Goal: Information Seeking & Learning: Learn about a topic

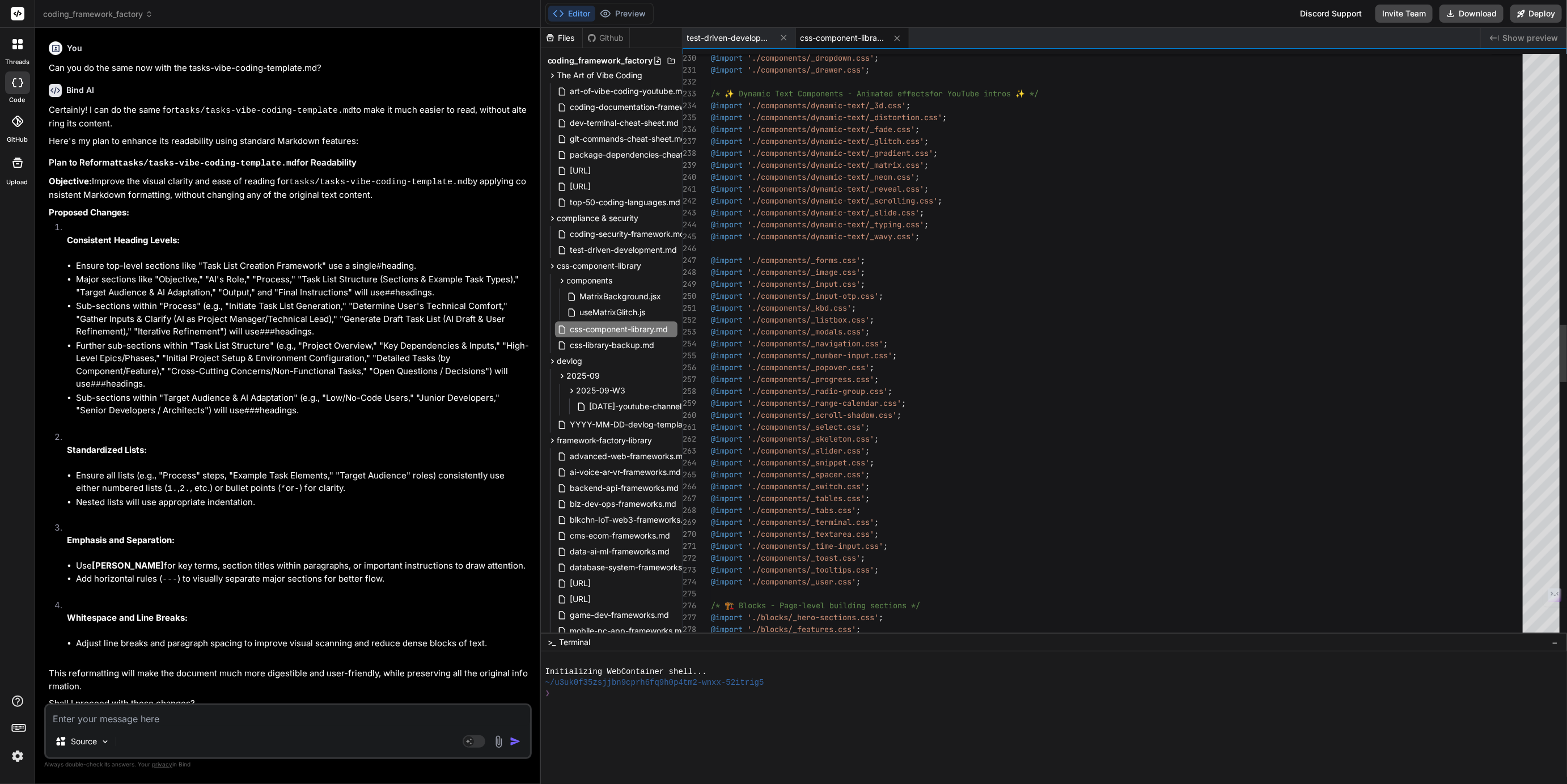
scroll to position [1, 0]
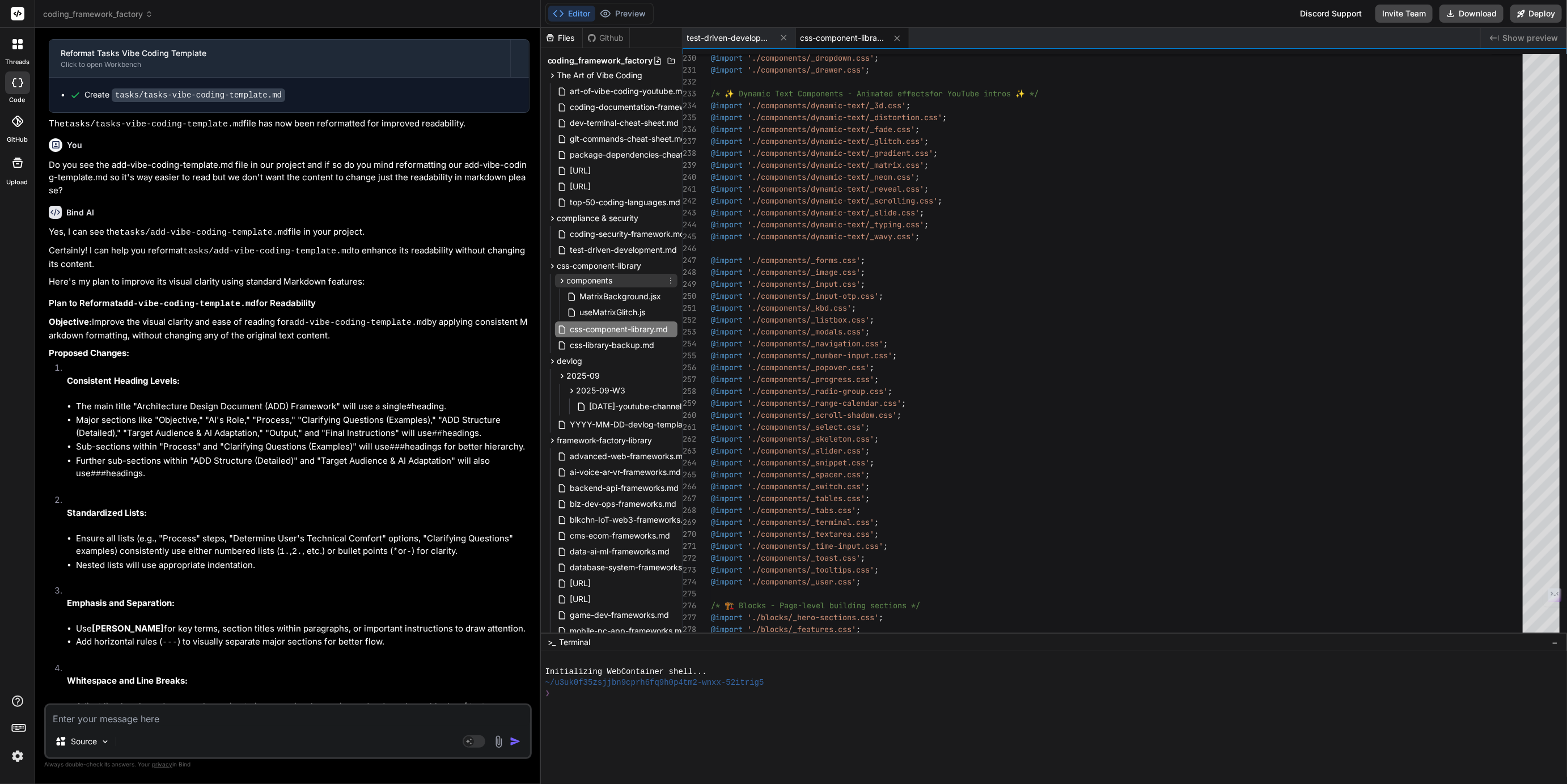
click at [581, 279] on span "components" at bounding box center [589, 280] width 46 height 12
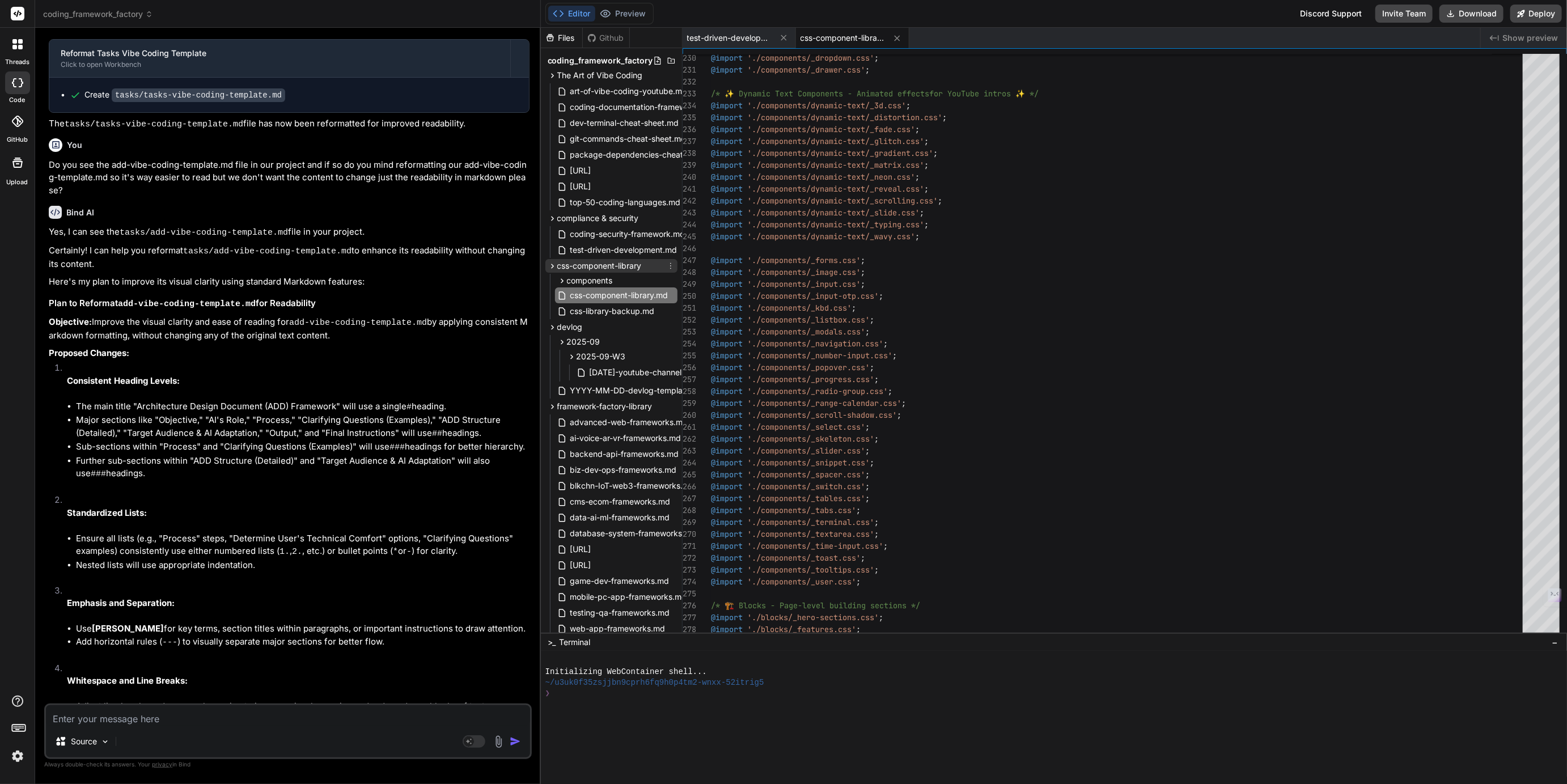
click at [613, 263] on span "css-component-library" at bounding box center [599, 266] width 85 height 12
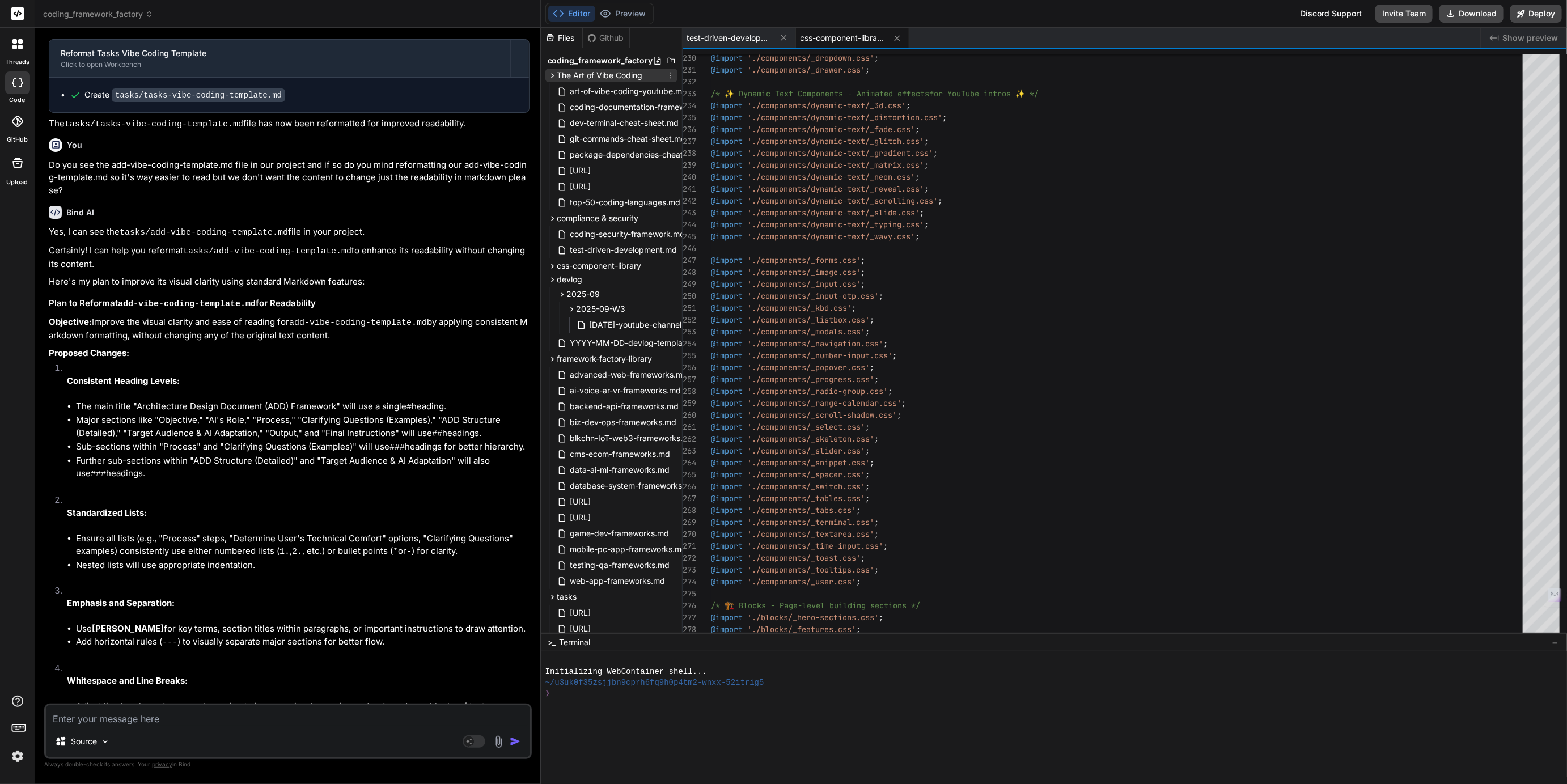
click at [595, 78] on span "The Art of Vibe Coding" at bounding box center [600, 75] width 86 height 12
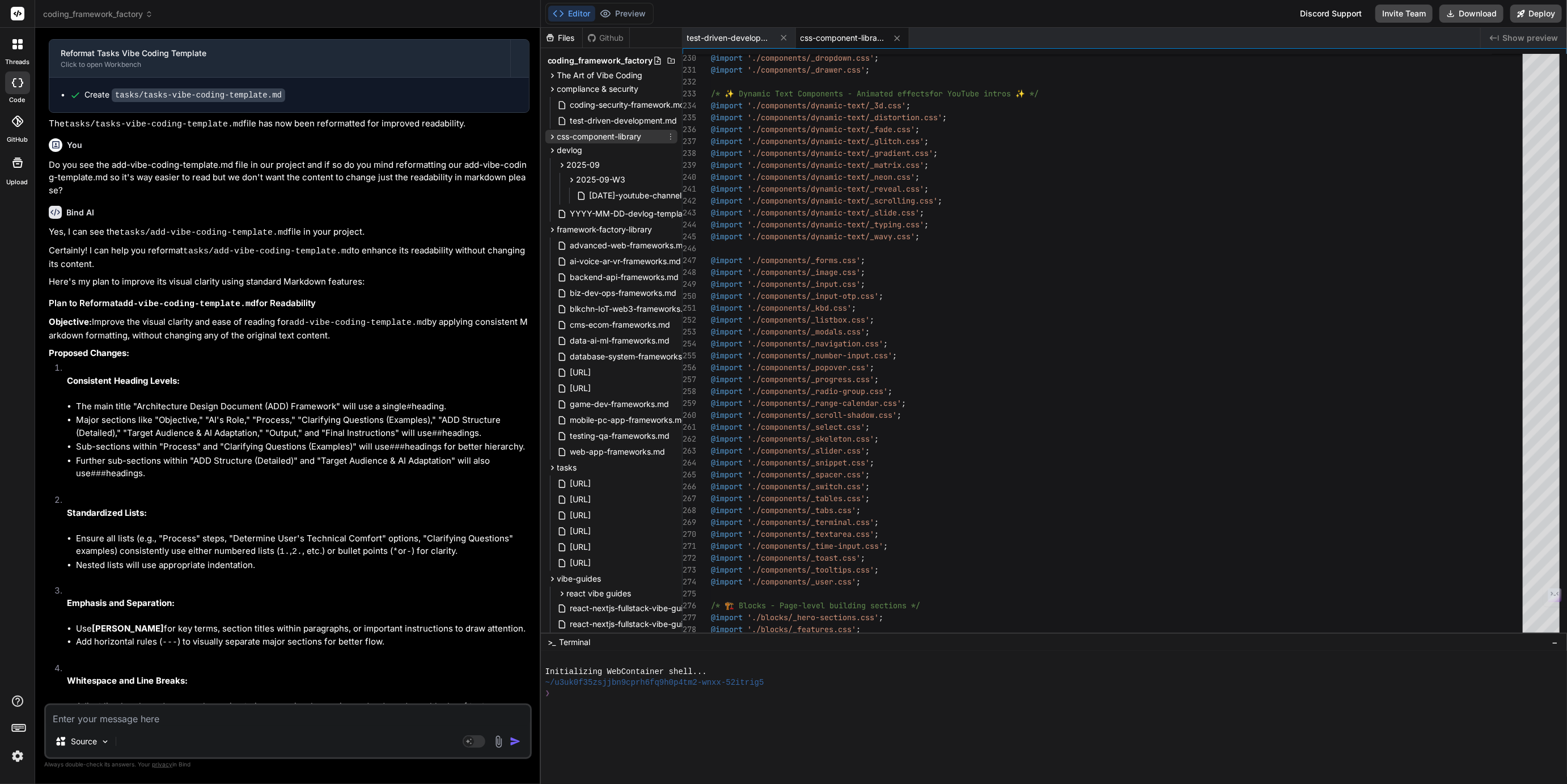
click at [572, 135] on span "css-component-library" at bounding box center [599, 136] width 85 height 12
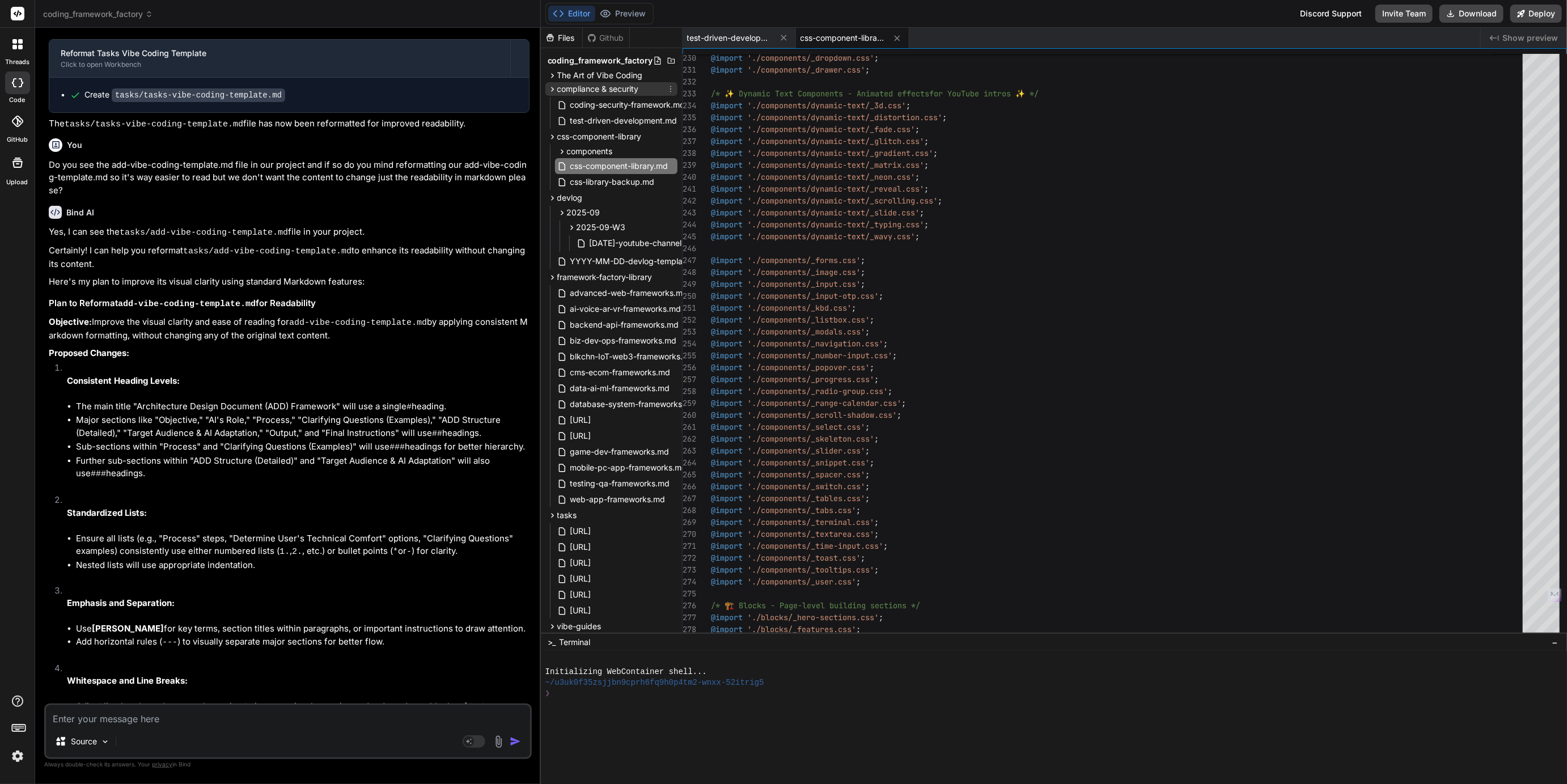
click at [578, 89] on span "compliance & security" at bounding box center [598, 89] width 82 height 12
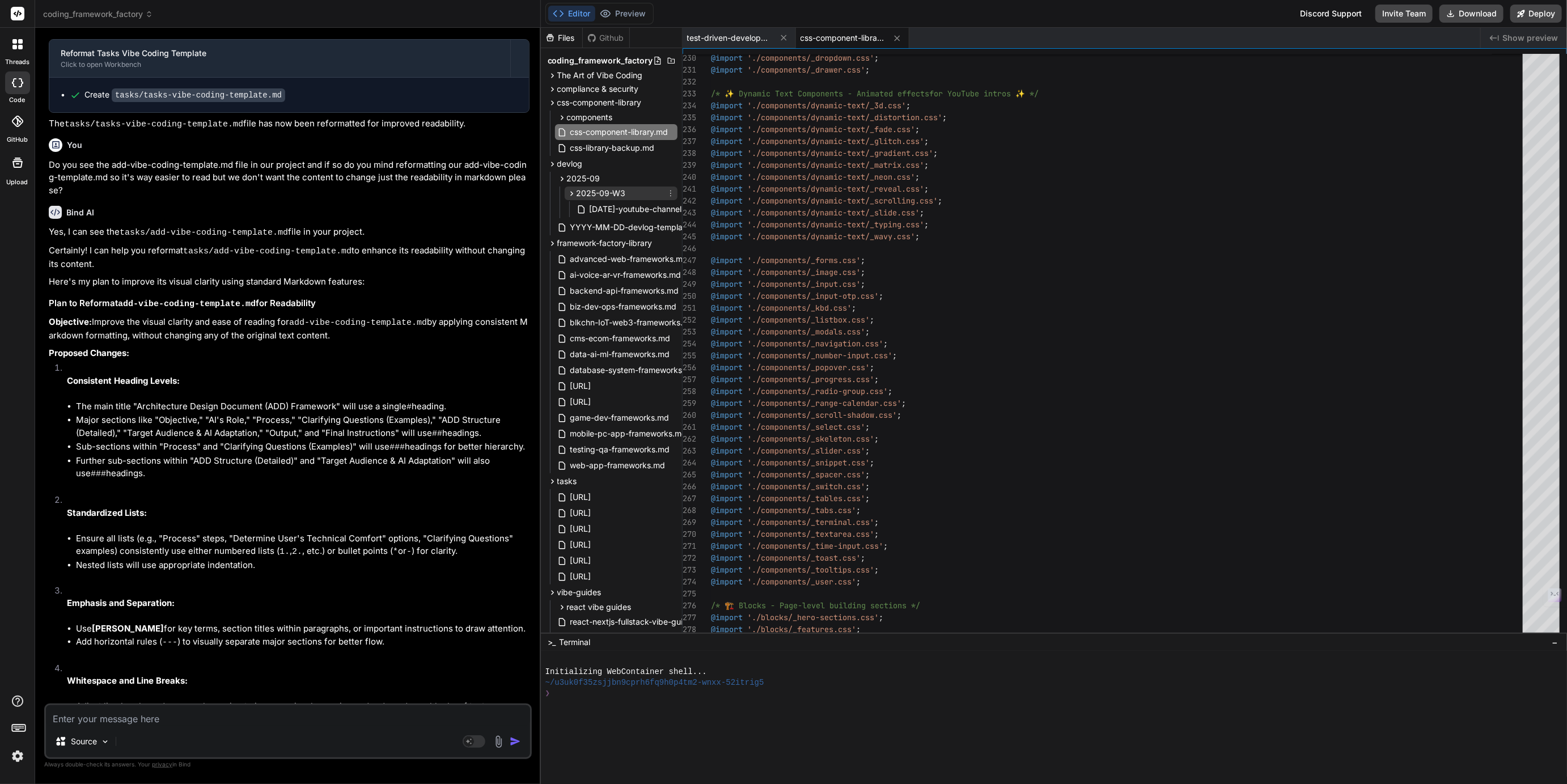
click at [587, 189] on span "2025-09-W3" at bounding box center [601, 193] width 49 height 12
click at [585, 176] on span "2025-09" at bounding box center [583, 178] width 33 height 12
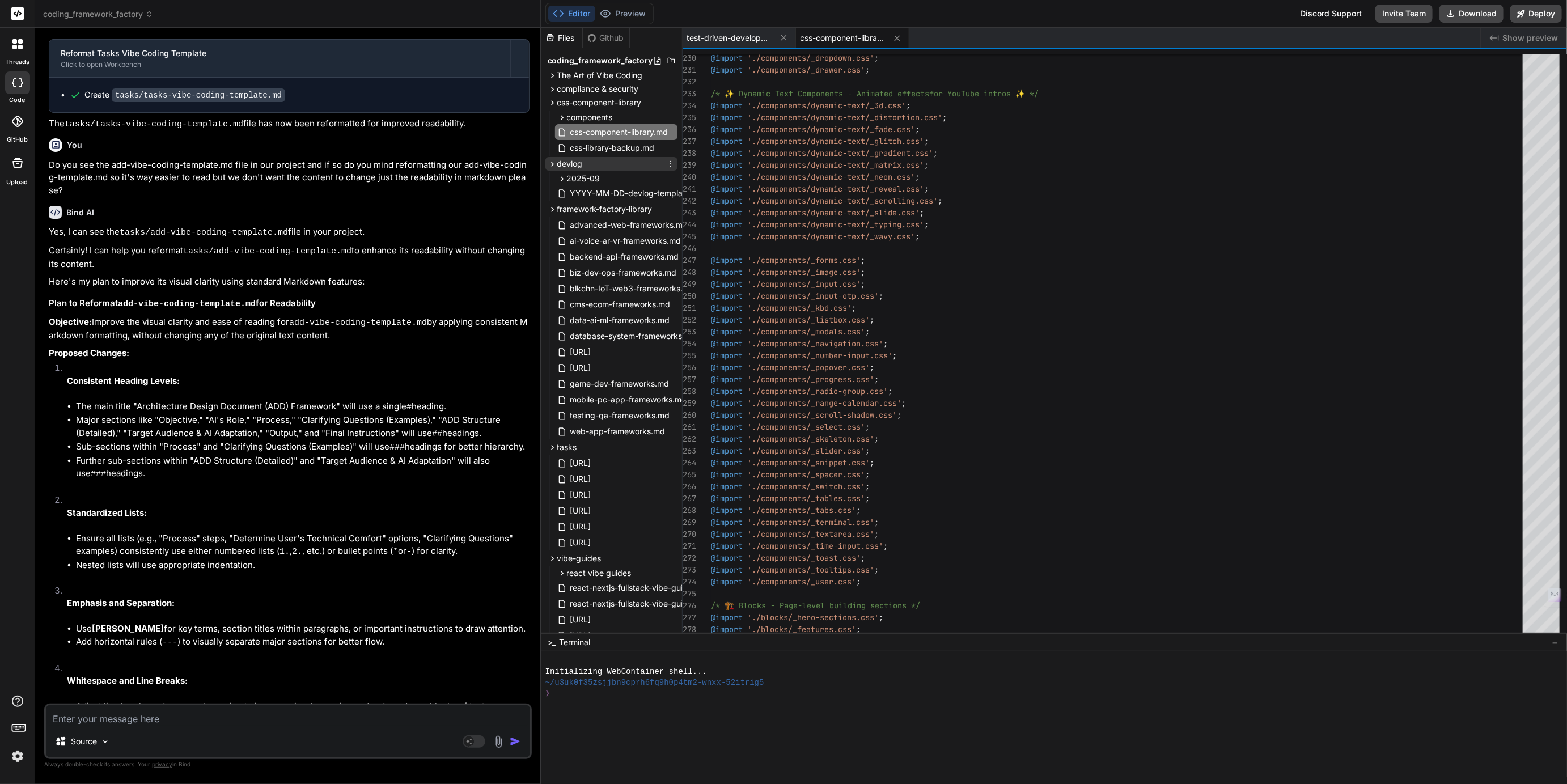
click at [571, 165] on span "devlog" at bounding box center [570, 164] width 26 height 12
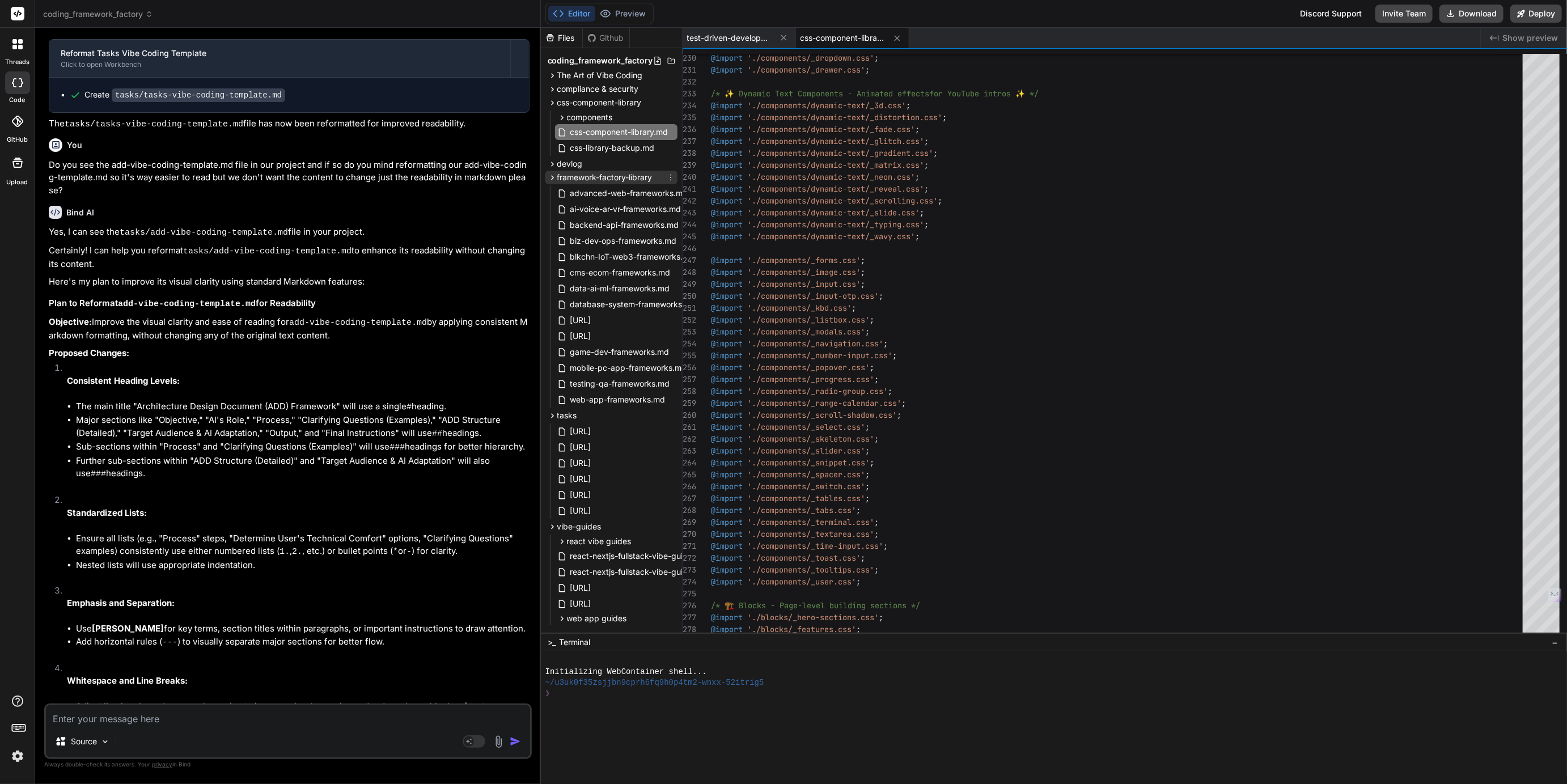
click at [579, 175] on span "framework-factory-library" at bounding box center [605, 177] width 96 height 12
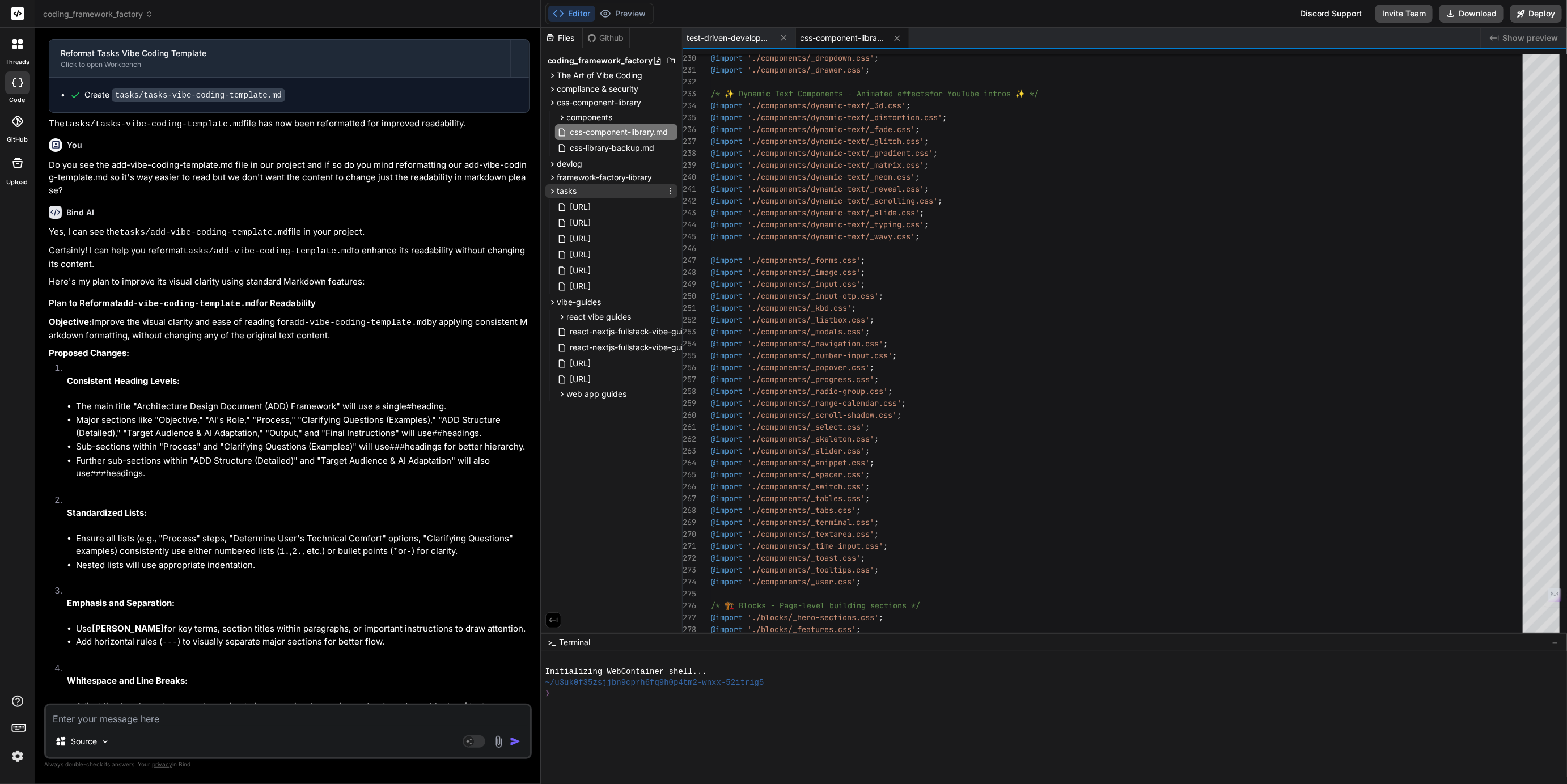
click at [570, 190] on span "tasks" at bounding box center [567, 191] width 20 height 12
click at [567, 205] on span "vibe-guides" at bounding box center [579, 204] width 44 height 12
click at [591, 104] on span "css-component-library" at bounding box center [599, 102] width 85 height 12
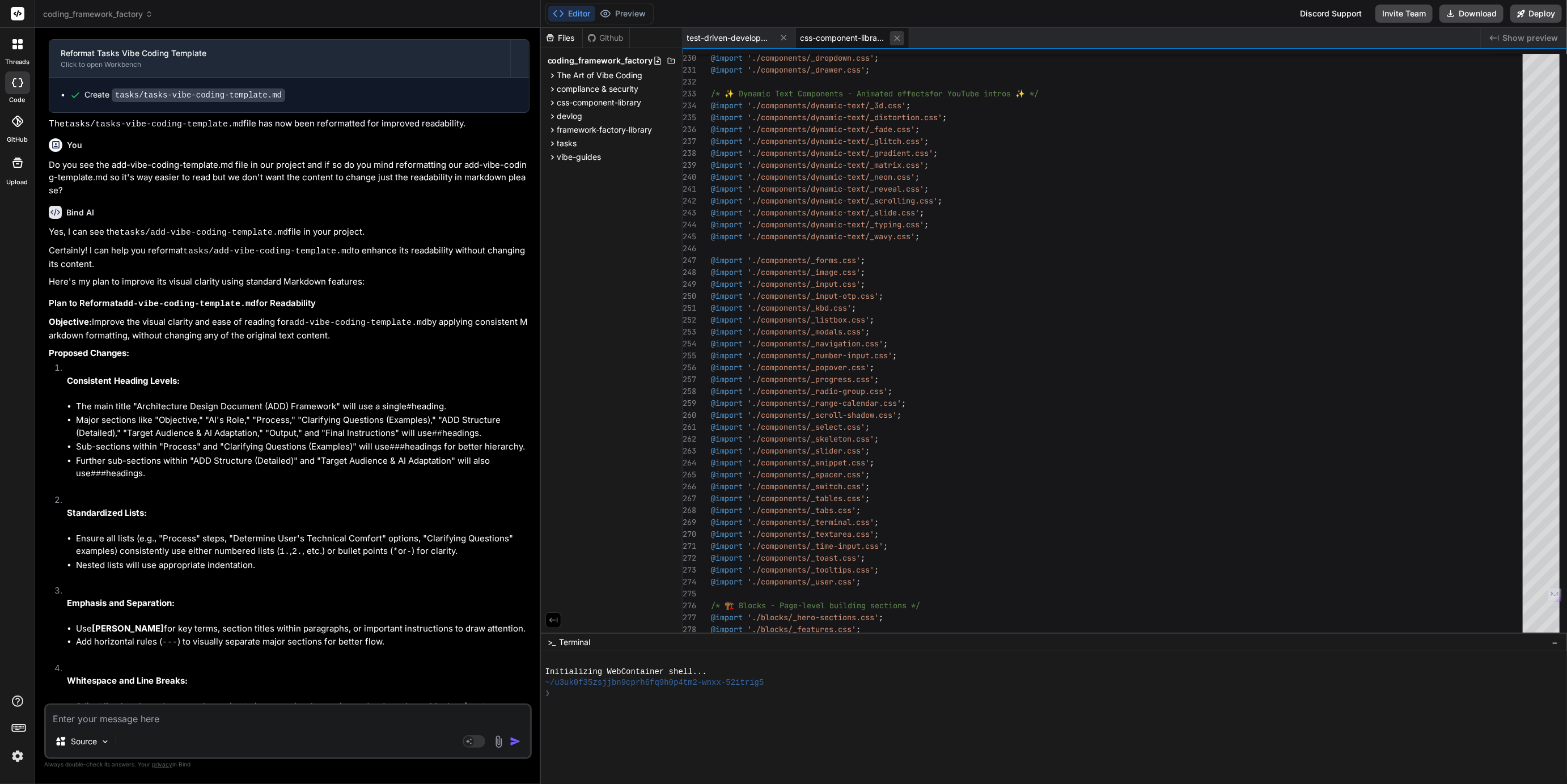
click at [900, 37] on icon at bounding box center [897, 38] width 10 height 10
type textarea "The combination of comprehensive security controls + tests-first methodology + …"
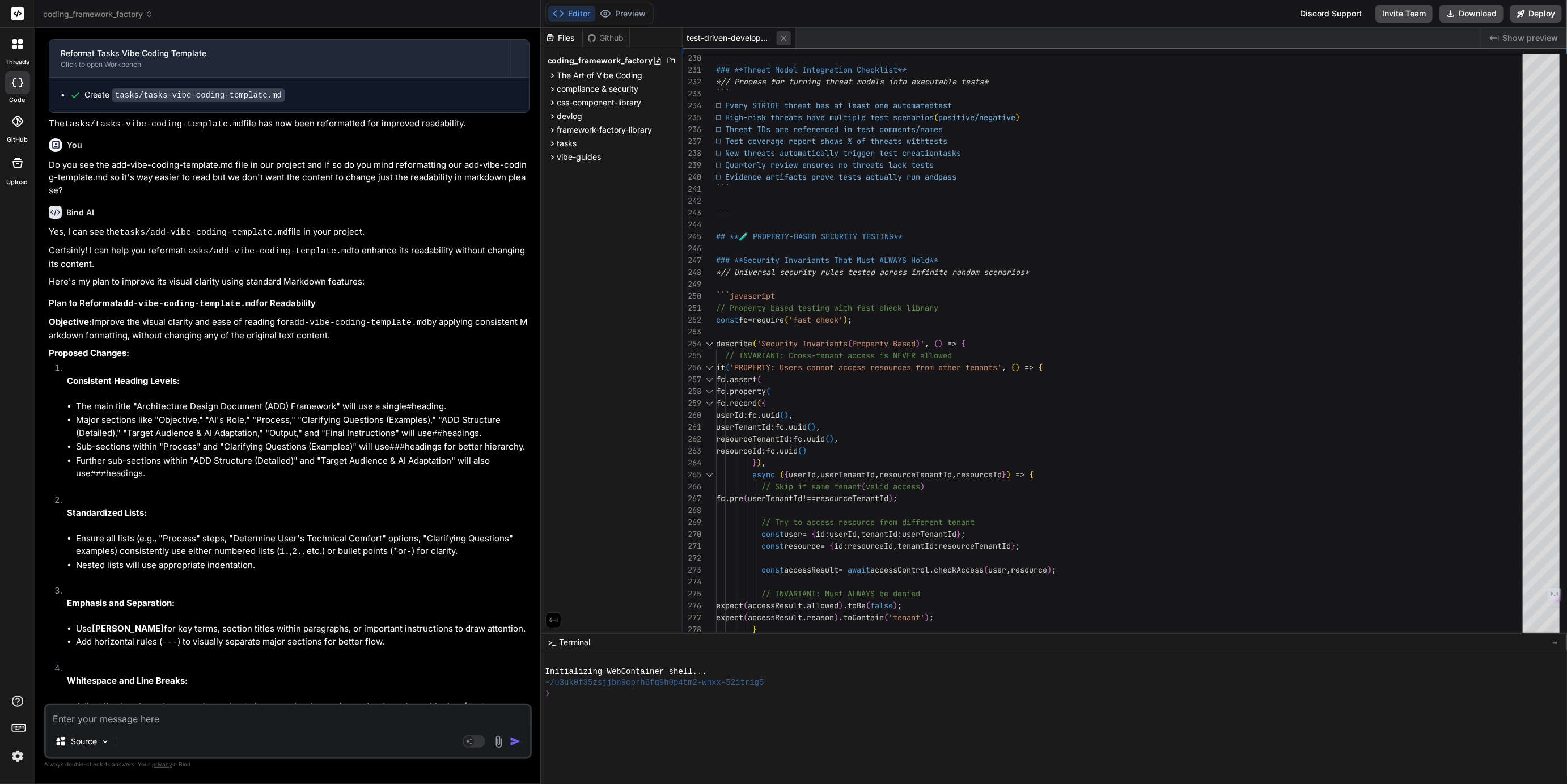
click at [781, 35] on icon at bounding box center [783, 38] width 5 height 5
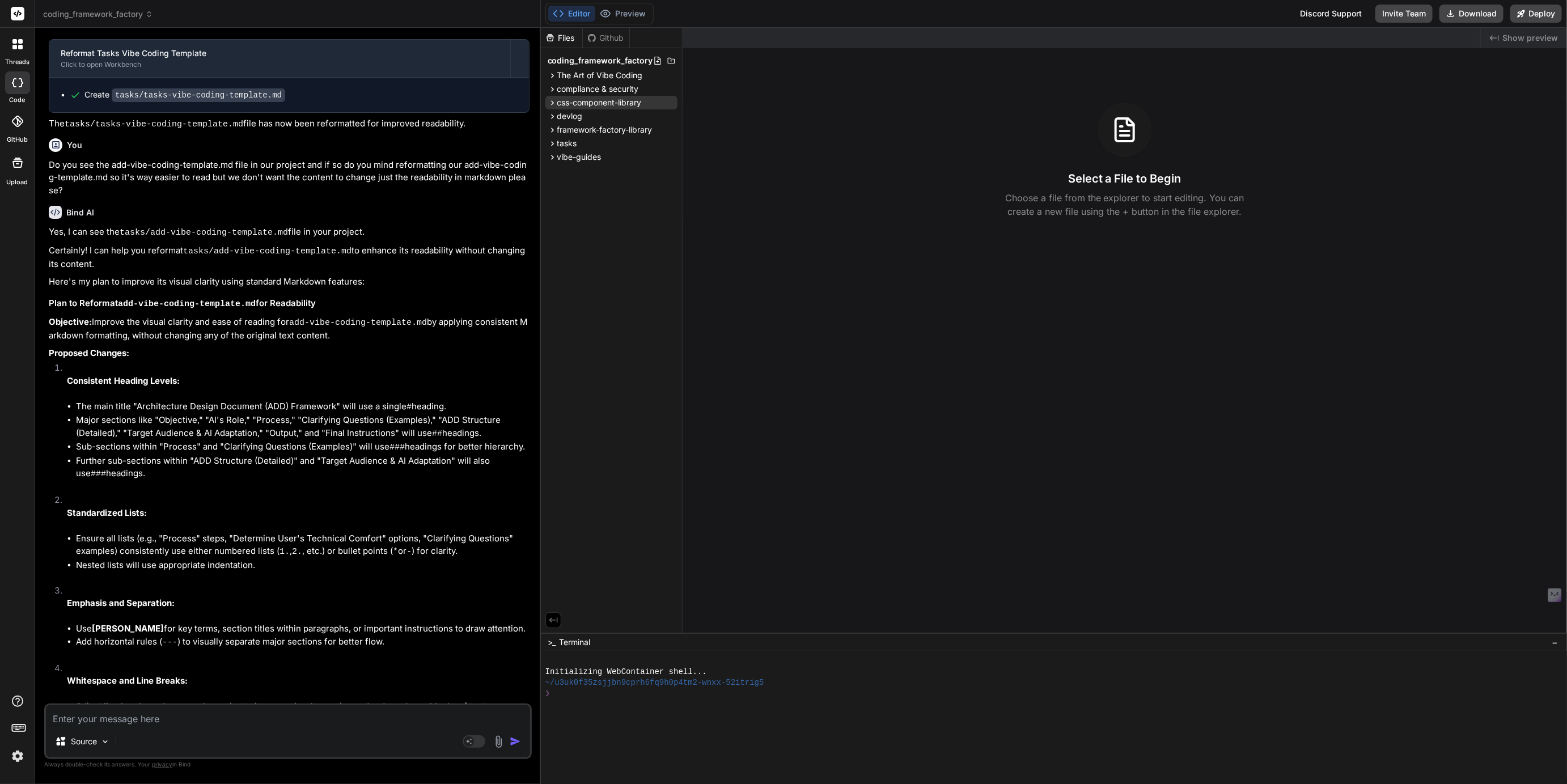
click at [584, 104] on span "css-component-library" at bounding box center [599, 102] width 85 height 12
click at [582, 115] on span "components" at bounding box center [589, 117] width 46 height 12
click at [596, 103] on span "css-component-library" at bounding box center [599, 102] width 85 height 12
click at [585, 103] on span "css-component-library" at bounding box center [599, 102] width 85 height 12
click at [583, 119] on span "components" at bounding box center [589, 117] width 46 height 12
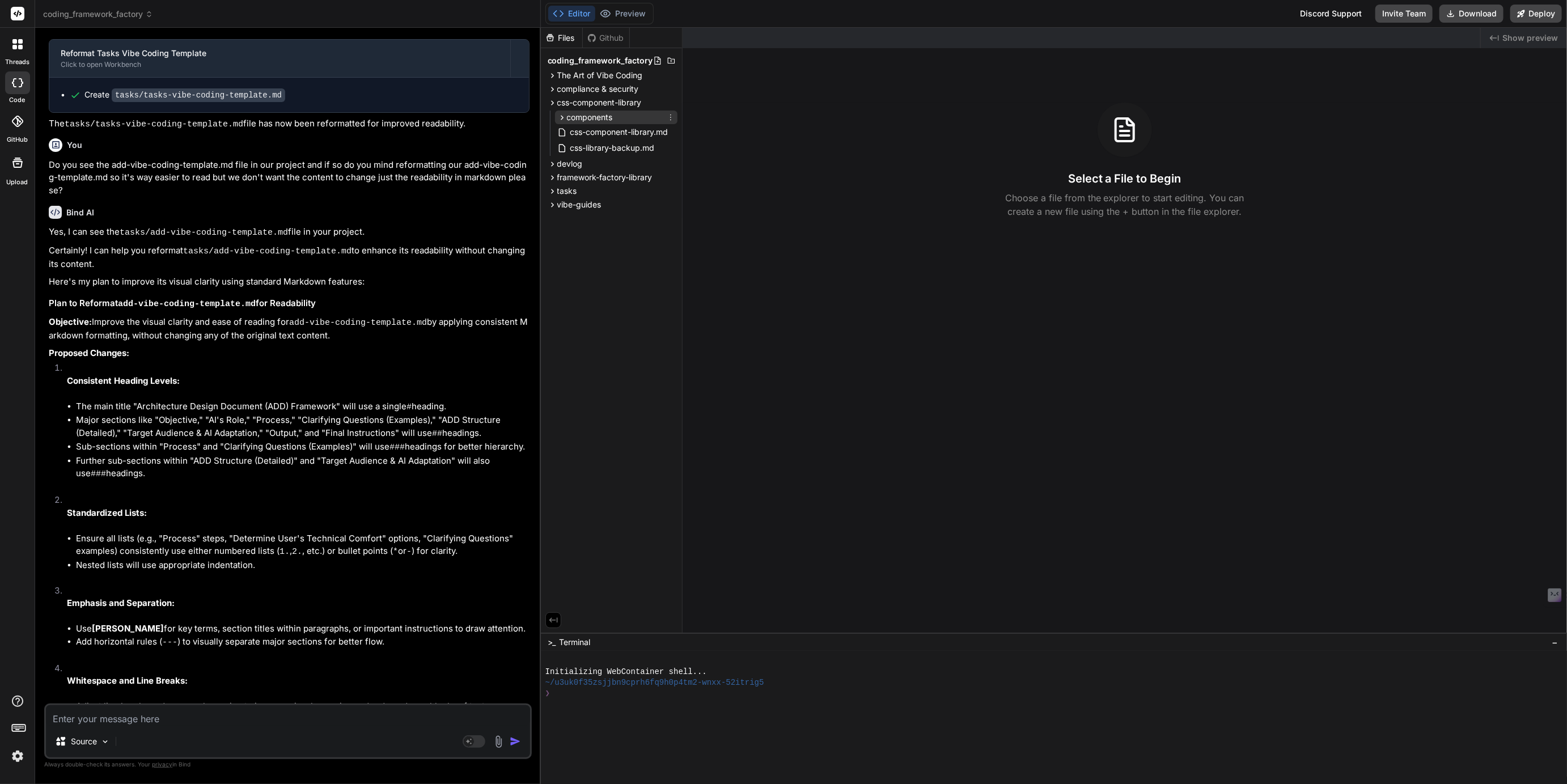
click at [583, 119] on span "components" at bounding box center [589, 117] width 46 height 12
click at [605, 165] on span "css-component-library.md" at bounding box center [619, 166] width 100 height 13
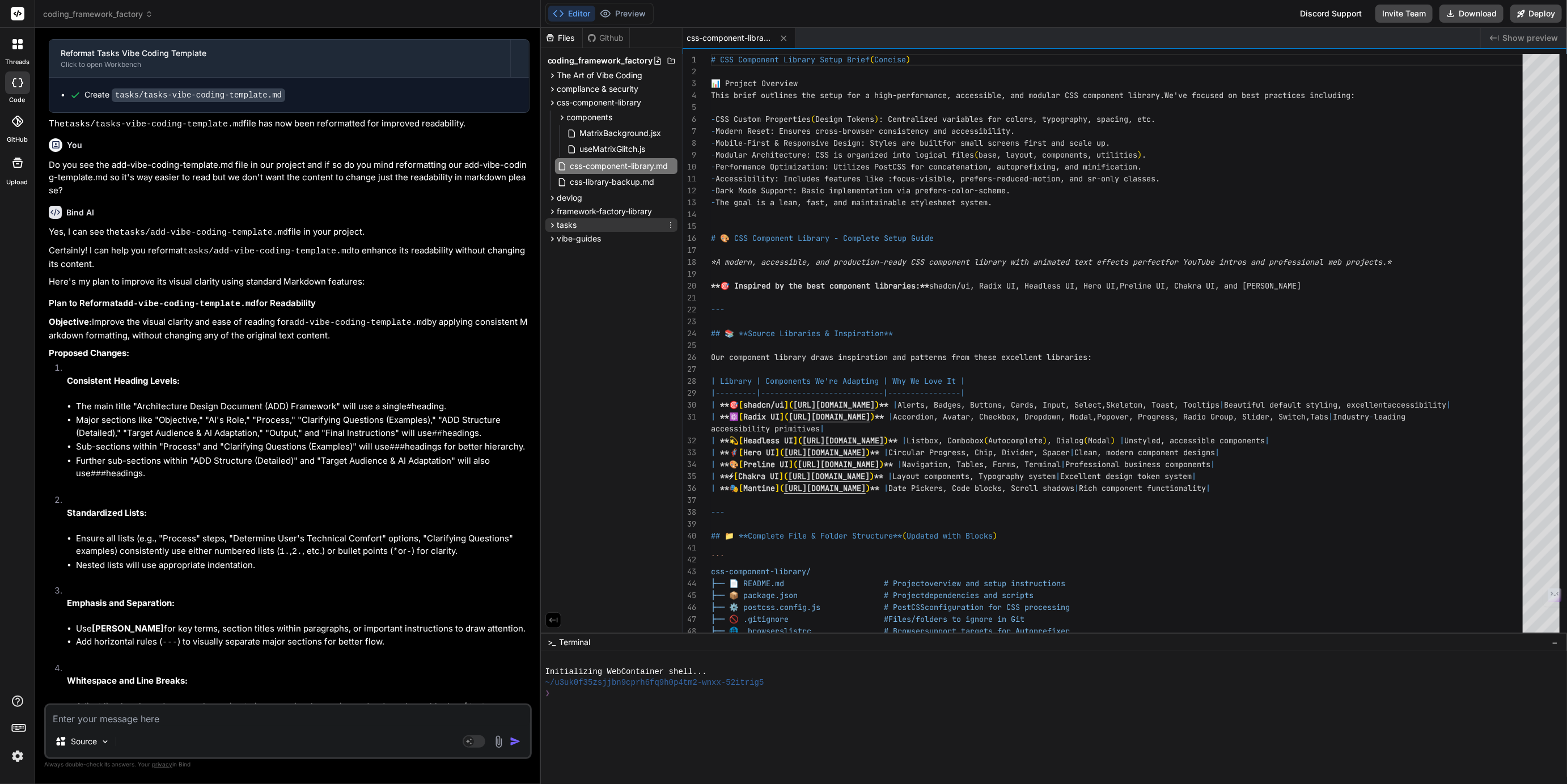
click at [574, 223] on span "tasks" at bounding box center [567, 225] width 20 height 12
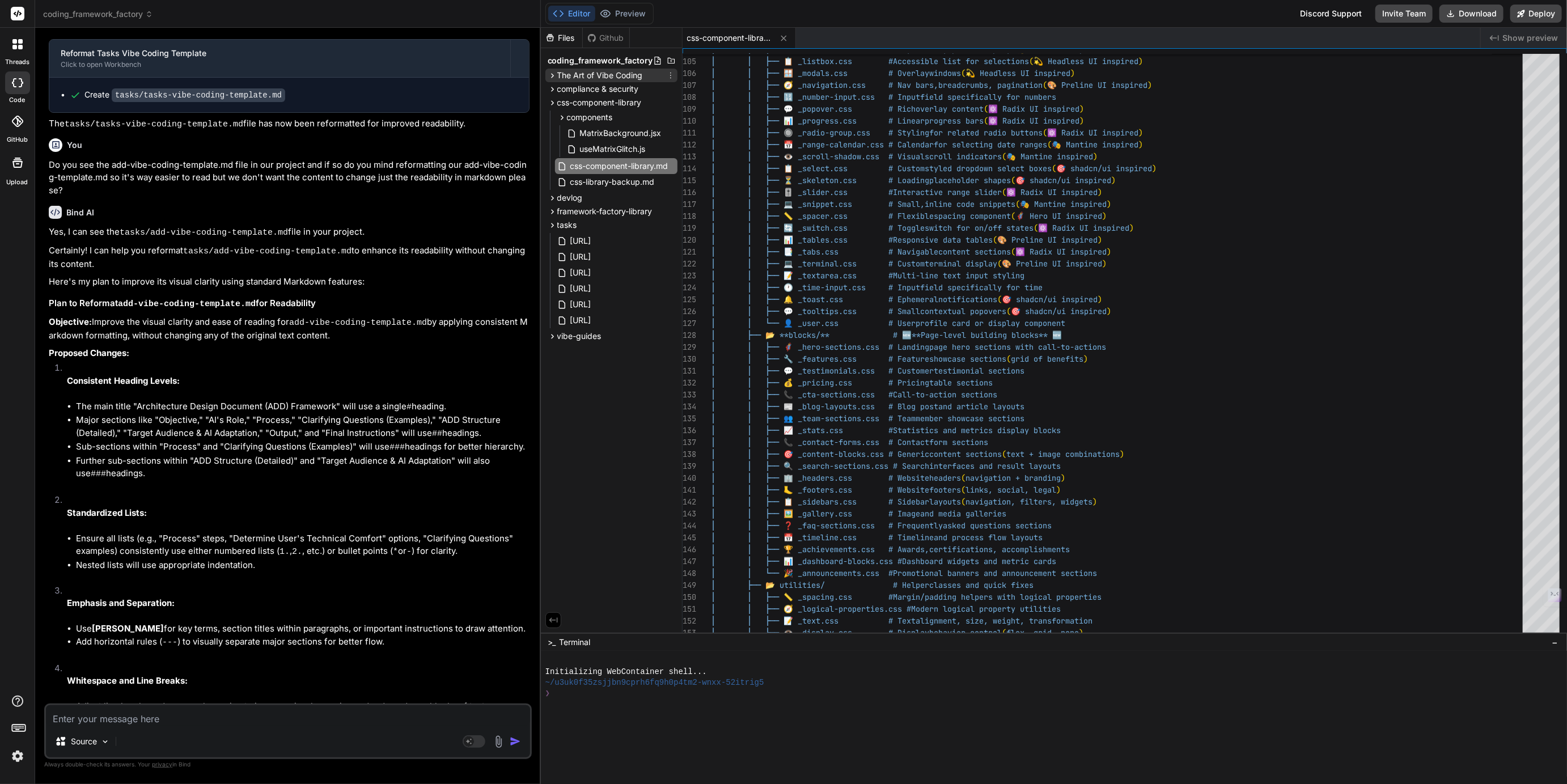
click at [592, 72] on span "The Art of Vibe Coding" at bounding box center [600, 75] width 86 height 12
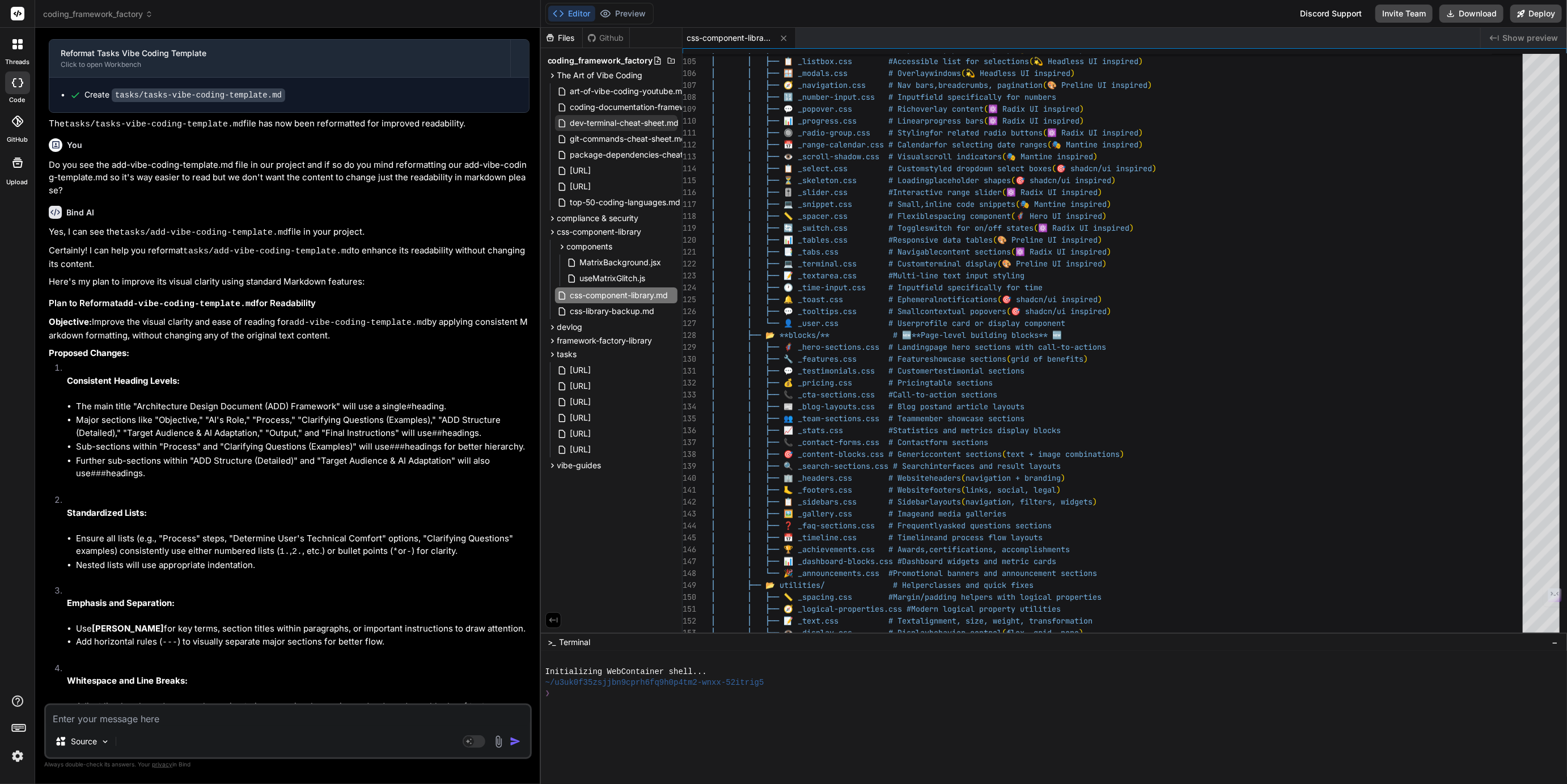
click at [622, 125] on span "dev-terminal-cheat-sheet.md" at bounding box center [625, 123] width 111 height 13
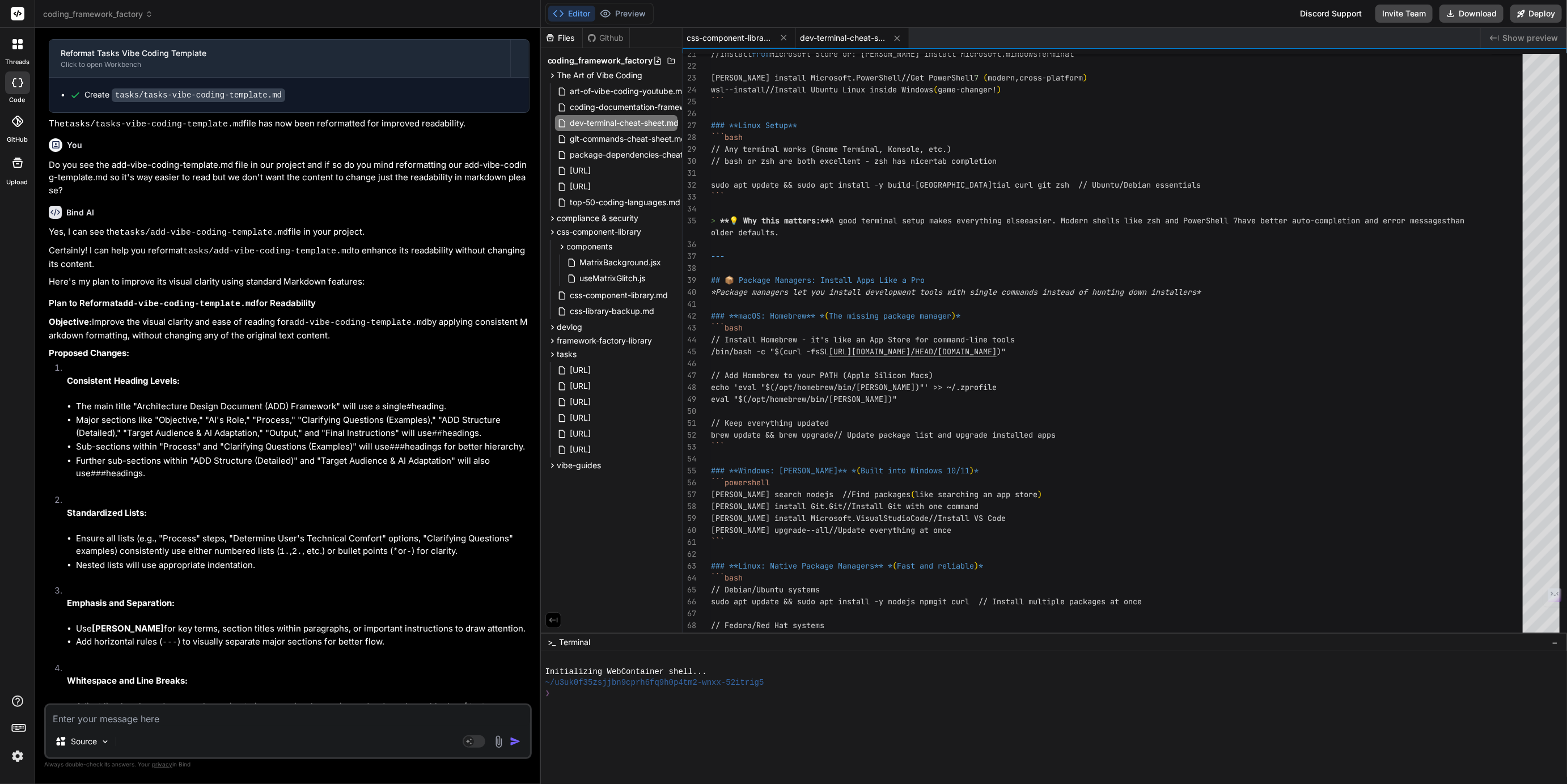
click at [752, 35] on span "css-component-library.md" at bounding box center [730, 38] width 85 height 12
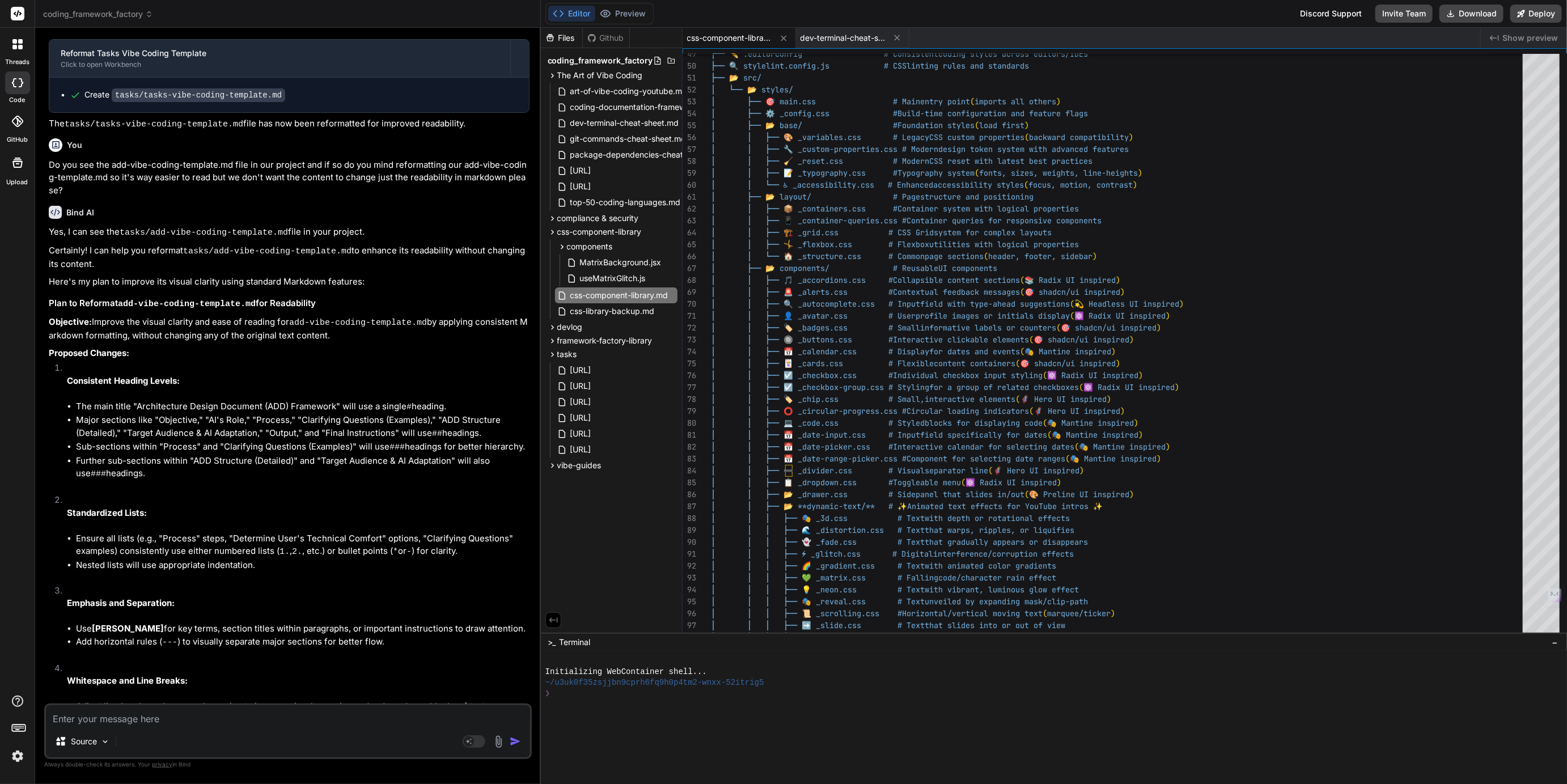
click at [129, 13] on span "coding_framework_factory" at bounding box center [98, 14] width 110 height 12
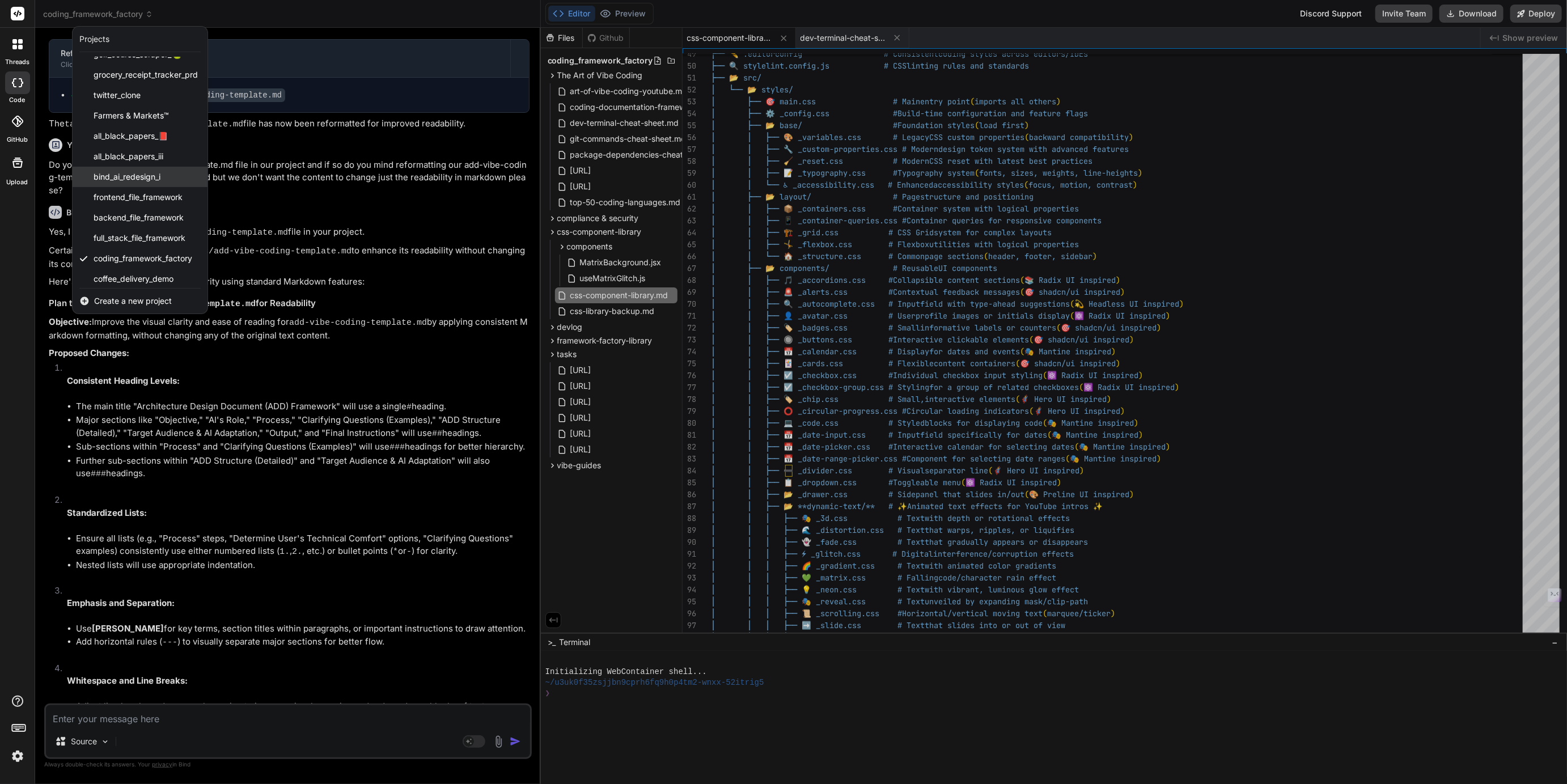
scroll to position [0, 0]
click at [111, 13] on div at bounding box center [784, 392] width 1567 height 784
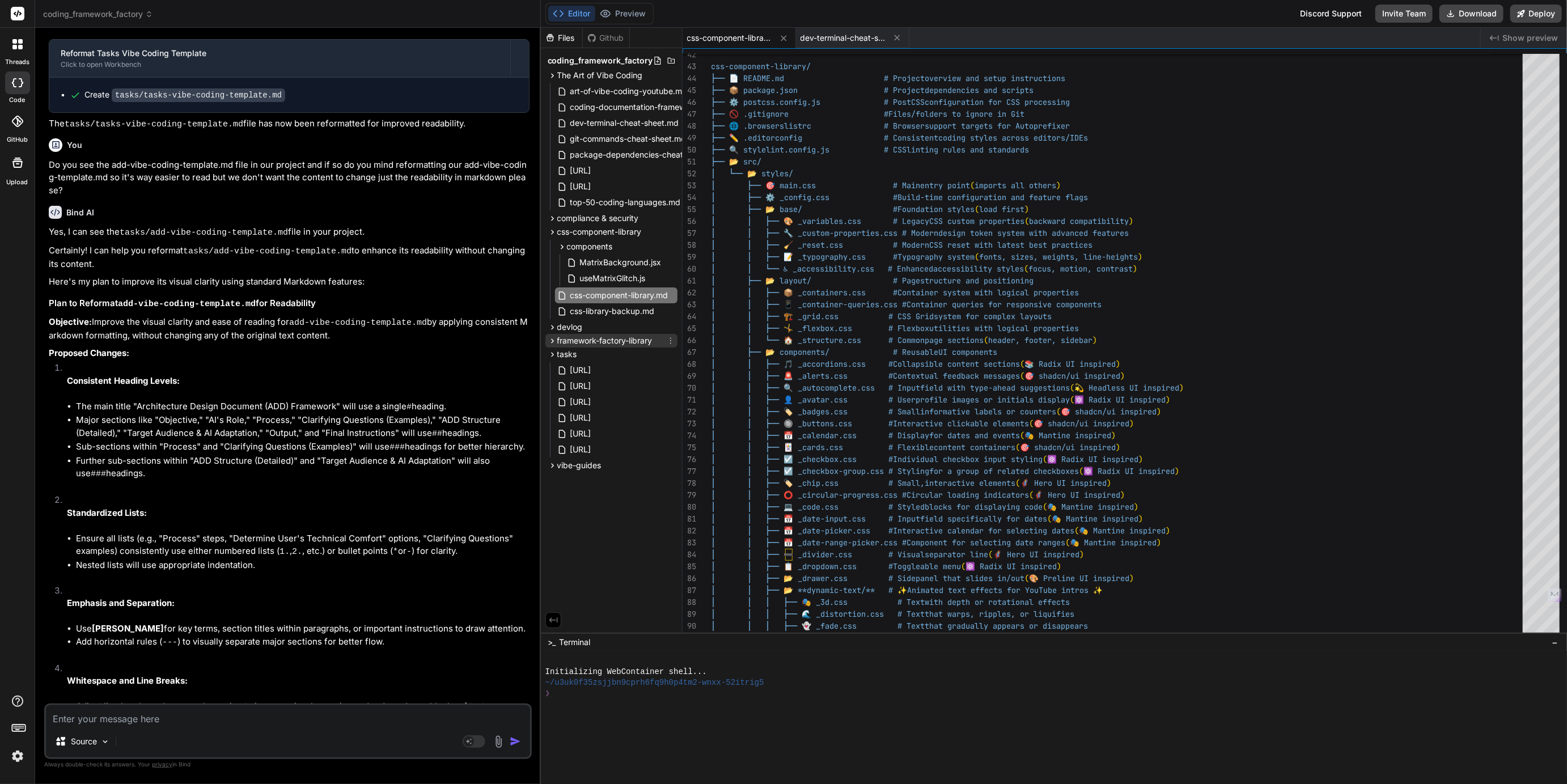
click at [588, 339] on span "framework-factory-library" at bounding box center [605, 341] width 96 height 12
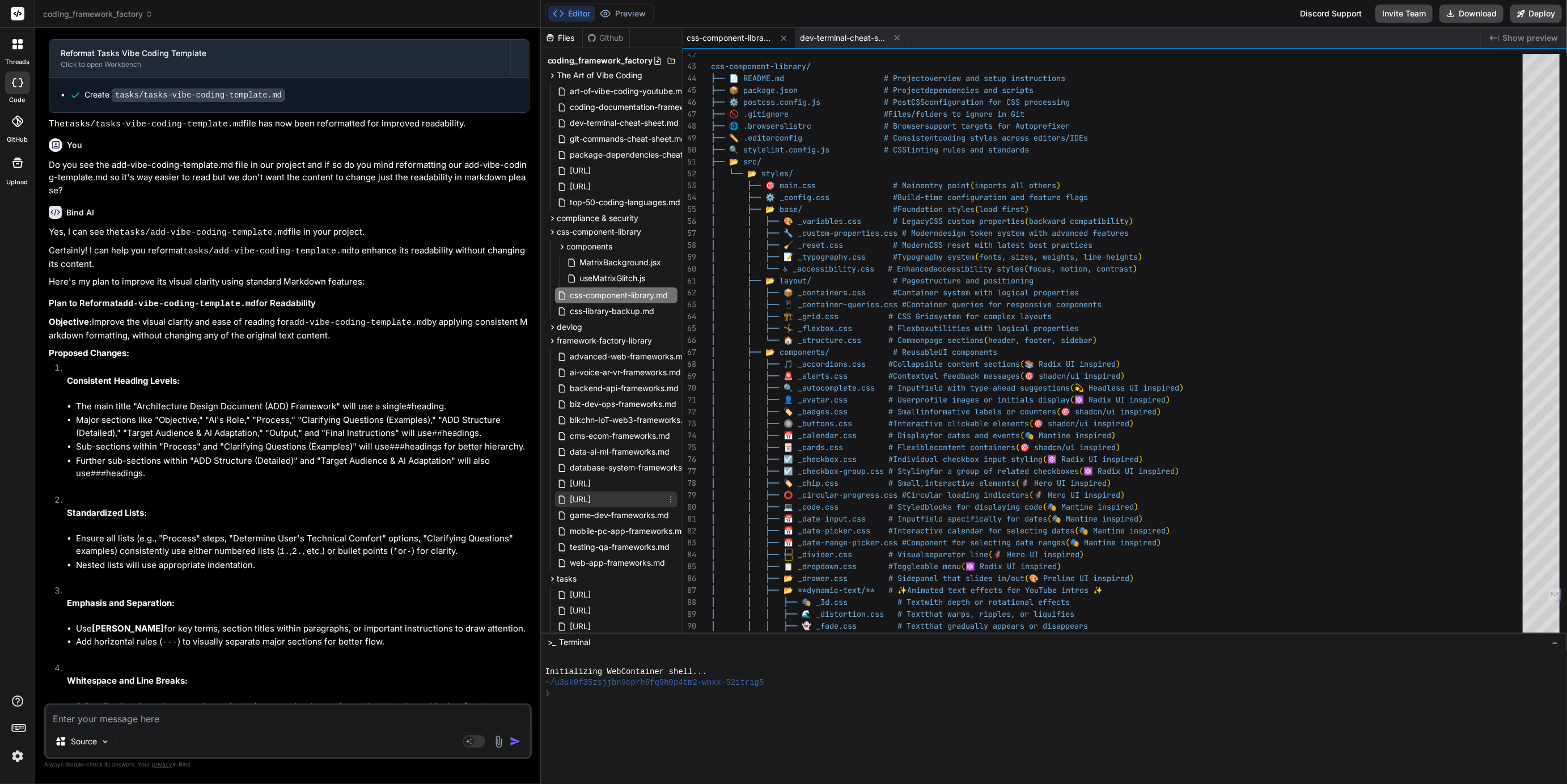
click at [592, 498] on span "[URL]" at bounding box center [581, 499] width 23 height 13
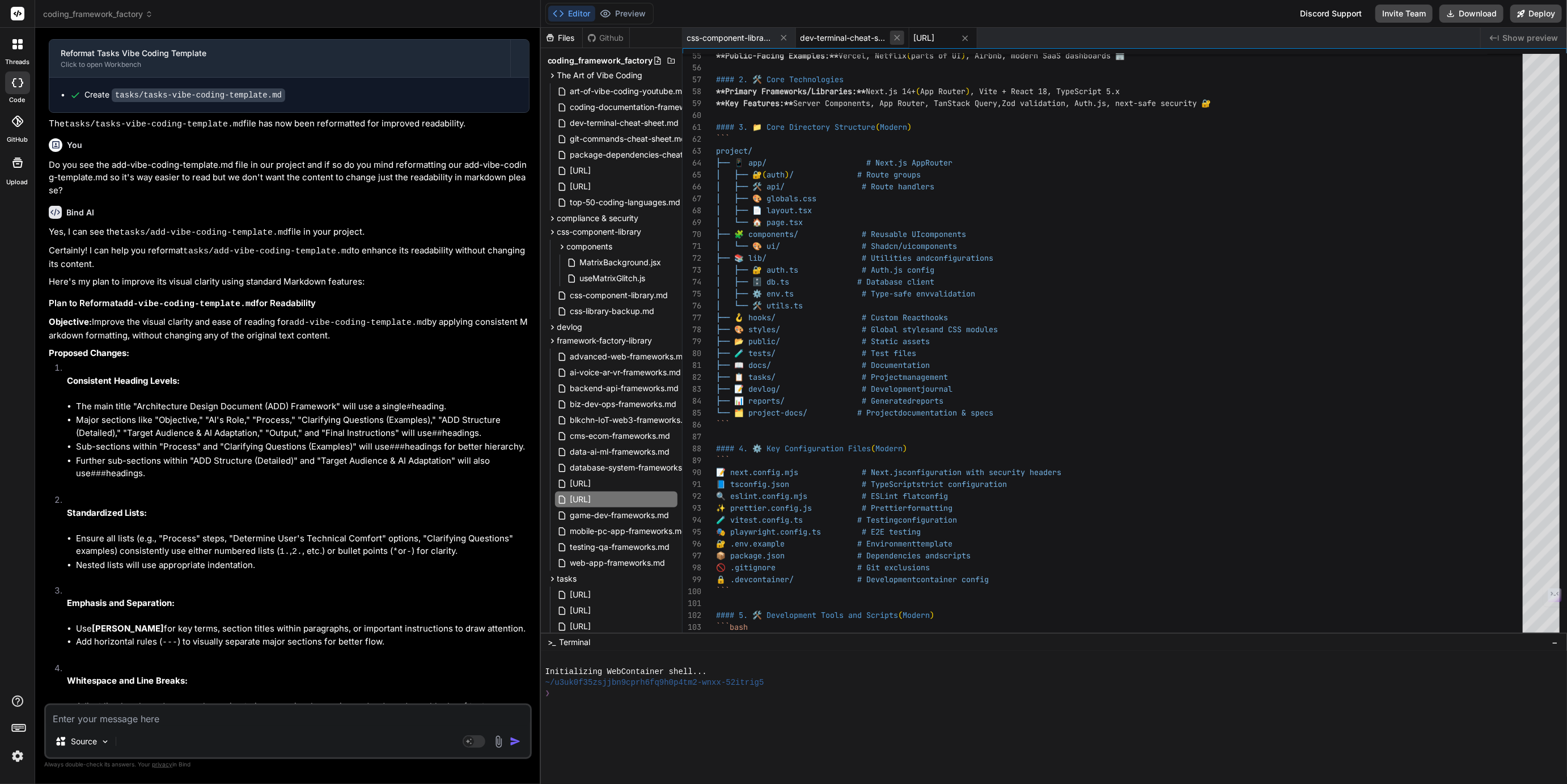
click at [895, 33] on icon at bounding box center [897, 38] width 10 height 10
click at [739, 38] on span "css-component-library.md" at bounding box center [730, 38] width 85 height 12
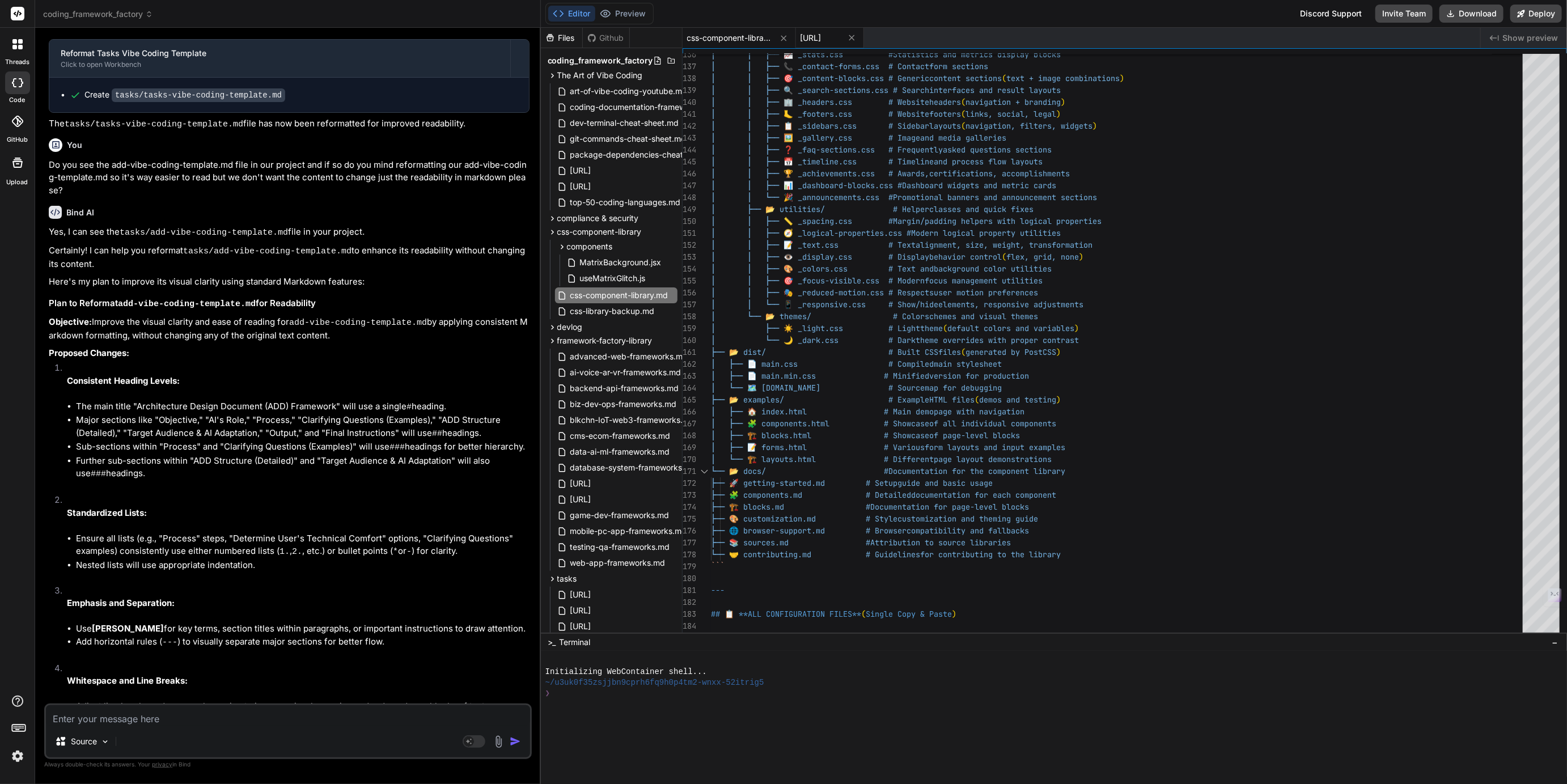
click at [821, 33] on span "[URL]" at bounding box center [811, 38] width 21 height 12
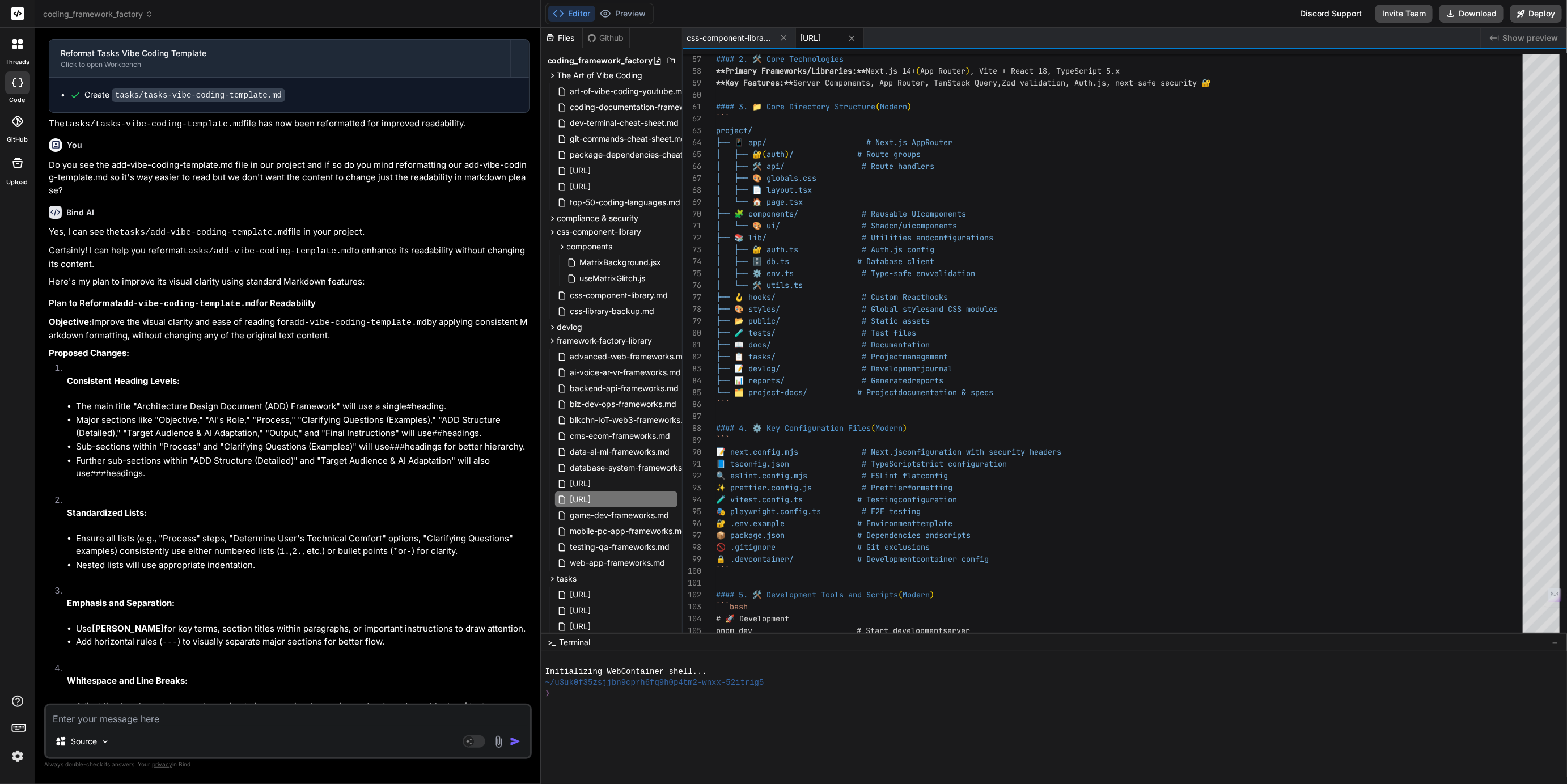
click at [821, 35] on span "[URL]" at bounding box center [811, 38] width 21 height 12
click at [742, 34] on span "css-component-library.md" at bounding box center [730, 38] width 85 height 12
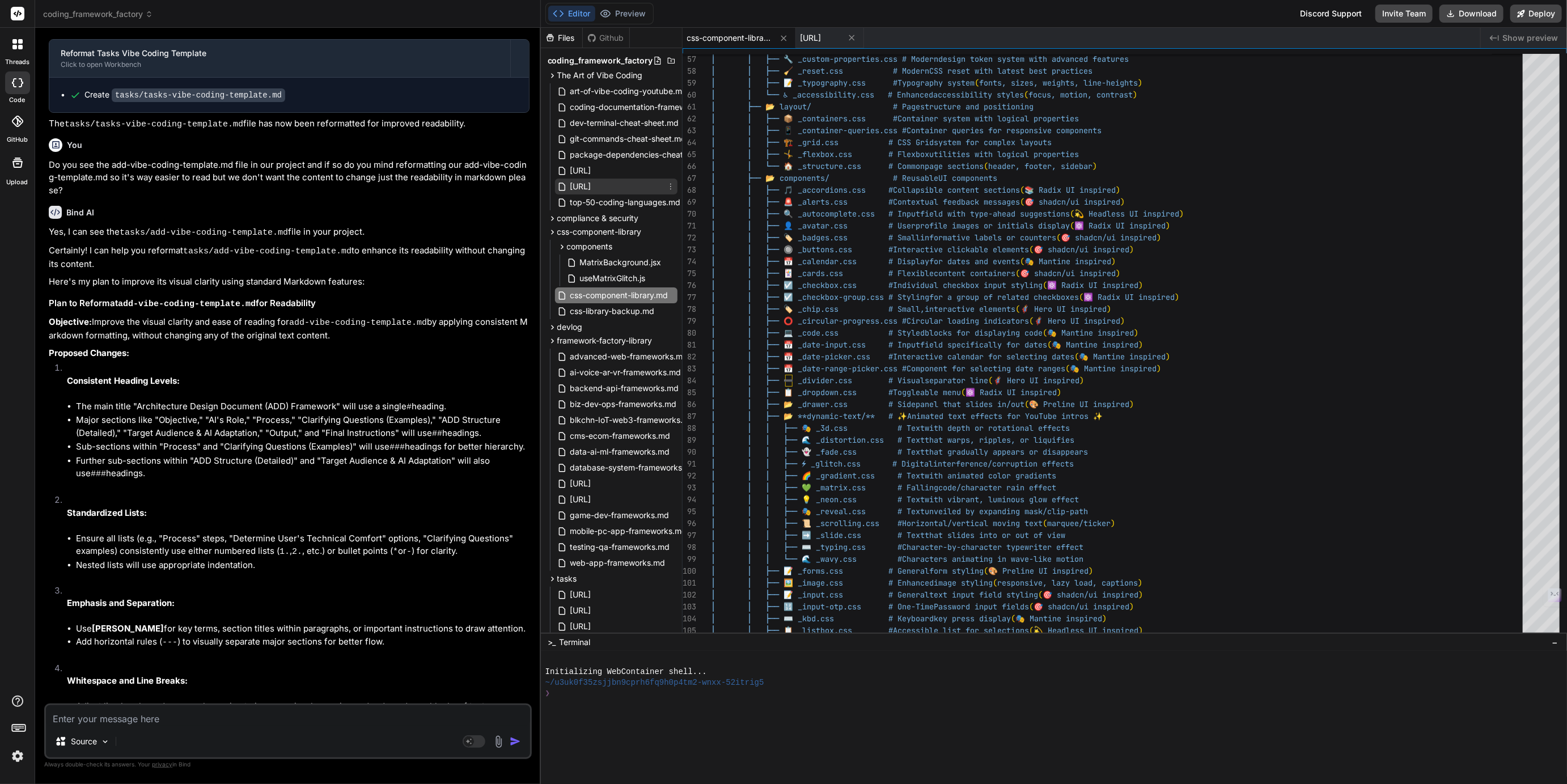
click at [592, 184] on span "[URL]" at bounding box center [581, 186] width 23 height 13
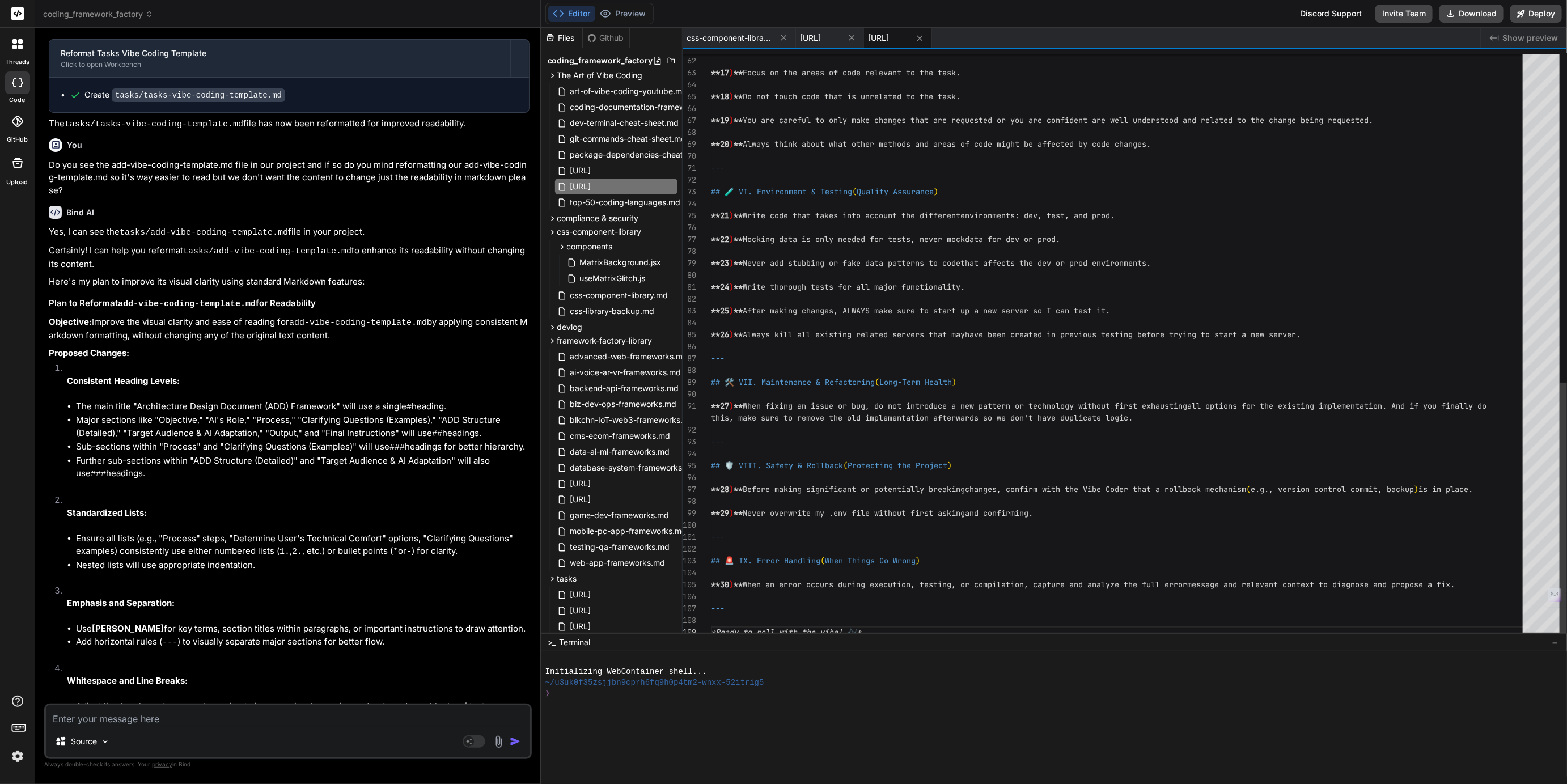
scroll to position [12, 0]
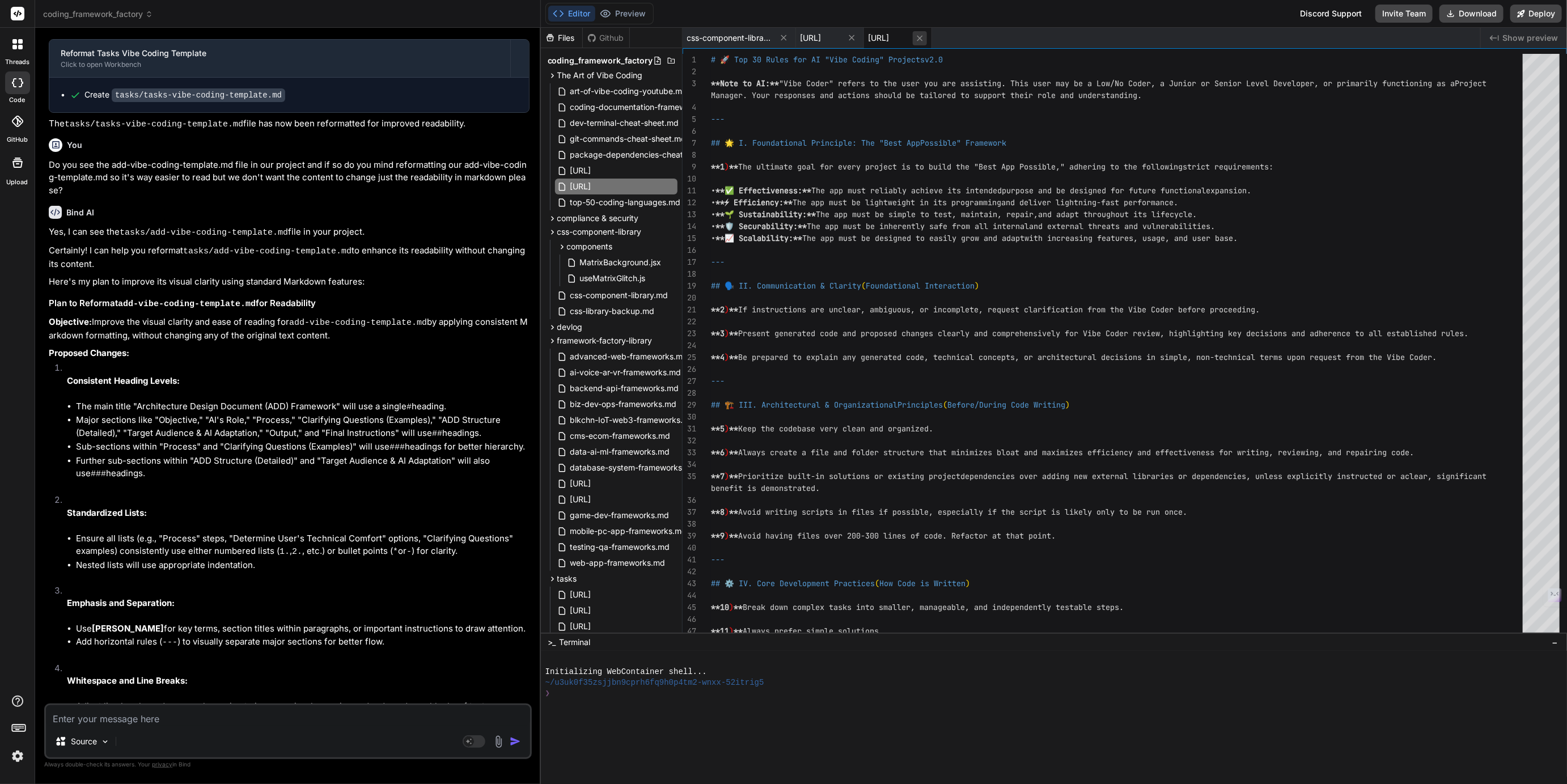
click at [925, 38] on icon at bounding box center [920, 38] width 10 height 10
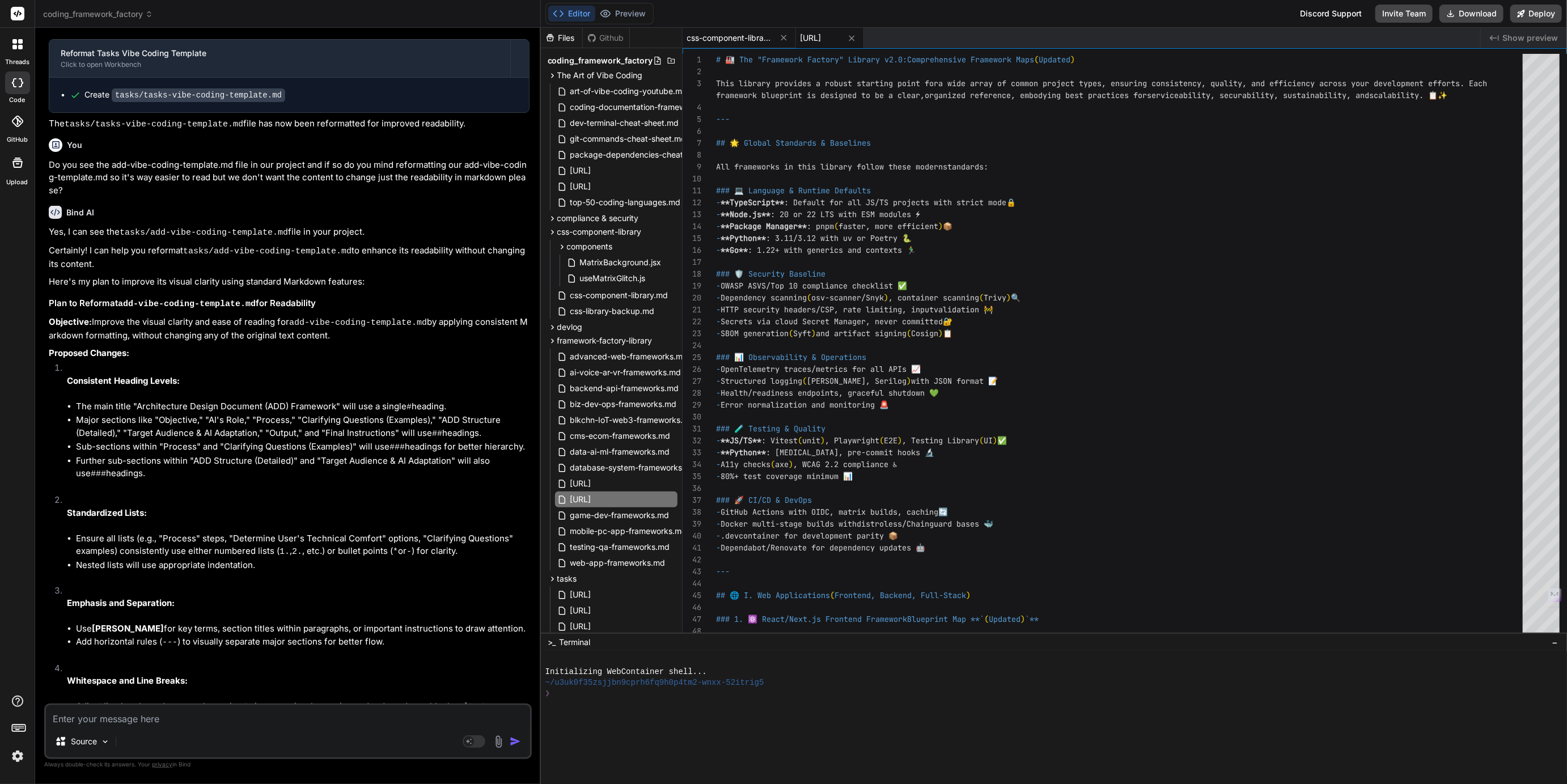
click at [756, 38] on span "css-component-library.md" at bounding box center [730, 38] width 85 height 12
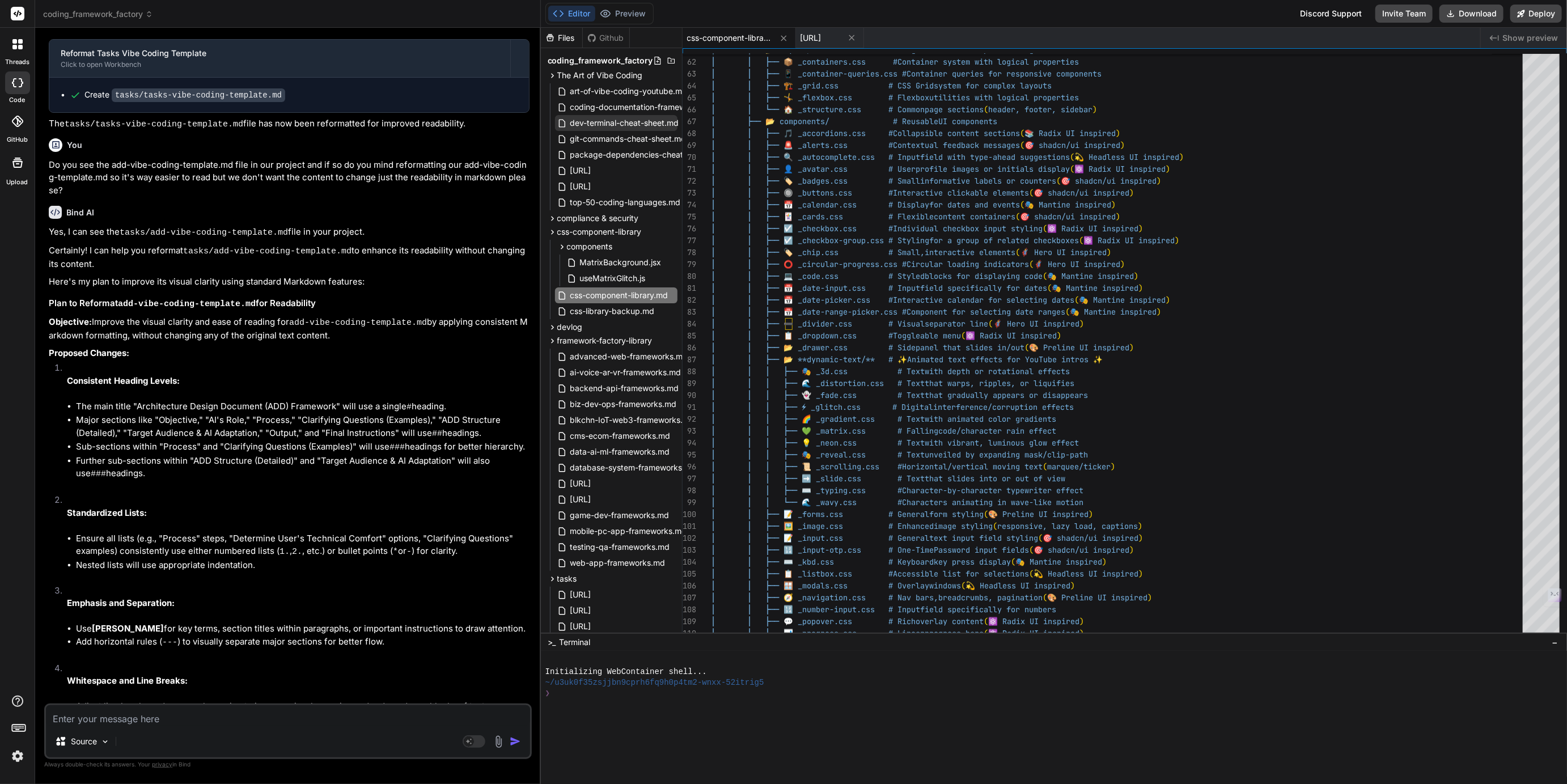
click at [610, 122] on span "dev-terminal-cheat-sheet.md" at bounding box center [625, 123] width 111 height 13
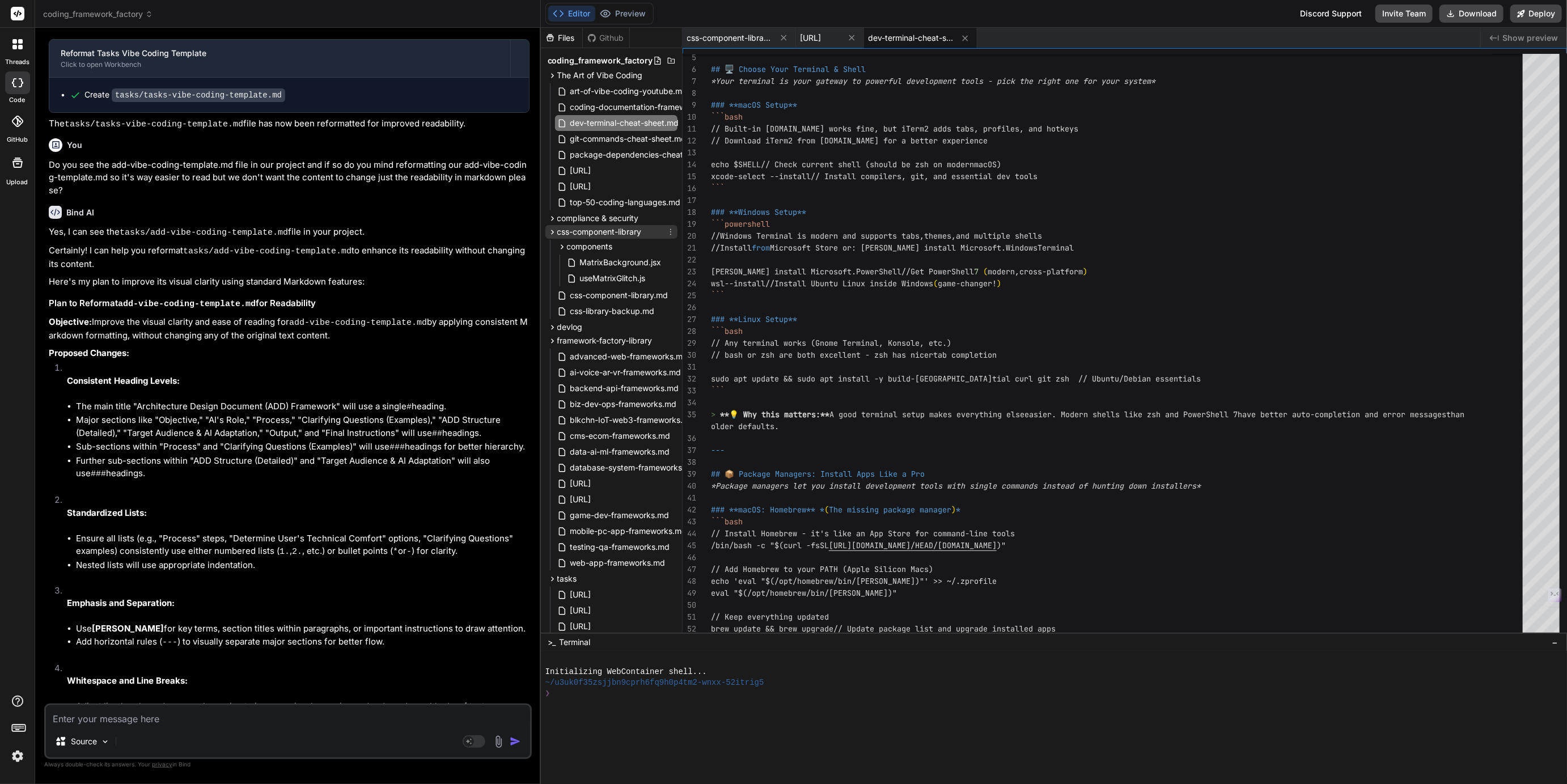
click at [608, 228] on span "css-component-library" at bounding box center [599, 232] width 85 height 12
click at [598, 234] on span "css-component-library" at bounding box center [599, 232] width 85 height 12
click at [739, 49] on div "50 51 52 53 46 47 48 49 42 43 44 45 39 40 41 36 37 38 33 34 35 29 30 31 32 26 2…" at bounding box center [1125, 340] width 884 height 585
click at [741, 43] on span "css-component-library.md" at bounding box center [730, 38] width 85 height 12
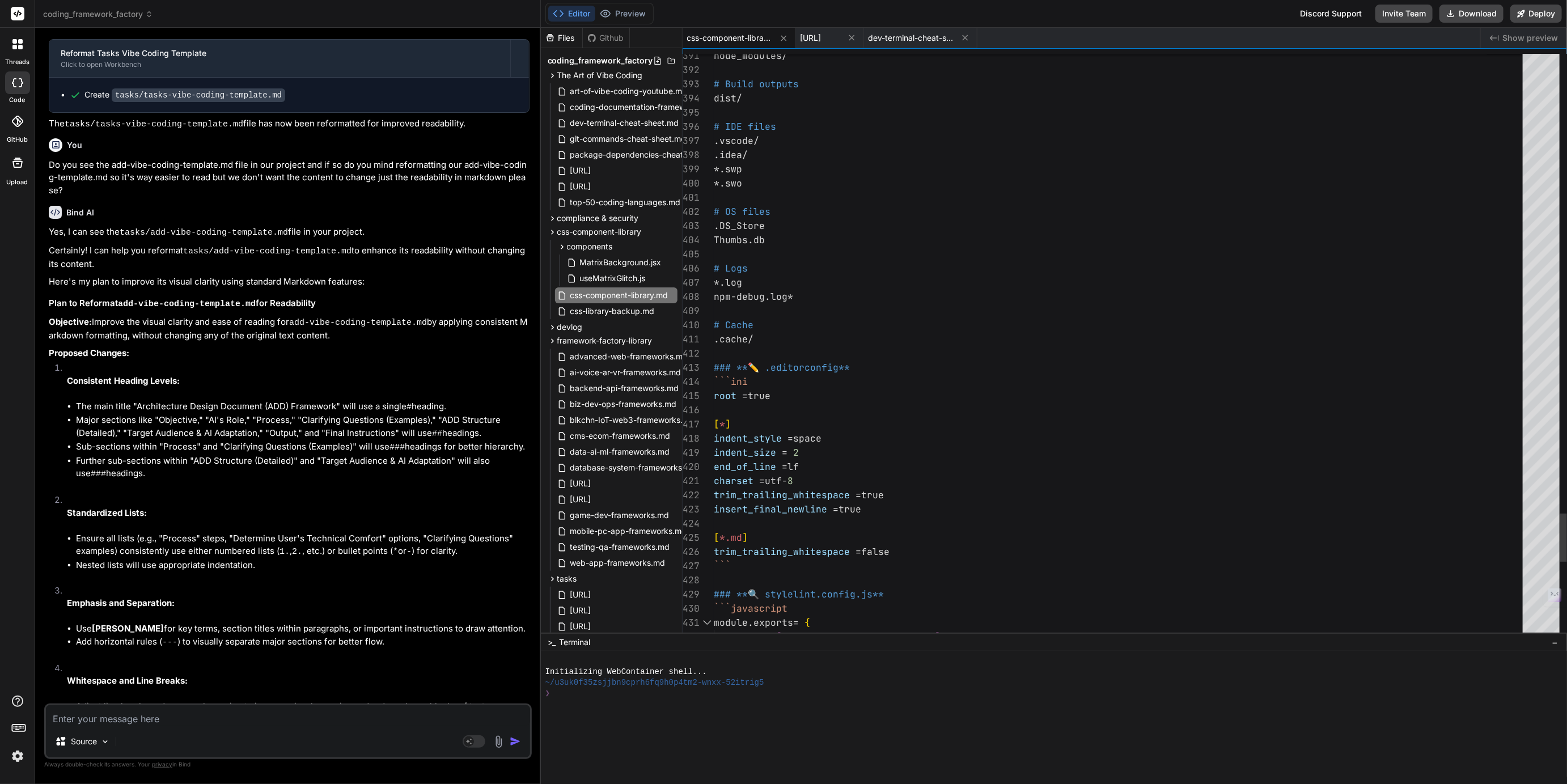
type textarea "| Building blocks | Built from components | | Examples: Alert, Badge, Tooltip |…"
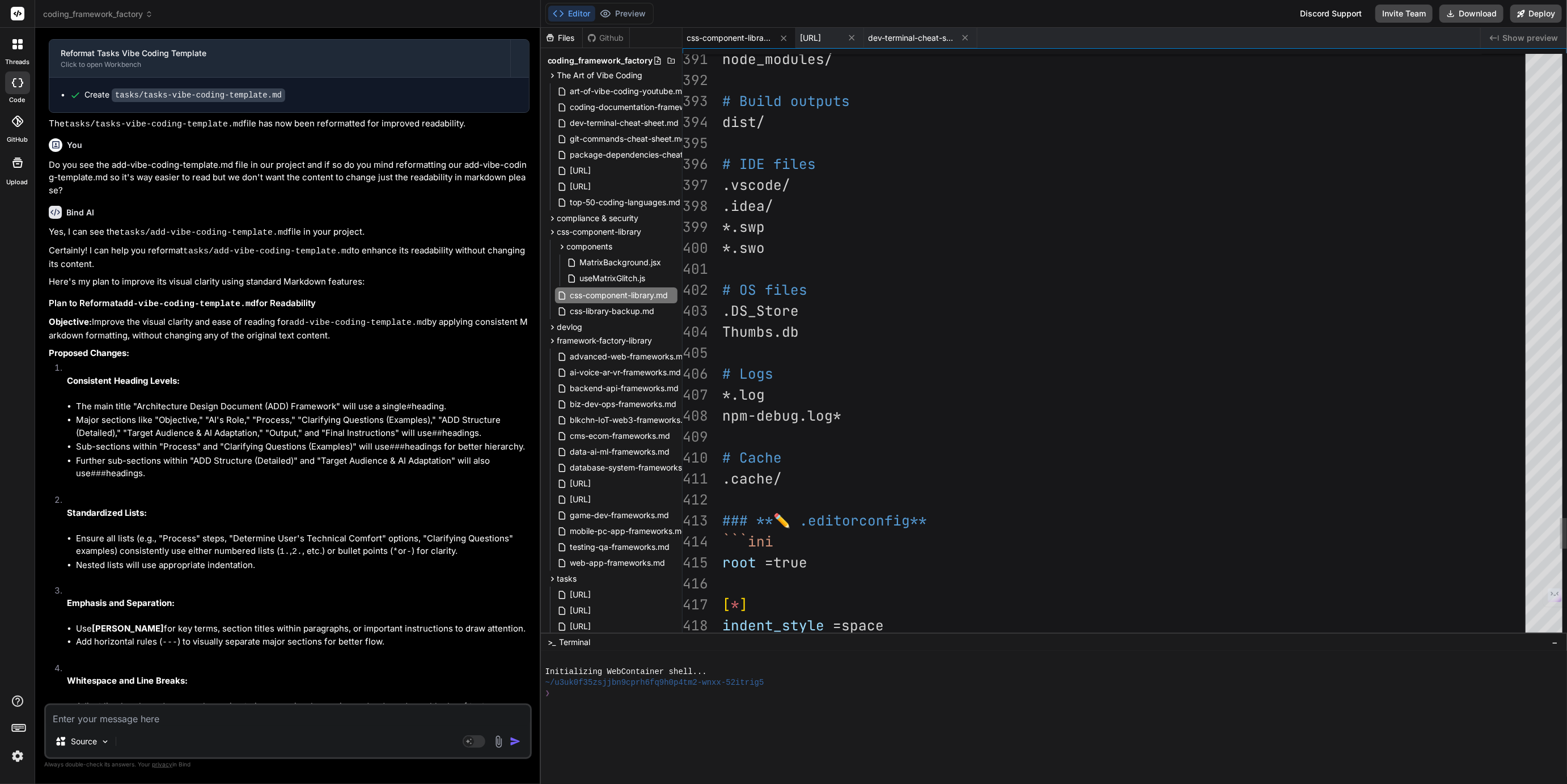
scroll to position [13, 0]
type textarea "*This structure gives you a complete foundation for creating professional, scal…"
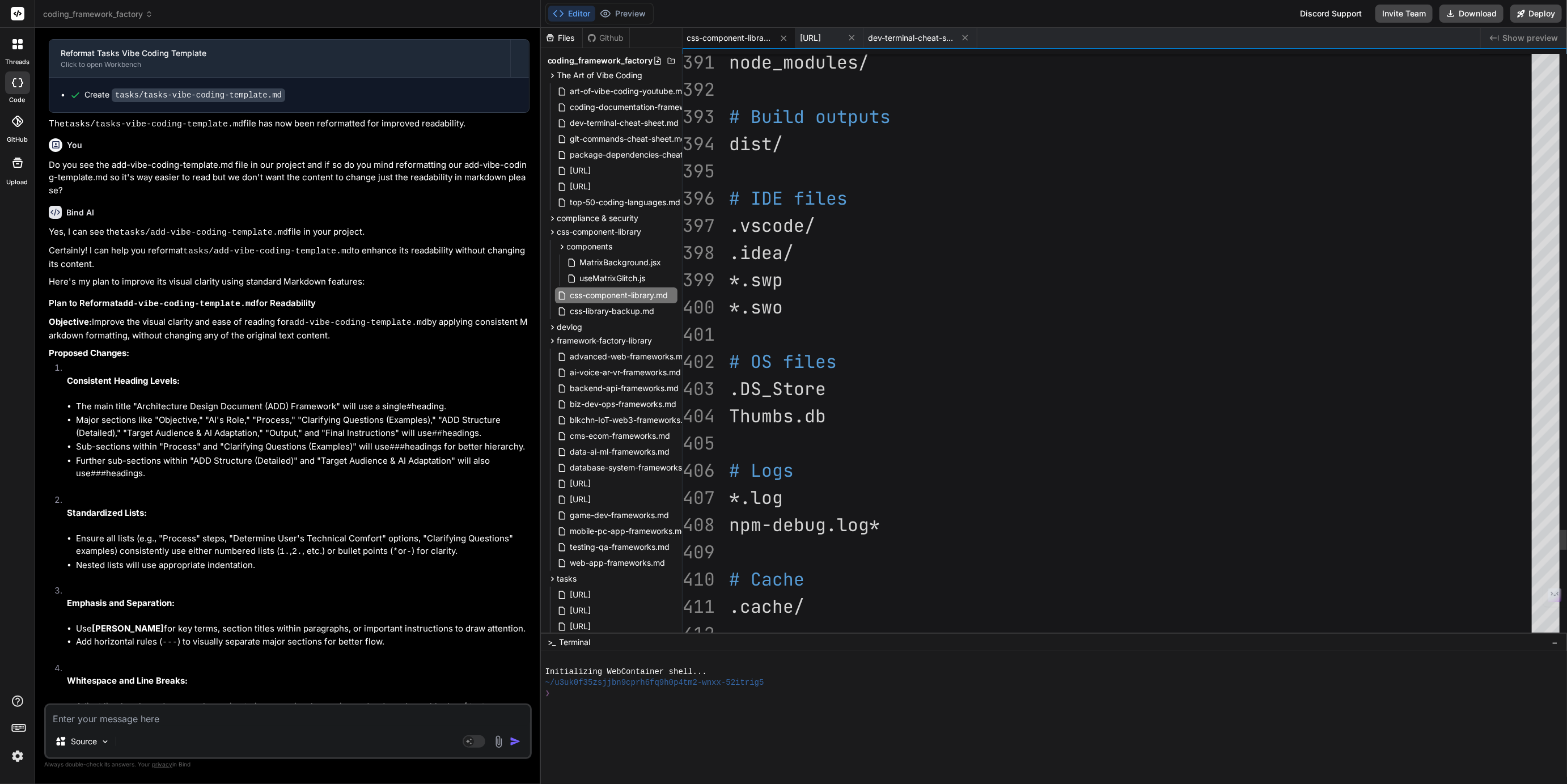
type textarea "beautiful user interfaces inspired by the industry's best libraries!*"
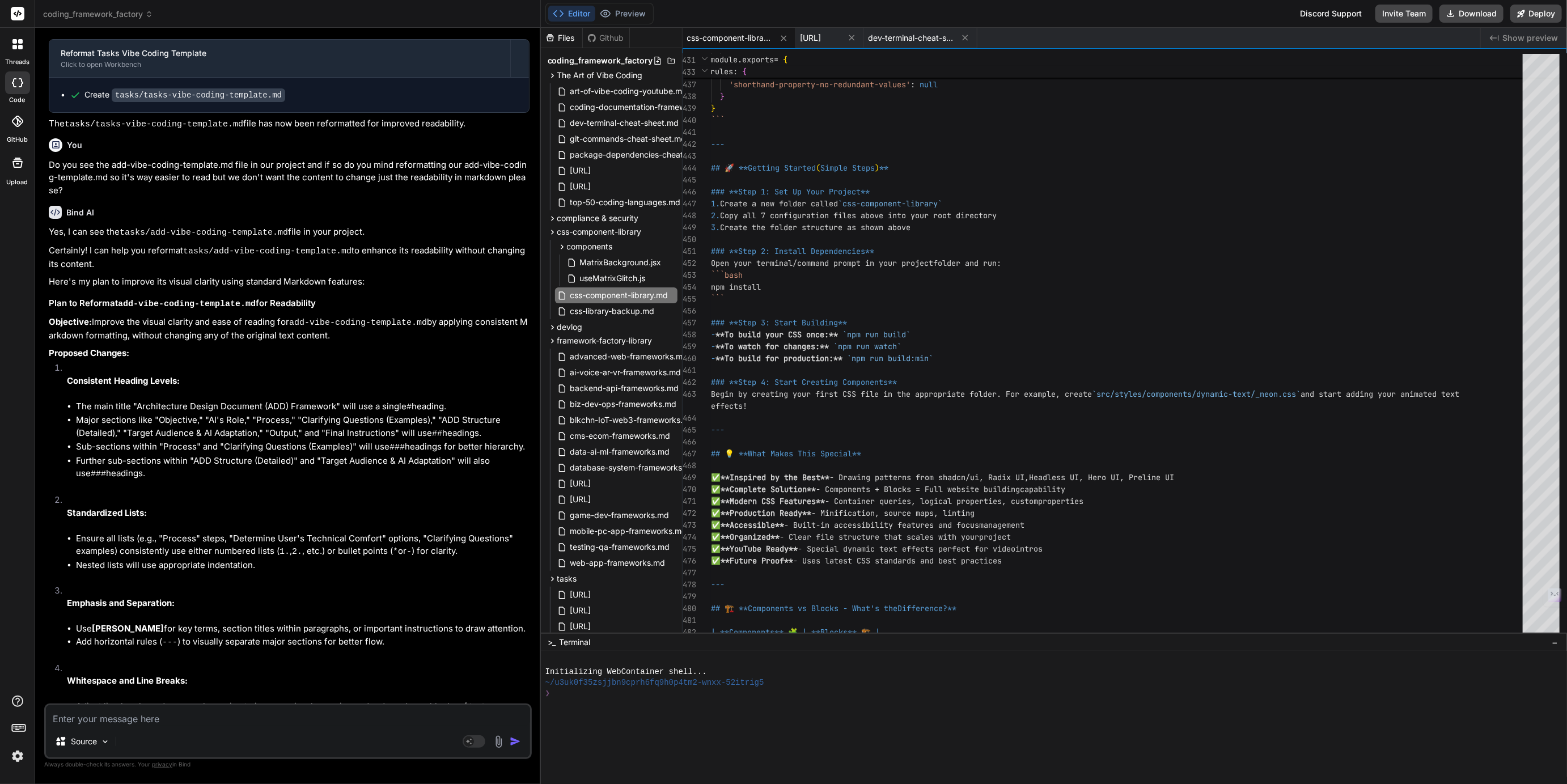
click at [747, 38] on span "css-component-library.md" at bounding box center [730, 38] width 85 height 12
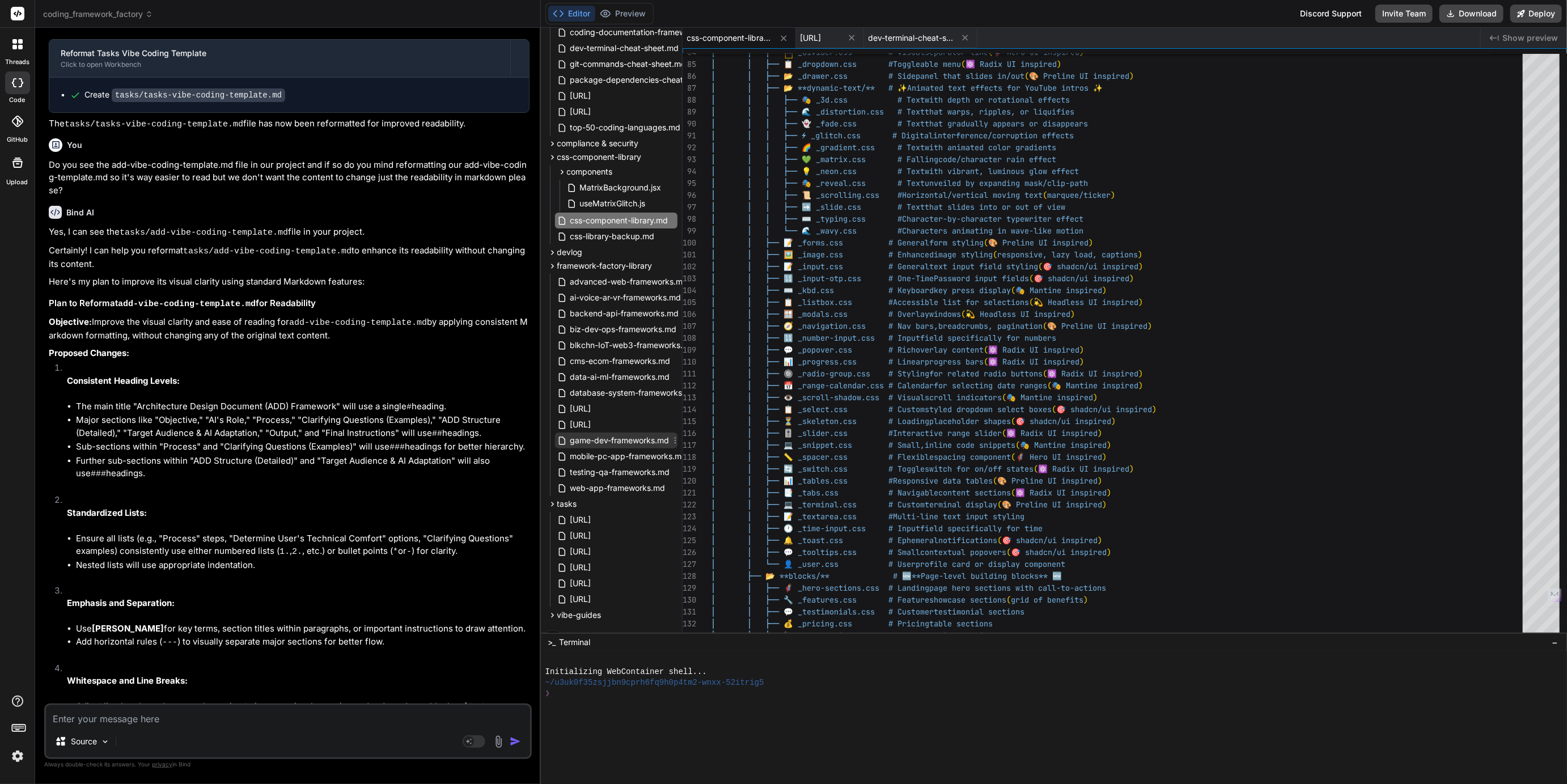
scroll to position [89, 0]
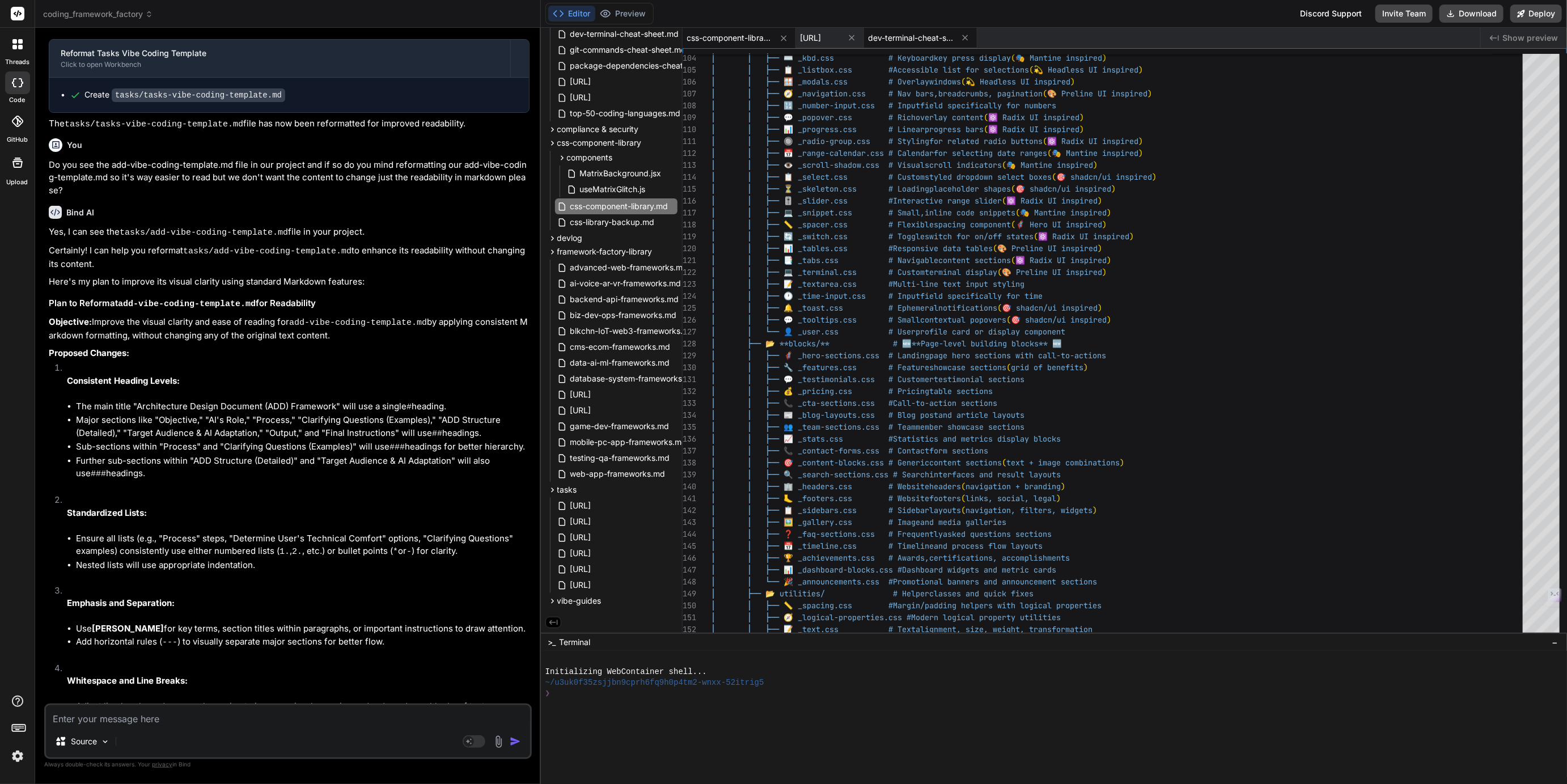
click at [950, 39] on span "dev-terminal-cheat-sheet.md" at bounding box center [911, 38] width 85 height 12
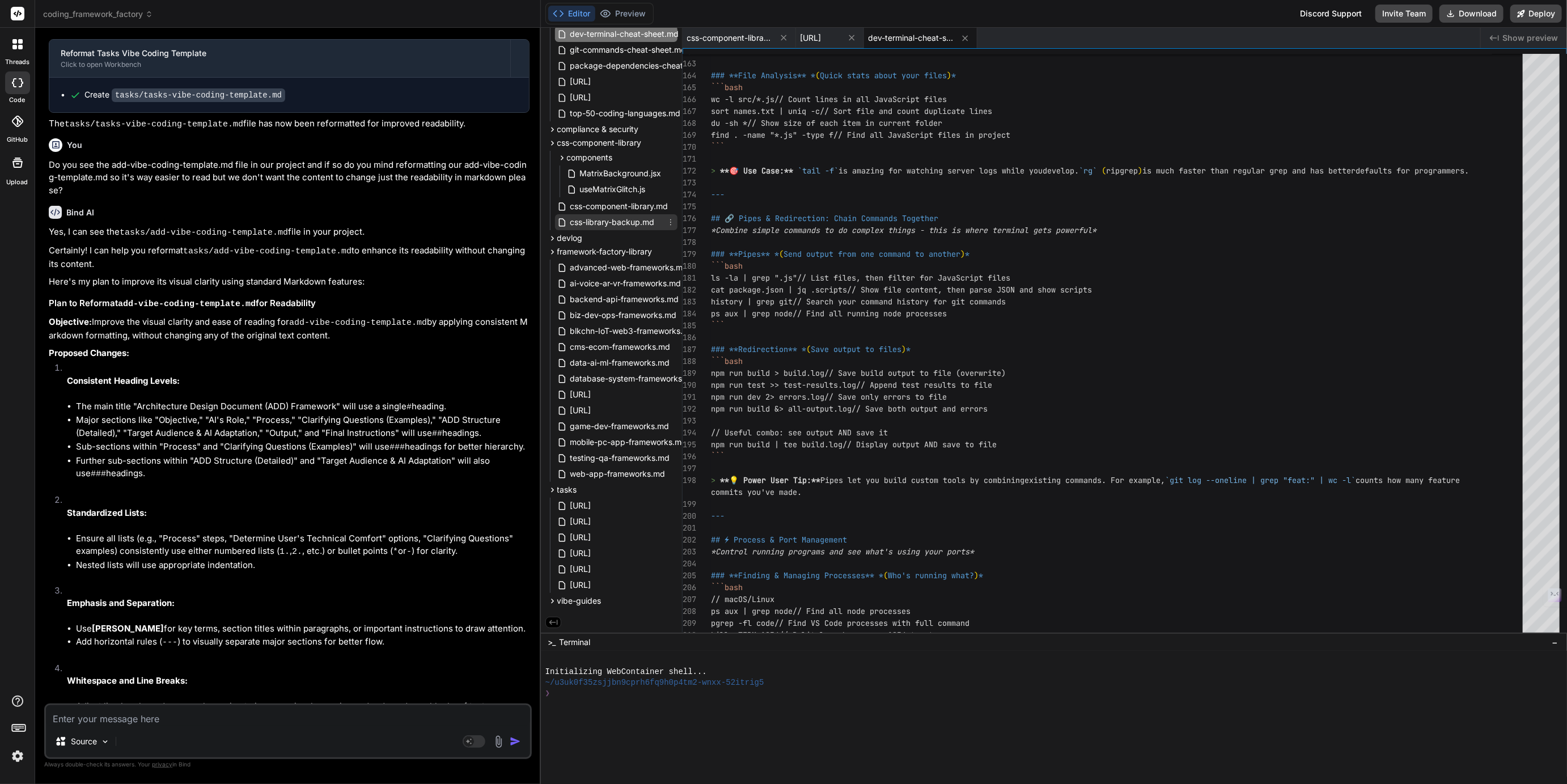
scroll to position [0, 0]
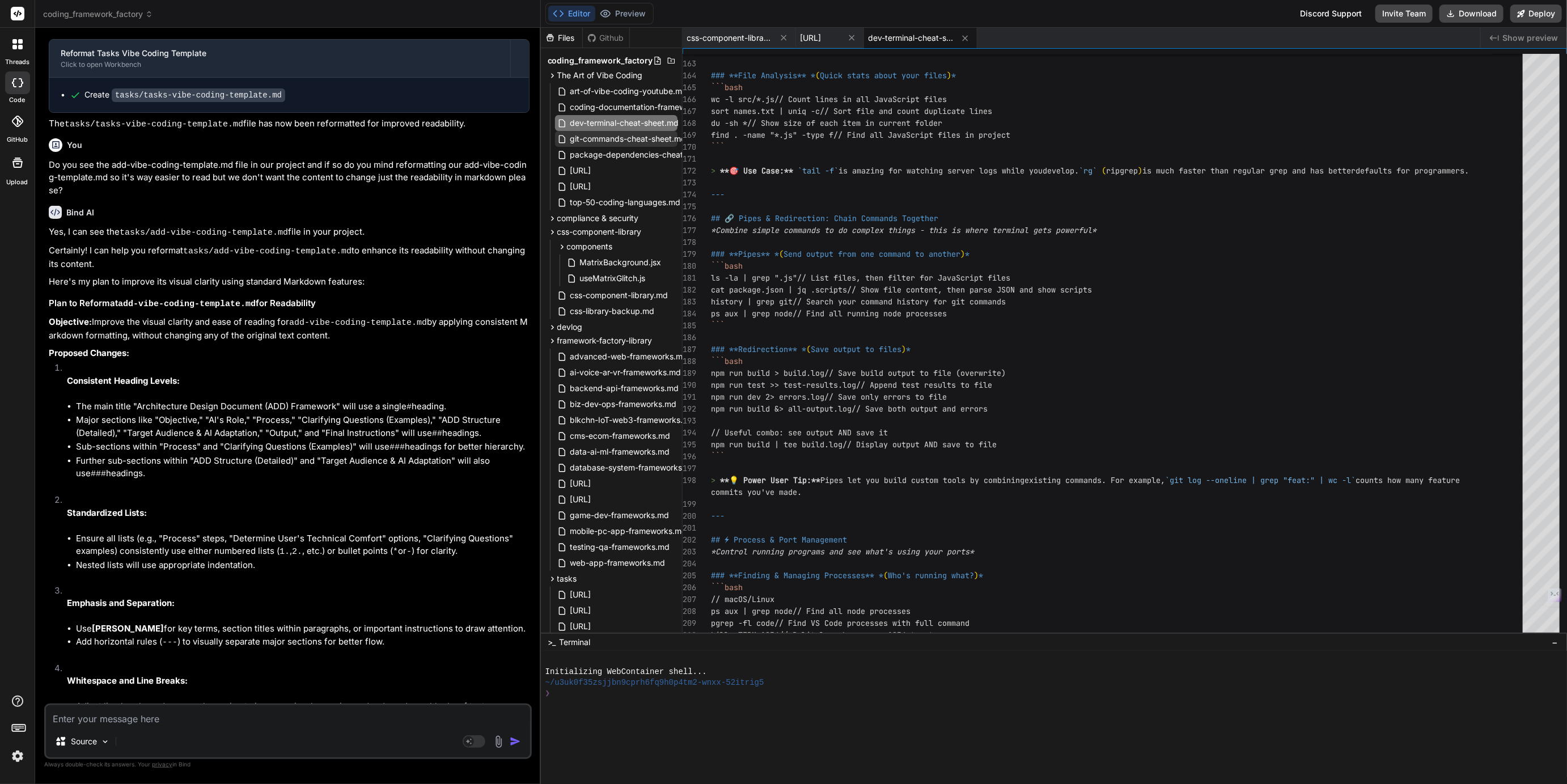
click at [597, 137] on span "git-commands-cheat-sheet.md" at bounding box center [628, 139] width 119 height 13
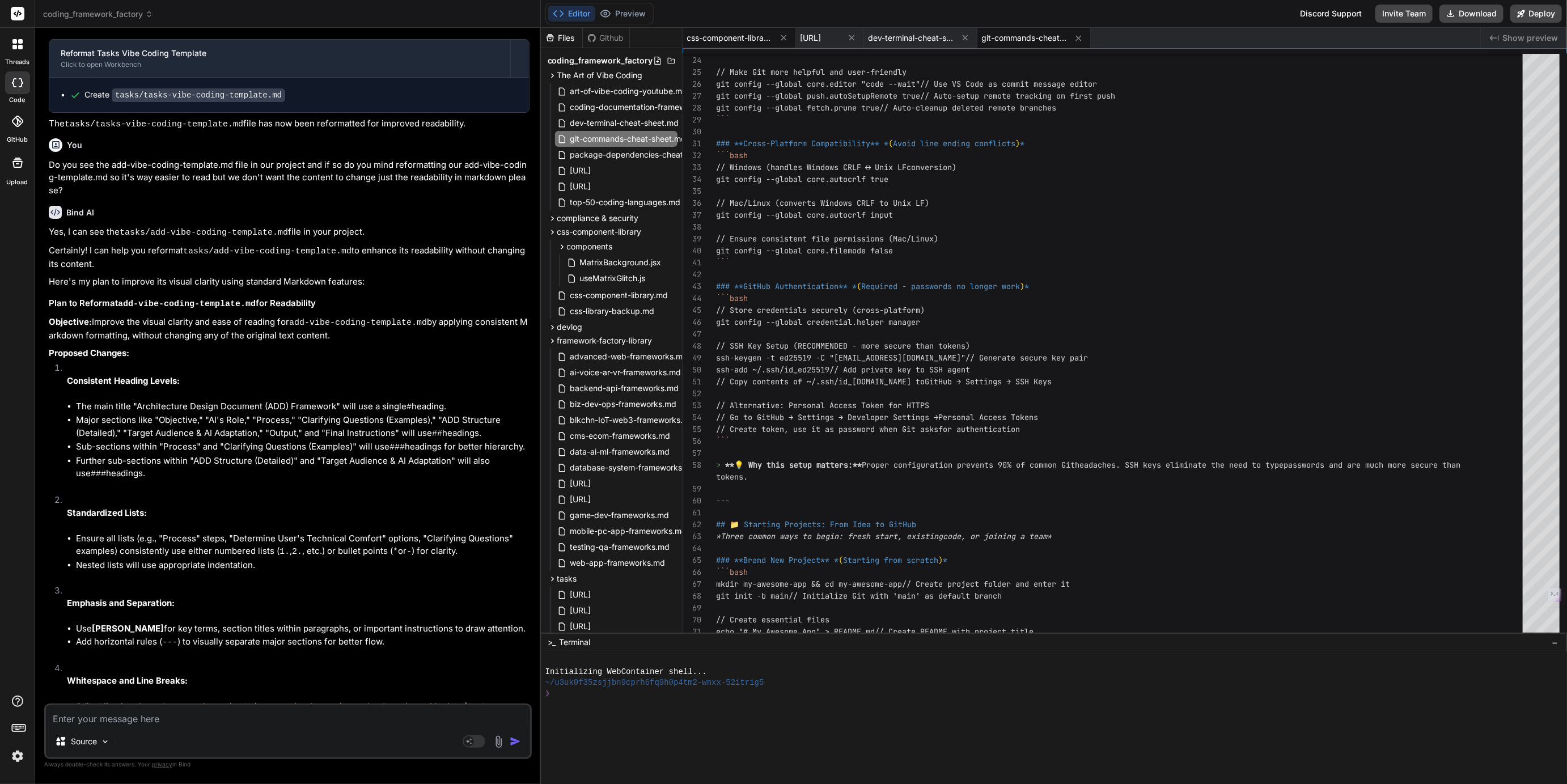
click at [731, 38] on span "css-component-library.md" at bounding box center [730, 38] width 85 height 12
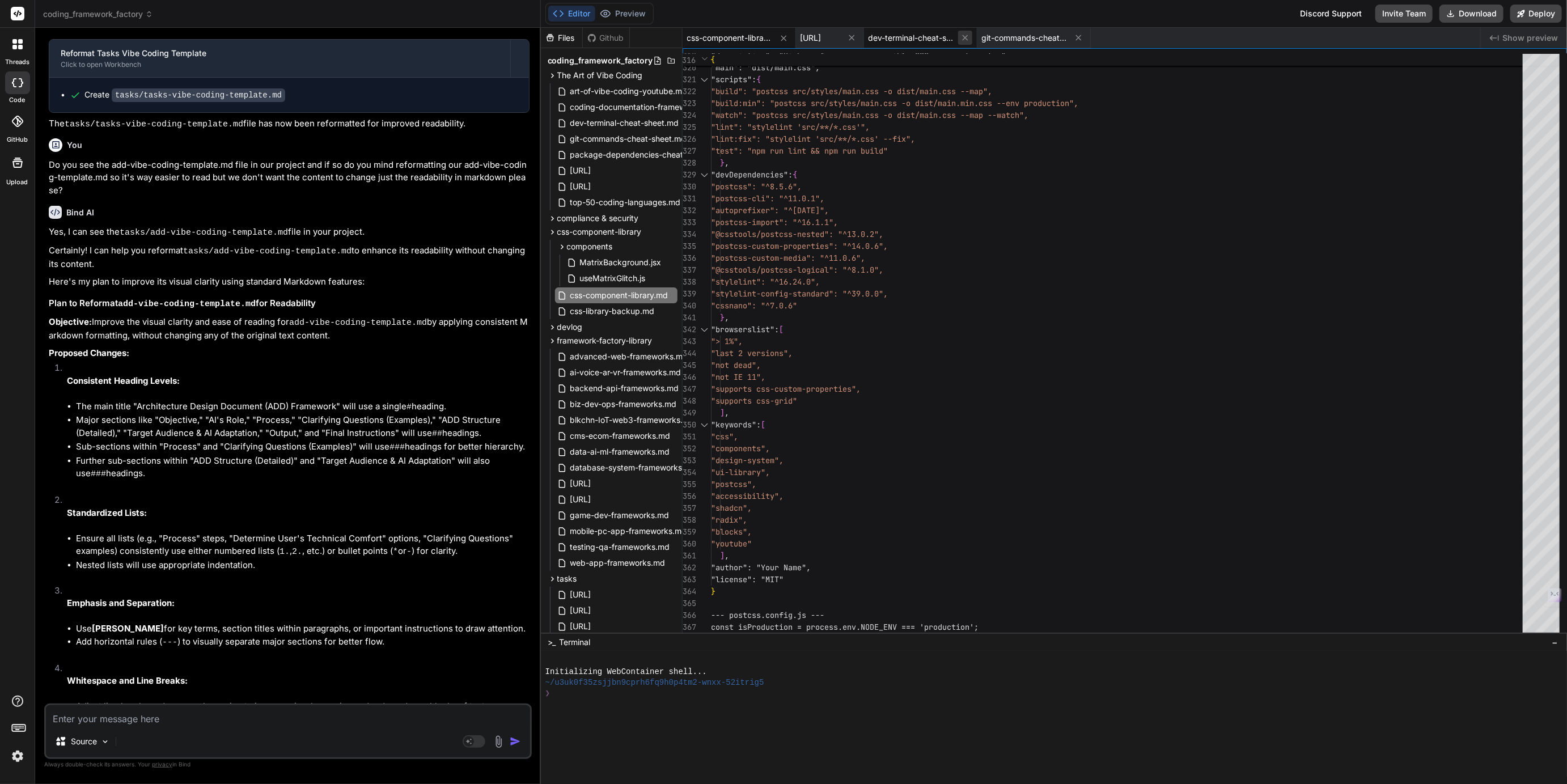
click at [970, 34] on icon at bounding box center [965, 38] width 10 height 10
click at [788, 35] on icon at bounding box center [784, 38] width 10 height 10
type textarea "14. **🧪 Testing & QA** (3 blueprints) - Unit/Integration, E2E, Performance 15. …"
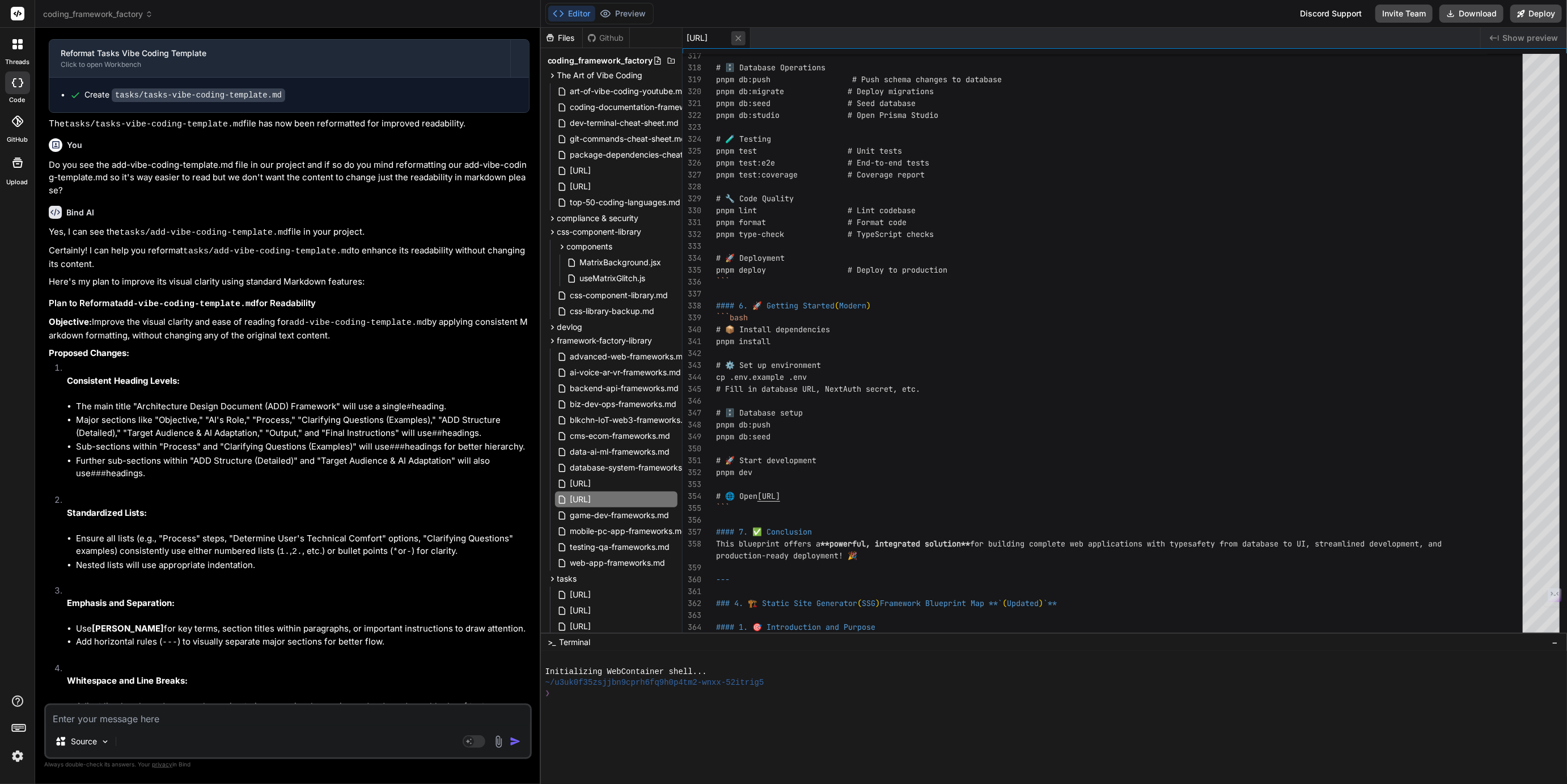
click at [746, 44] on button at bounding box center [738, 38] width 14 height 14
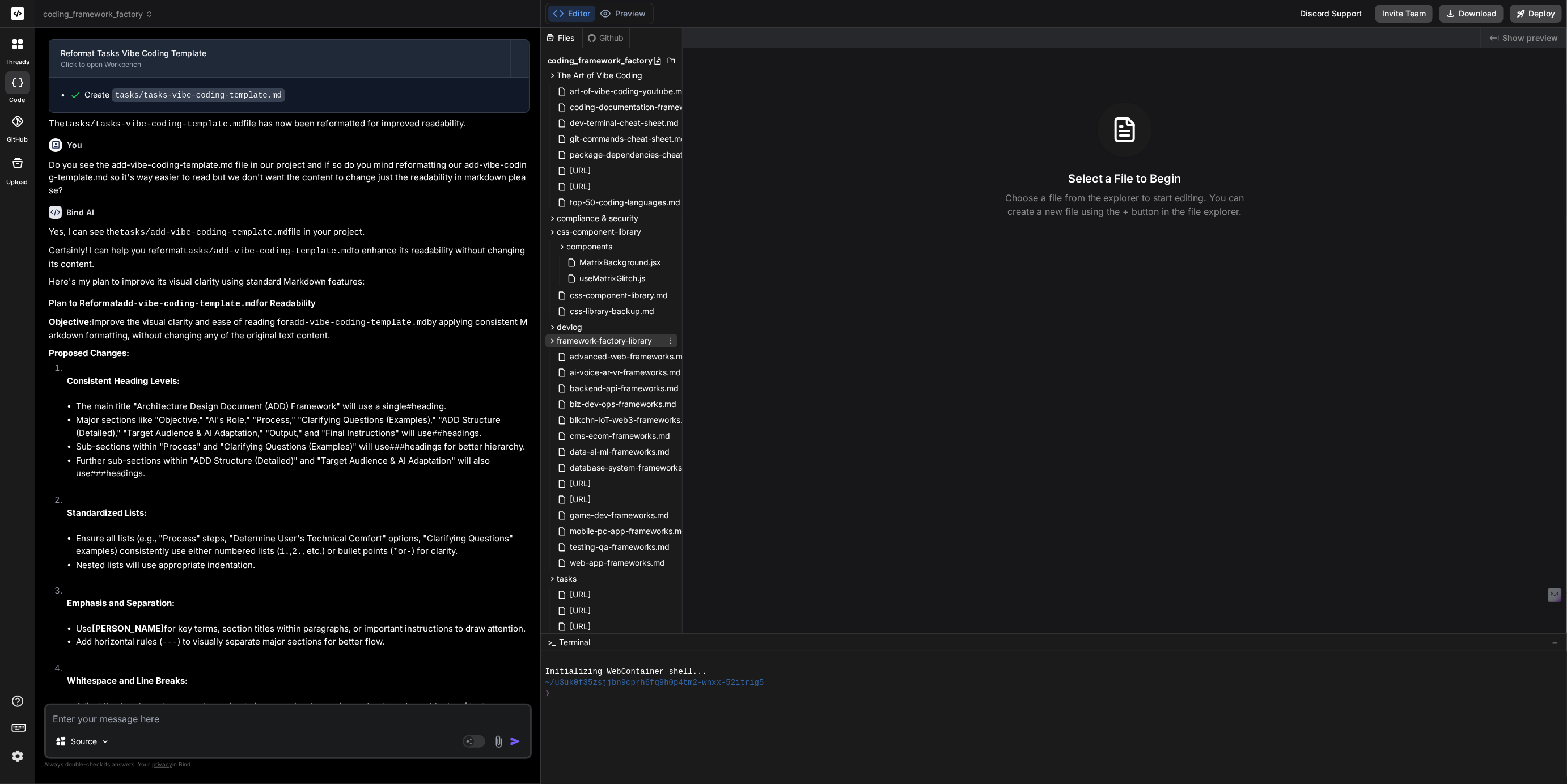
click at [596, 344] on span "framework-factory-library" at bounding box center [605, 341] width 96 height 12
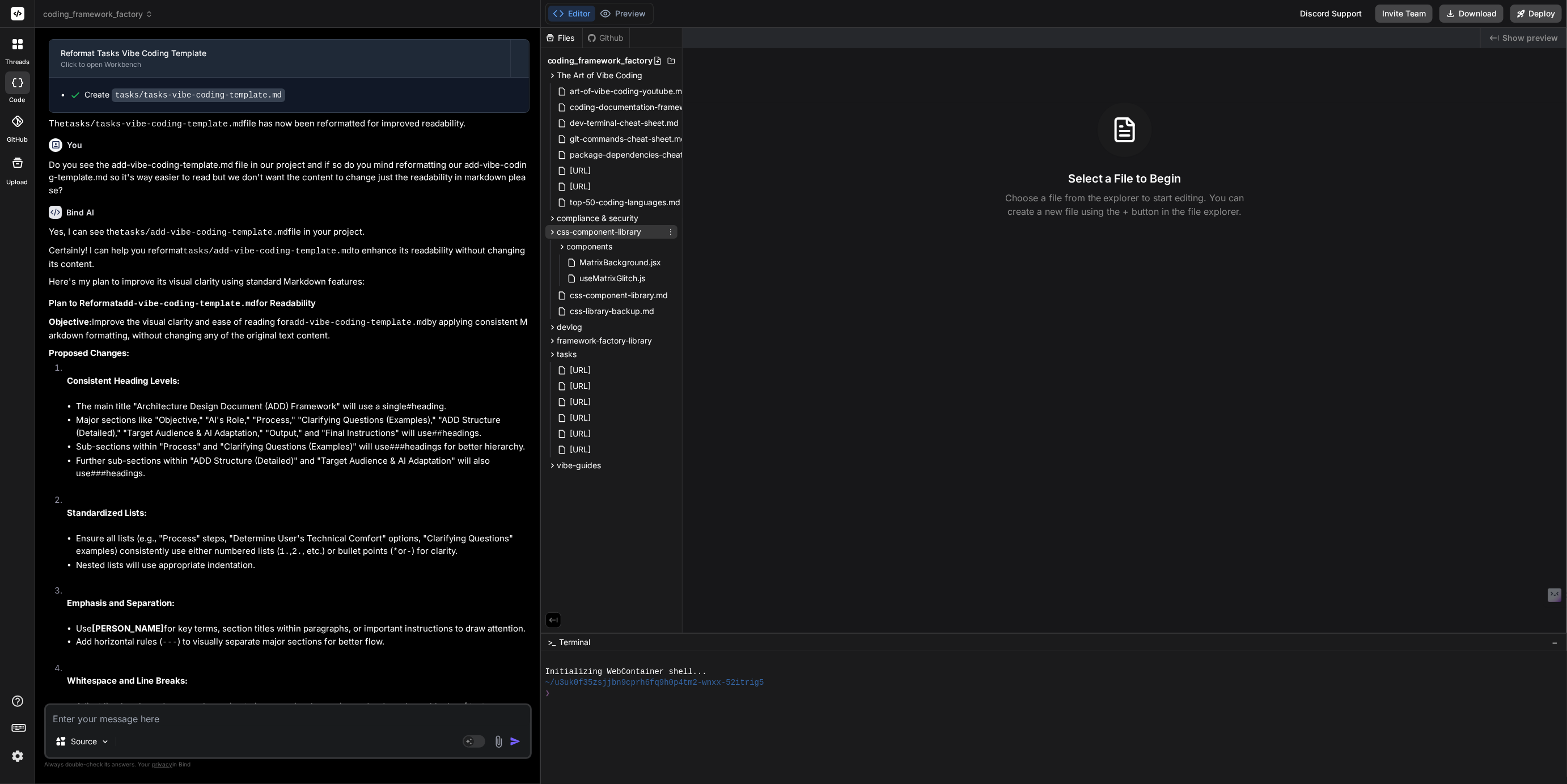
click at [588, 237] on span "css-component-library" at bounding box center [599, 232] width 85 height 12
click at [583, 78] on span "The Art of Vibe Coding" at bounding box center [600, 75] width 86 height 12
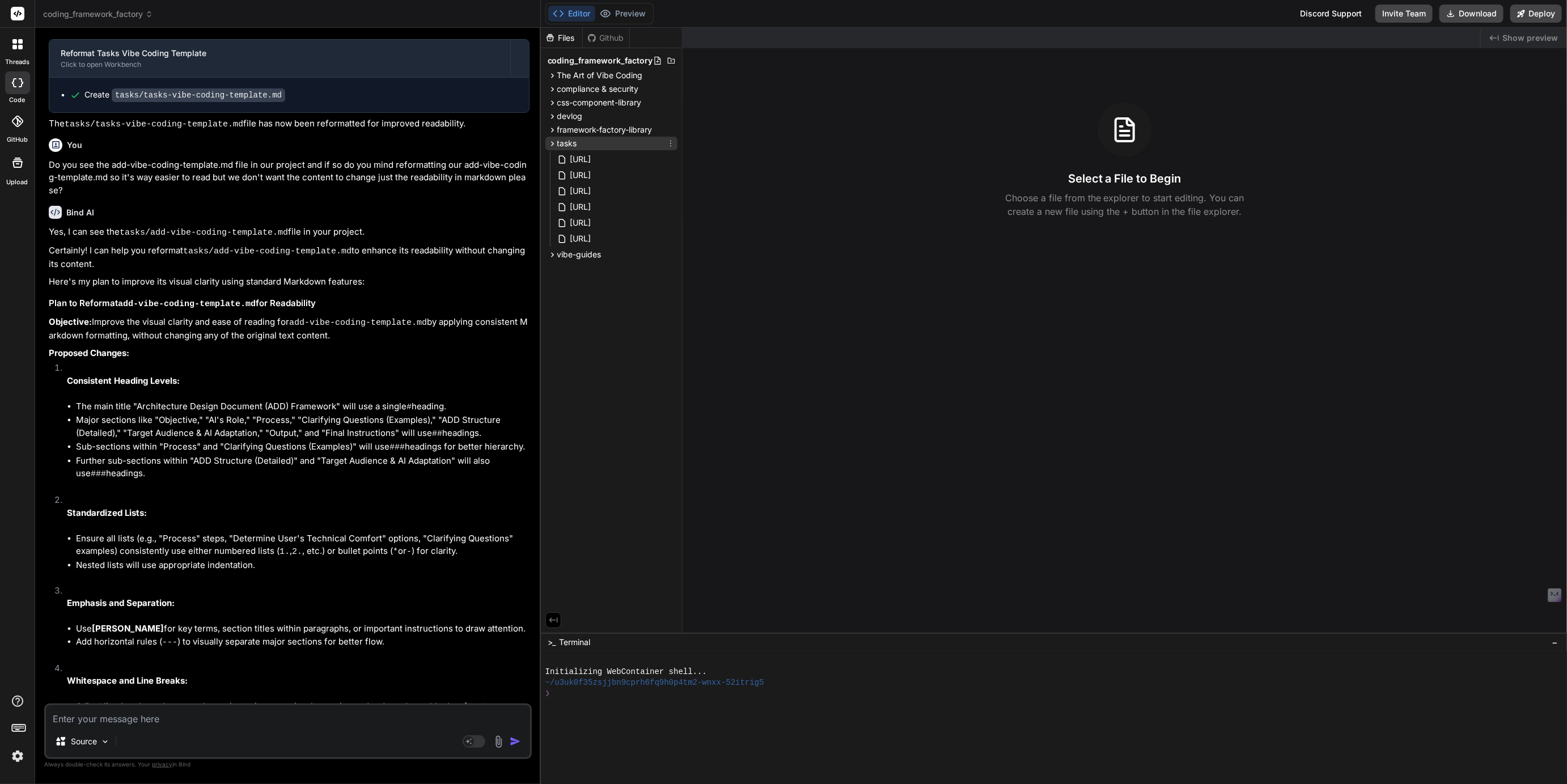
click at [566, 142] on span "tasks" at bounding box center [567, 143] width 20 height 12
click at [582, 103] on span "css-component-library" at bounding box center [599, 102] width 85 height 12
click at [595, 169] on span "css-component-library.md" at bounding box center [619, 166] width 100 height 13
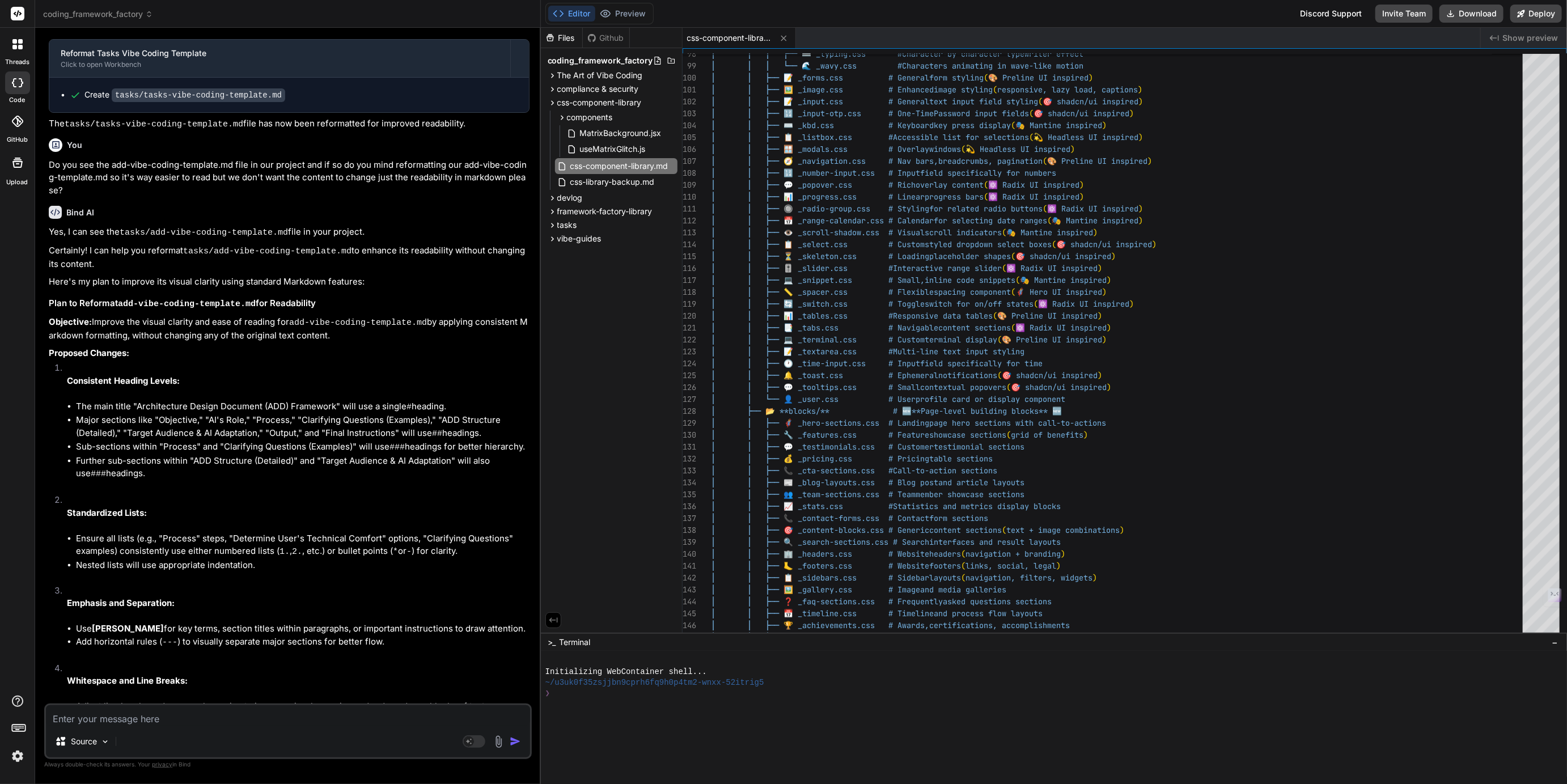
click at [85, 13] on span "coding_framework_factory" at bounding box center [98, 14] width 110 height 12
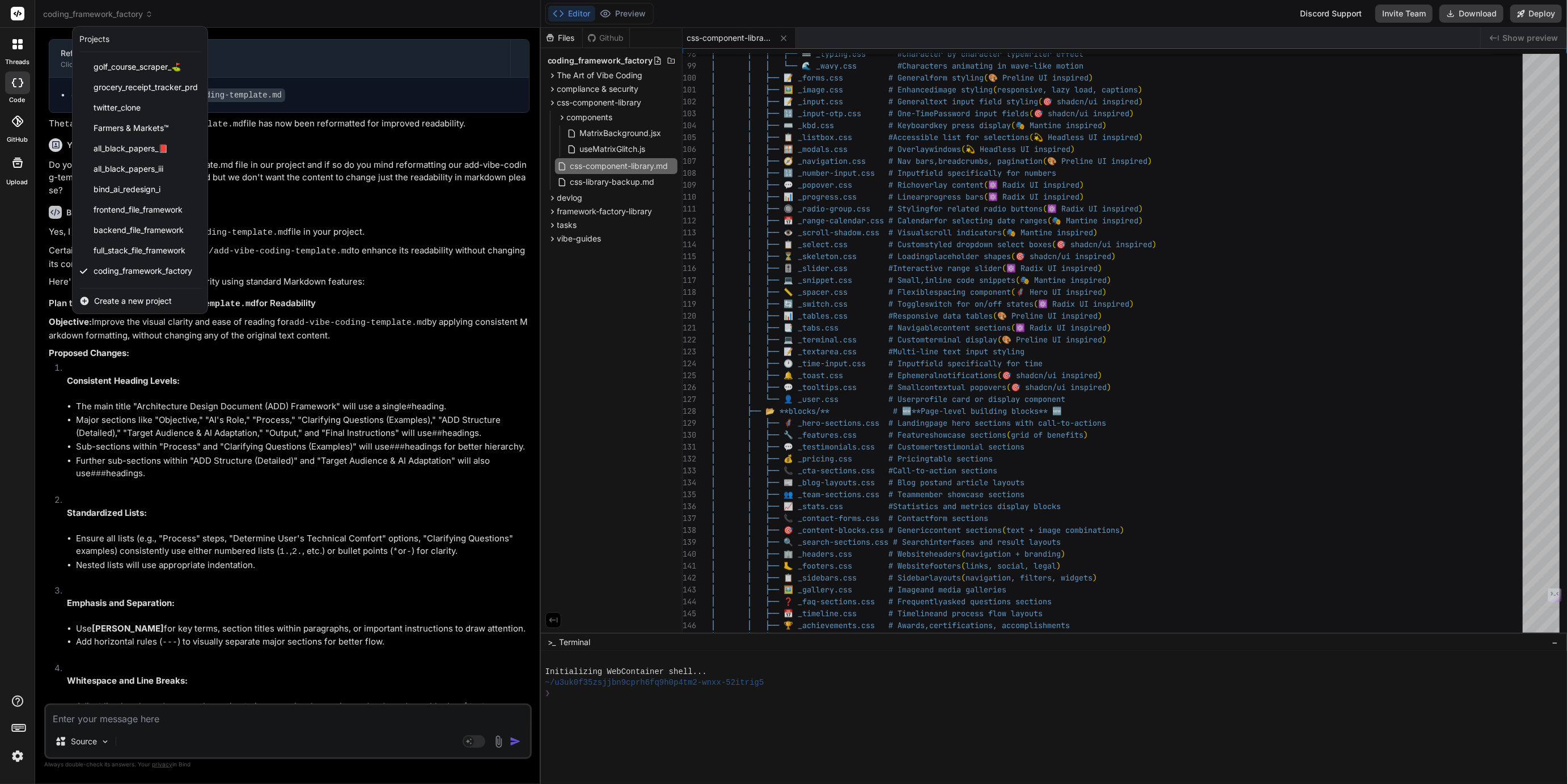
click at [96, 12] on div at bounding box center [784, 392] width 1567 height 784
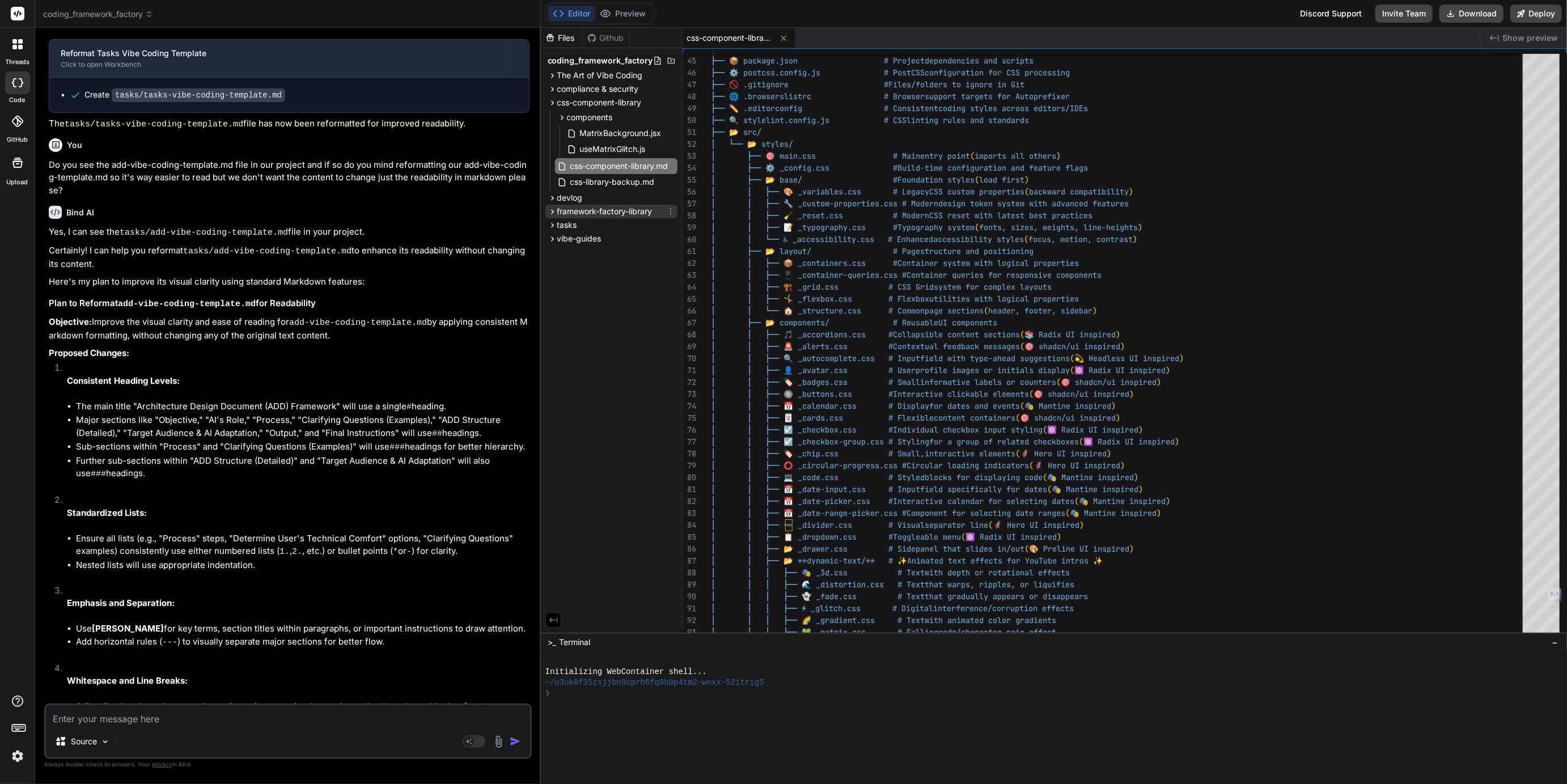
click at [573, 209] on span "framework-factory-library" at bounding box center [605, 211] width 96 height 12
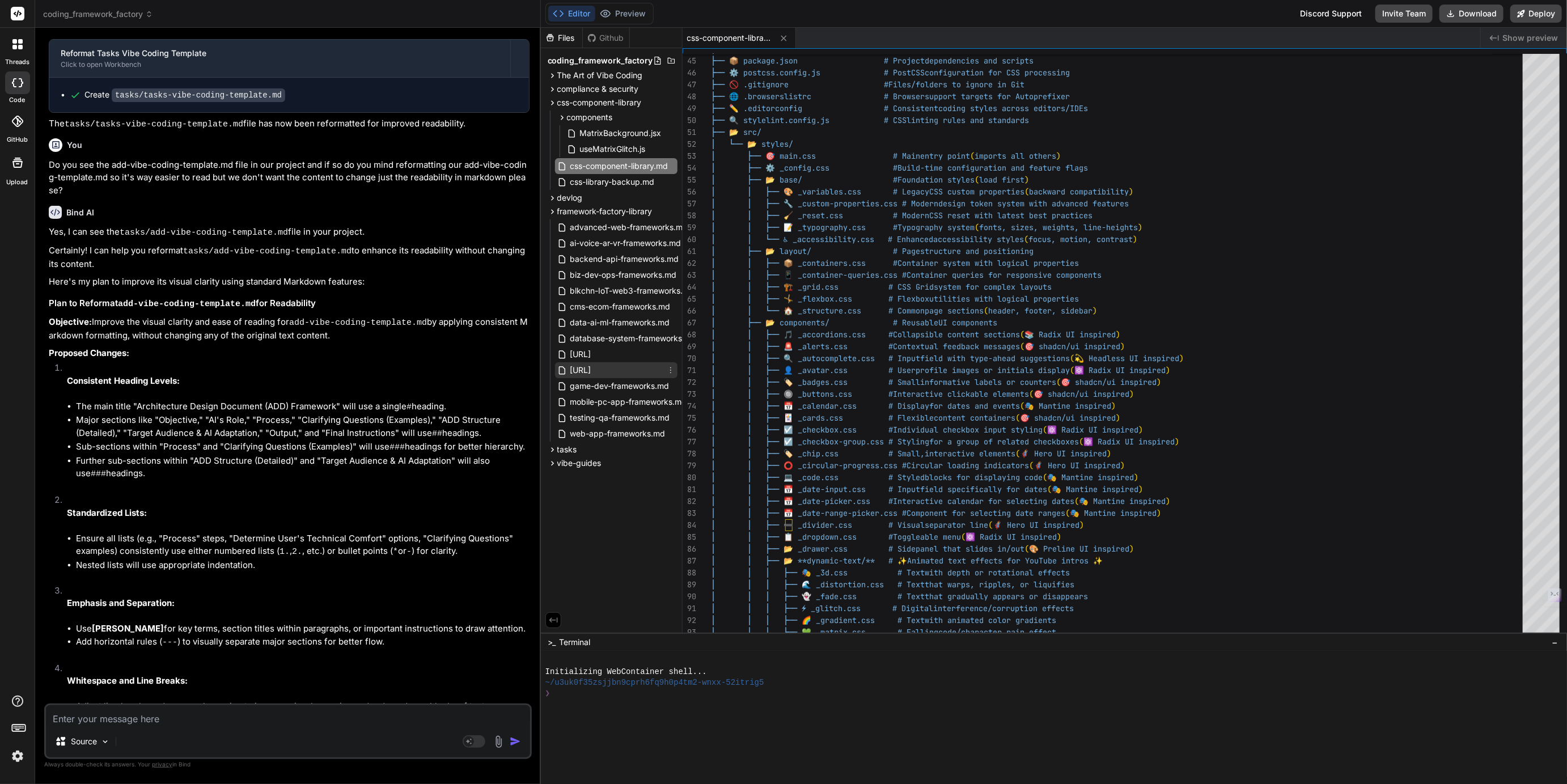
click at [592, 367] on span "[URL]" at bounding box center [581, 370] width 23 height 13
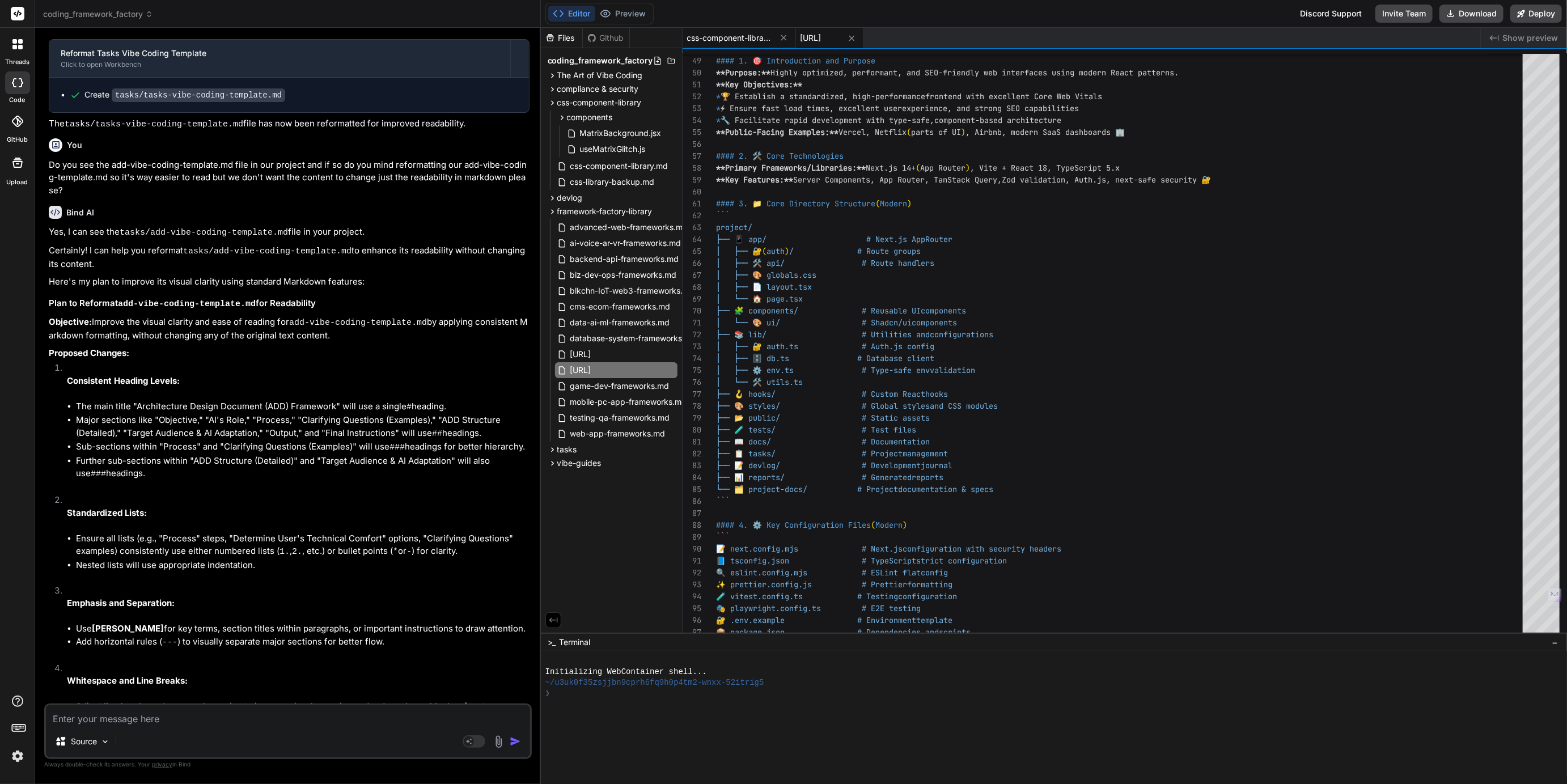
click at [754, 38] on span "css-component-library.md" at bounding box center [730, 38] width 85 height 12
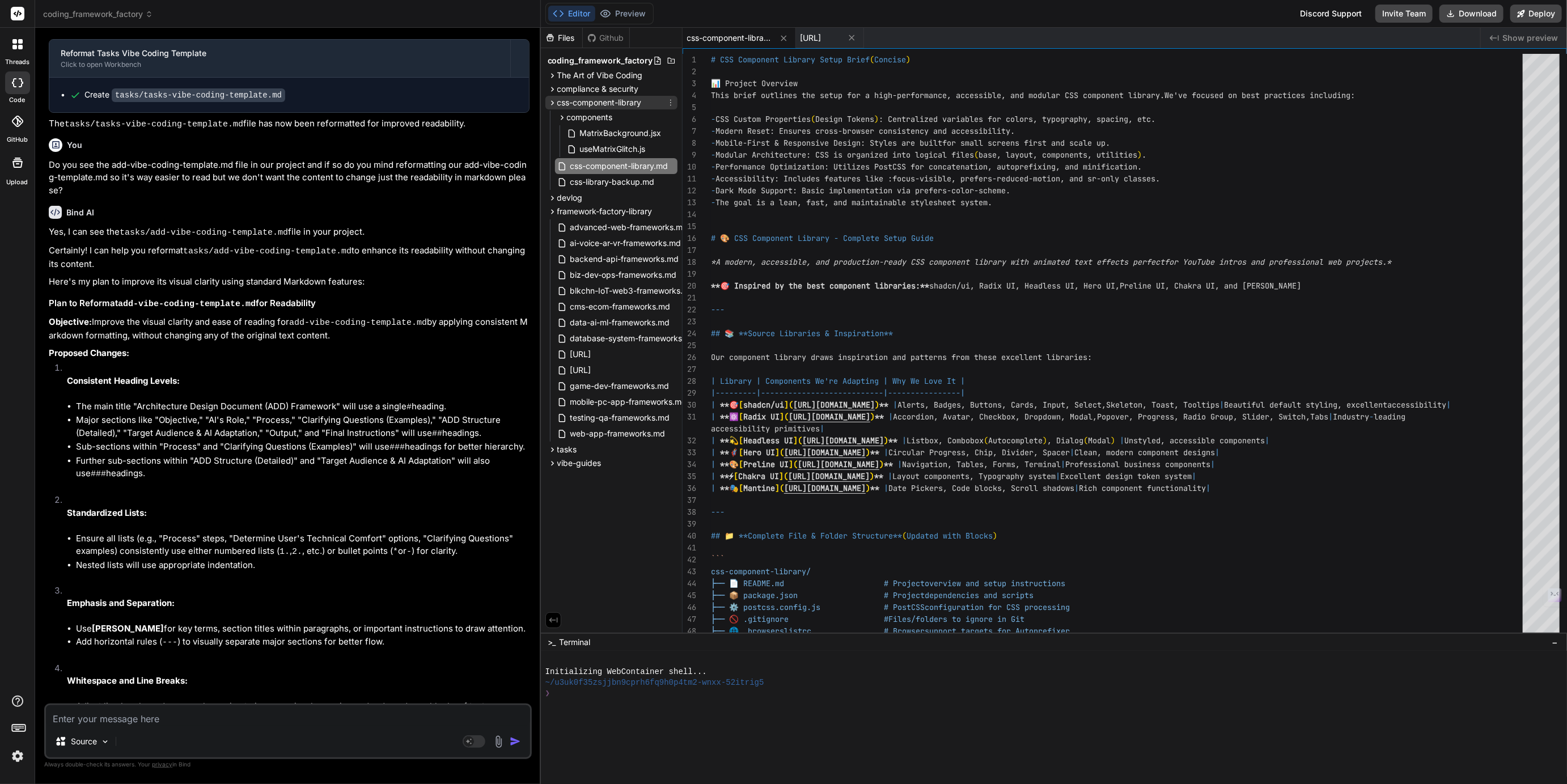
click at [577, 105] on span "css-component-library" at bounding box center [599, 102] width 85 height 12
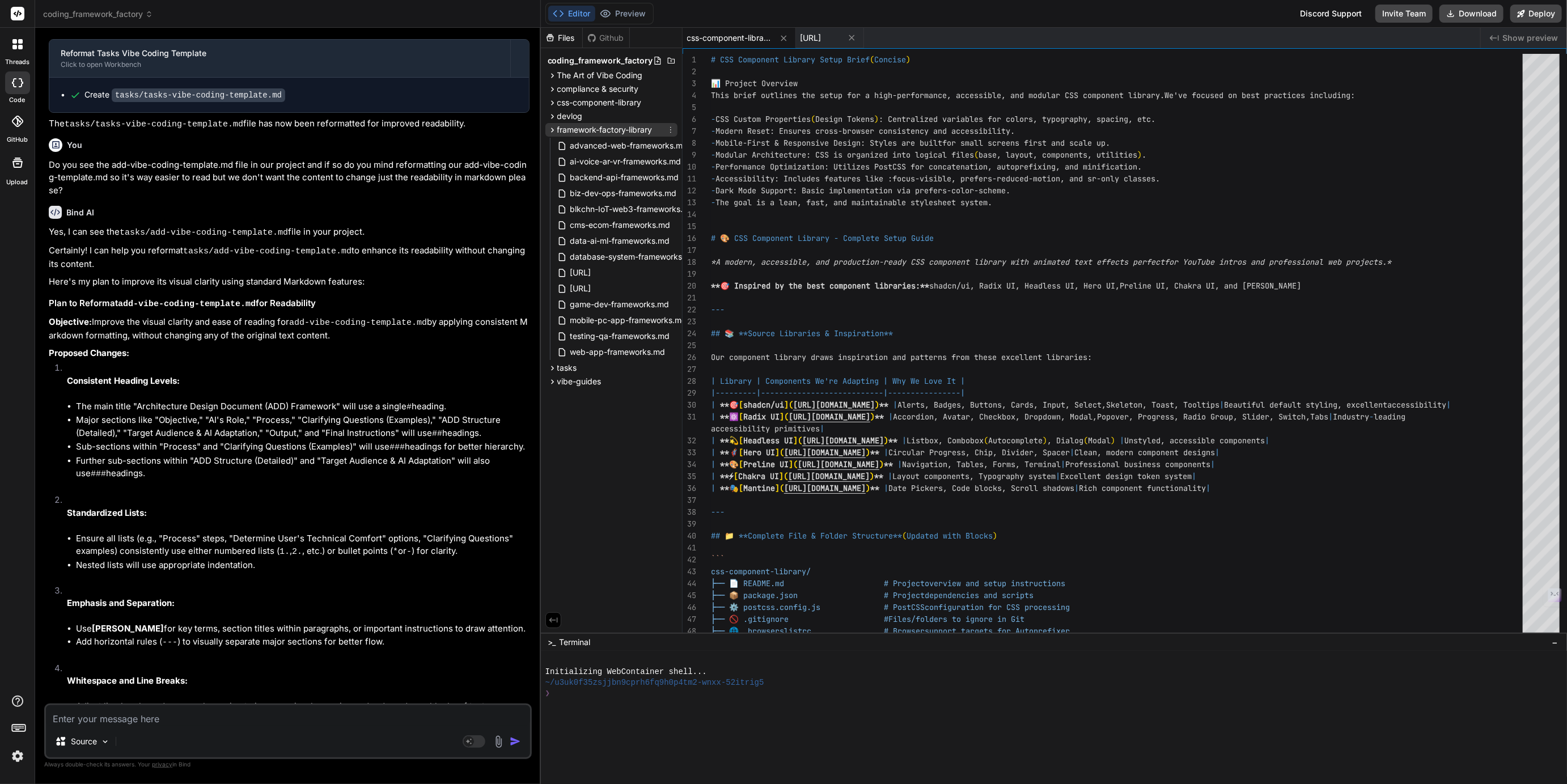
click at [575, 129] on span "framework-factory-library" at bounding box center [605, 130] width 96 height 12
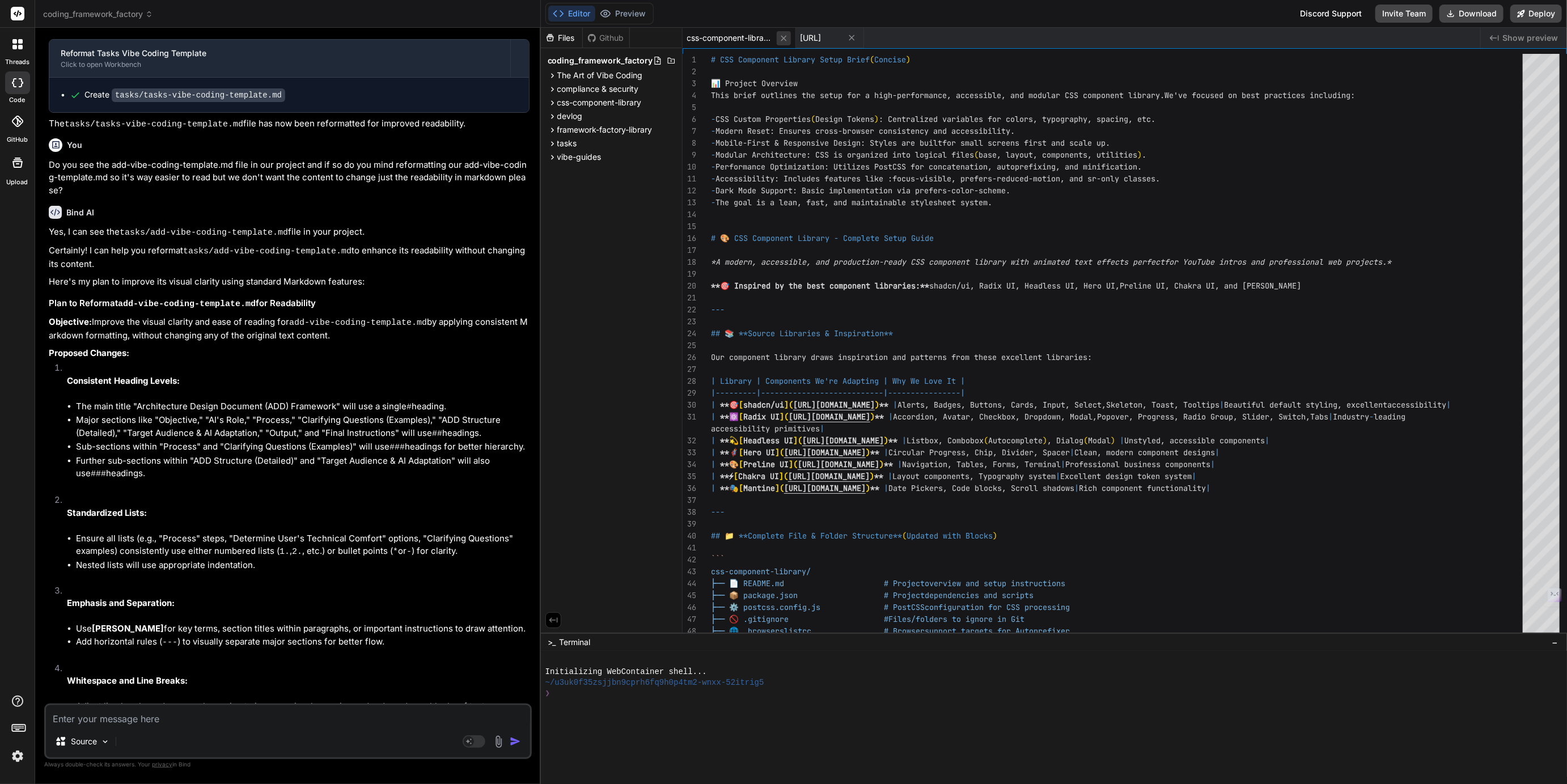
click at [785, 36] on icon at bounding box center [783, 38] width 5 height 5
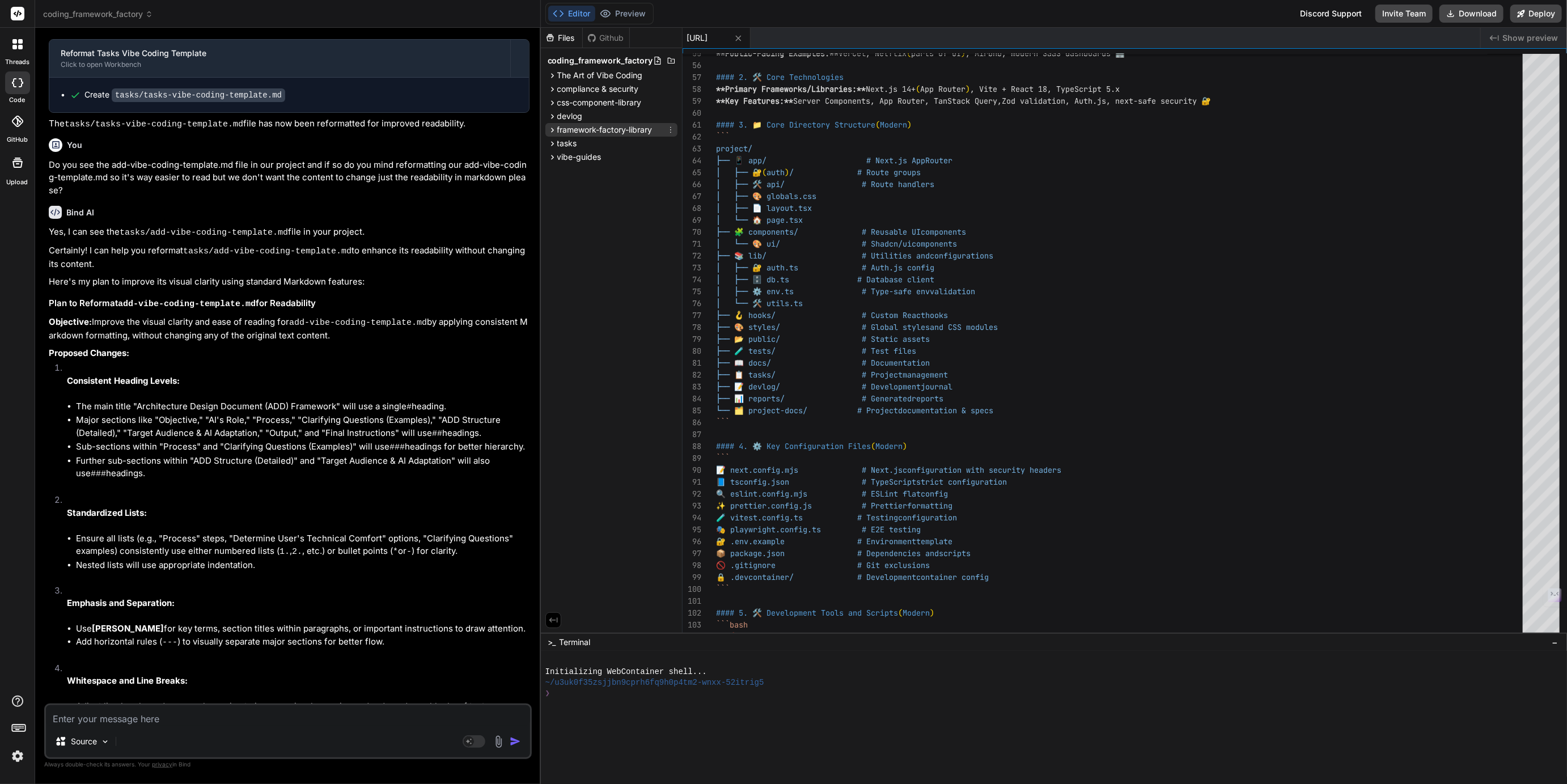
click at [600, 129] on span "framework-factory-library" at bounding box center [605, 130] width 96 height 12
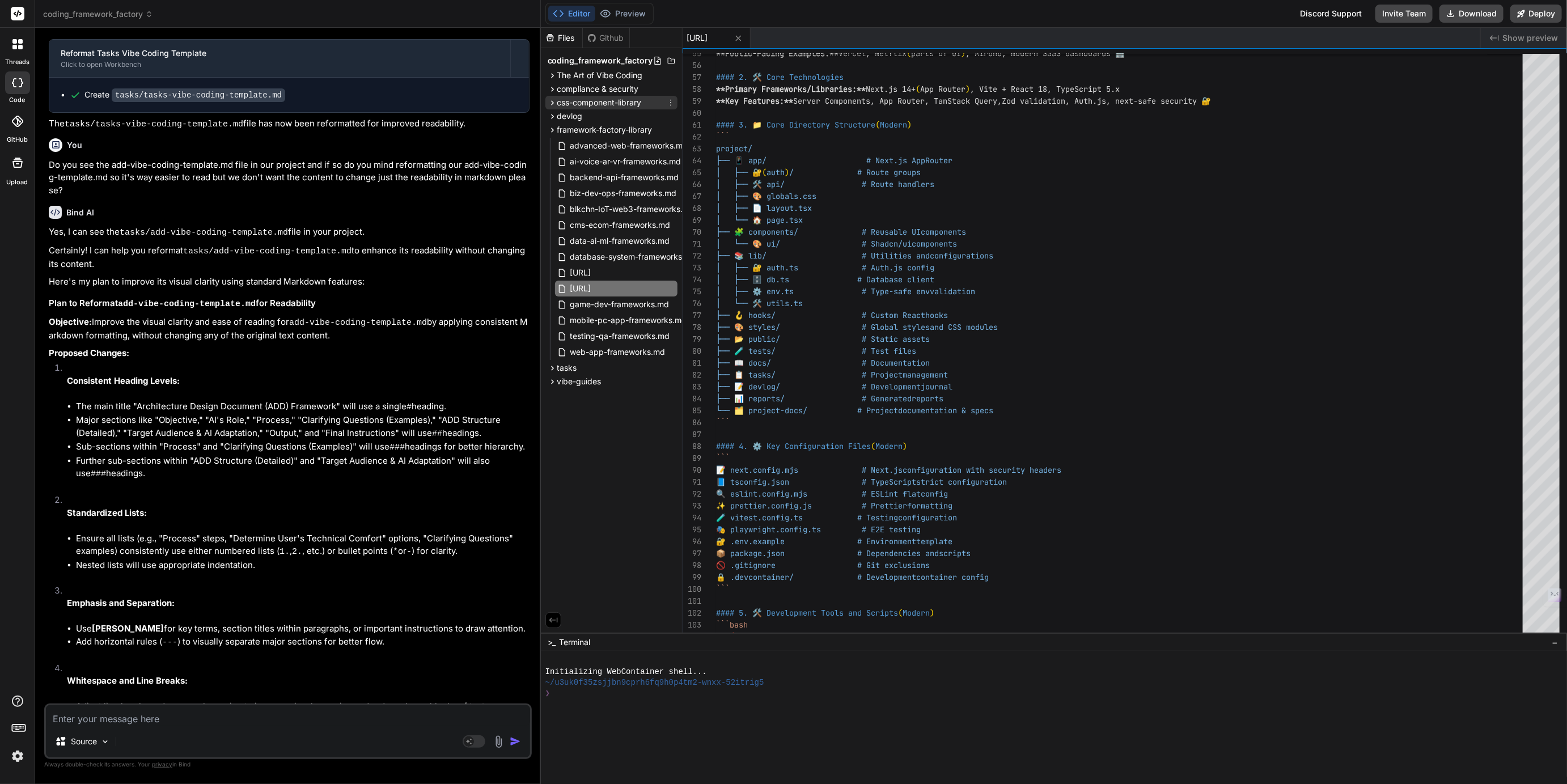
click at [594, 103] on span "css-component-library" at bounding box center [599, 102] width 85 height 12
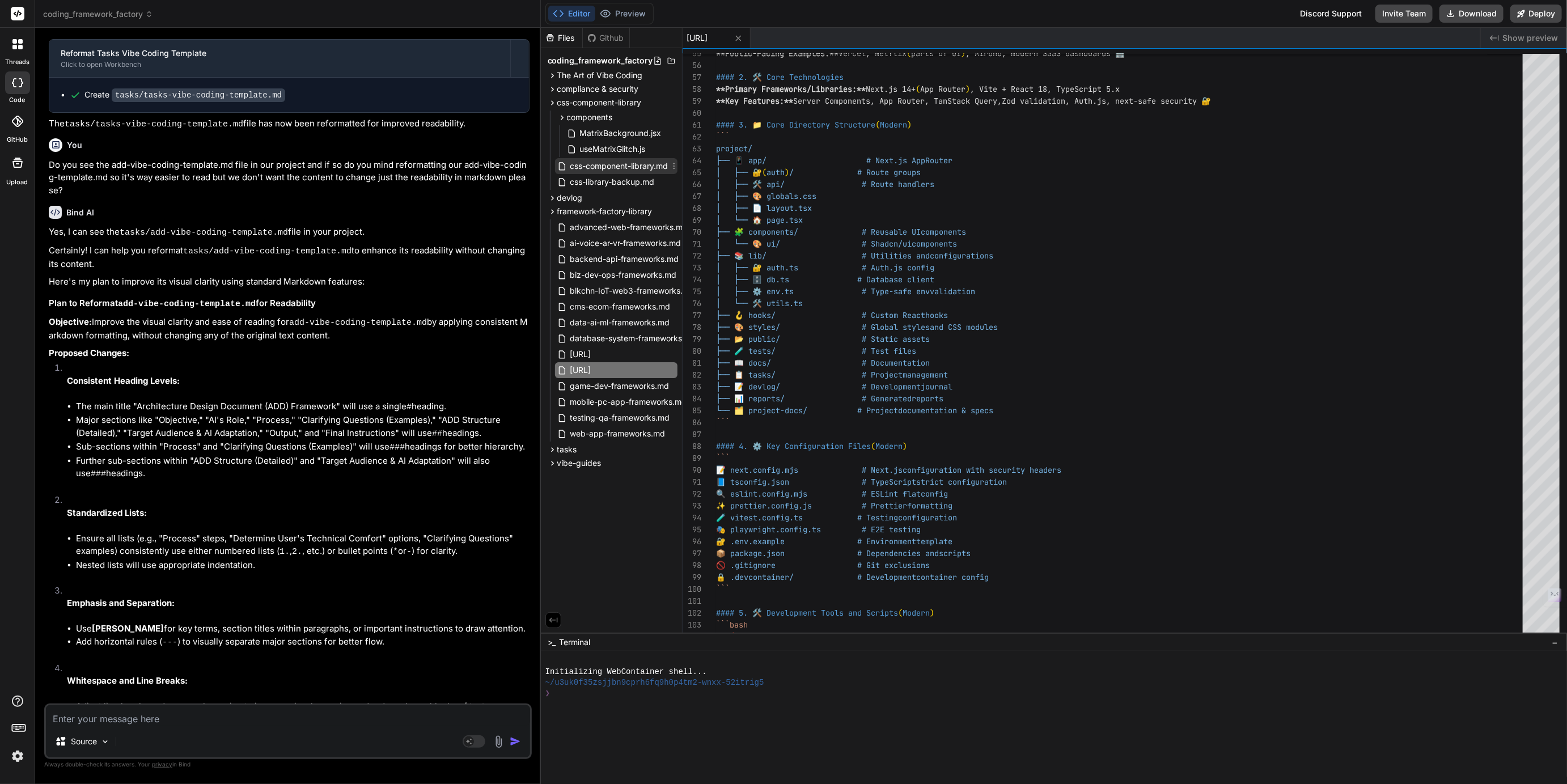
click at [608, 168] on span "css-component-library.md" at bounding box center [619, 166] width 100 height 13
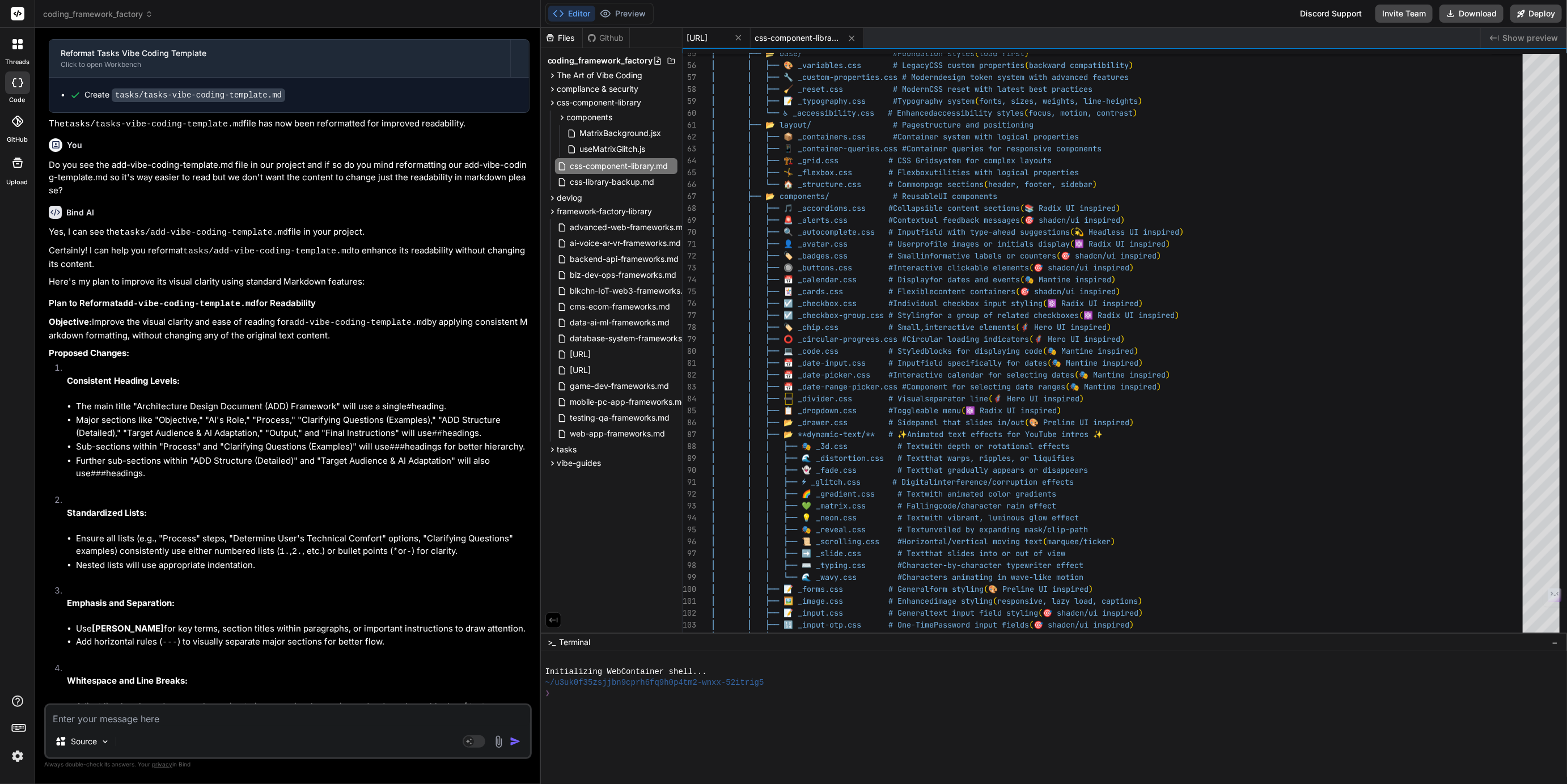
click at [708, 40] on span "[URL]" at bounding box center [698, 38] width 21 height 12
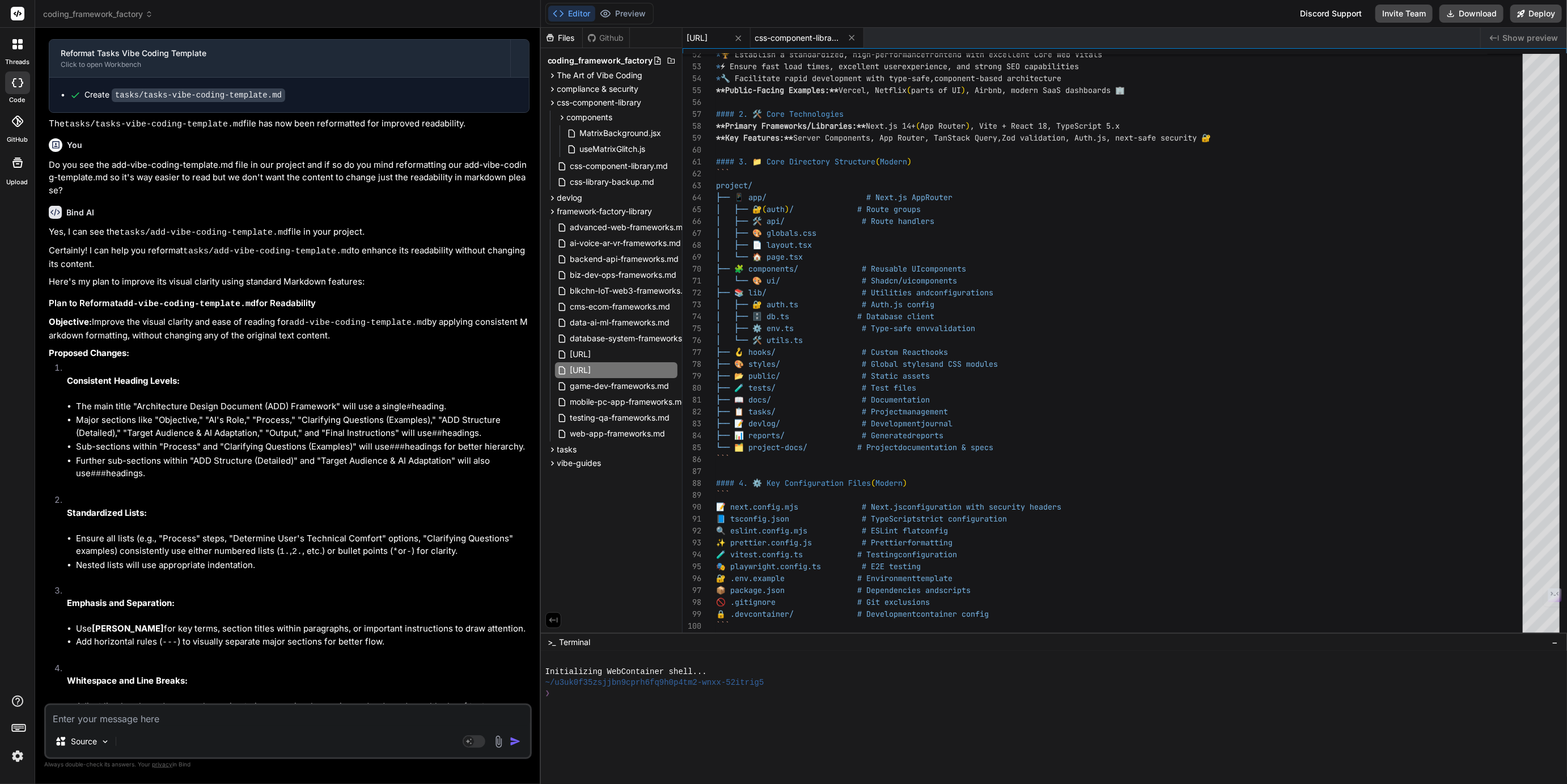
click at [840, 36] on span "css-component-library.md" at bounding box center [797, 38] width 85 height 12
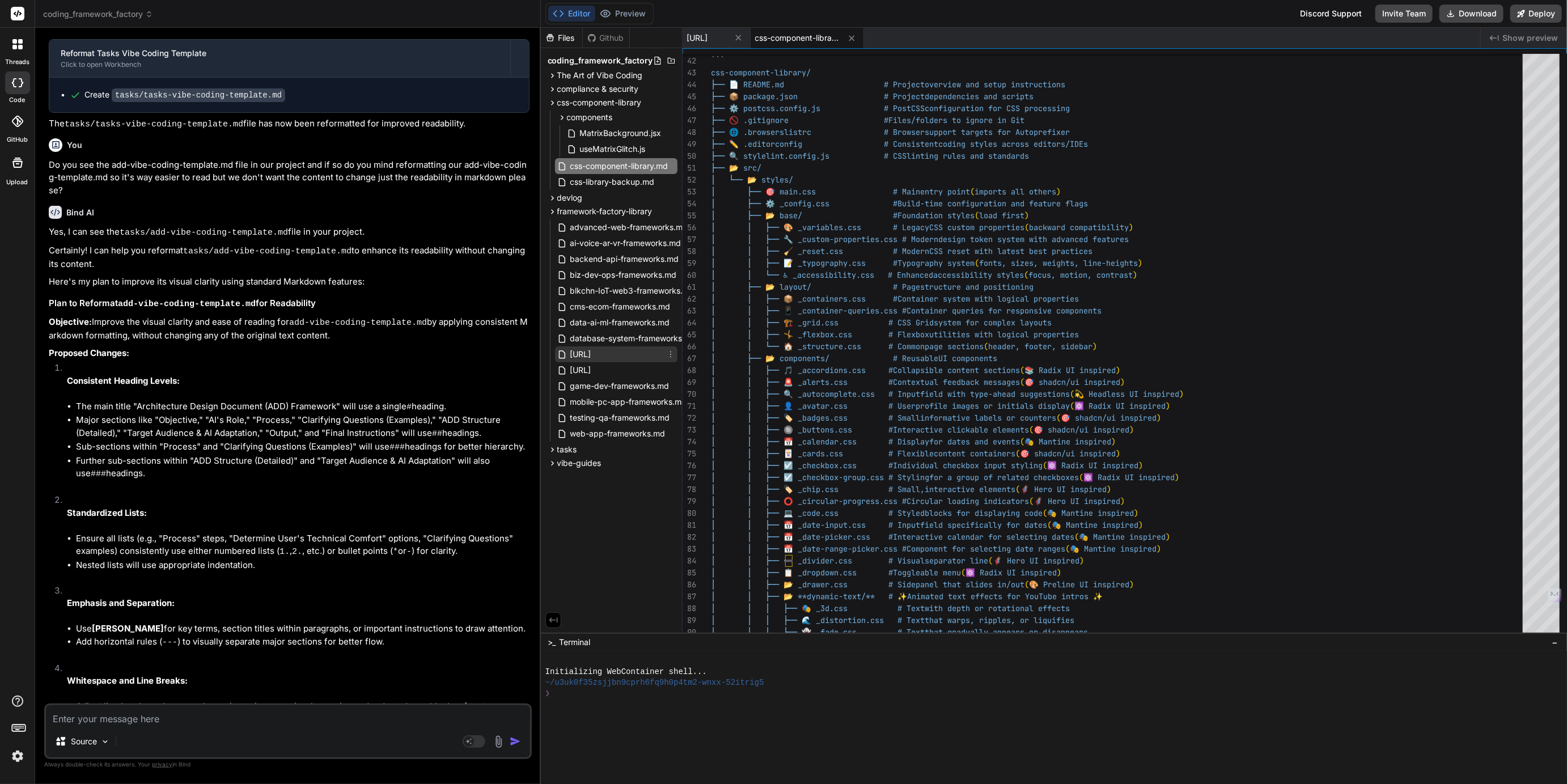
click at [592, 353] on span "[URL]" at bounding box center [581, 354] width 23 height 13
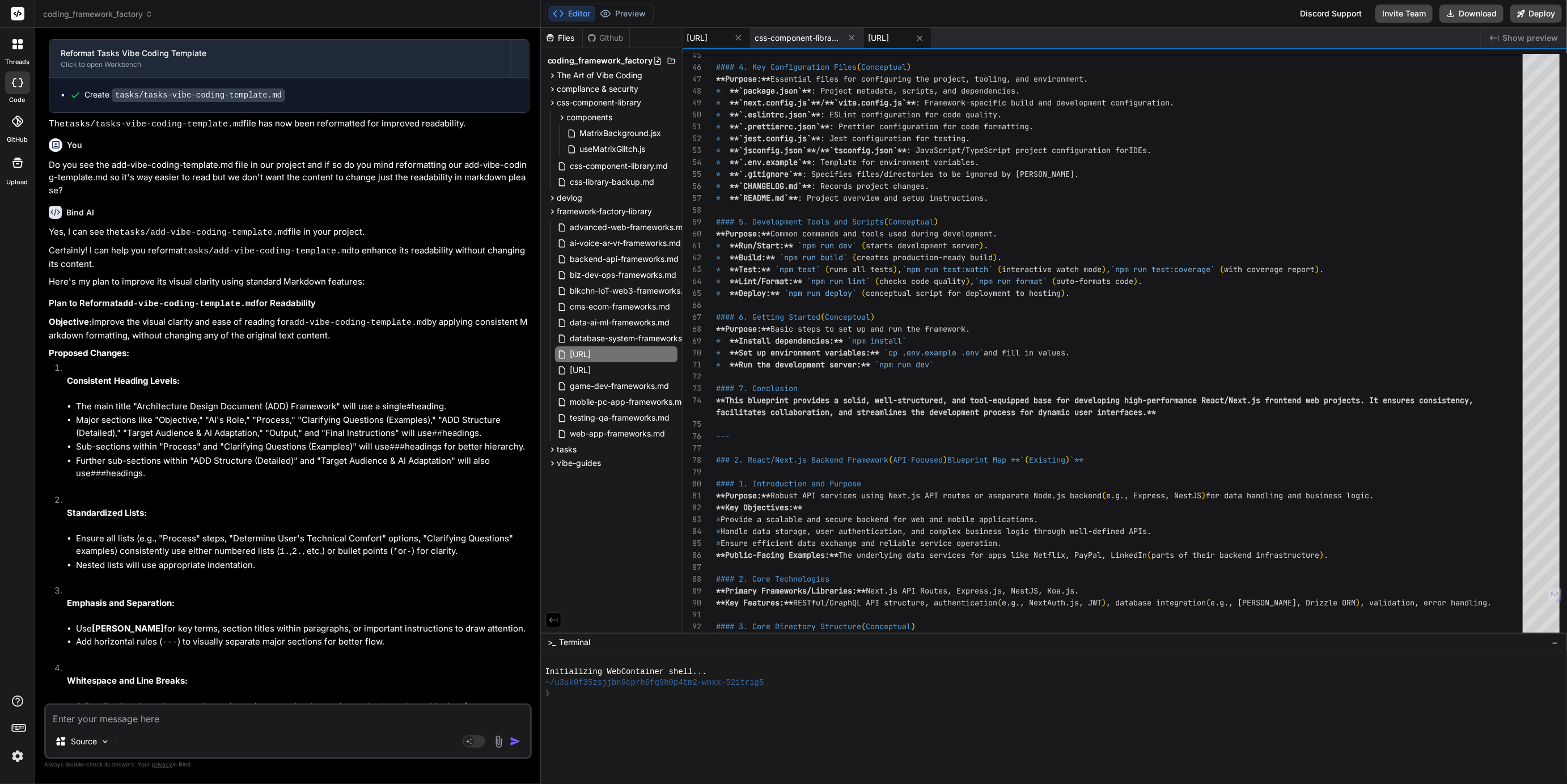
click at [708, 40] on span "[URL]" at bounding box center [698, 38] width 21 height 12
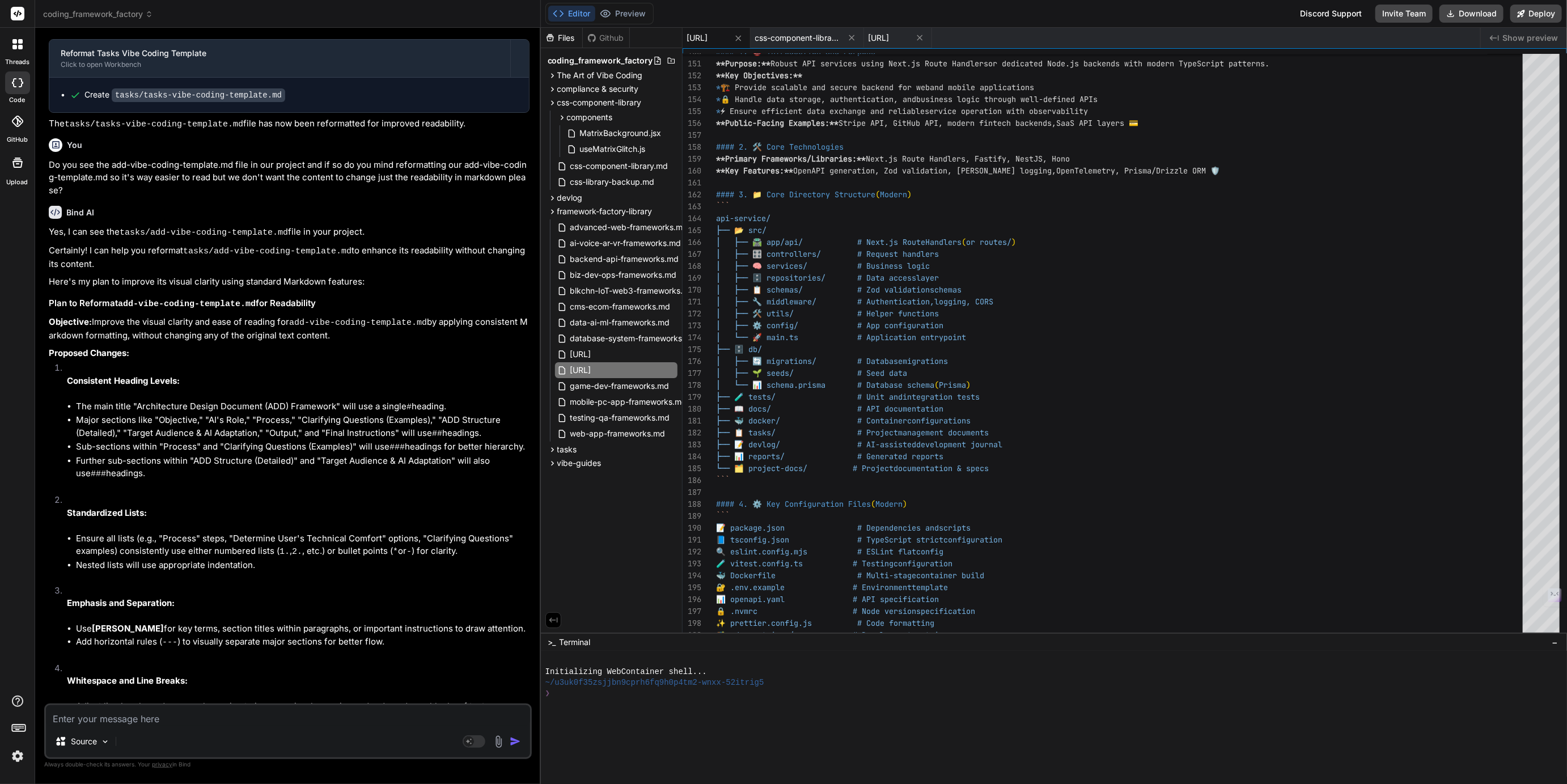
click at [963, 26] on div "Editor Preview Disabled until preview for your project is generated Discord Sup…" at bounding box center [1054, 14] width 1026 height 28
click at [889, 36] on span "[URL]" at bounding box center [879, 38] width 21 height 12
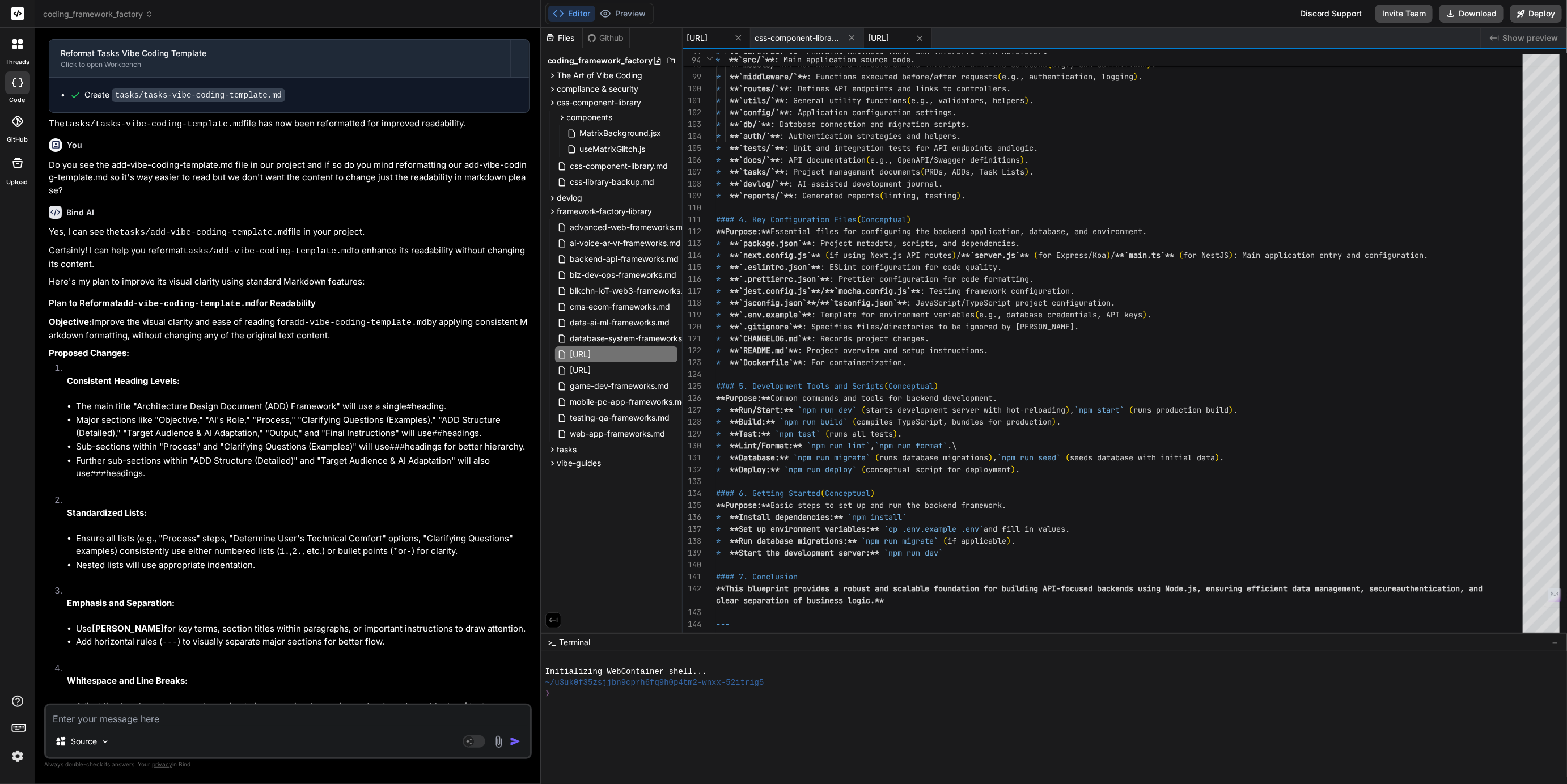
click at [708, 36] on span "[URL]" at bounding box center [698, 38] width 21 height 12
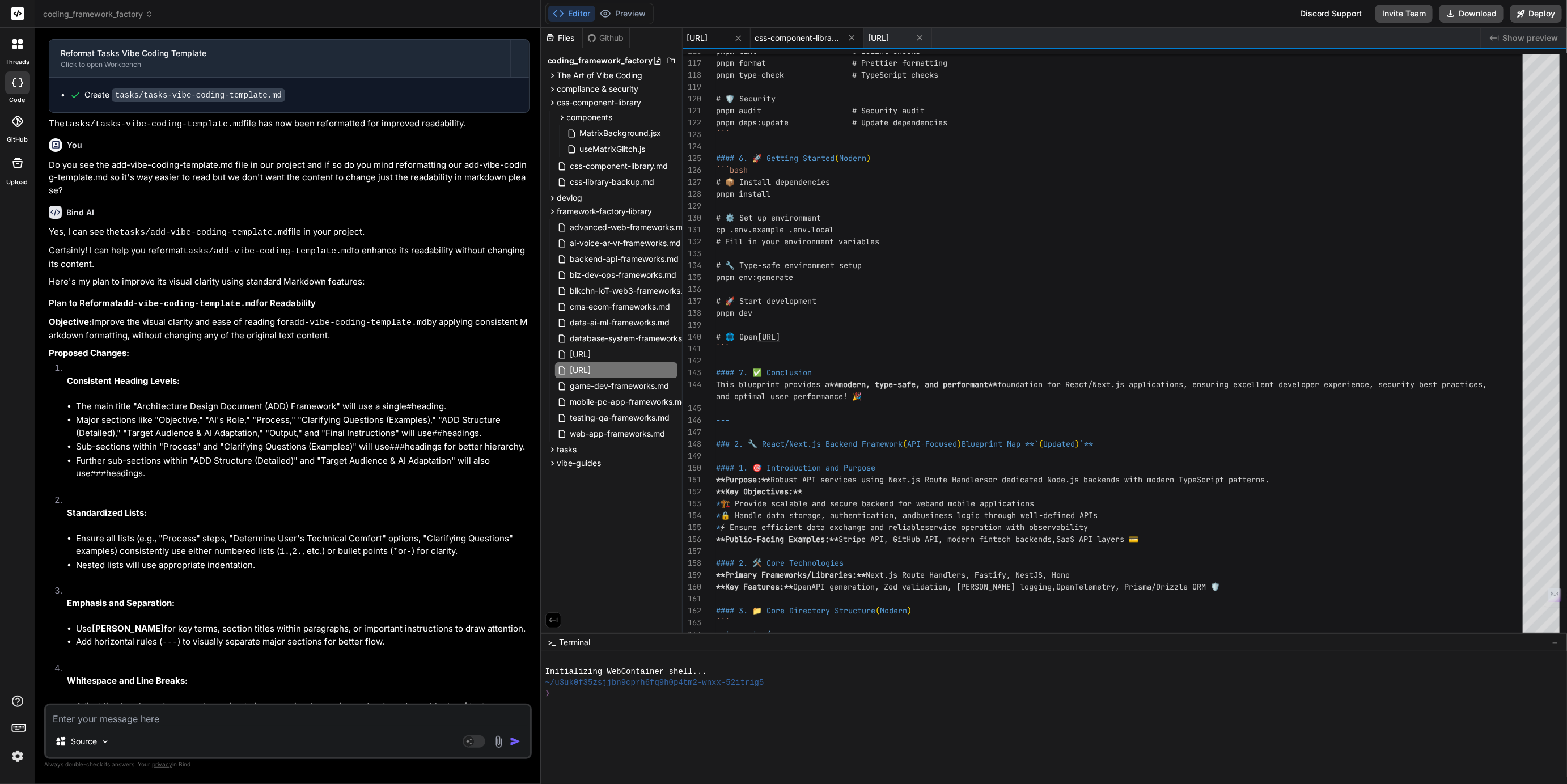
click at [849, 29] on div "css-component-library.md" at bounding box center [807, 38] width 113 height 21
type textarea "--- *This structure gives you a complete foundation for creating professional, …"
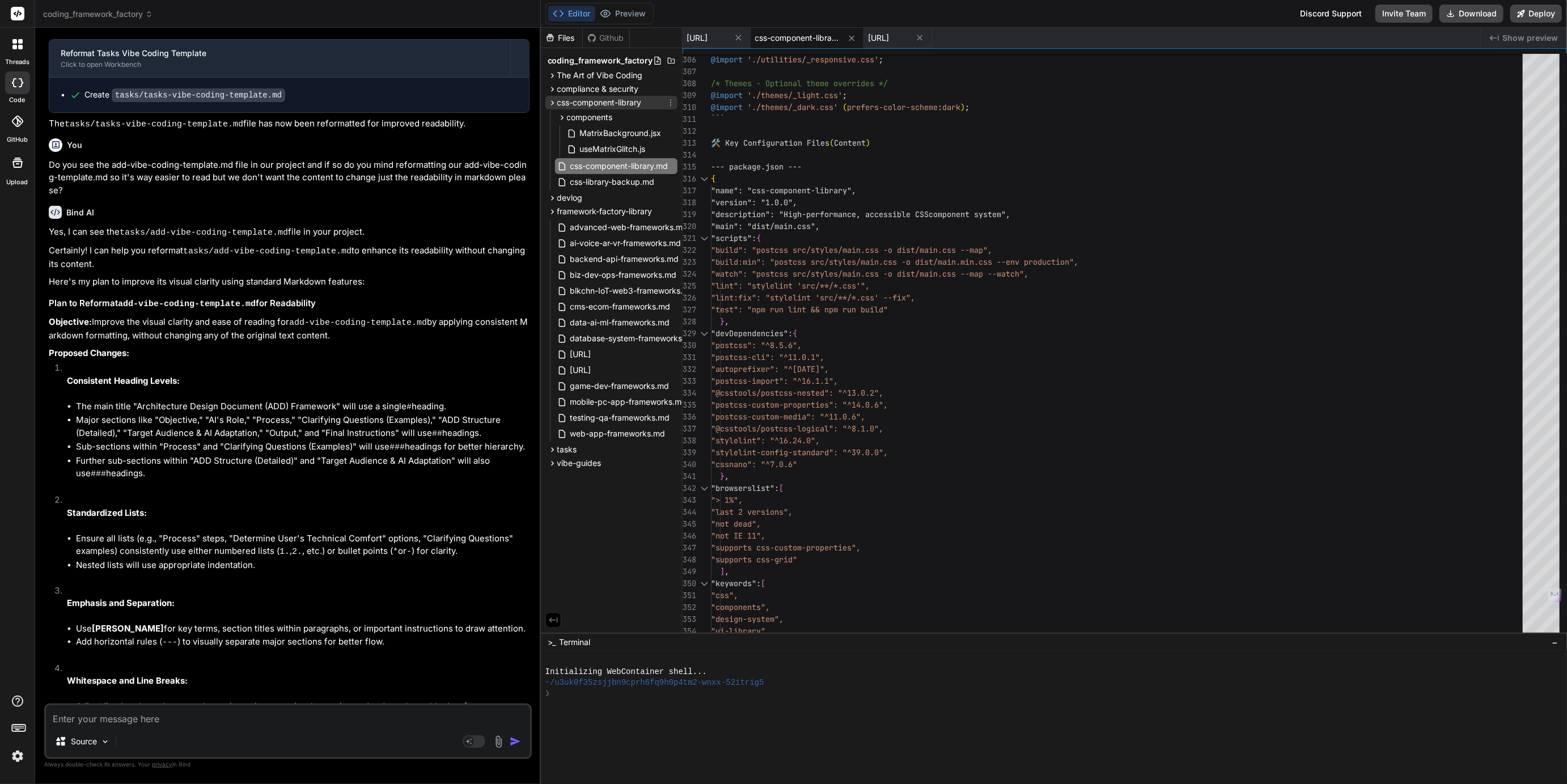
click at [670, 102] on icon at bounding box center [670, 102] width 9 height 9
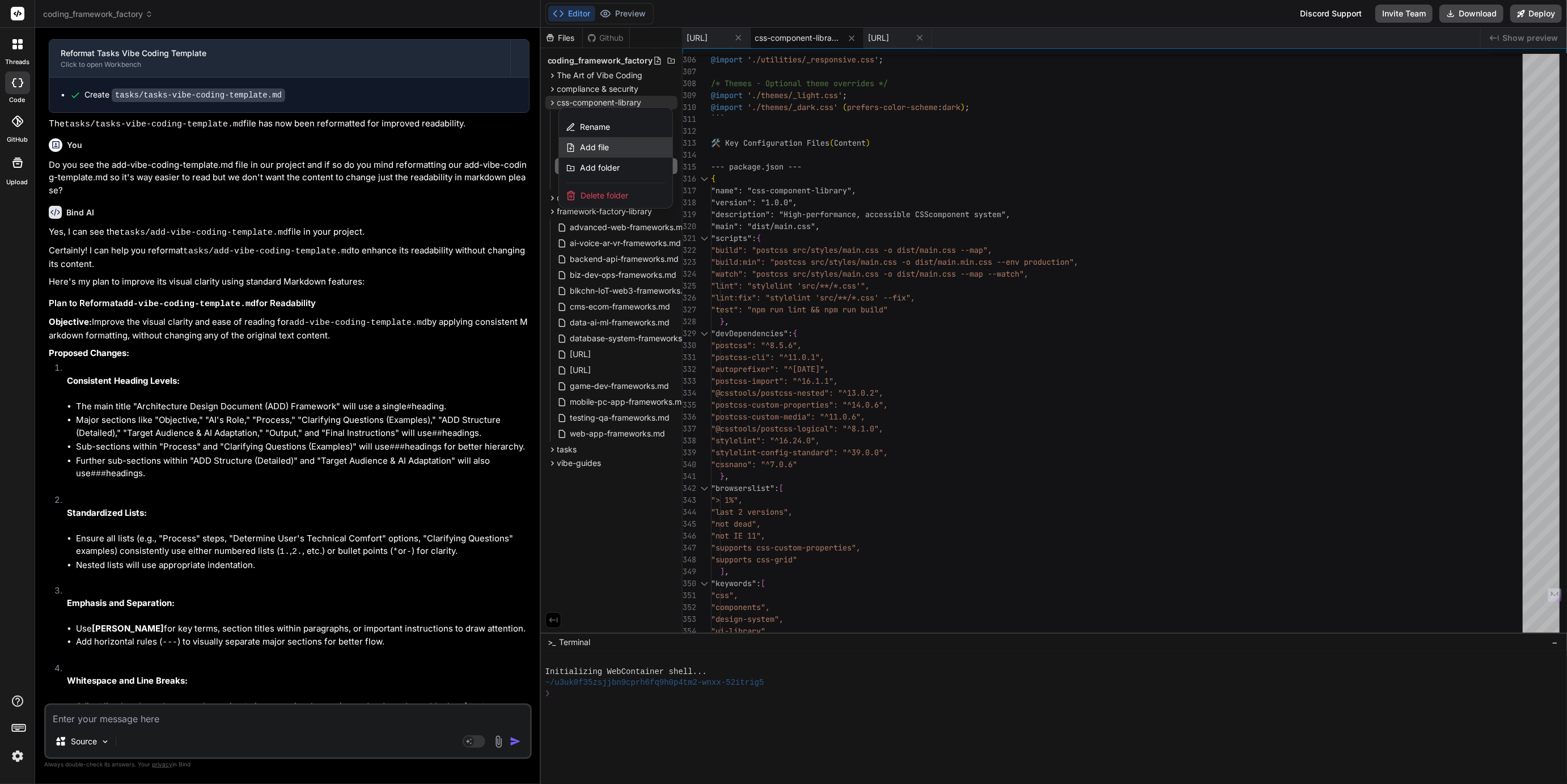
click at [598, 146] on span "Add file" at bounding box center [594, 147] width 29 height 12
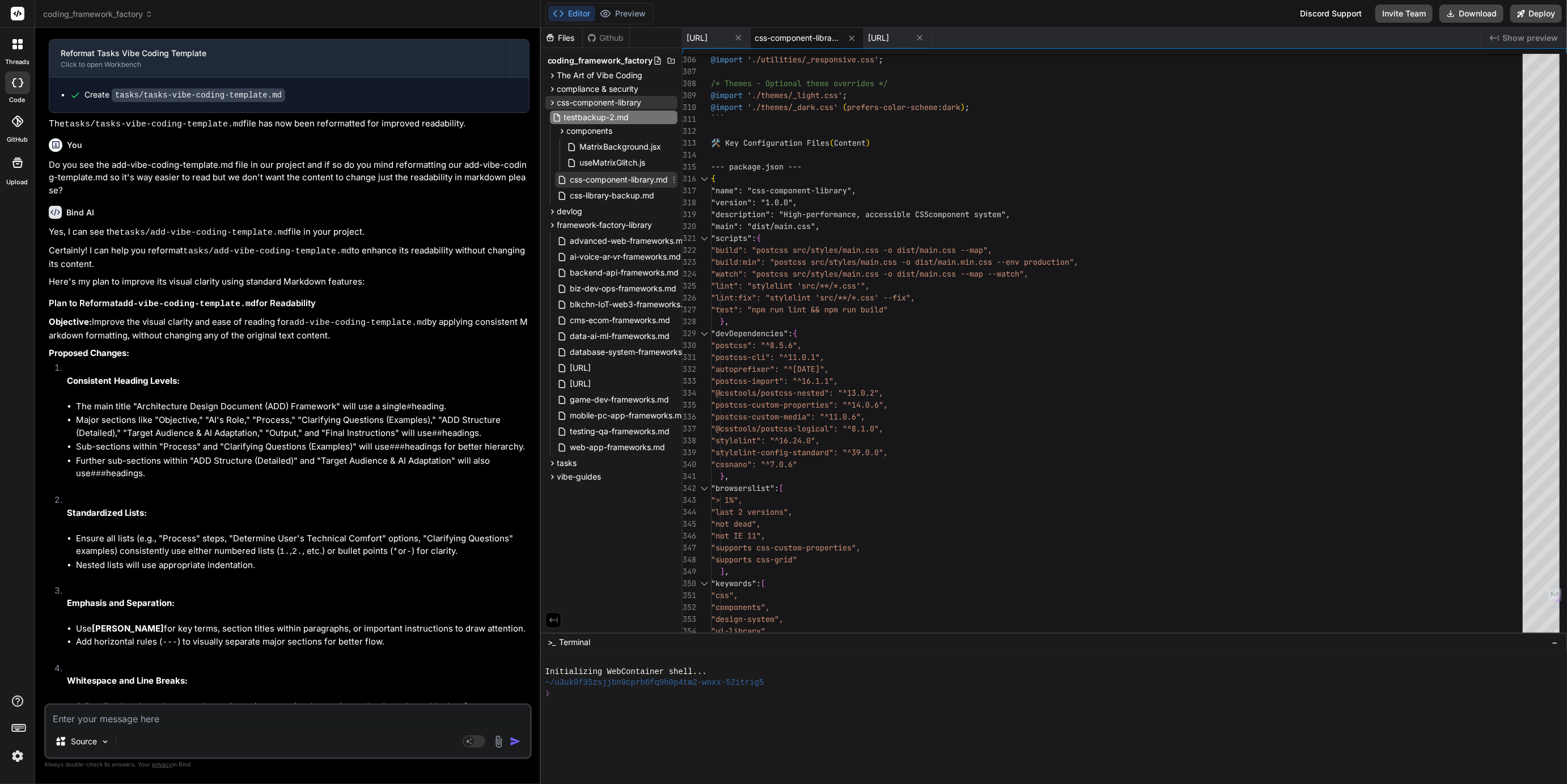
type input "test-backup-2.md"
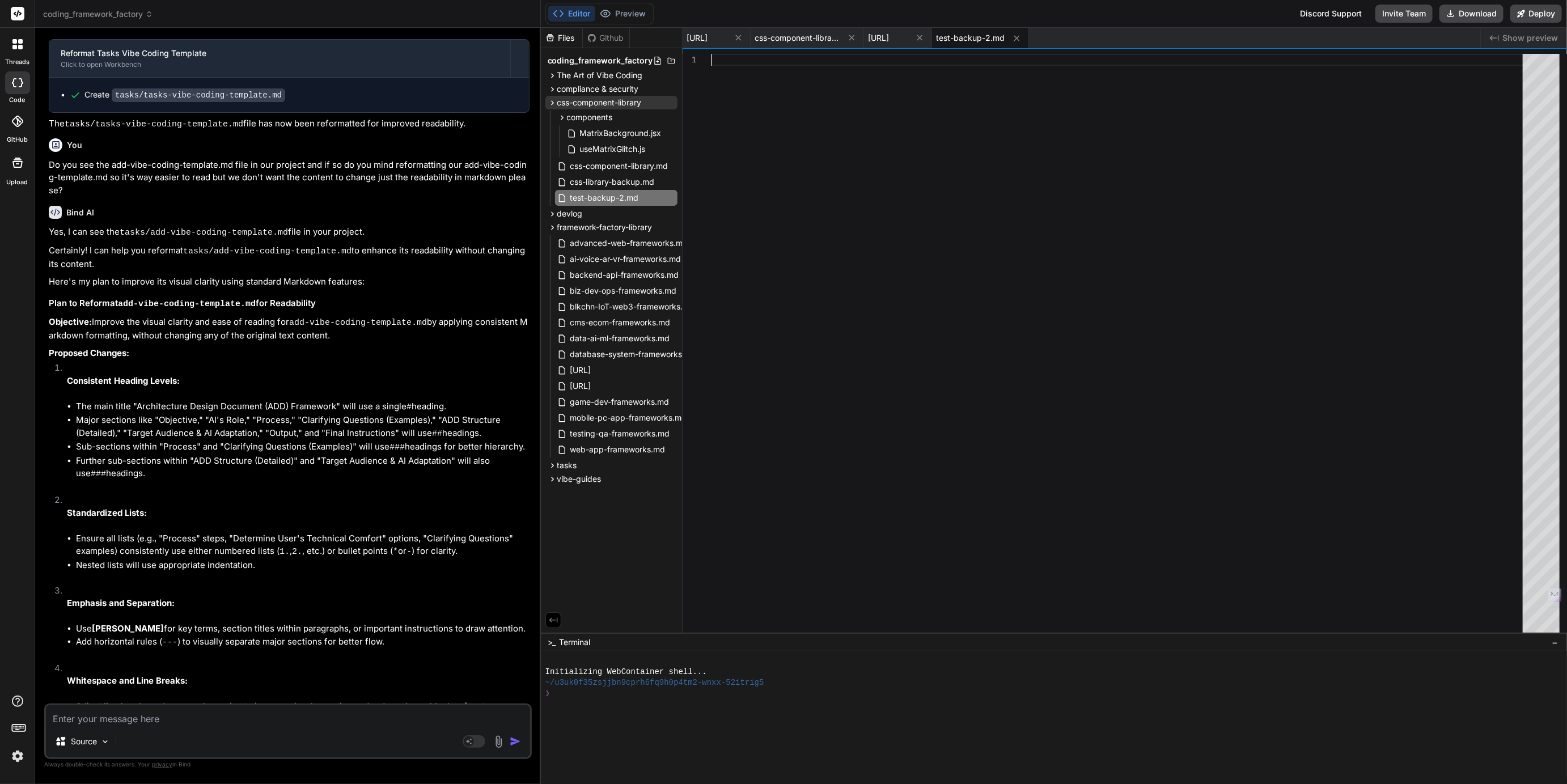
click at [796, 307] on div at bounding box center [1121, 346] width 819 height 585
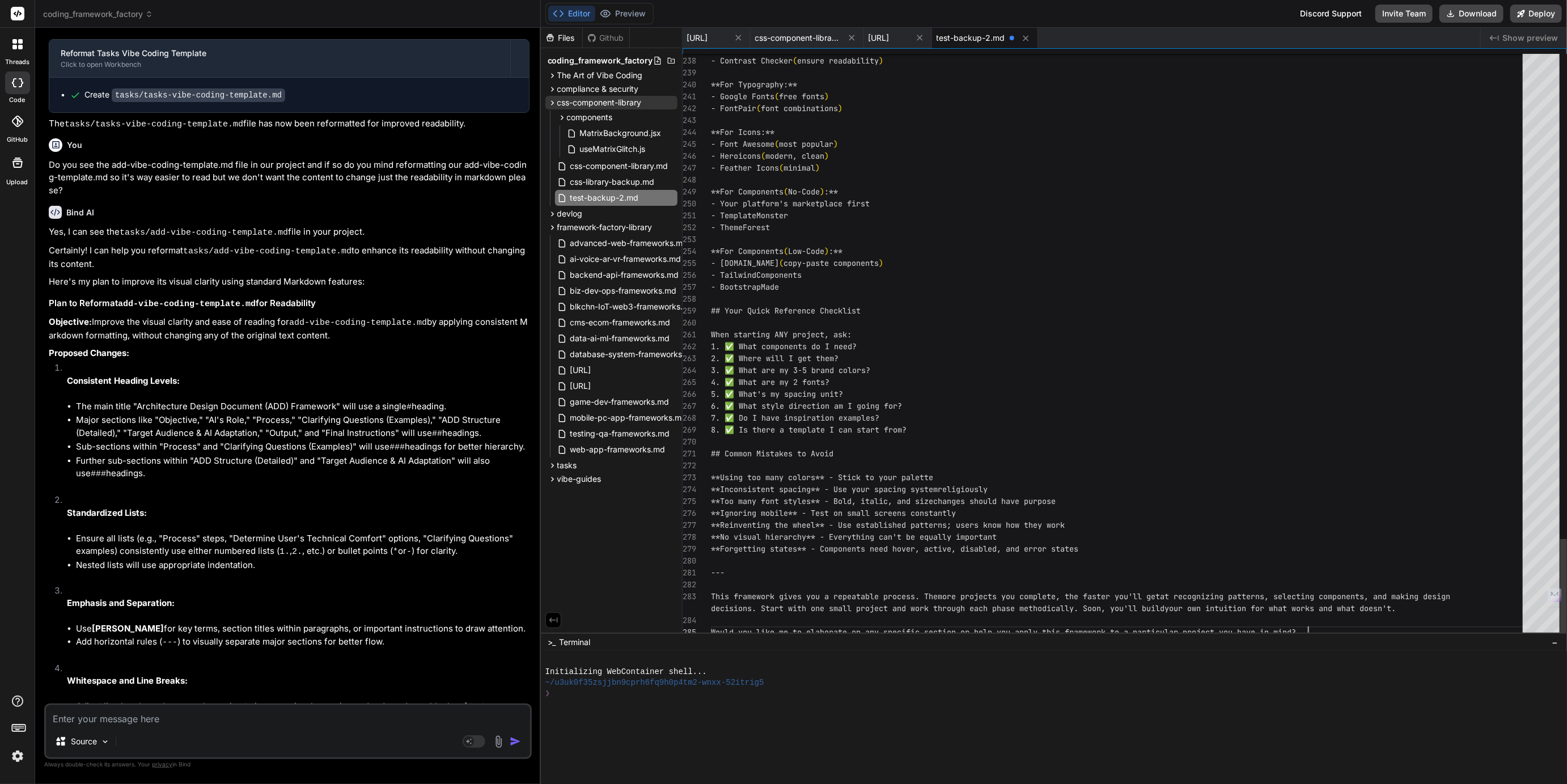
scroll to position [83, 0]
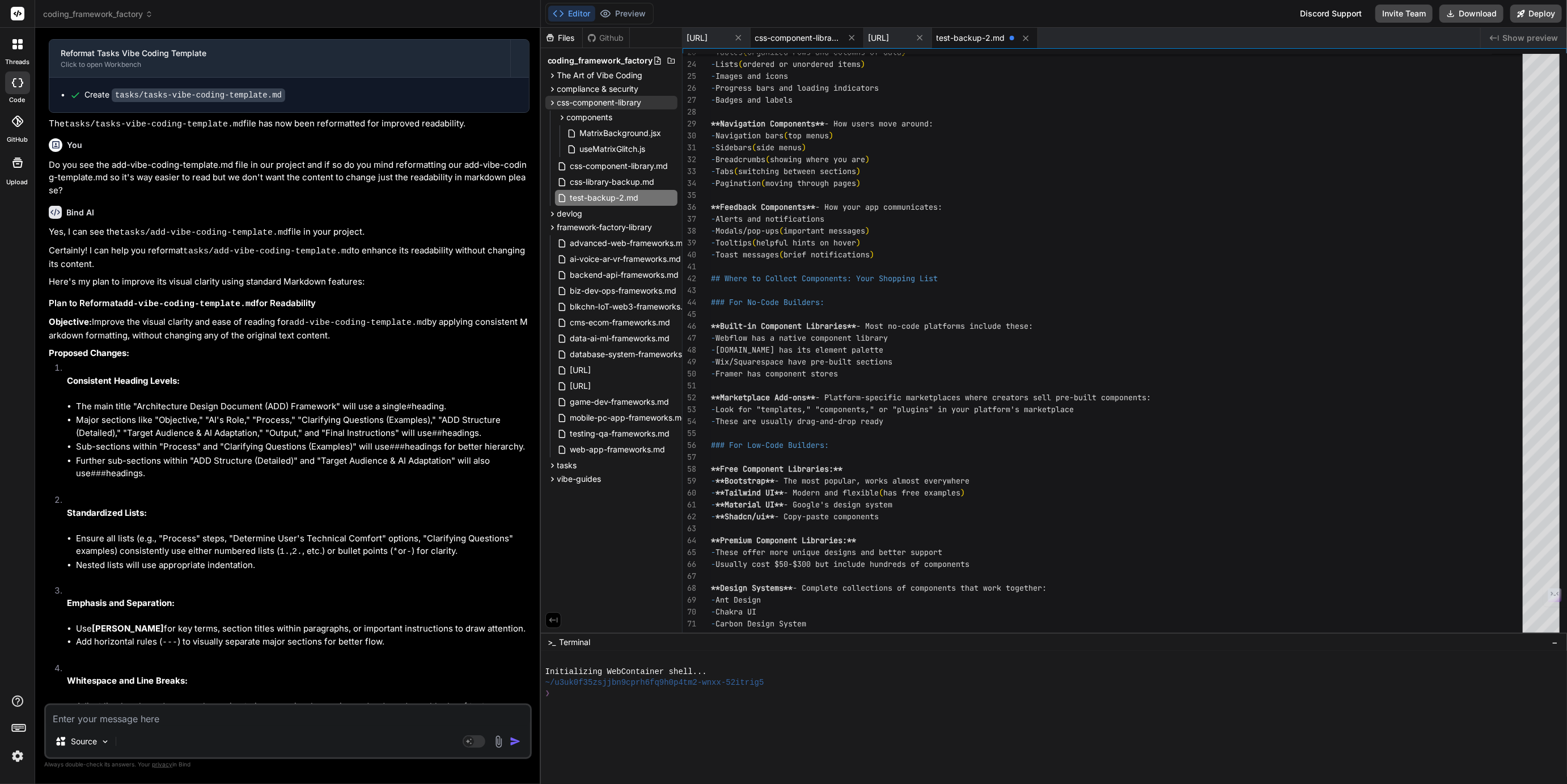
click at [840, 40] on span "css-component-library.md" at bounding box center [797, 38] width 85 height 12
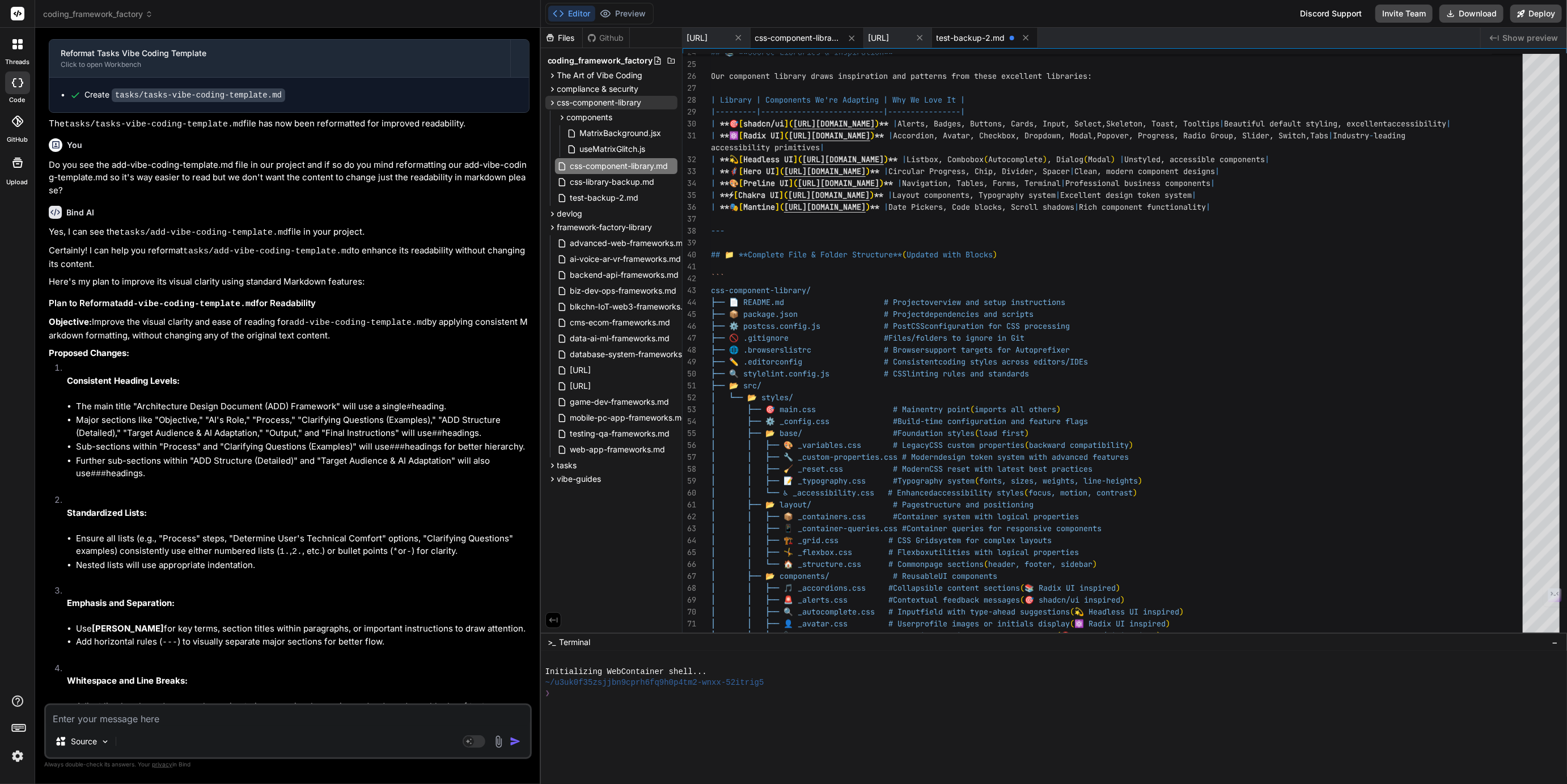
click at [1038, 30] on div "test-backup-2.md" at bounding box center [985, 38] width 106 height 21
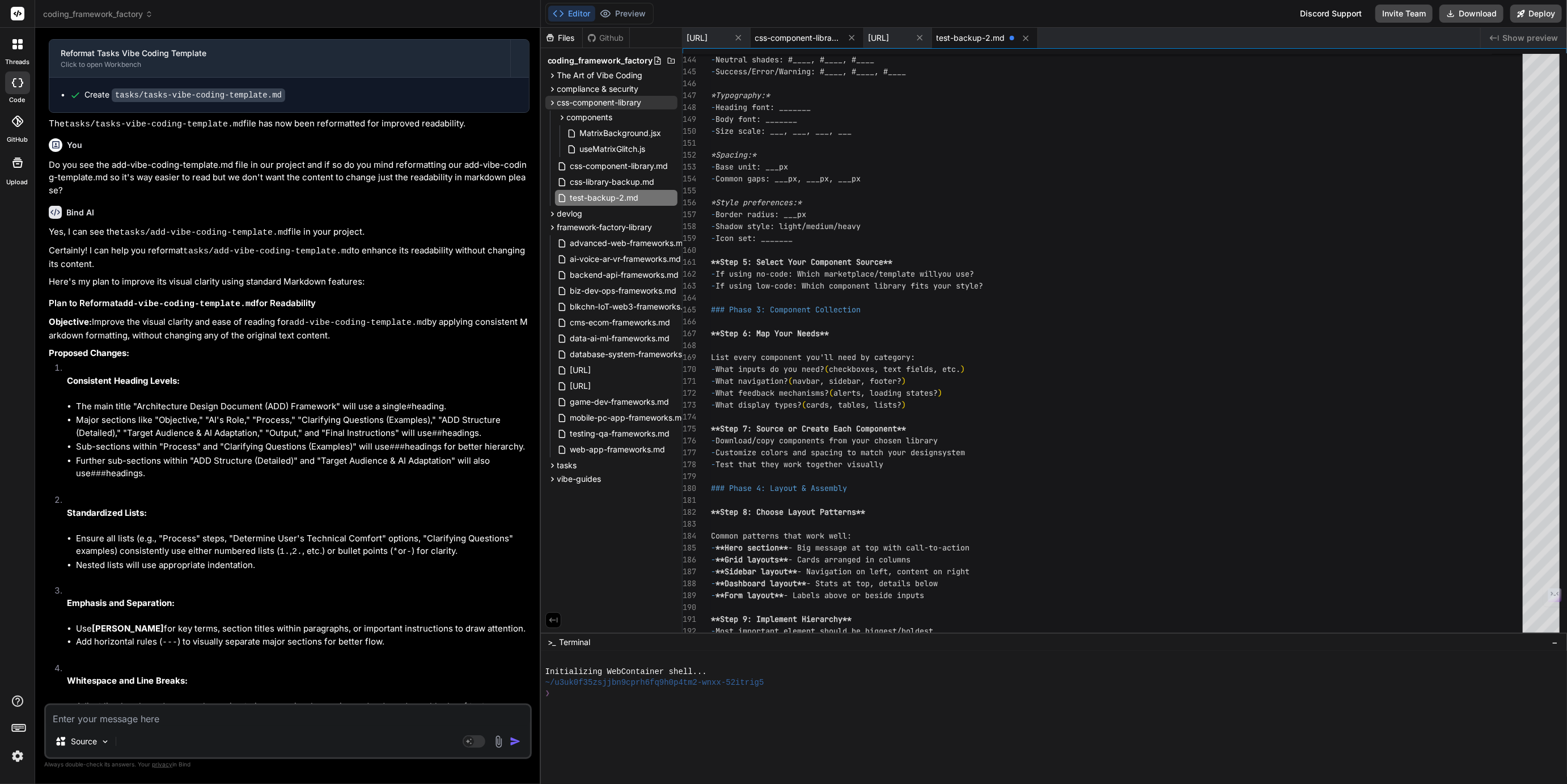
click at [840, 37] on span "css-component-library.md" at bounding box center [797, 38] width 85 height 12
type textarea "--- *This structure gives you a complete foundation for creating professional, …"
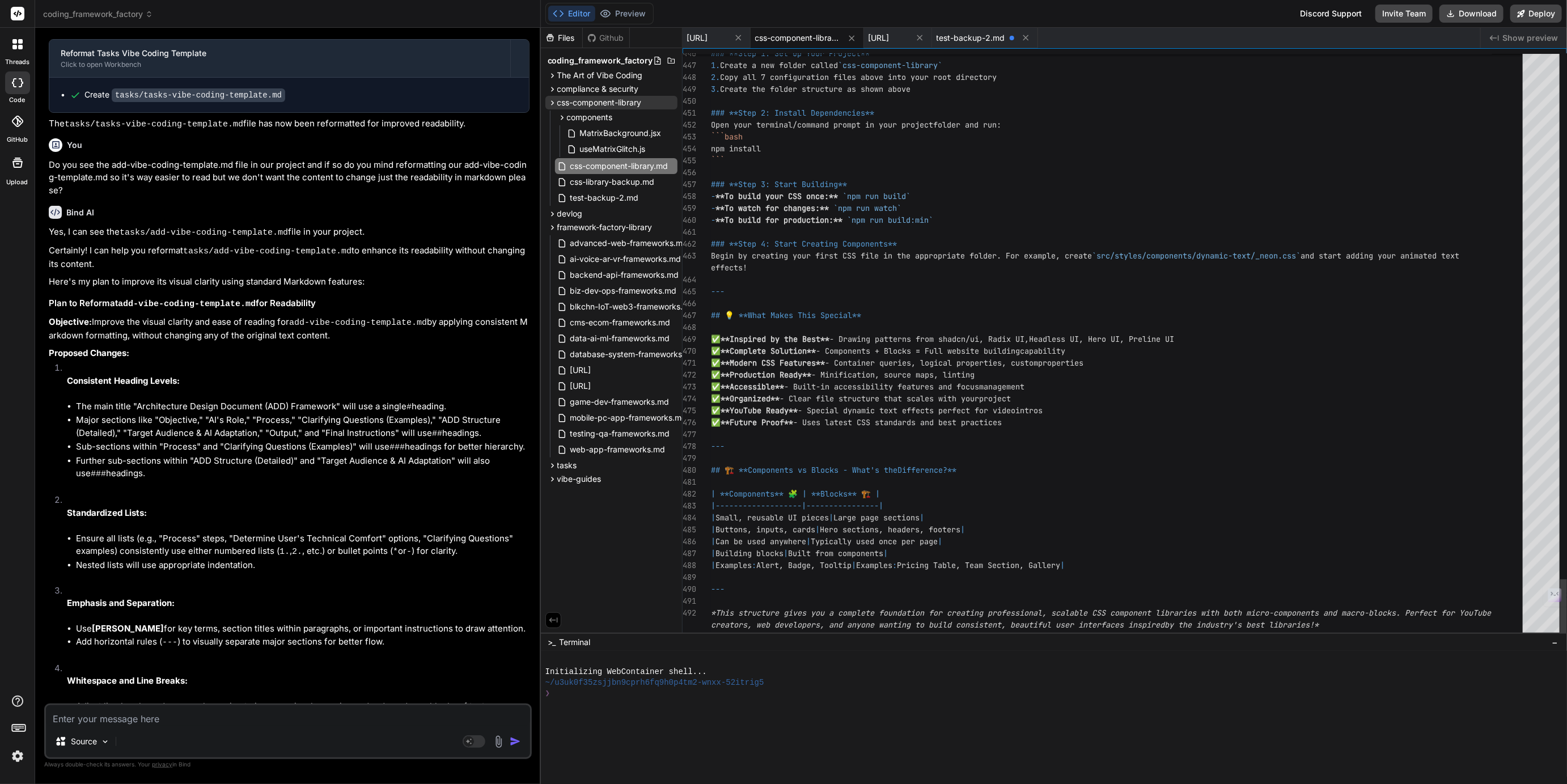
scroll to position [71, 0]
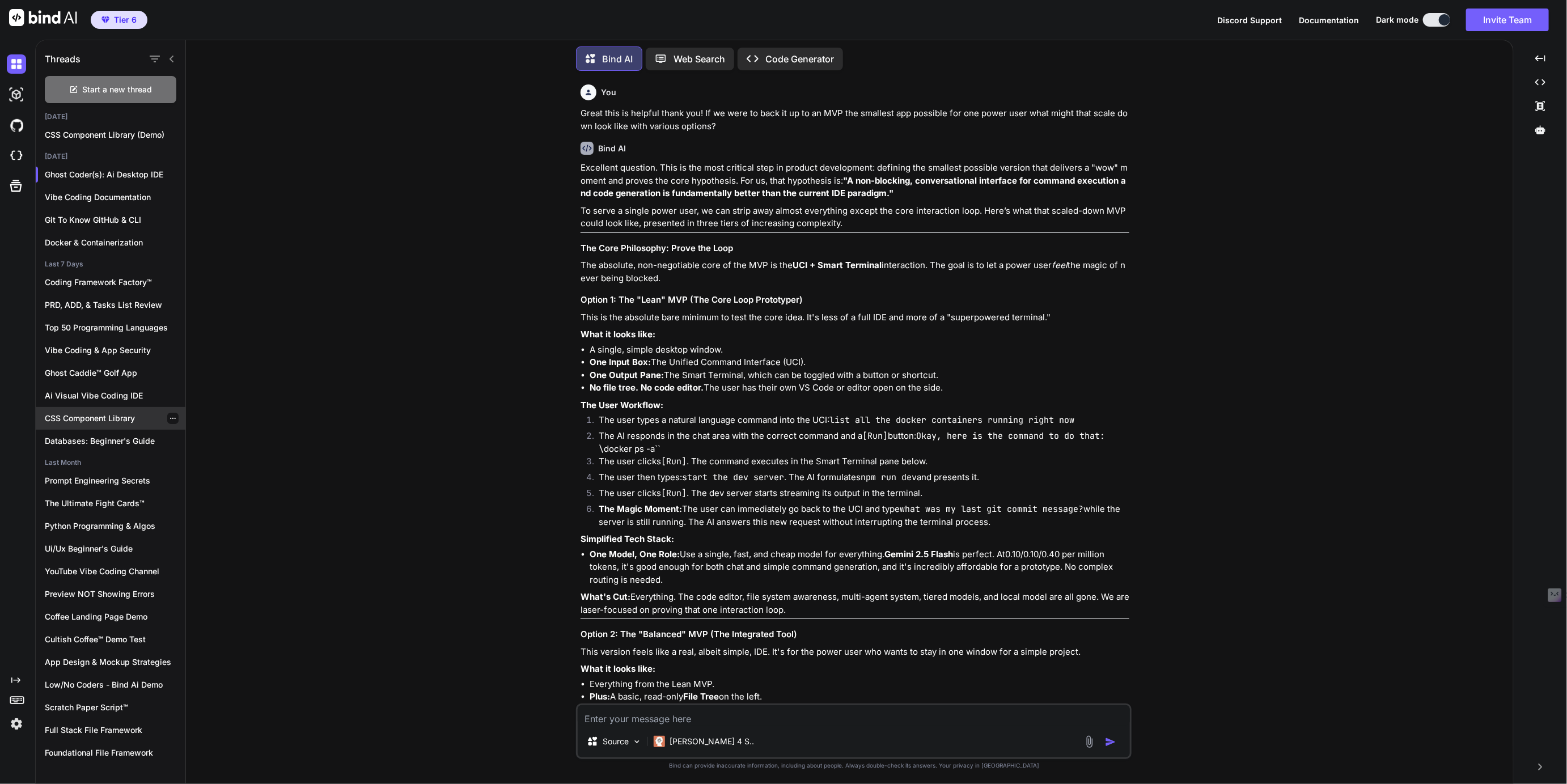
click at [80, 417] on p "CSS Component Library" at bounding box center [115, 418] width 141 height 12
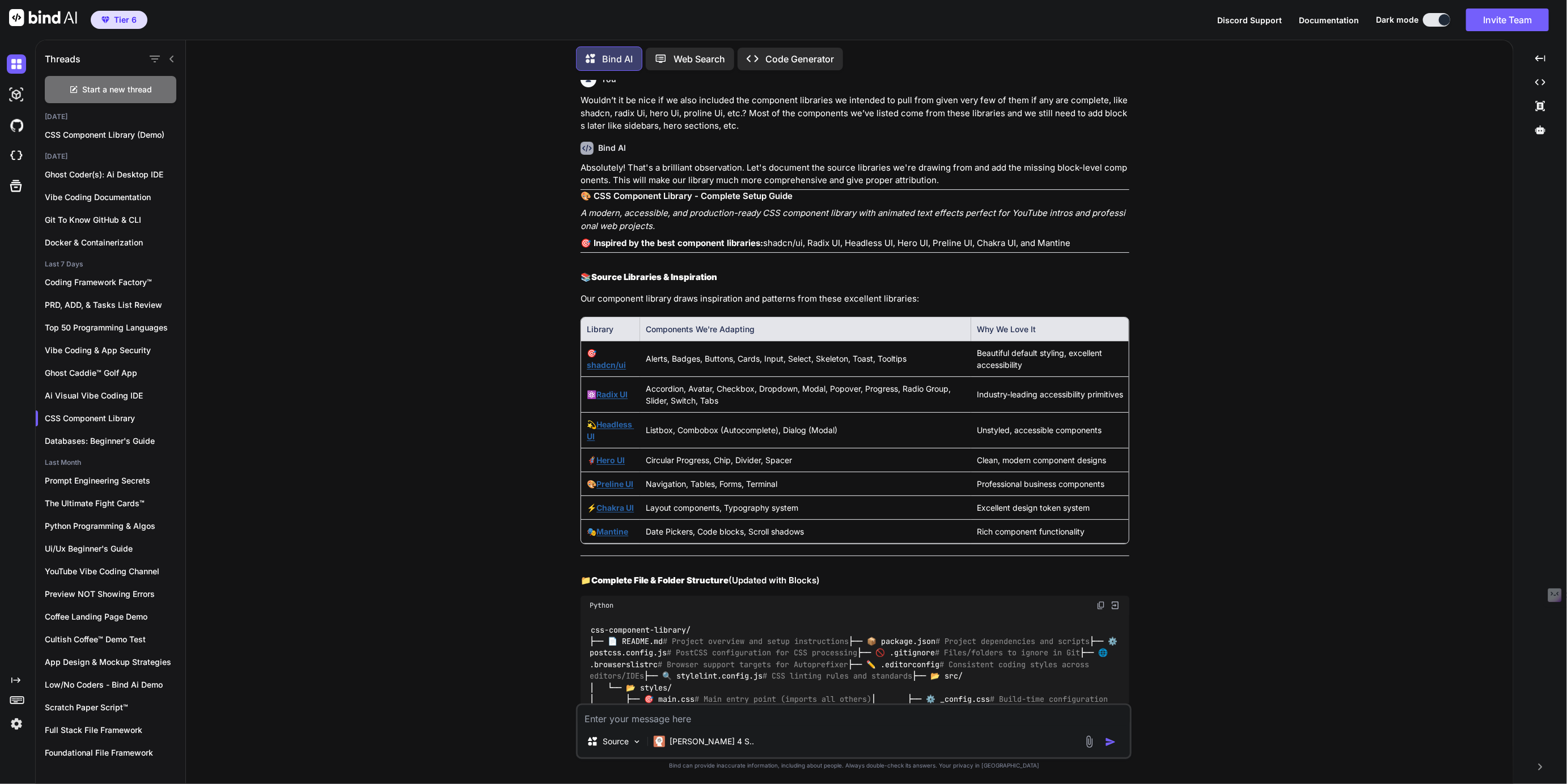
scroll to position [15, 0]
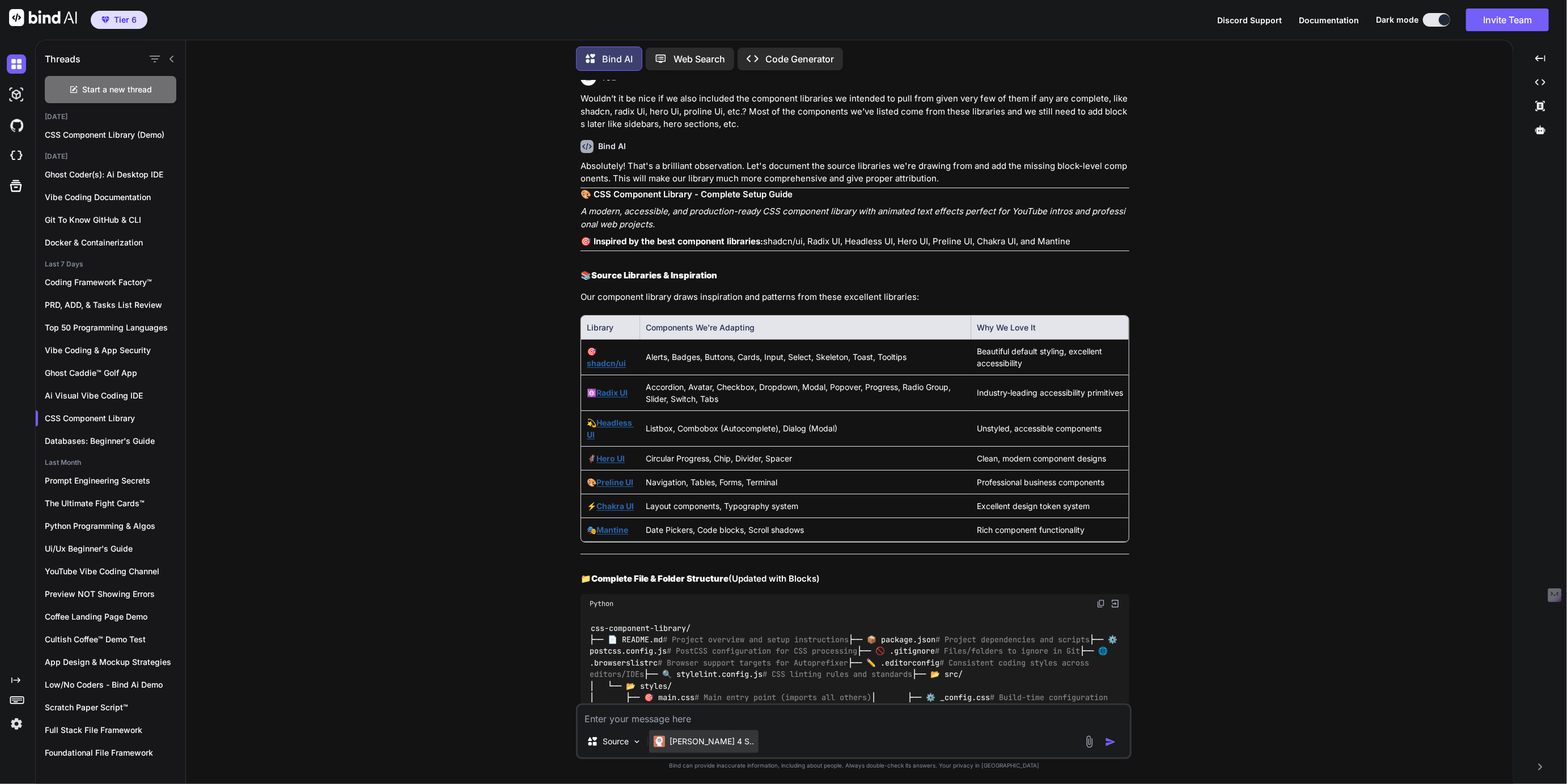
click at [688, 744] on p "Claude 4 S.." at bounding box center [712, 741] width 85 height 12
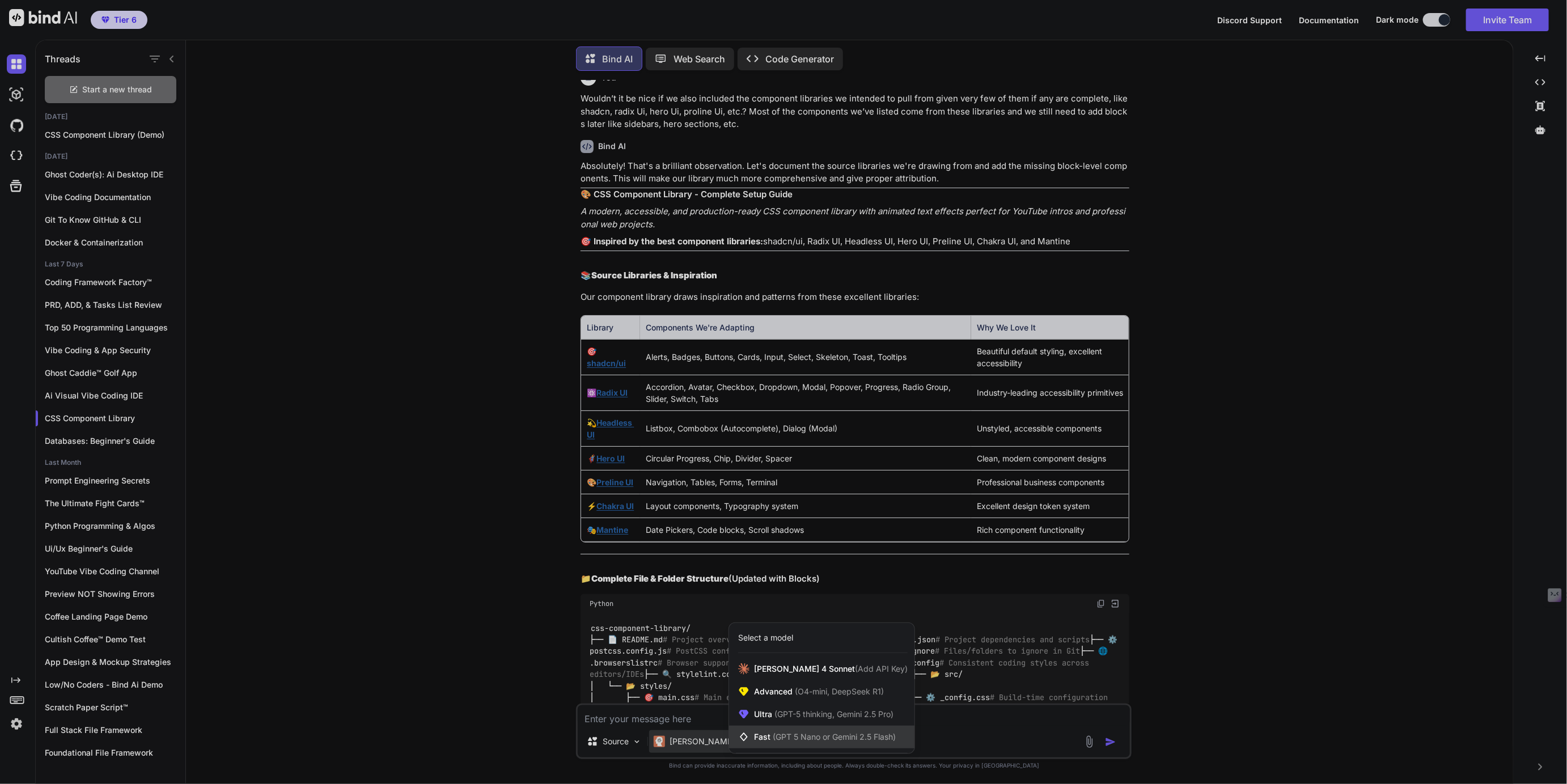
click at [778, 739] on span "(GPT 5 Nano or Gemini 2.5 Flash)" at bounding box center [834, 737] width 123 height 10
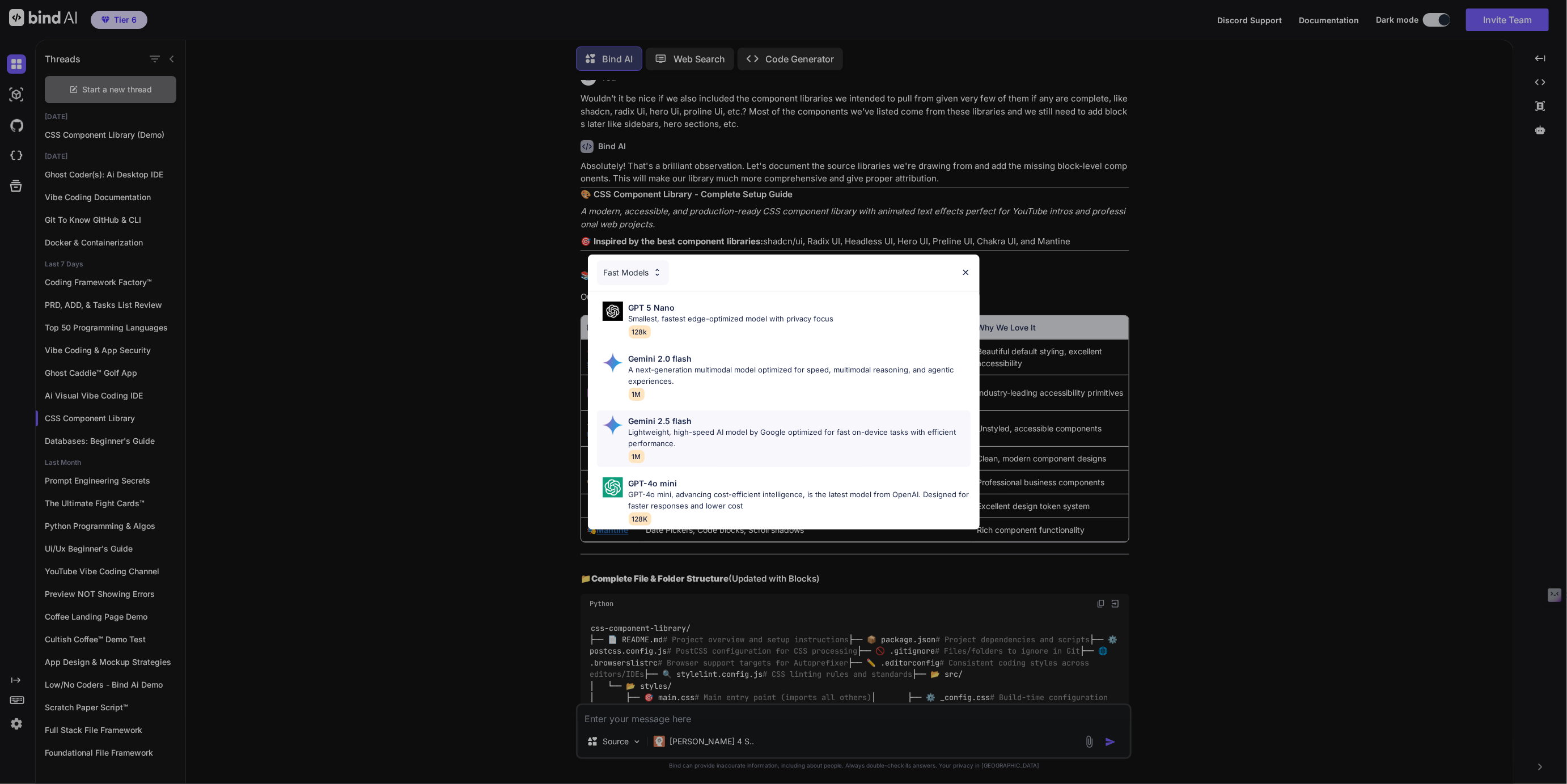
click at [665, 423] on p "Gemini 2.5 flash" at bounding box center [661, 421] width 63 height 12
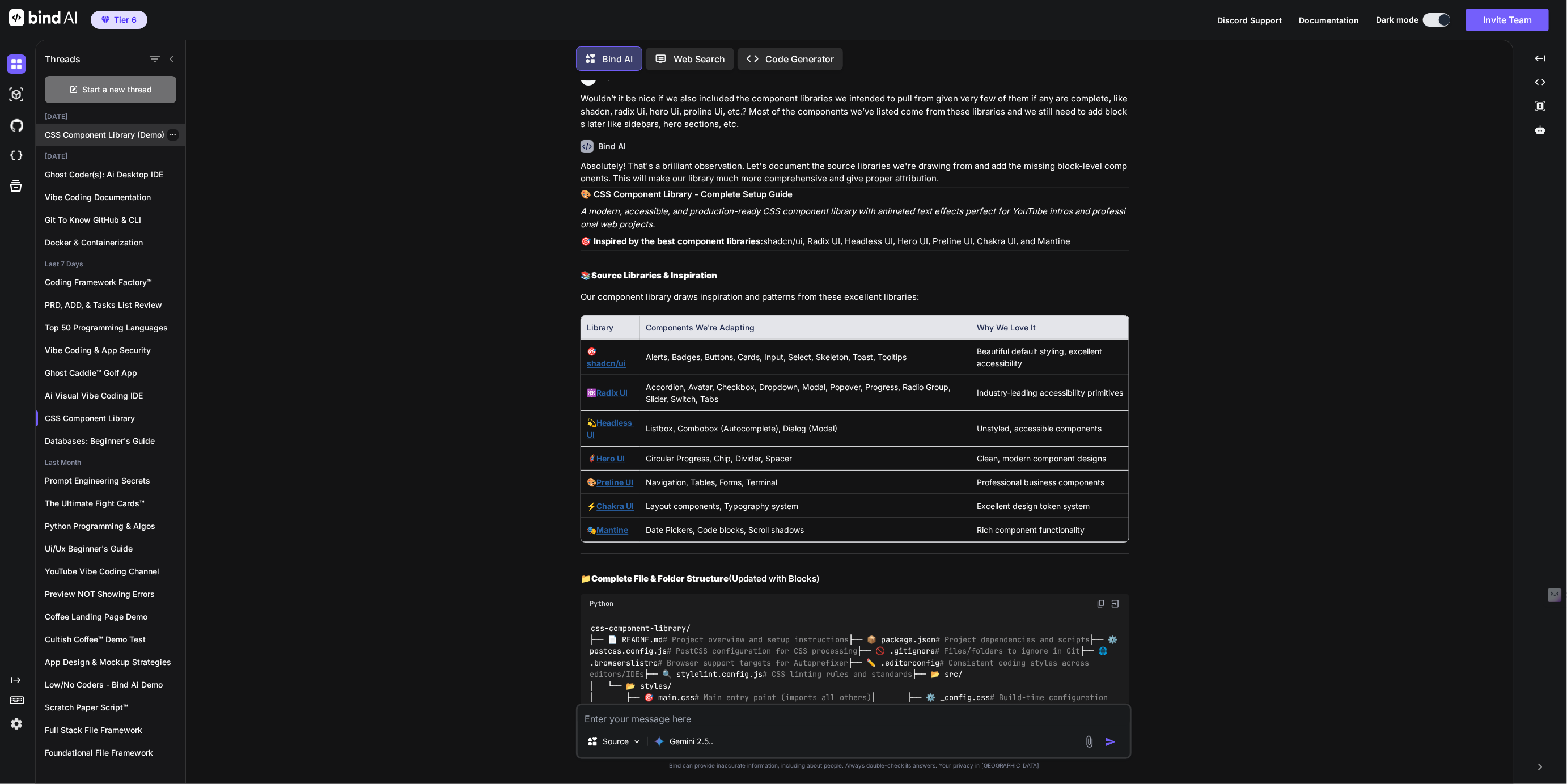
click at [123, 137] on p "CSS Component Library (Demo)" at bounding box center [115, 134] width 141 height 12
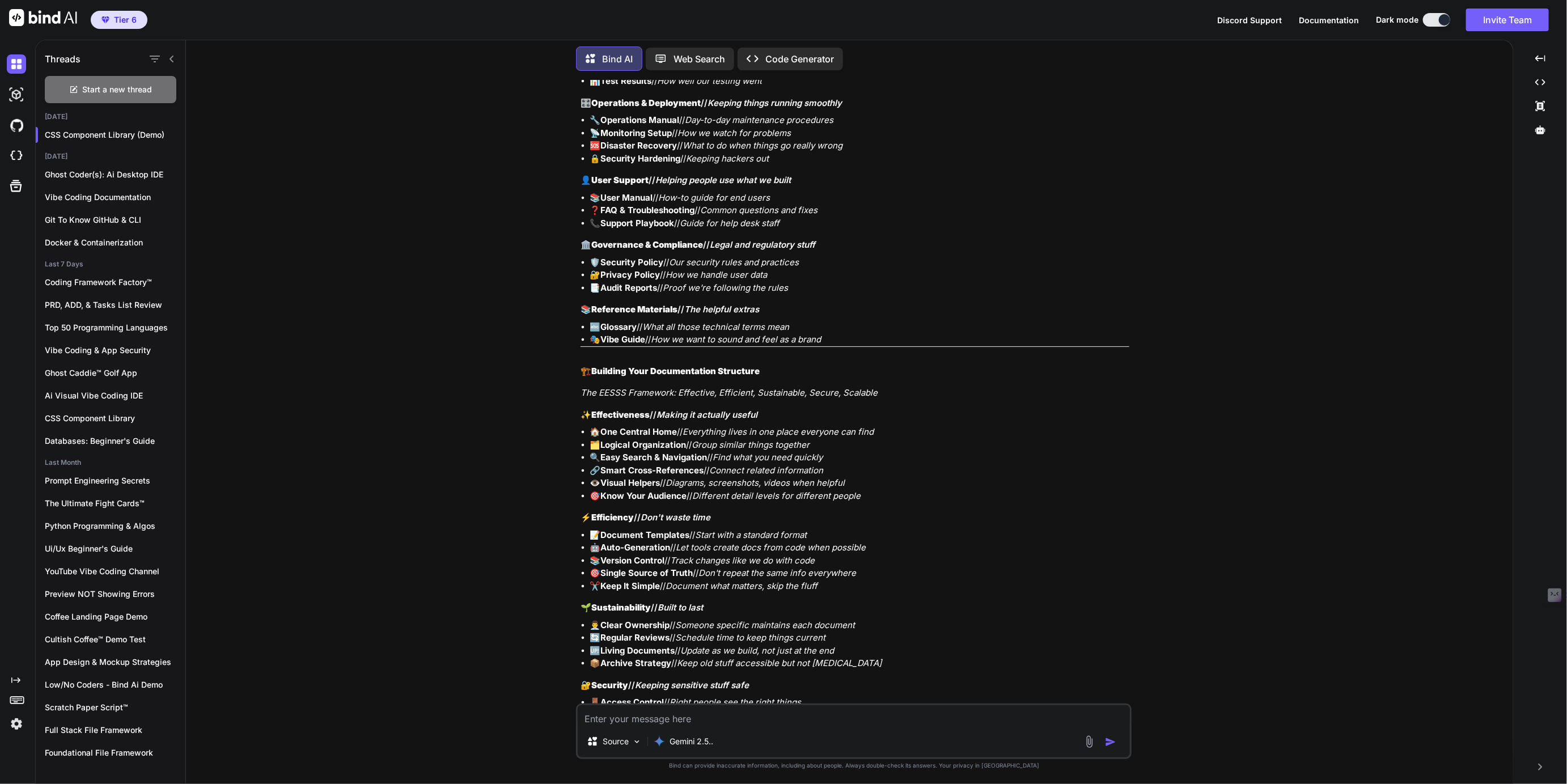
scroll to position [3309, 0]
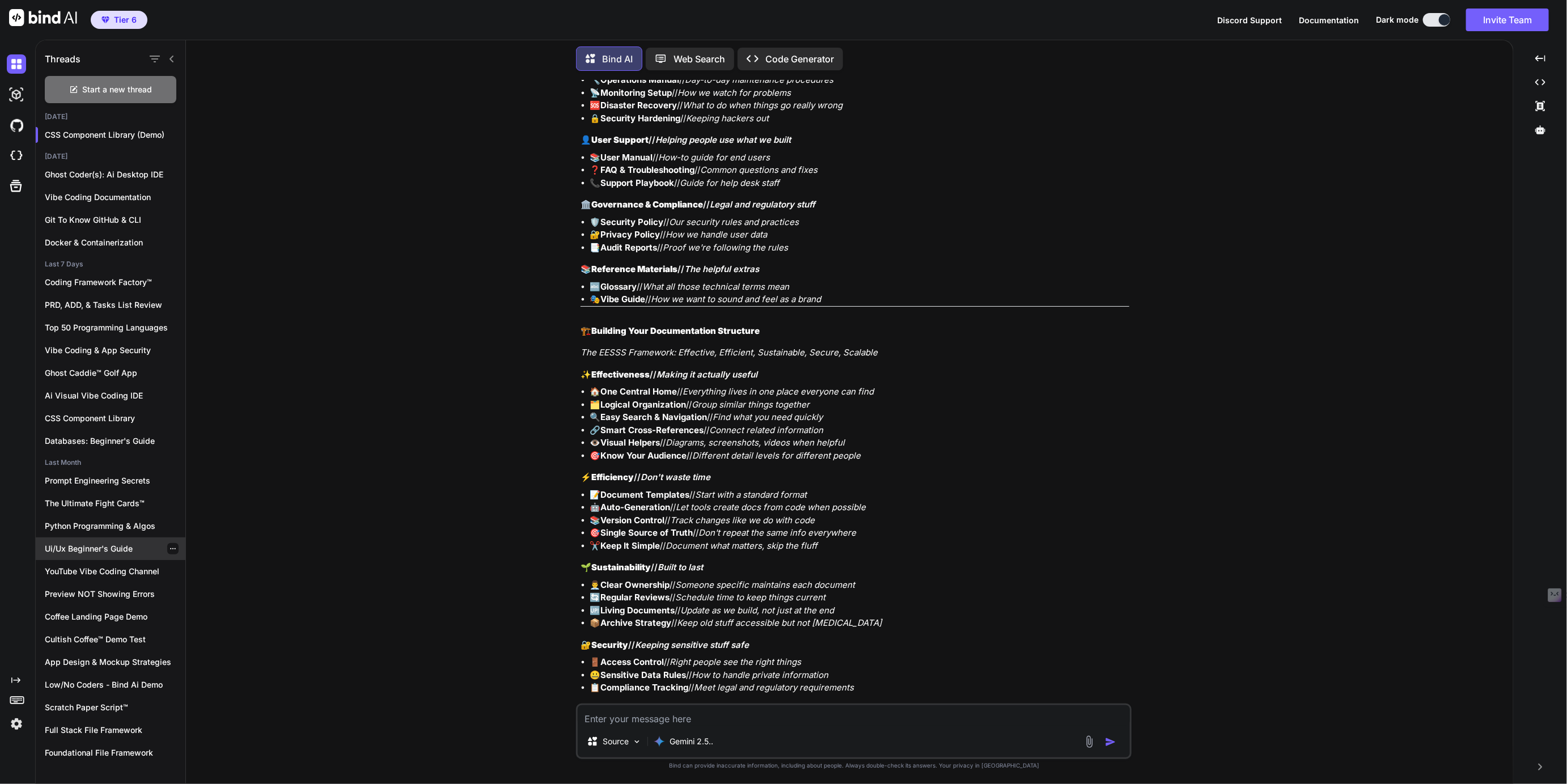
click at [75, 552] on div "Ui/Ux Beginner's Guide" at bounding box center [111, 549] width 150 height 23
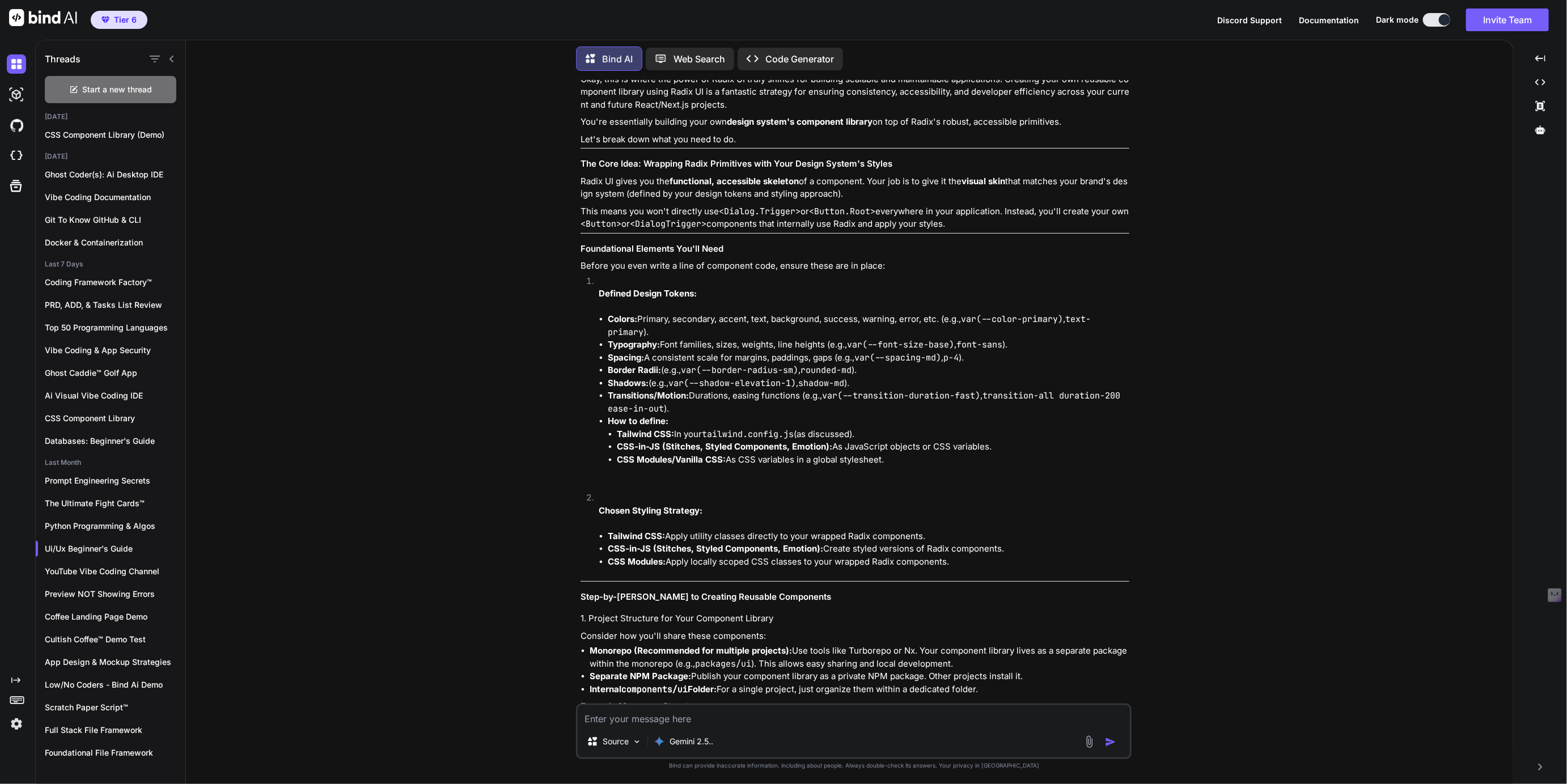
scroll to position [77, 0]
click at [106, 137] on p "CSS Component Library (Demo)" at bounding box center [115, 134] width 141 height 12
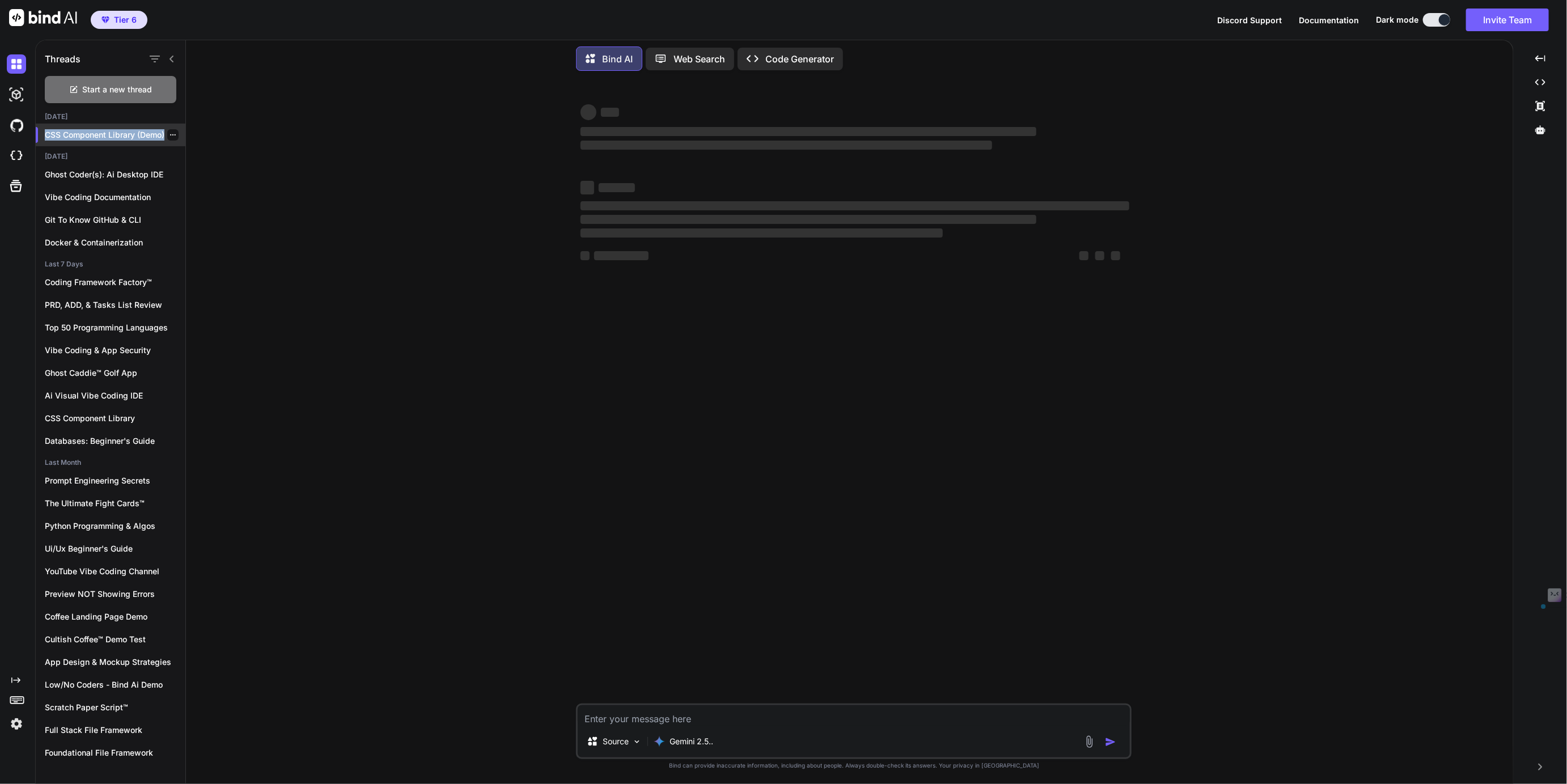
drag, startPoint x: 163, startPoint y: 133, endPoint x: 41, endPoint y: 136, distance: 122.0
click at [41, 136] on div "CSS Component Library (Demo)" at bounding box center [111, 134] width 150 height 23
copy div "CSS Component Library (Demo)"
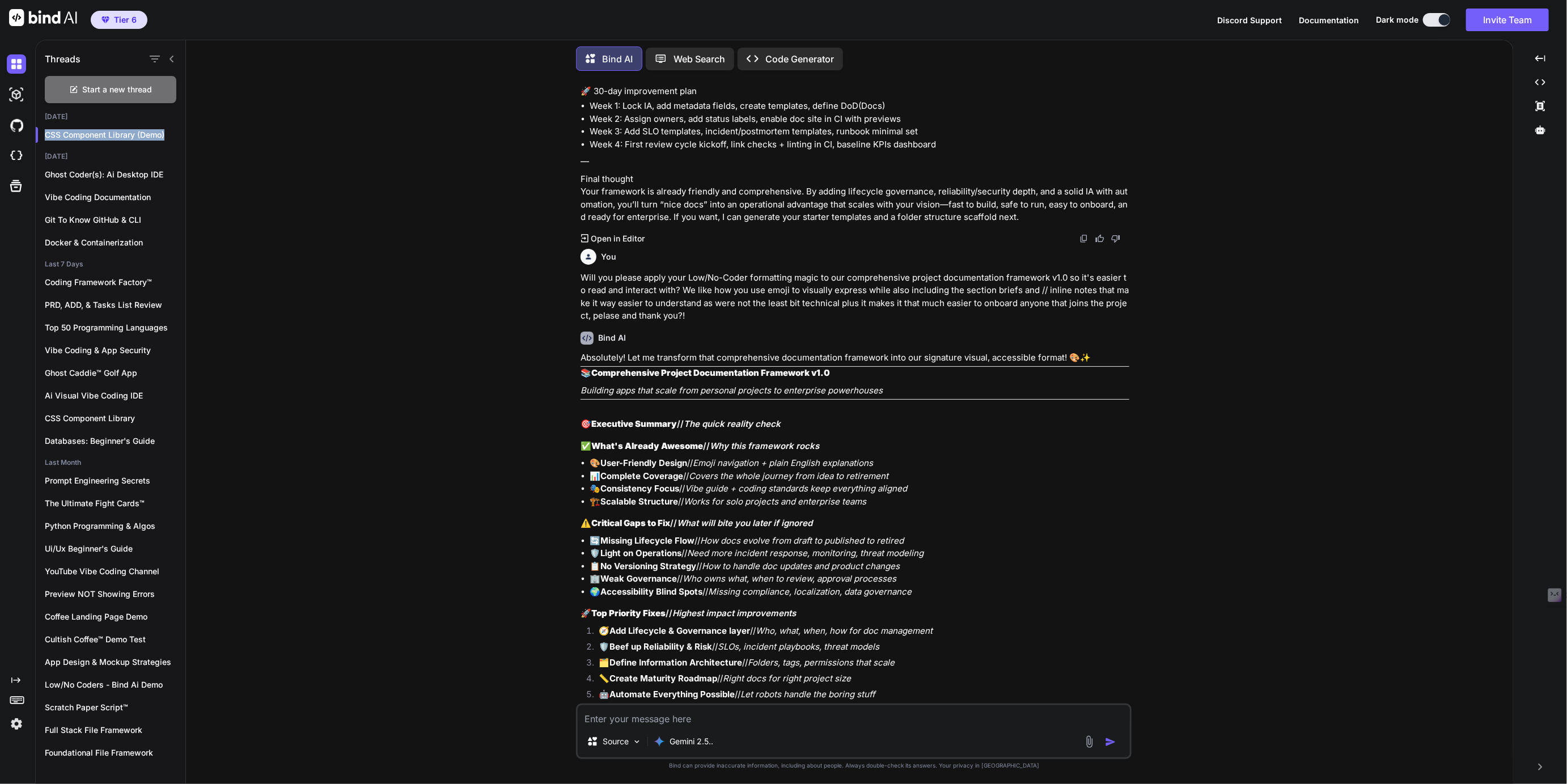
scroll to position [6894, 0]
click at [170, 131] on icon "button" at bounding box center [173, 134] width 7 height 7
click at [203, 150] on span "Rename and Save" at bounding box center [220, 155] width 68 height 12
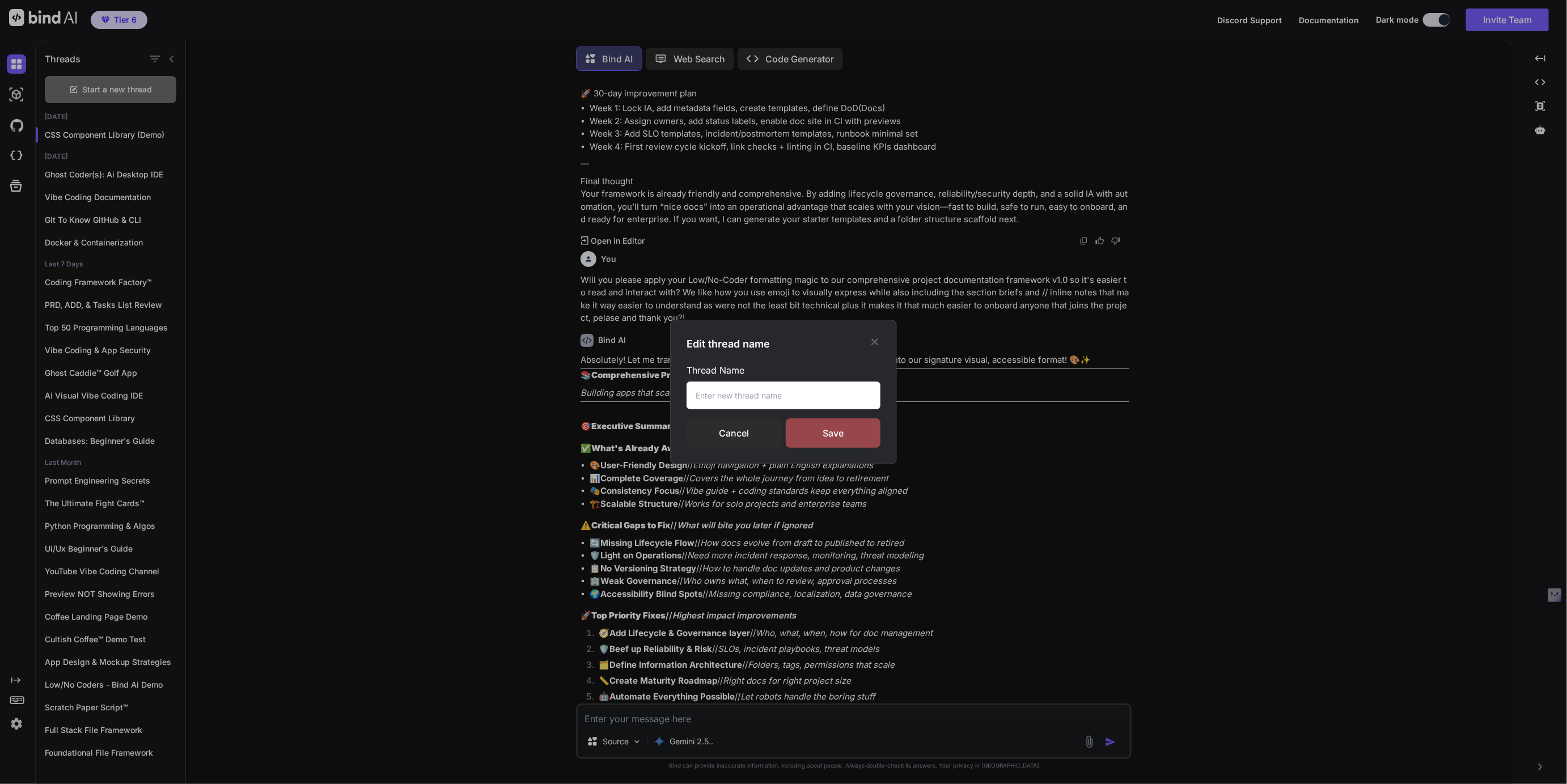
click at [746, 396] on input "text" at bounding box center [784, 395] width 194 height 28
paste input "CSS Component Library (Demo)"
click at [785, 395] on input "CSS Component Library (Demo)" at bounding box center [784, 395] width 194 height 28
type input "Project Documentation (Demo)"
click at [834, 440] on div "Save" at bounding box center [833, 433] width 95 height 29
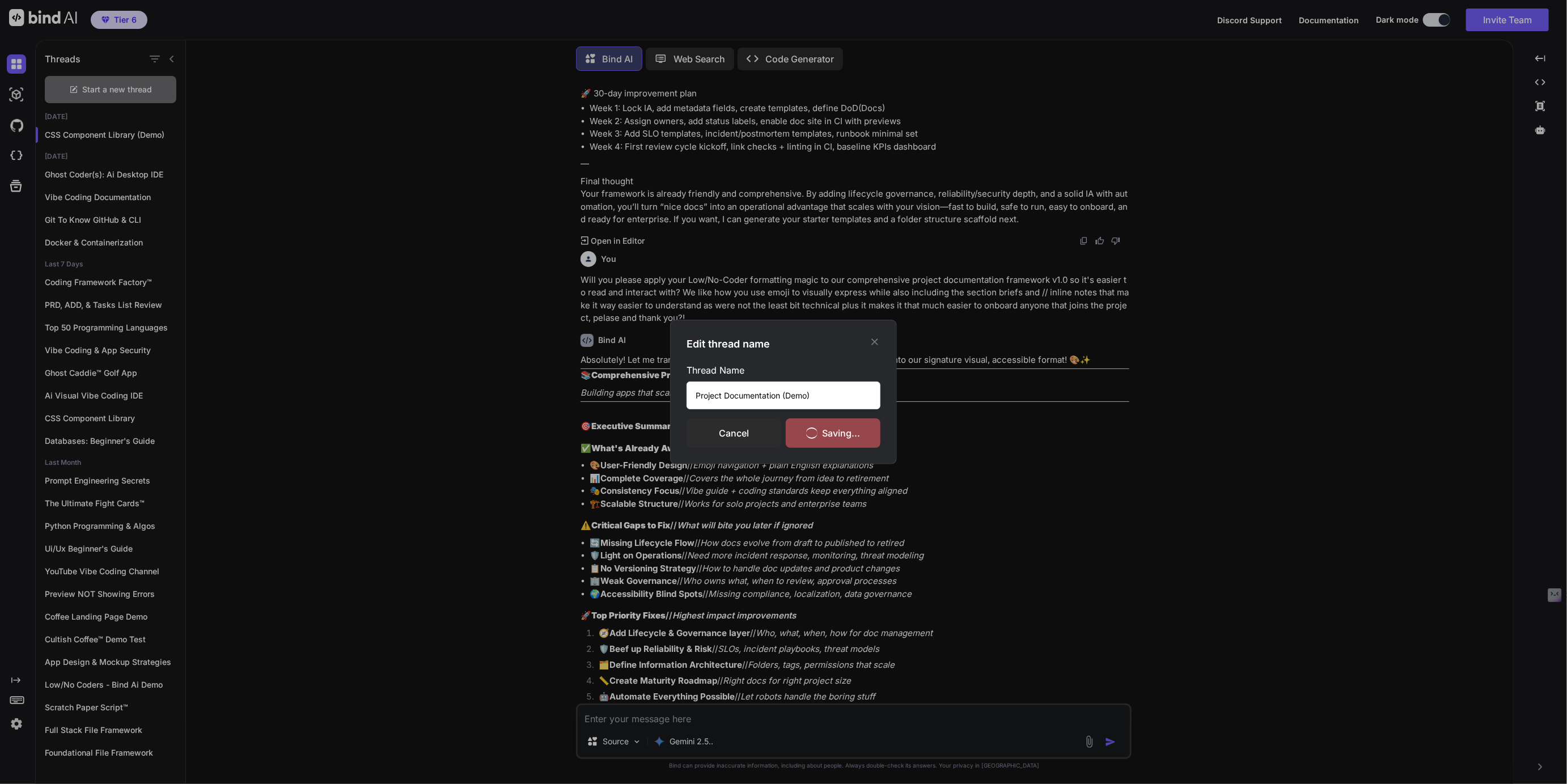
scroll to position [0, 0]
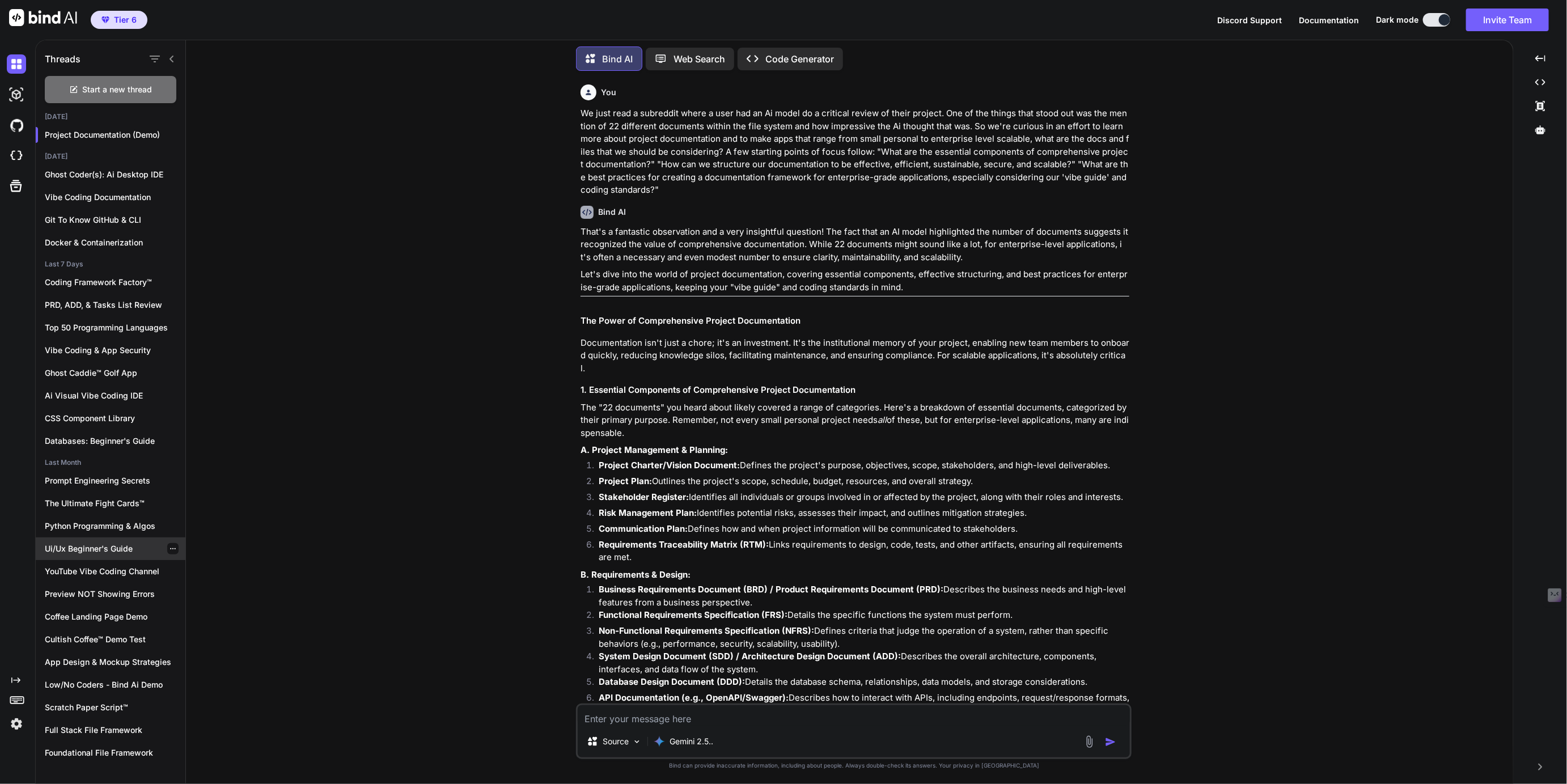
click at [83, 548] on p "Ui/Ux Beginner's Guide" at bounding box center [115, 549] width 141 height 12
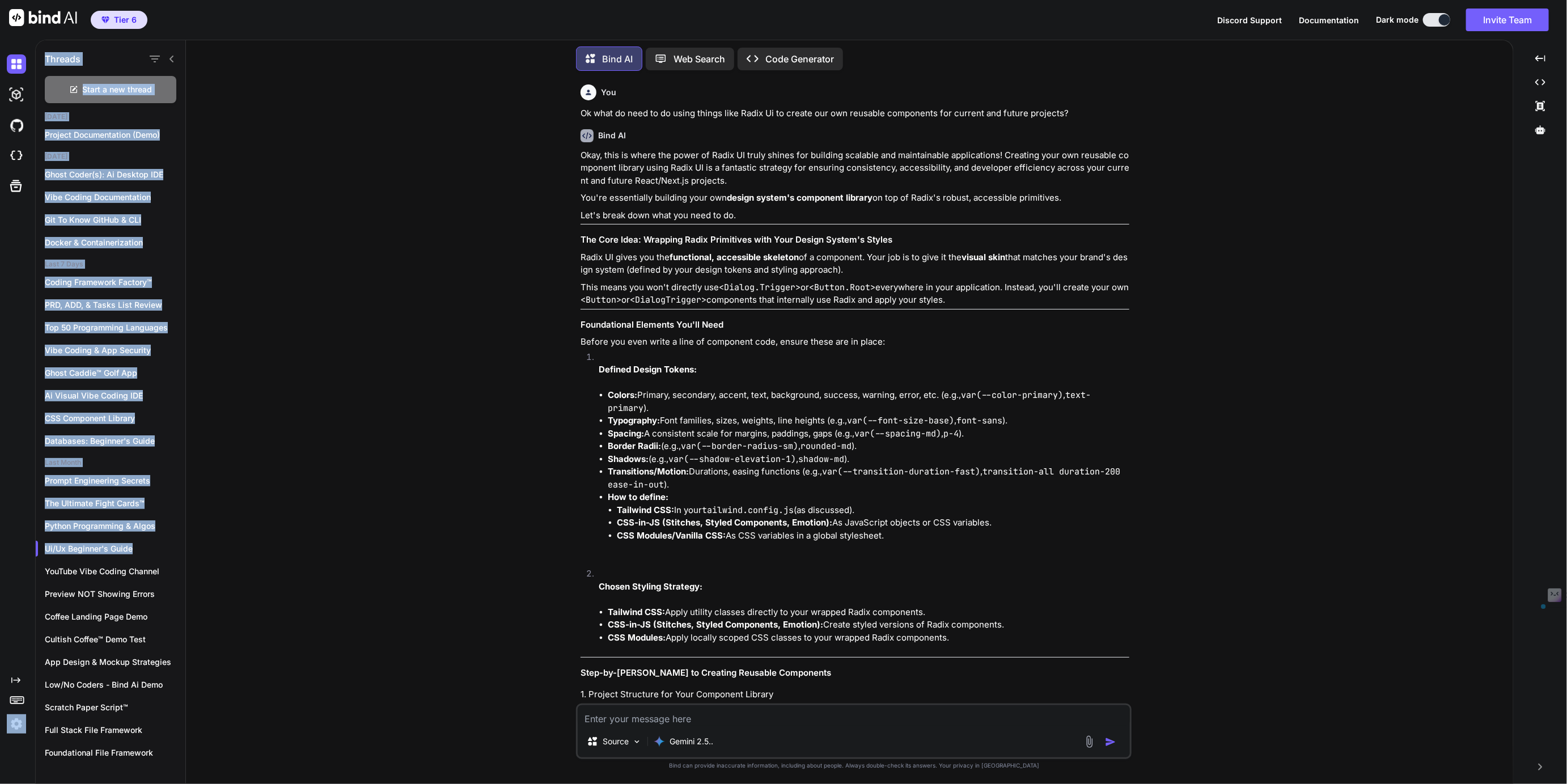
drag, startPoint x: 137, startPoint y: 546, endPoint x: 23, endPoint y: 547, distance: 114.0
click at [23, 547] on div "Created with Pixso. Threads Start a new thread Today Project Documentation (Dem…" at bounding box center [784, 412] width 1567 height 744
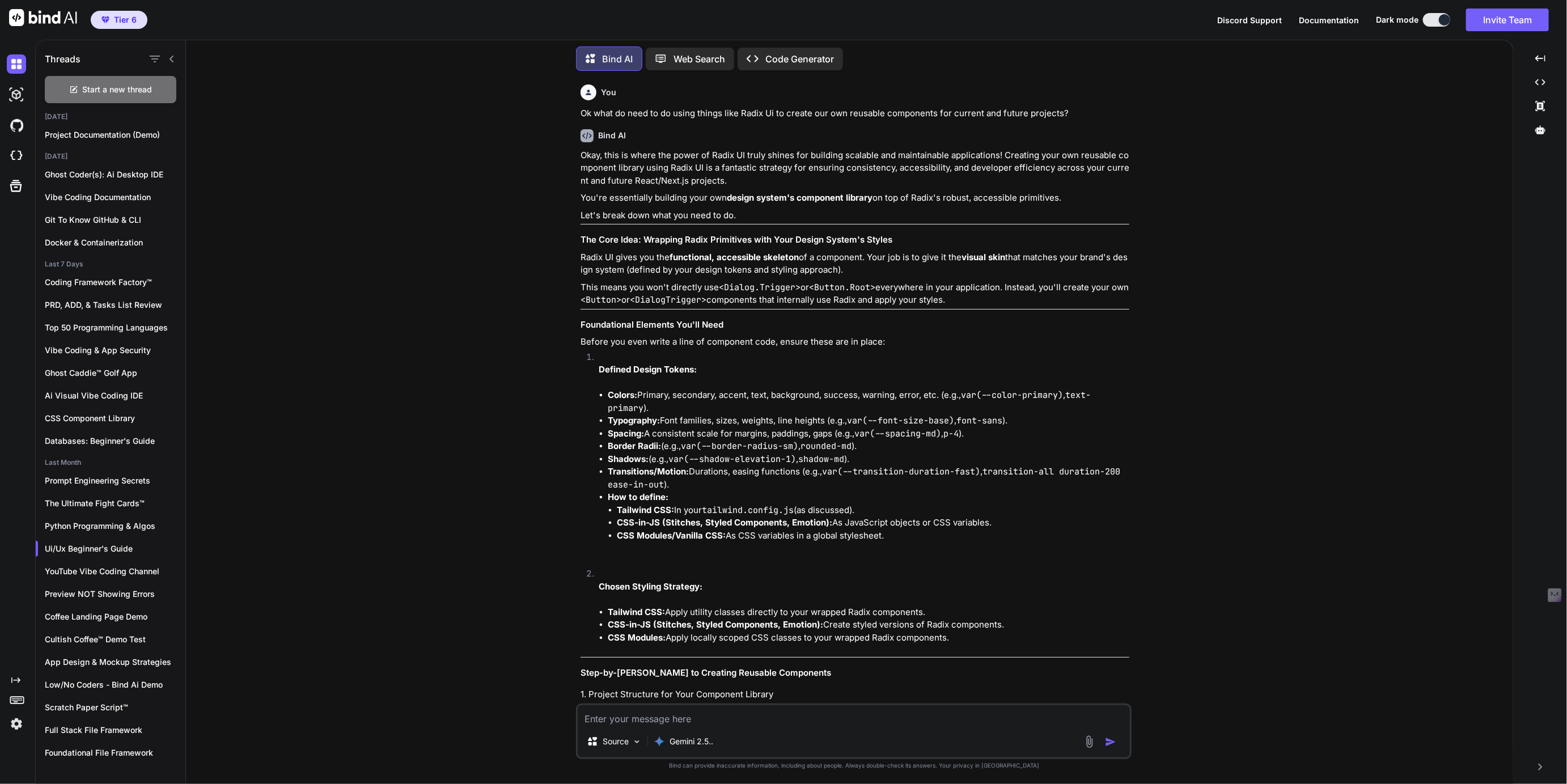
click at [235, 570] on div "You Ok what do need to do using things like Radix Ui to create our own reusable…" at bounding box center [854, 431] width 1318 height 704
drag, startPoint x: 134, startPoint y: 547, endPoint x: 43, endPoint y: 548, distance: 91.0
click at [43, 548] on div "Ui/Ux Beginner's Guide" at bounding box center [111, 549] width 150 height 23
copy p "Ui/Ux Beginner's Guide"
click at [170, 546] on icon "button" at bounding box center [173, 549] width 7 height 7
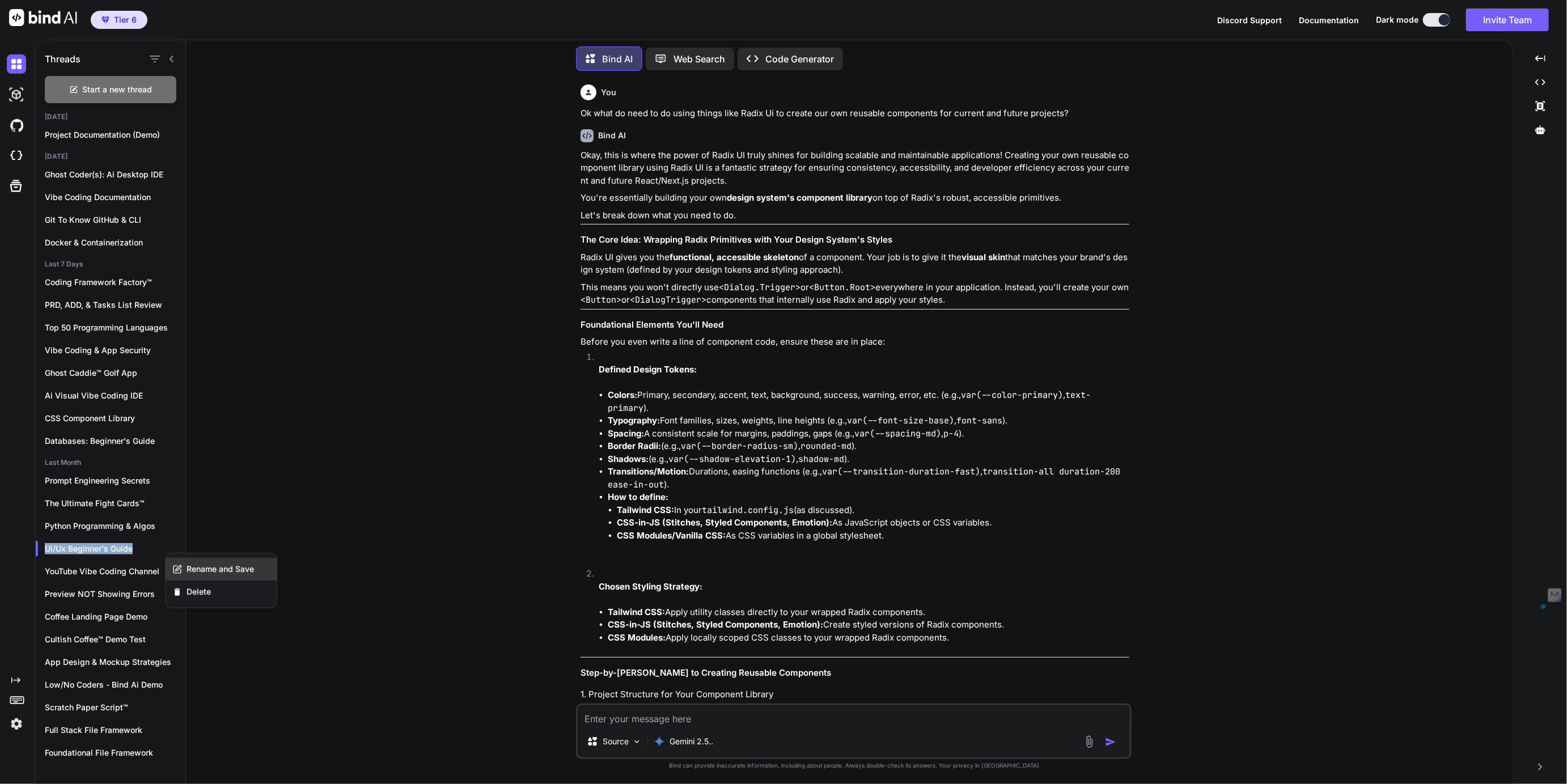
click at [238, 566] on span "Rename and Save" at bounding box center [220, 569] width 68 height 12
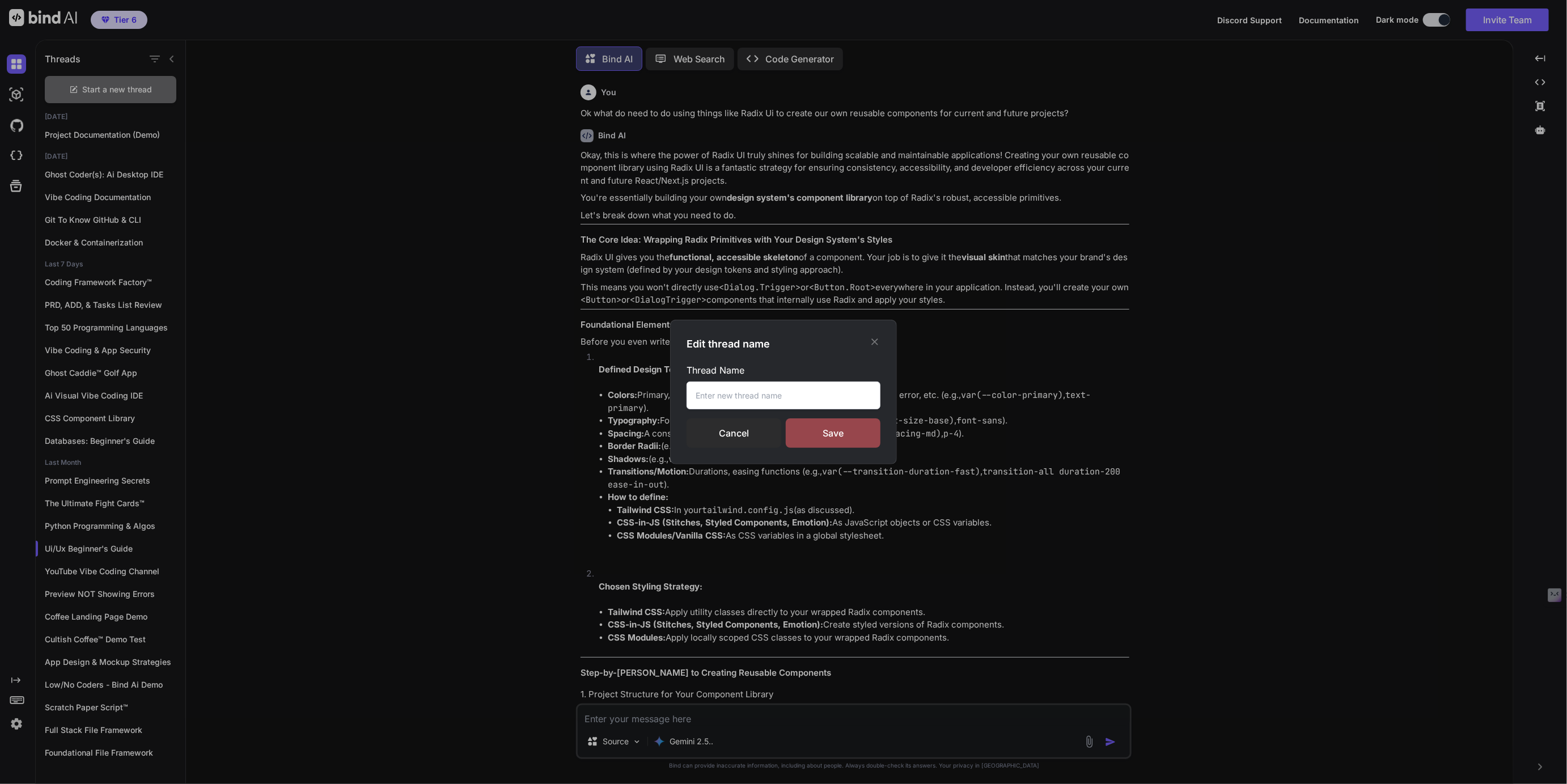
click at [740, 397] on input "text" at bounding box center [784, 395] width 194 height 28
paste input "Ui/Ux Beginner's Guide"
type input "Ui/Ux Beginner's Guide v1.0"
click at [838, 431] on div "Save" at bounding box center [833, 433] width 95 height 29
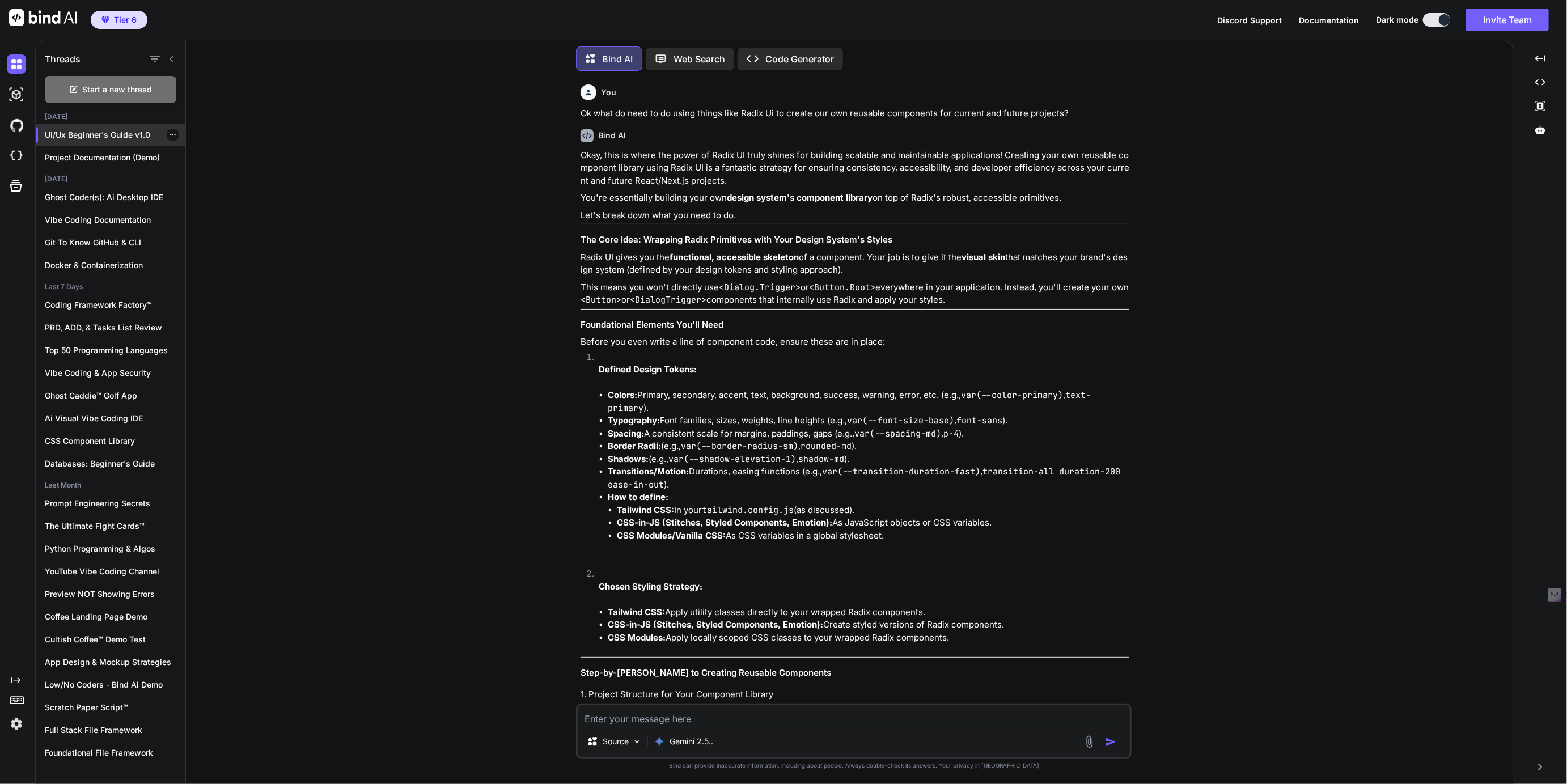
click at [123, 123] on div "Ui/Ux Beginner's Guide v1.0" at bounding box center [111, 134] width 150 height 23
click at [112, 130] on p "Ui/Ux Beginner's Guide v1.0" at bounding box center [115, 134] width 141 height 12
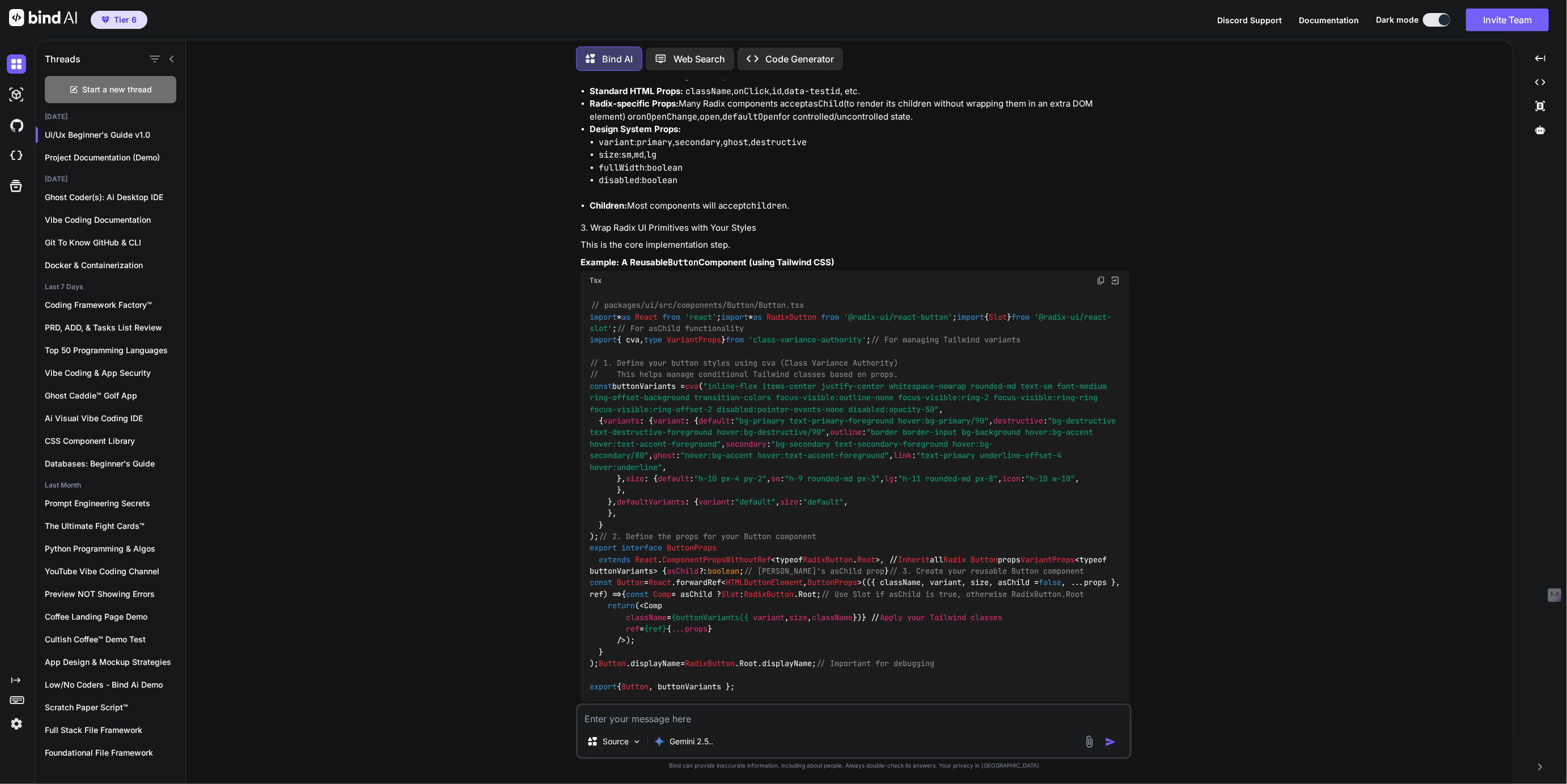
scroll to position [788, 0]
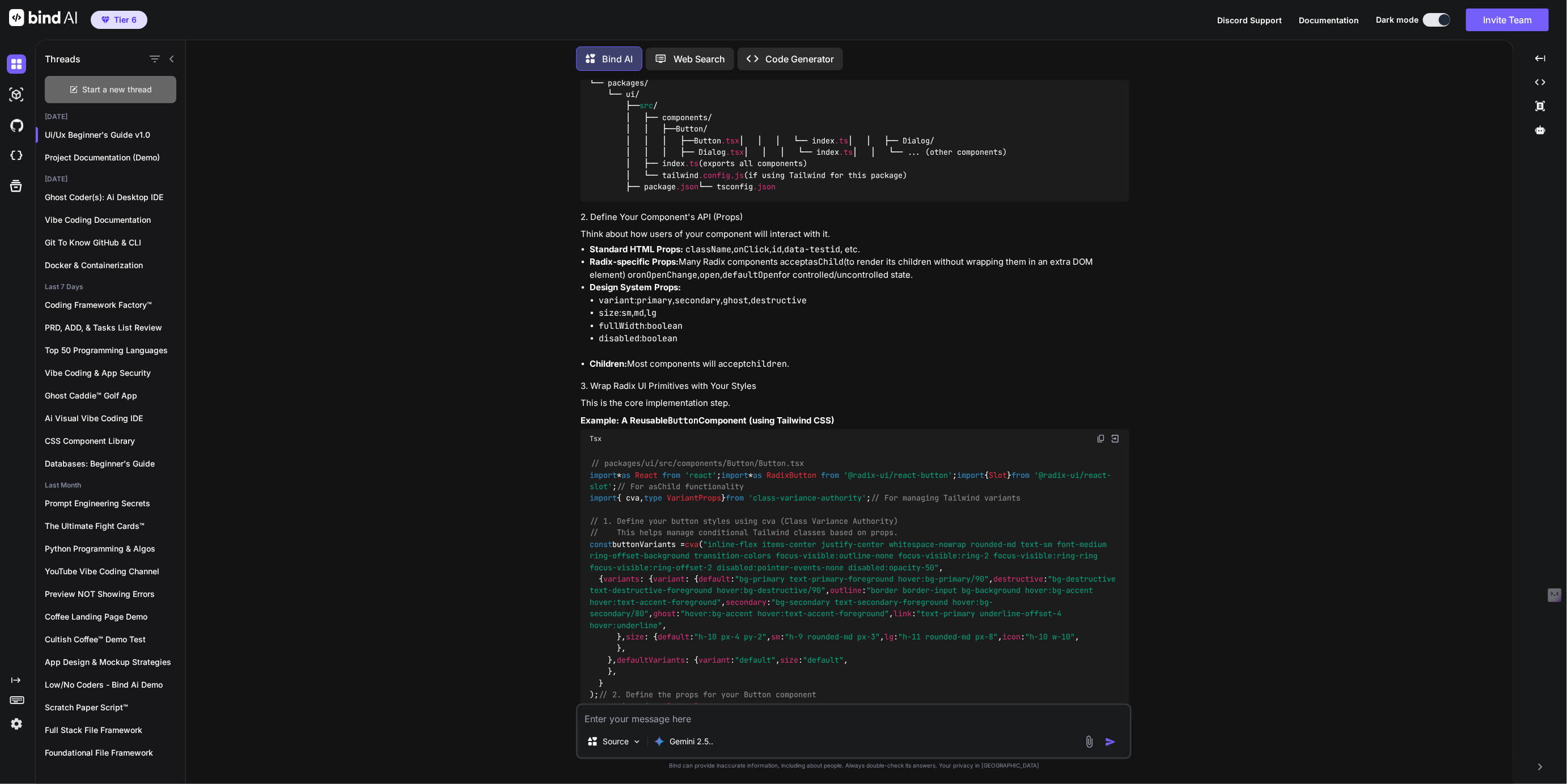
click at [121, 85] on span "Start a new thread" at bounding box center [117, 89] width 70 height 12
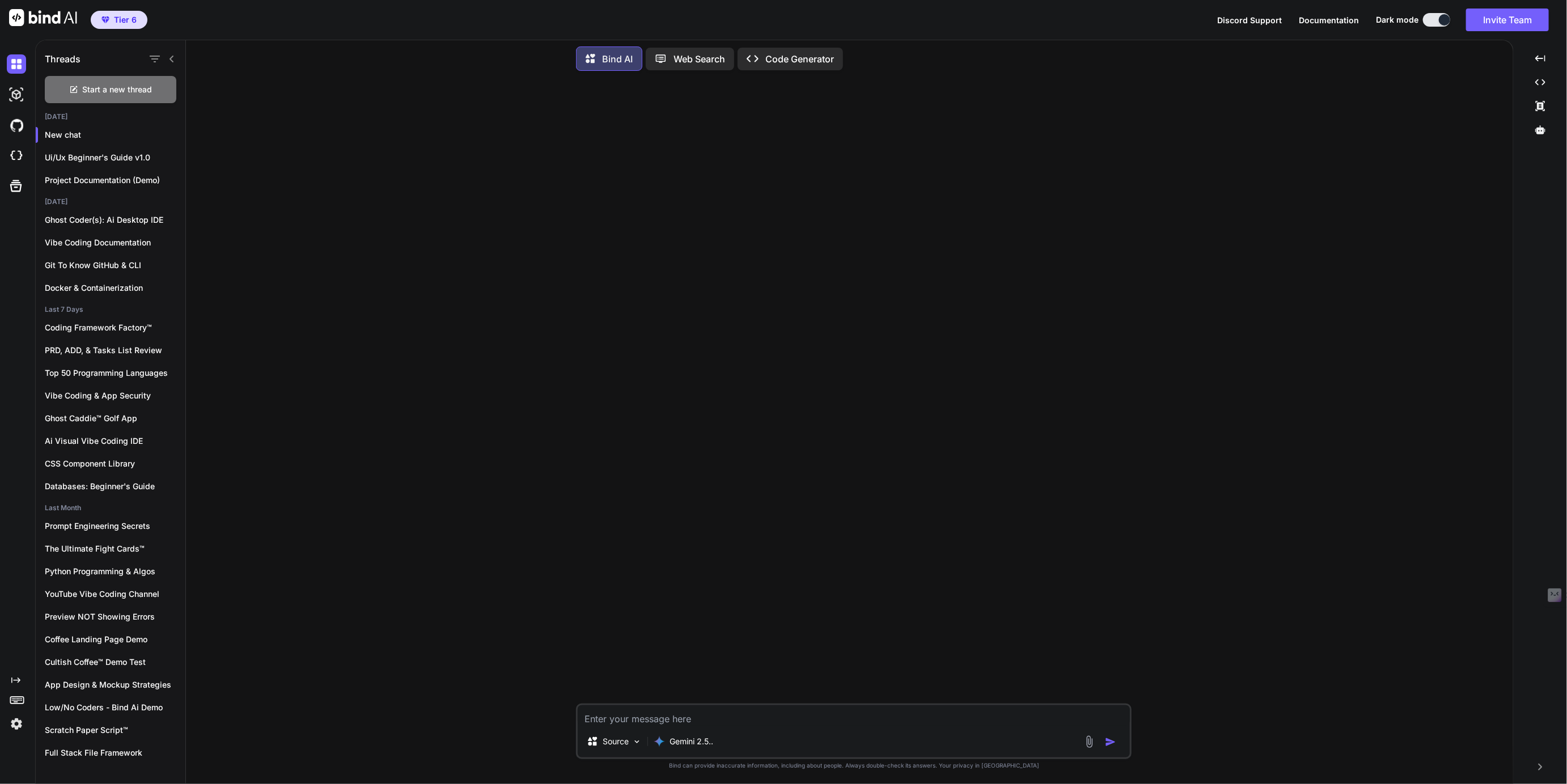
click at [655, 720] on textarea at bounding box center [854, 715] width 552 height 21
click at [703, 740] on p "Gemini 2.5.." at bounding box center [692, 741] width 44 height 12
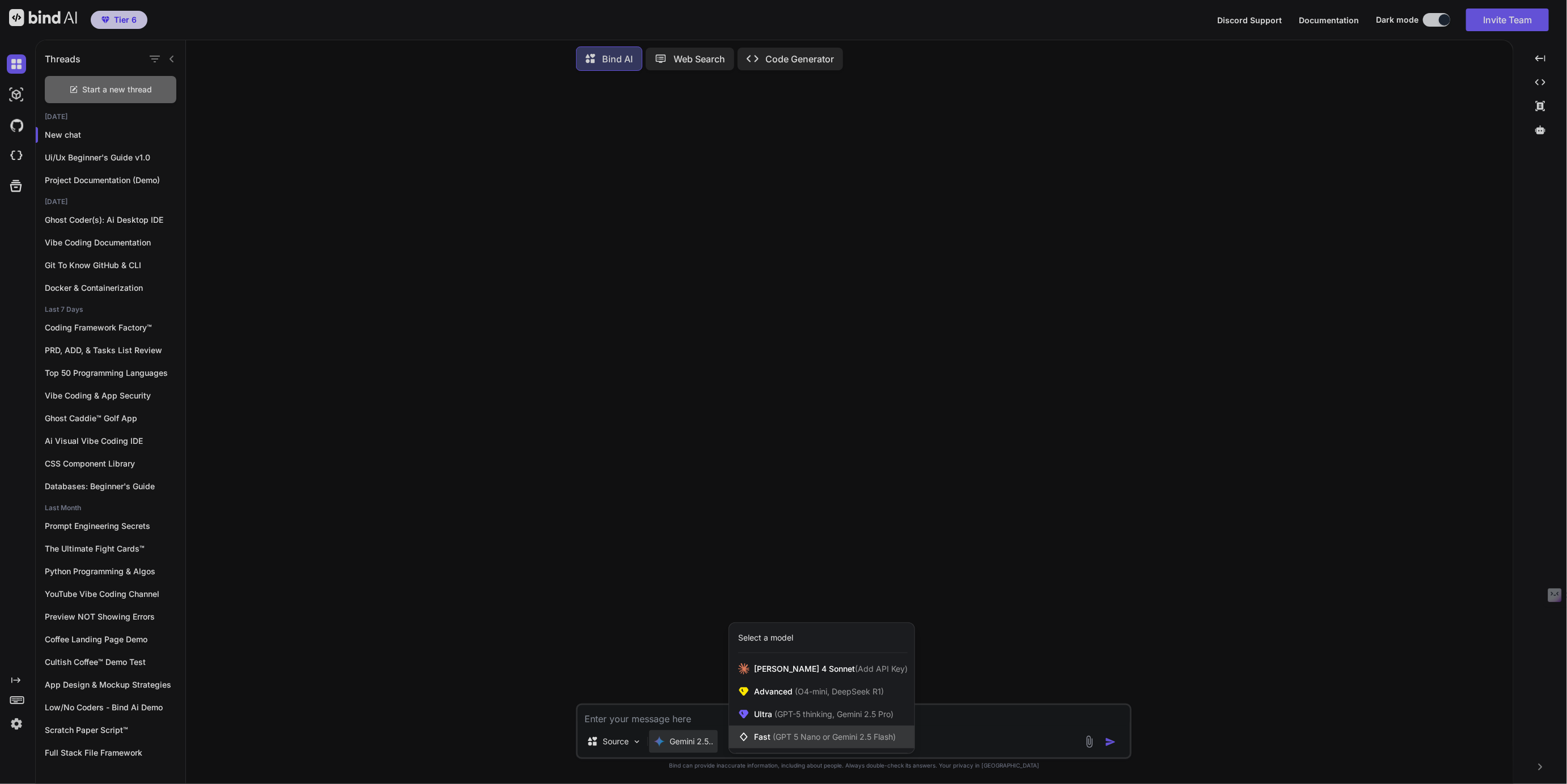
click at [768, 729] on div "Fast (GPT 5 Nano or Gemini 2.5 Flash)" at bounding box center [822, 737] width 186 height 23
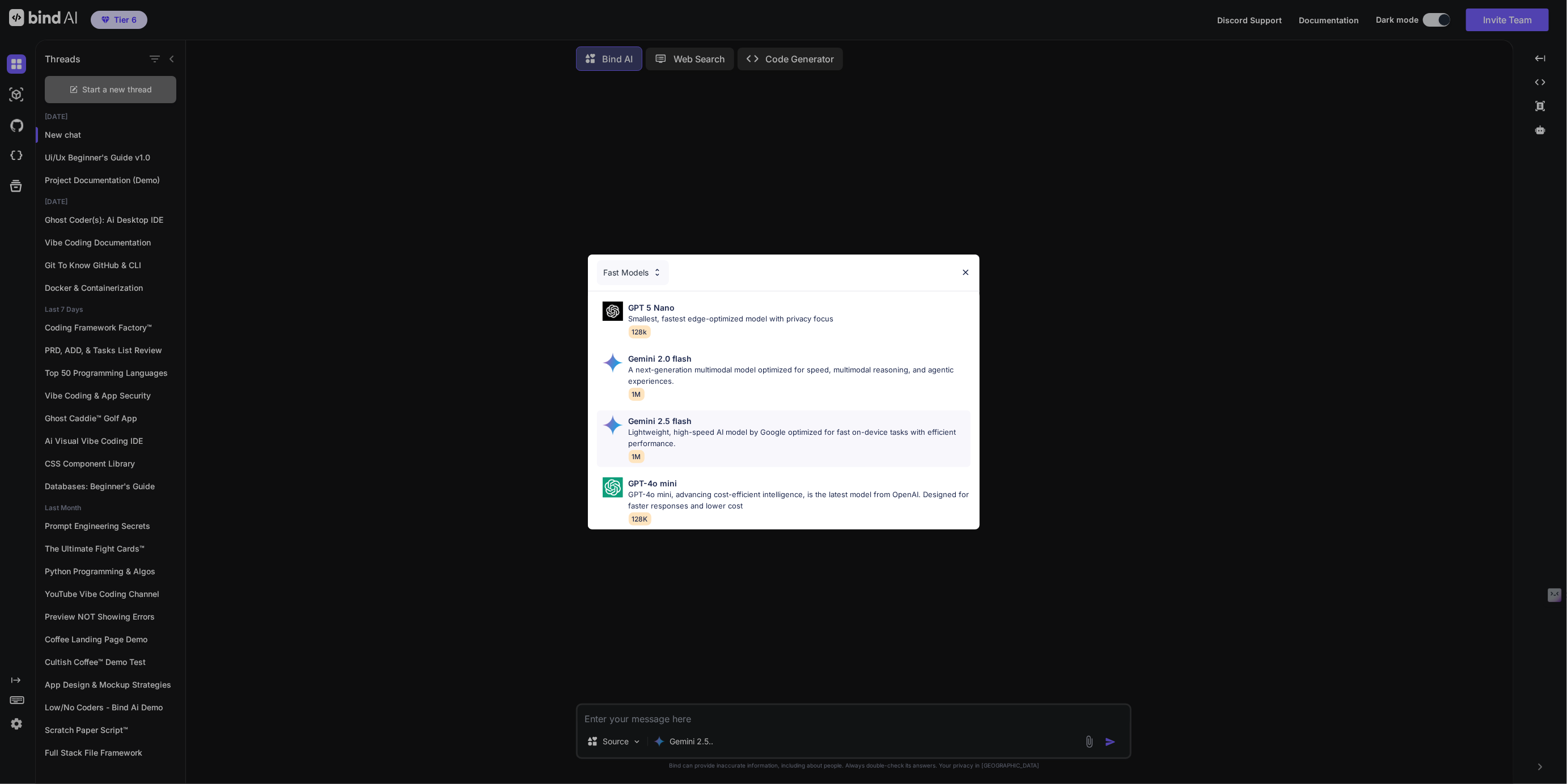
click at [667, 425] on p "Gemini 2.5 flash" at bounding box center [661, 421] width 63 height 12
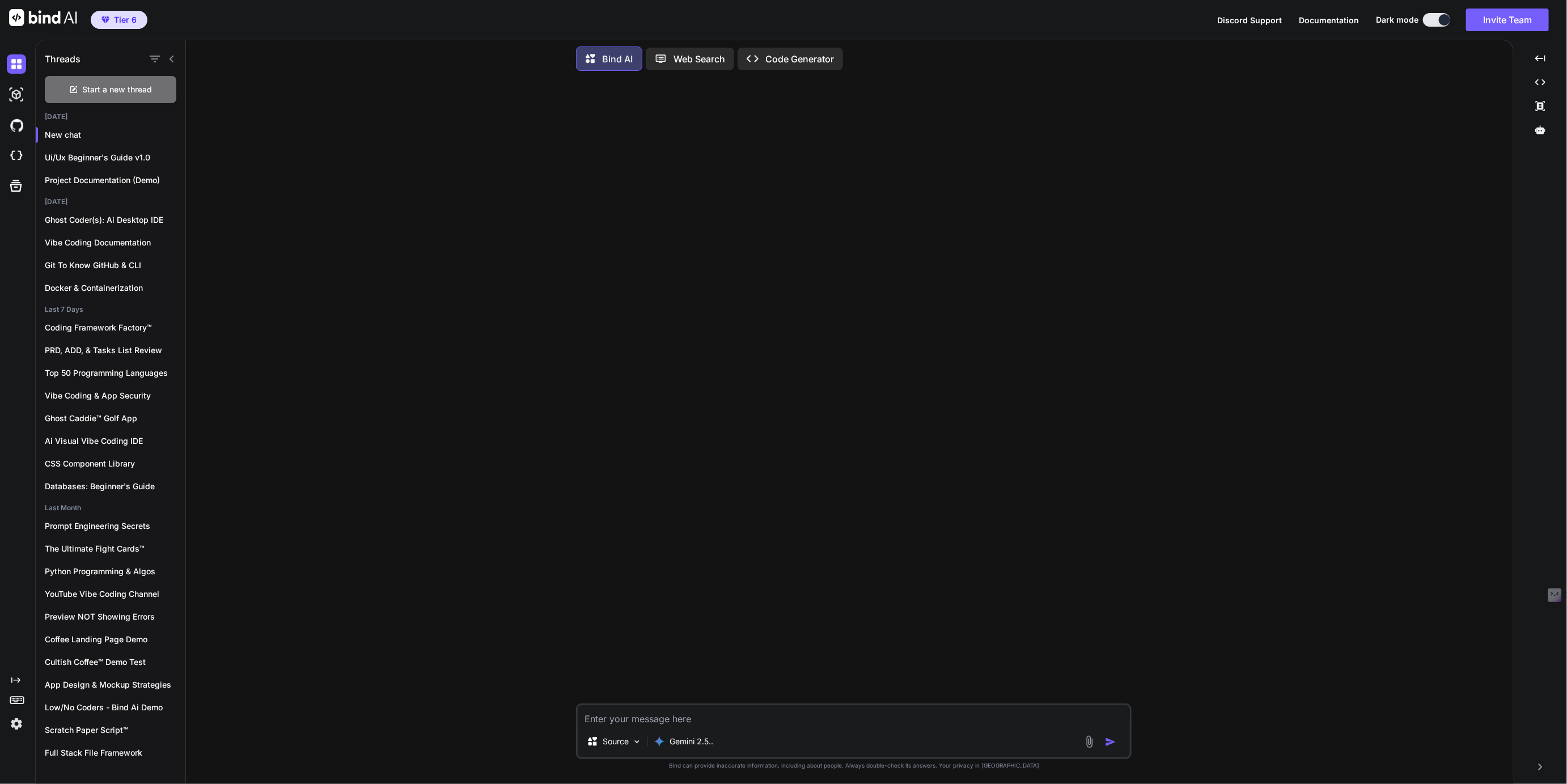
click at [670, 721] on textarea at bounding box center [854, 715] width 552 height 21
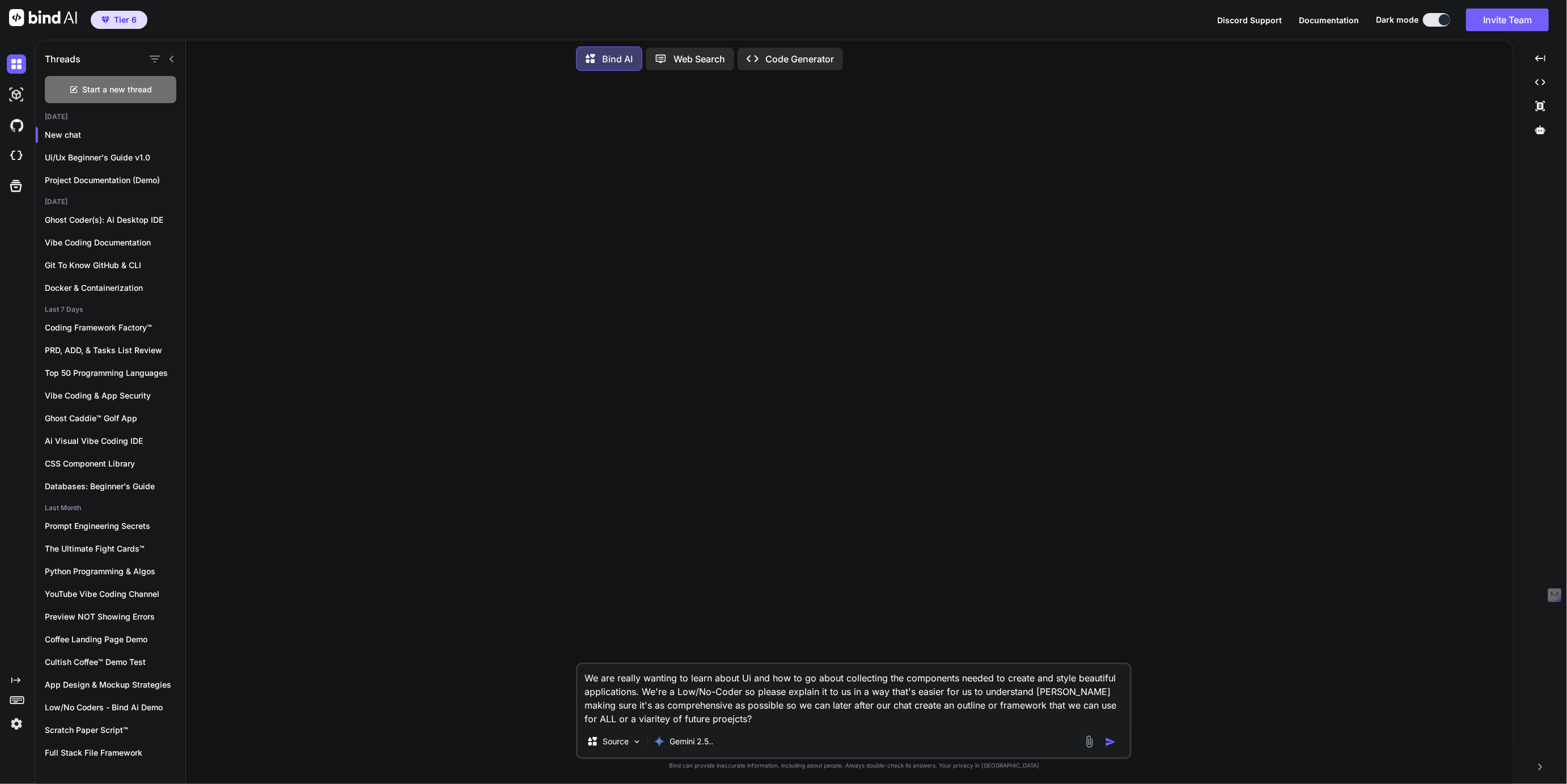
click at [640, 697] on textarea "We are really wanting to learn about Ui and how to go about collecting the comp…" at bounding box center [854, 695] width 552 height 61
click at [724, 722] on textarea "We are really wanting to learn about Ui and how to go about collecting the comp…" at bounding box center [854, 695] width 552 height 61
click at [1054, 695] on textarea "We are really wanting to learn about Ui and how to go about collecting the comp…" at bounding box center [854, 695] width 552 height 61
click at [809, 709] on textarea "We are really wanting to learn about Ui and how to go about collecting the comp…" at bounding box center [854, 695] width 552 height 61
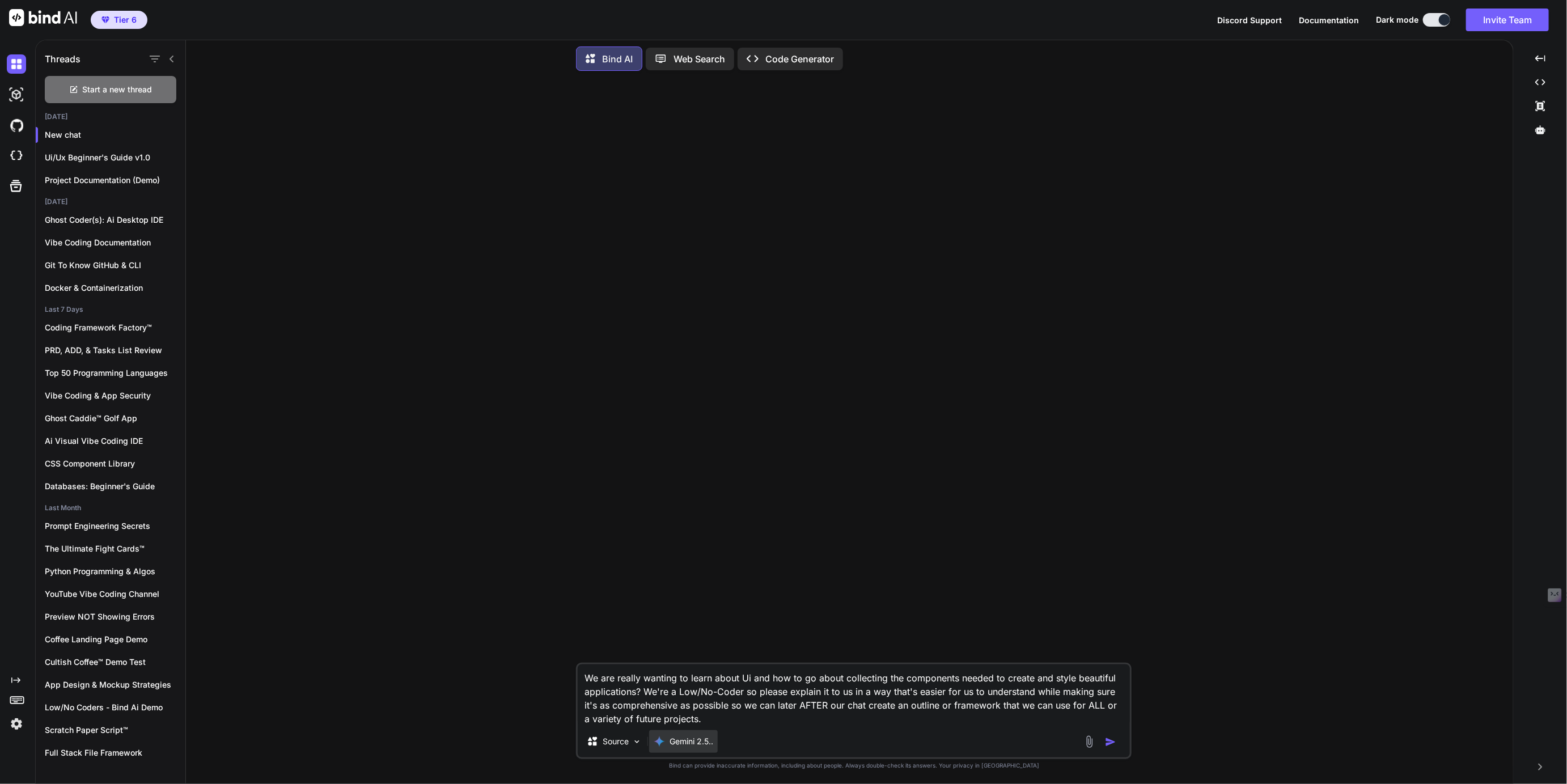
type textarea "We are really wanting to learn about Ui and how to go about collecting the comp…"
click at [689, 742] on p "Gemini 2.5.." at bounding box center [692, 741] width 44 height 12
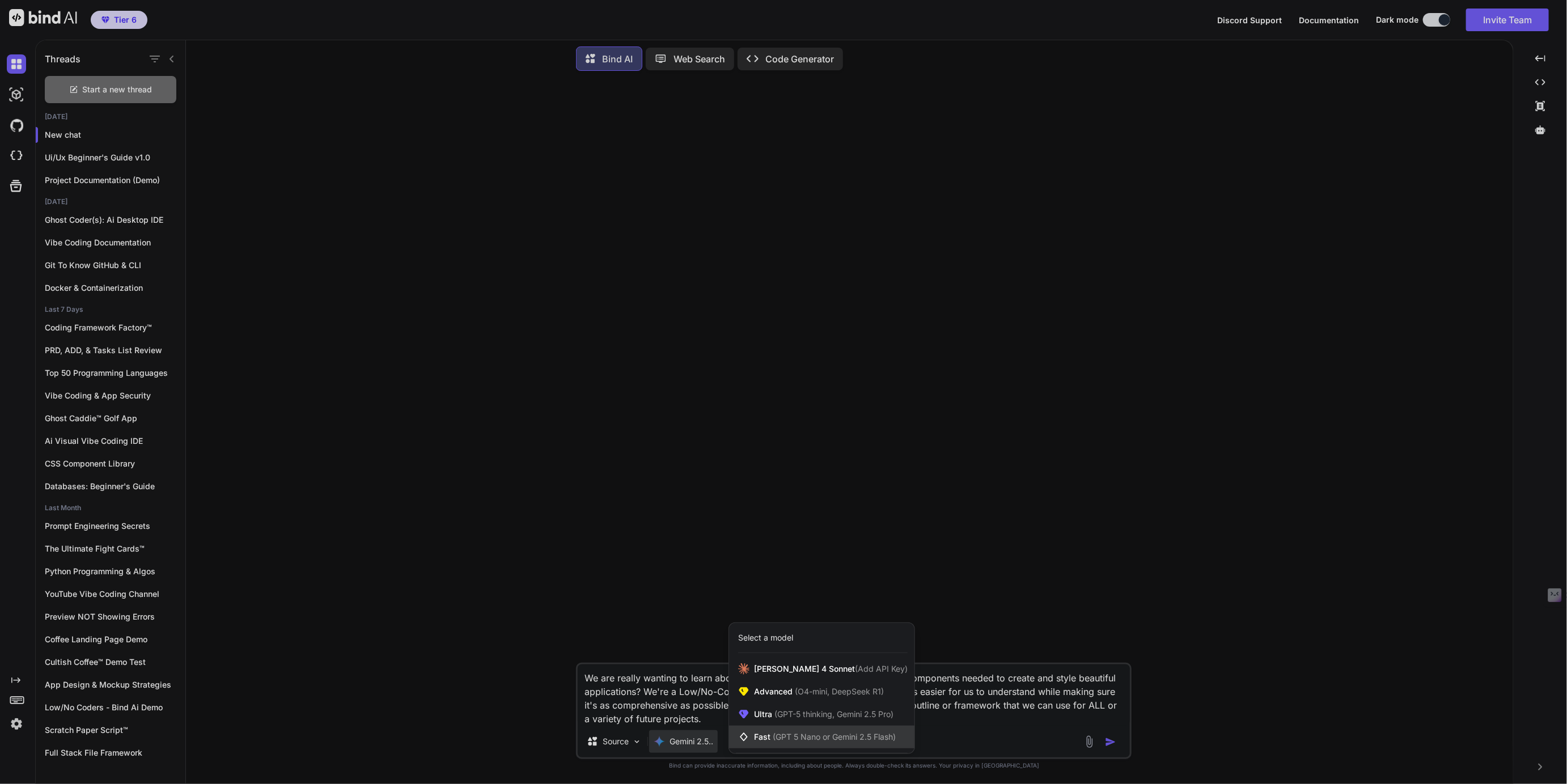
click at [773, 736] on span "(GPT 5 Nano or Gemini 2.5 Flash)" at bounding box center [834, 737] width 123 height 10
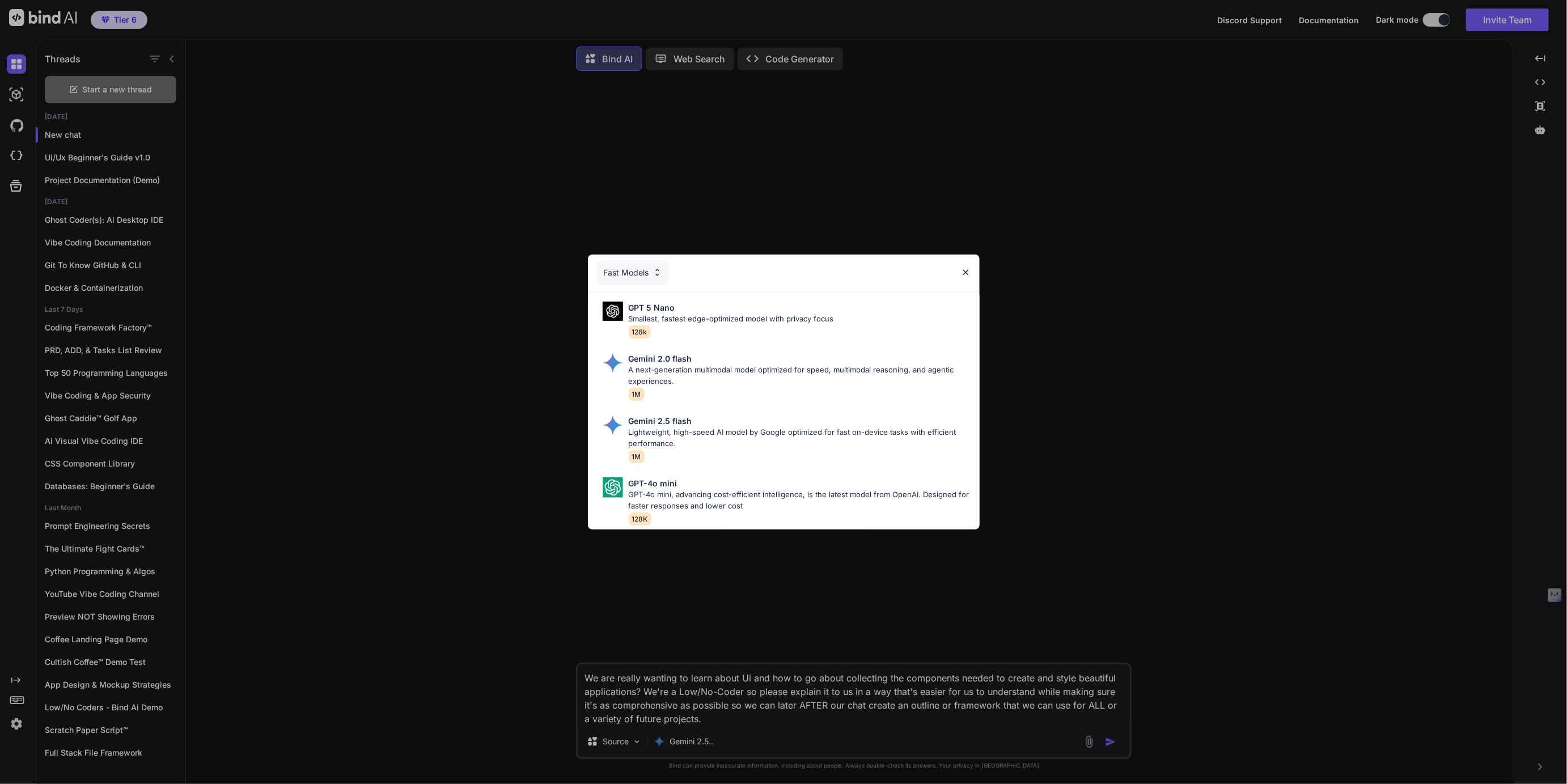
click at [963, 272] on img at bounding box center [966, 272] width 10 height 10
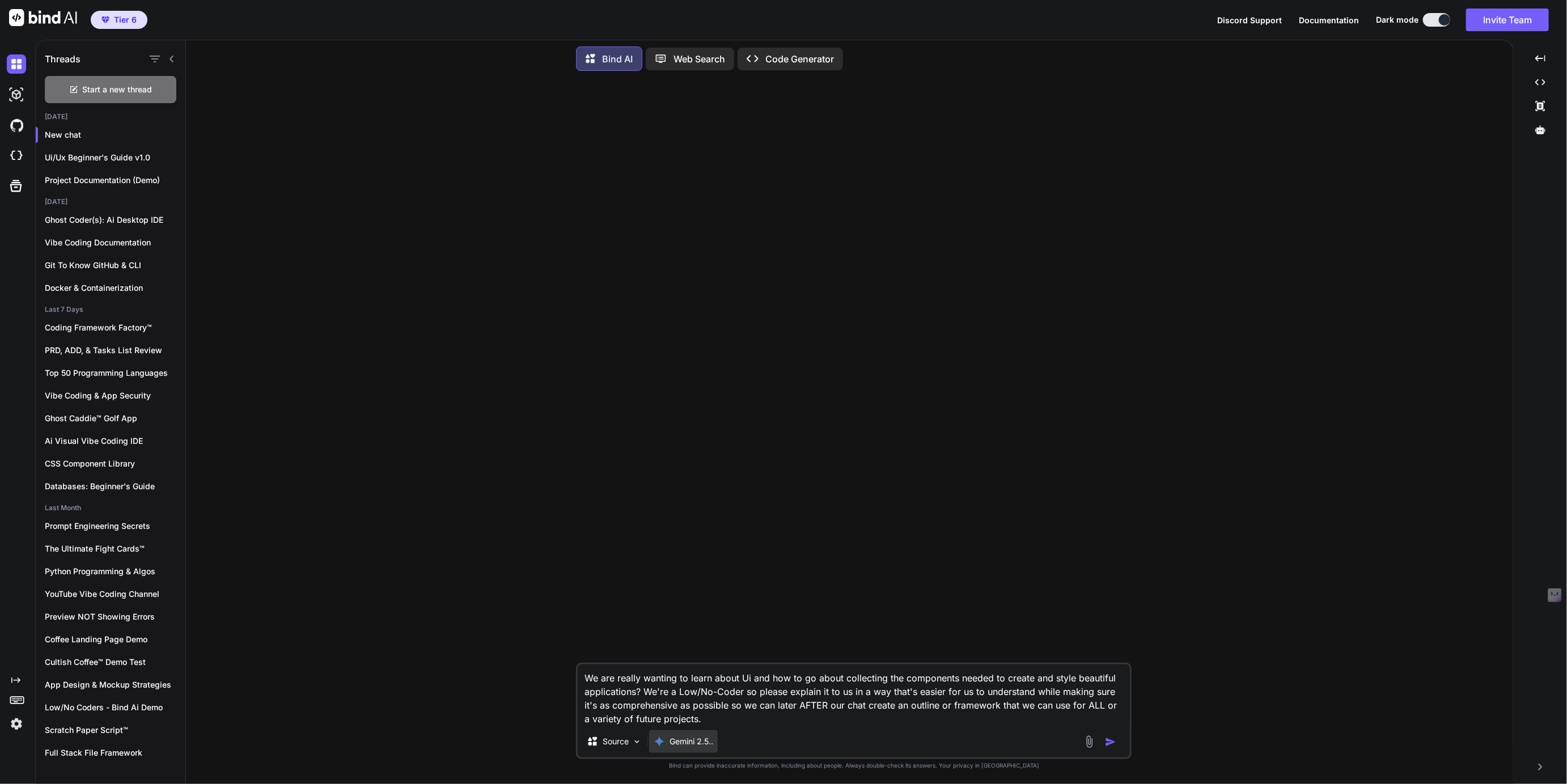
click at [689, 738] on p "Gemini 2.5.." at bounding box center [692, 741] width 44 height 12
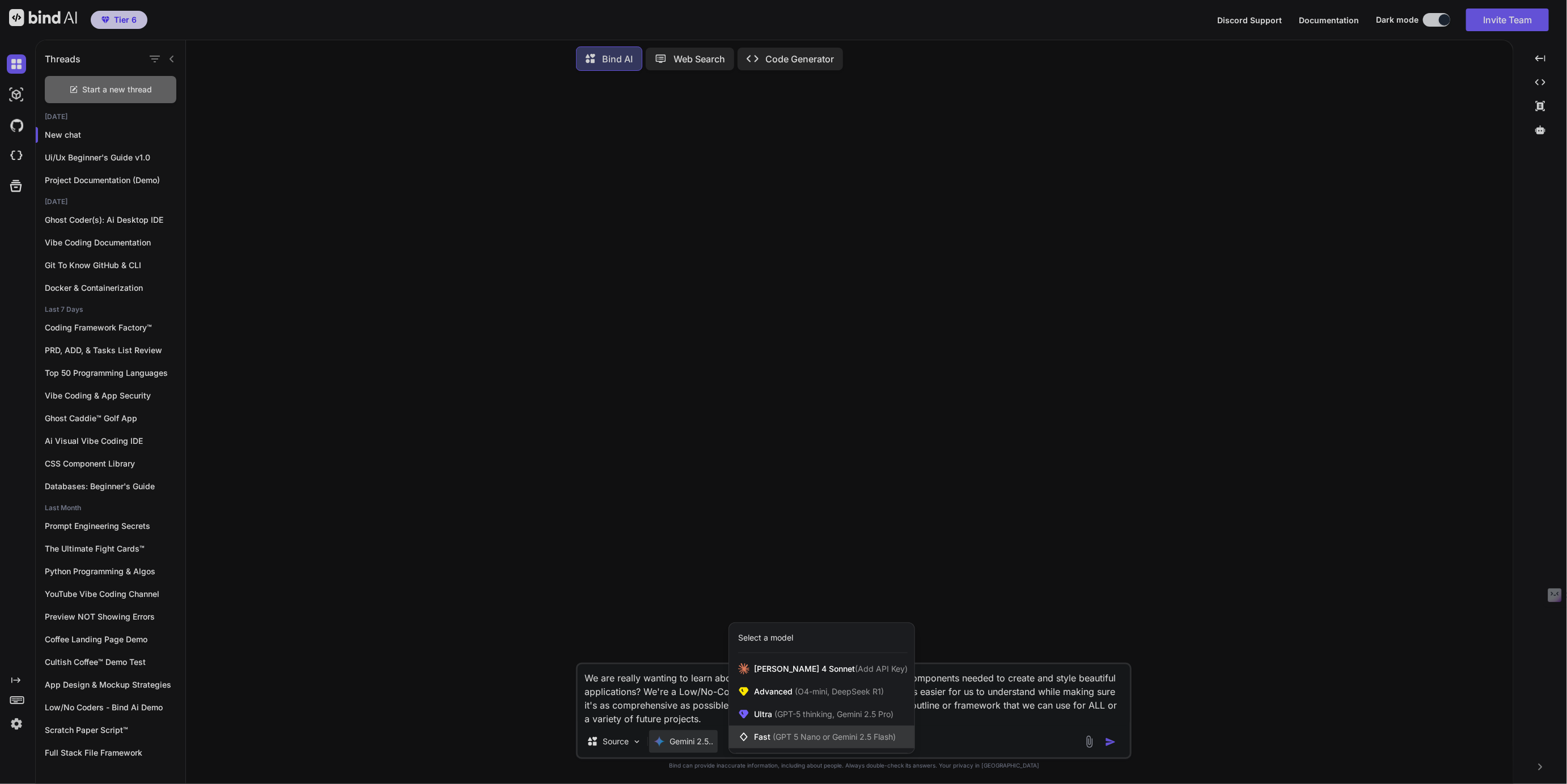
click at [763, 741] on span "Fast (GPT 5 Nano or Gemini 2.5 Flash)" at bounding box center [825, 737] width 142 height 12
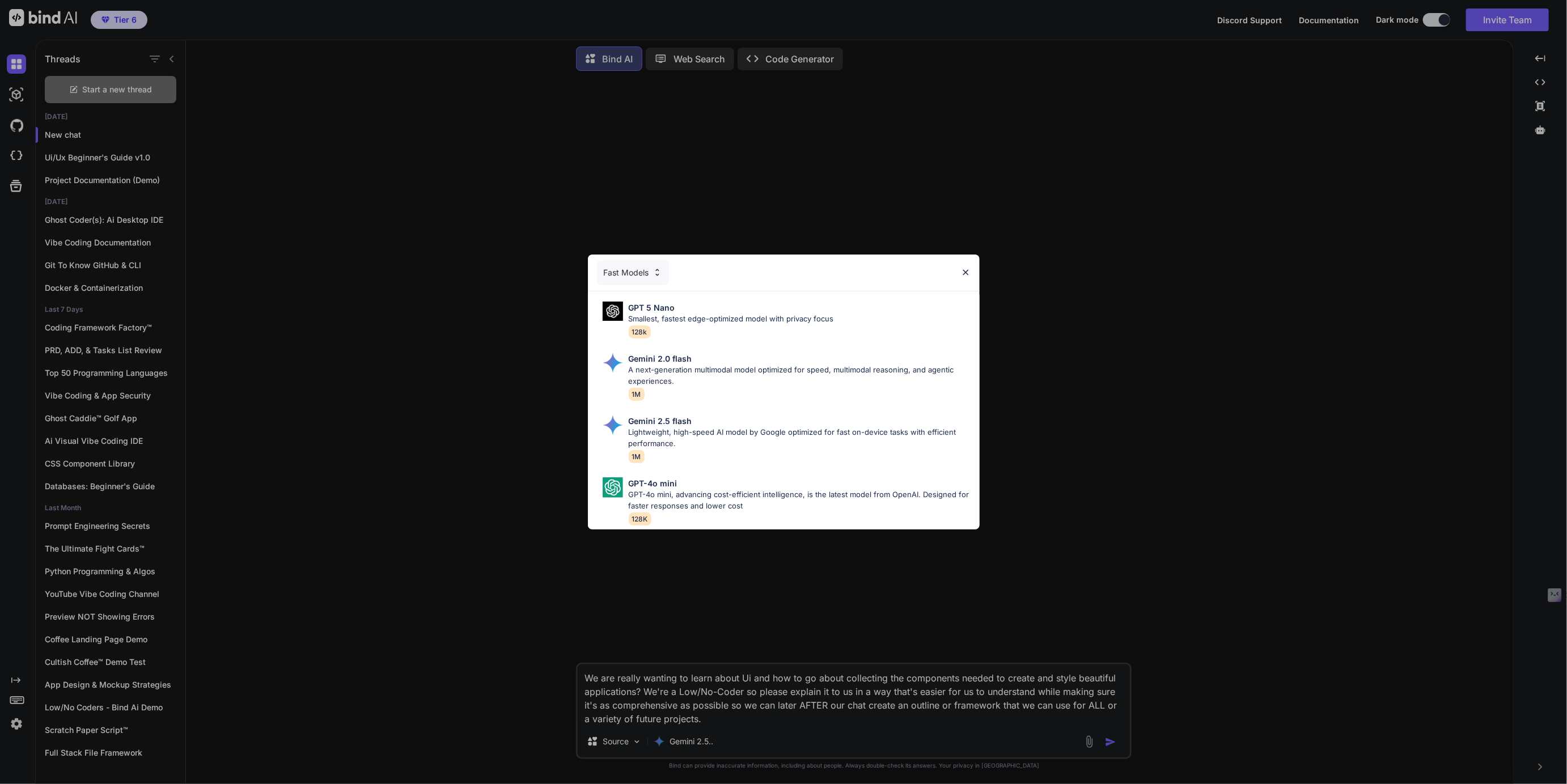
click at [636, 270] on div "Fast Models" at bounding box center [633, 272] width 72 height 25
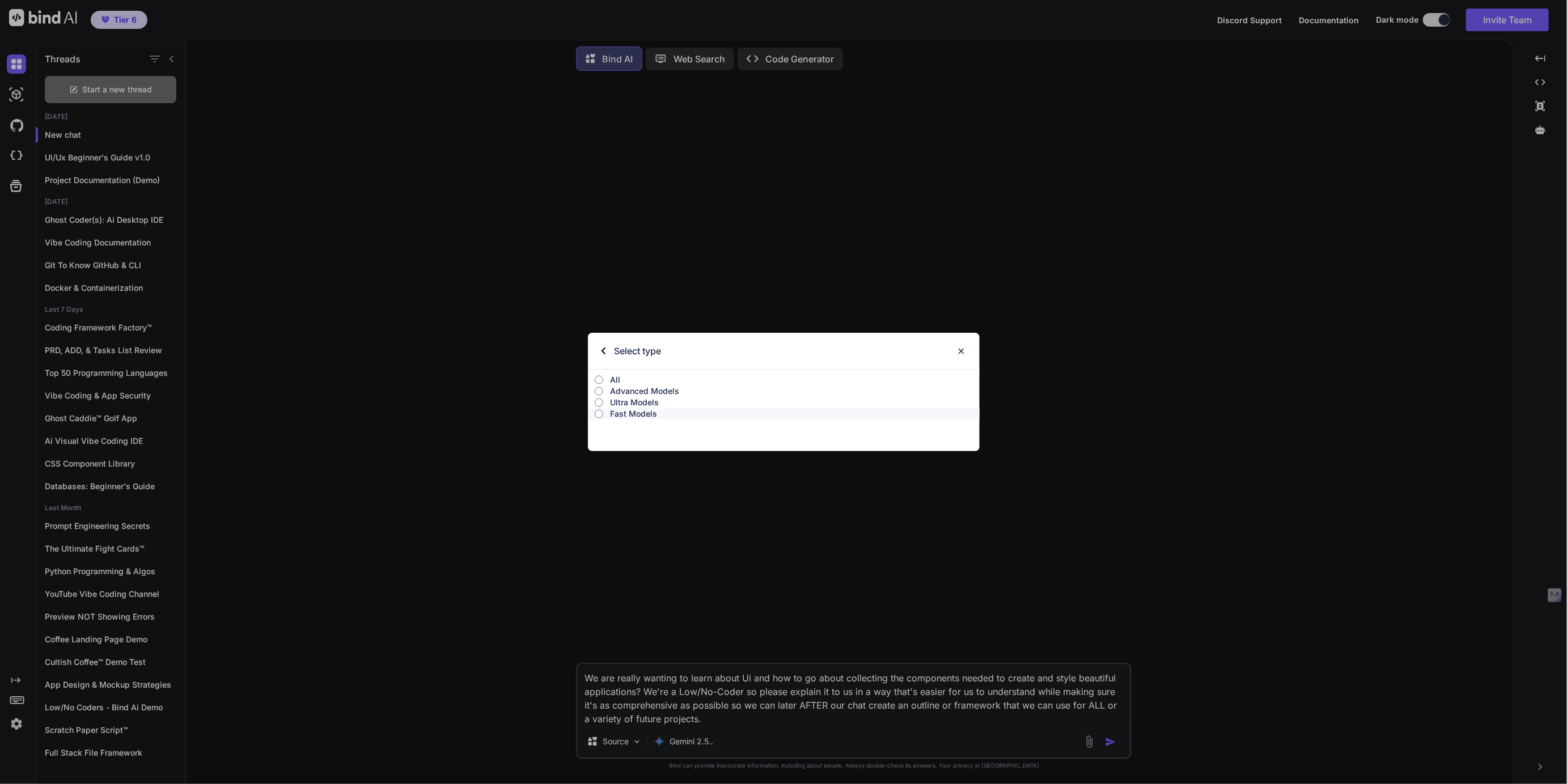
click at [620, 376] on p "All" at bounding box center [795, 380] width 370 height 12
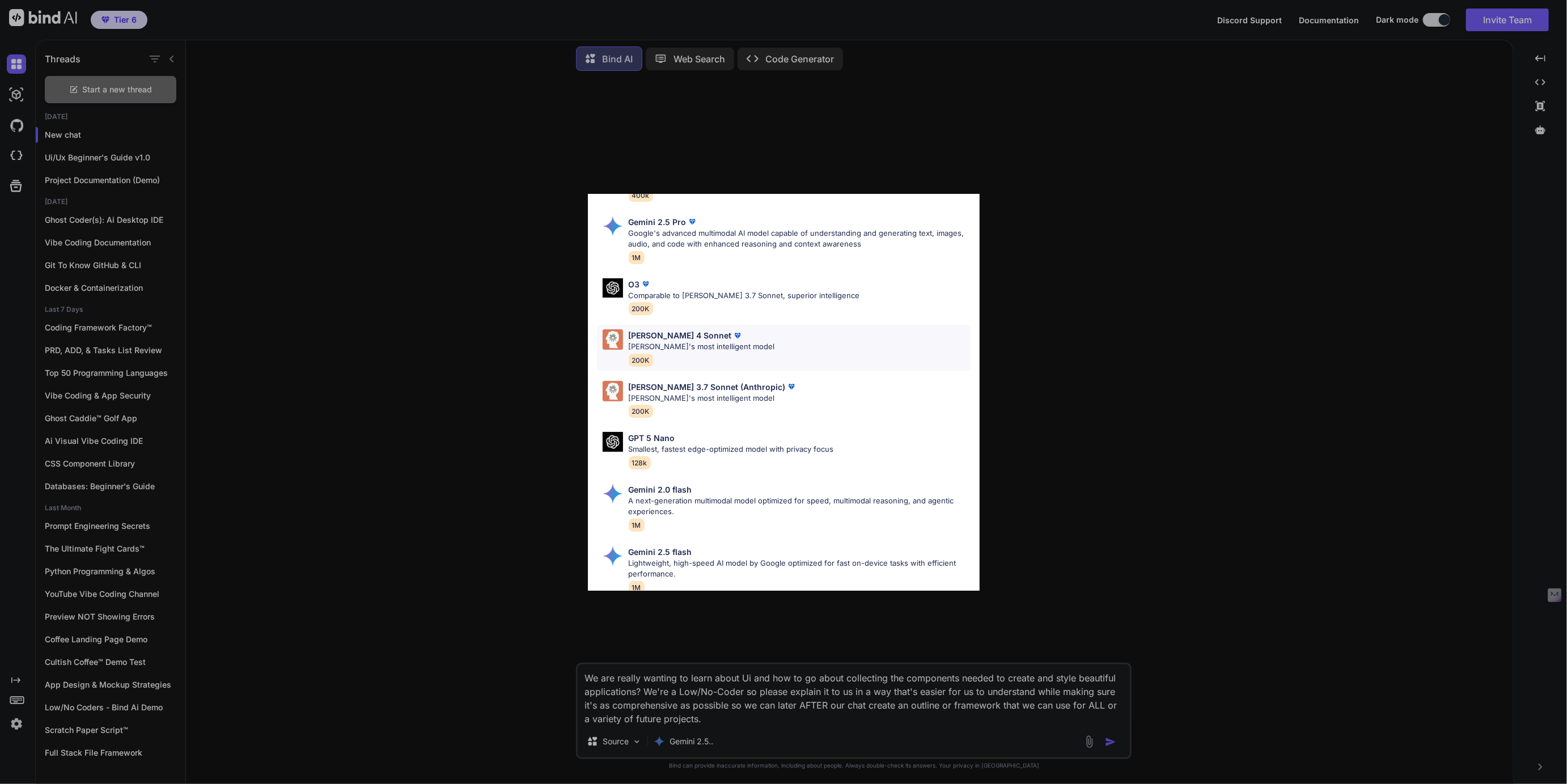
scroll to position [504, 0]
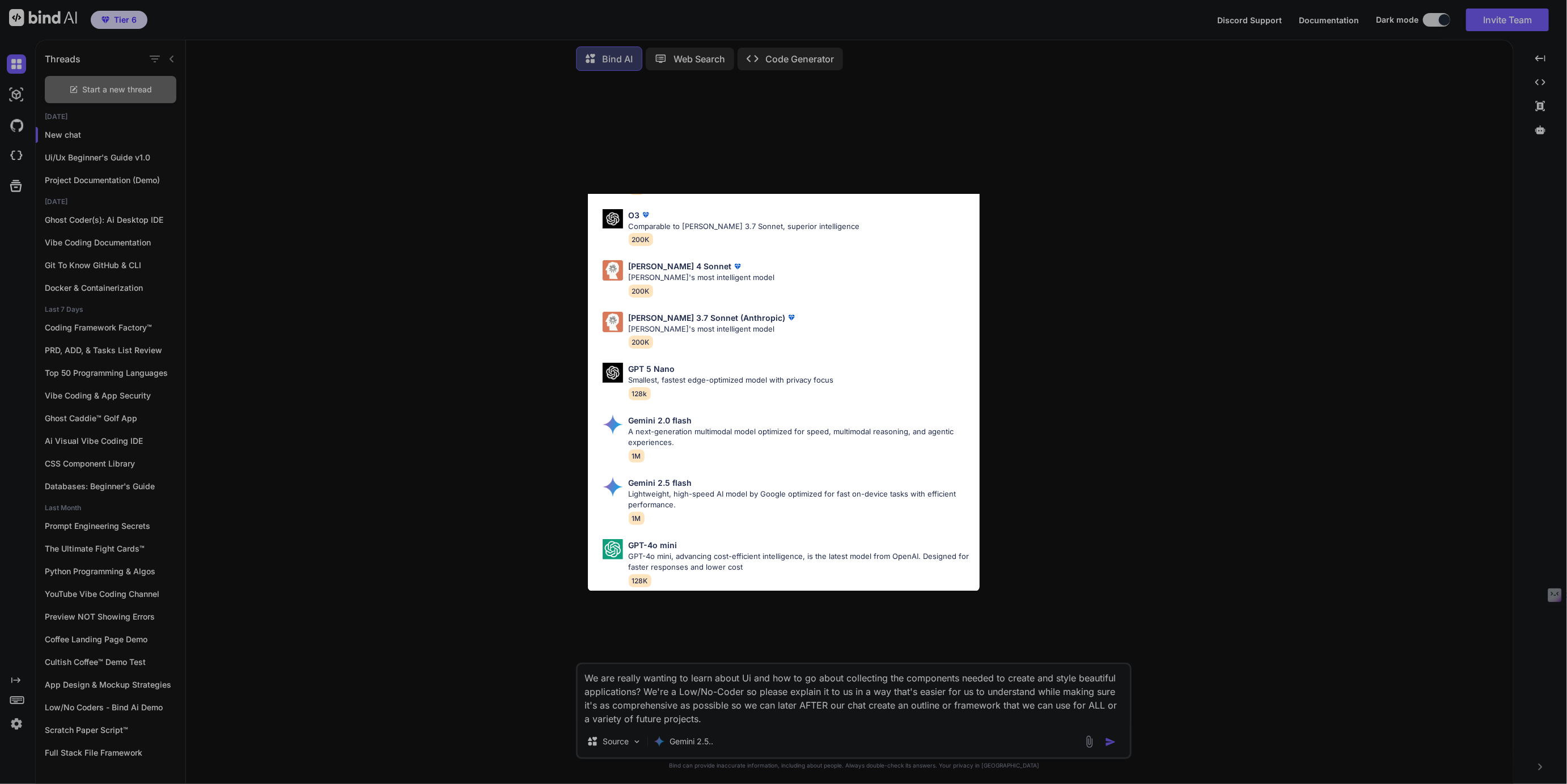
click at [1027, 212] on div "All GPT 5 Mini Smaller, fast variant balancing speed and capability for light t…" at bounding box center [784, 392] width 1567 height 784
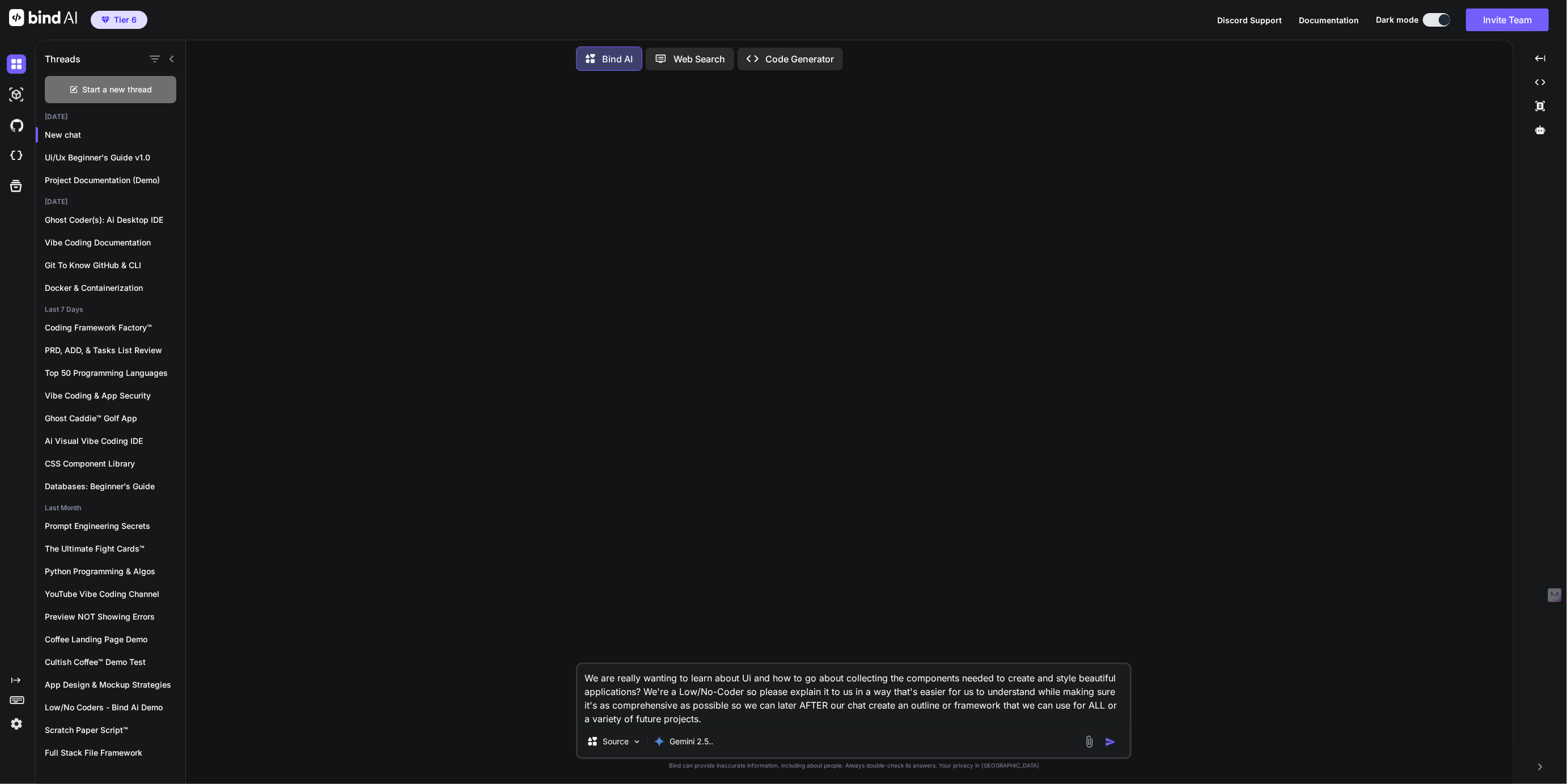
click at [715, 718] on textarea "We are really wanting to learn about Ui and how to go about collecting the comp…" at bounding box center [854, 695] width 552 height 61
click at [1109, 741] on img "button" at bounding box center [1110, 742] width 12 height 12
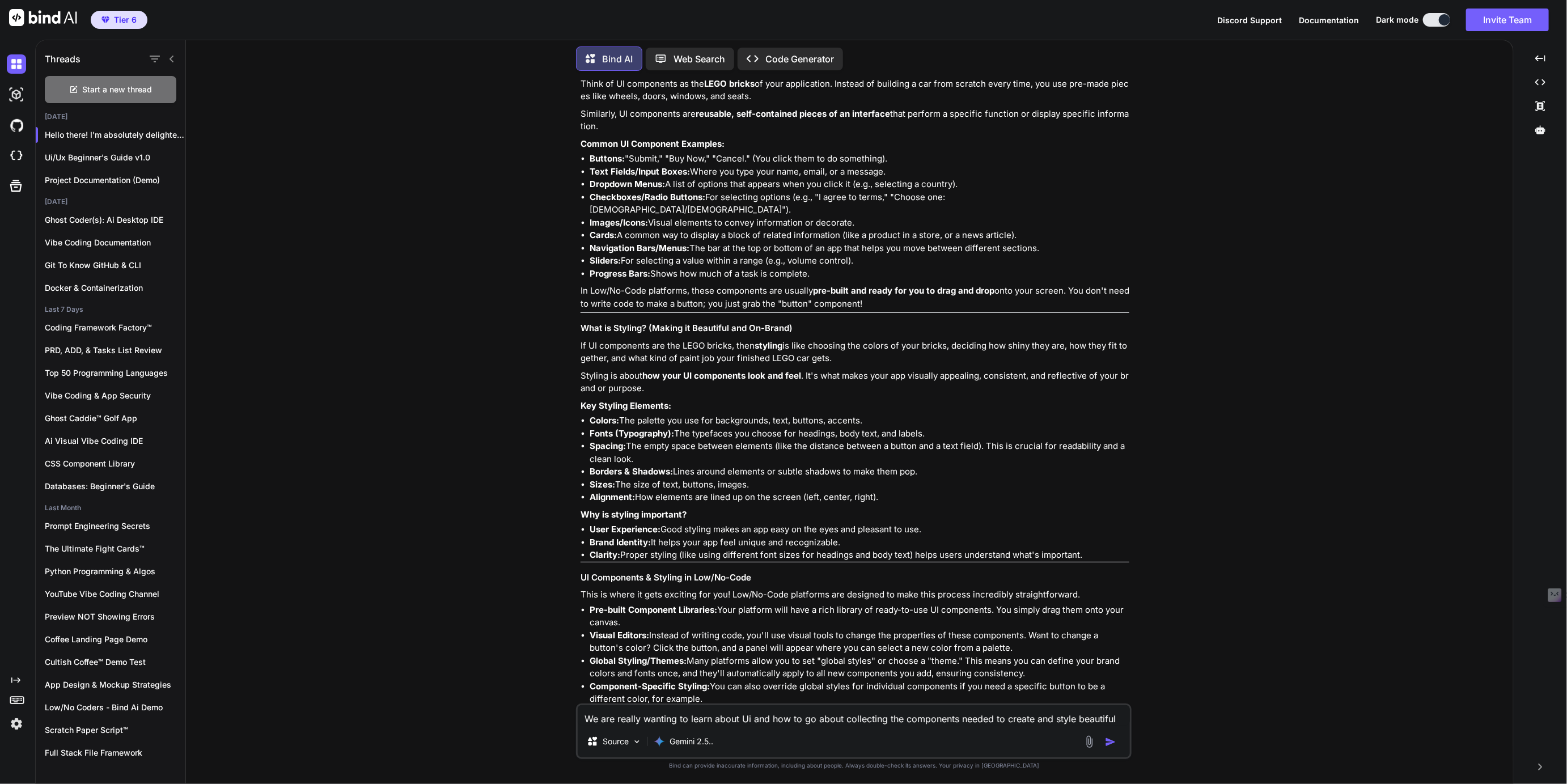
scroll to position [340, 0]
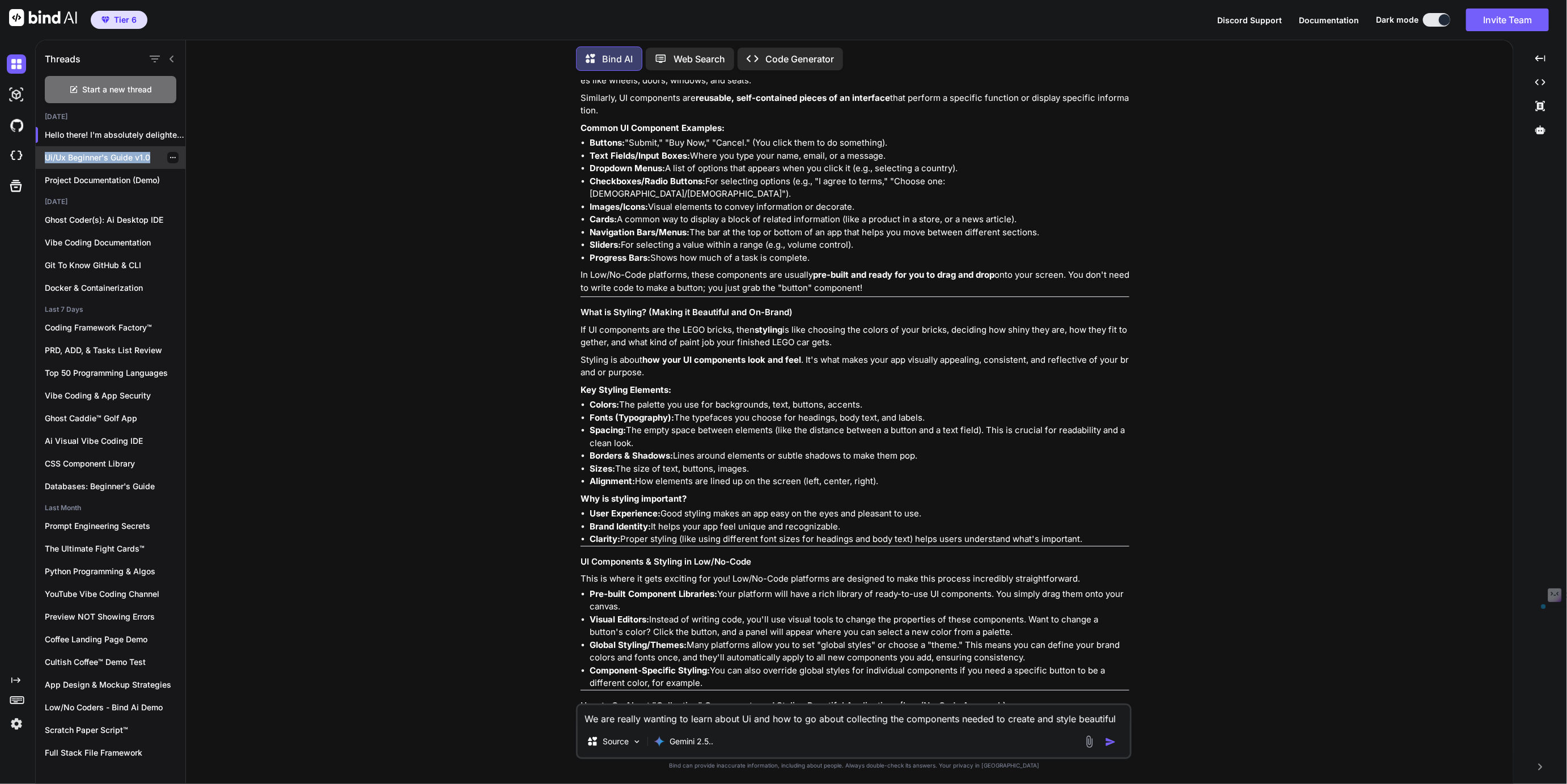
drag, startPoint x: 153, startPoint y: 156, endPoint x: 39, endPoint y: 157, distance: 114.0
click at [39, 157] on div "Ui/Ux Beginner's Guide v1.0" at bounding box center [111, 157] width 150 height 23
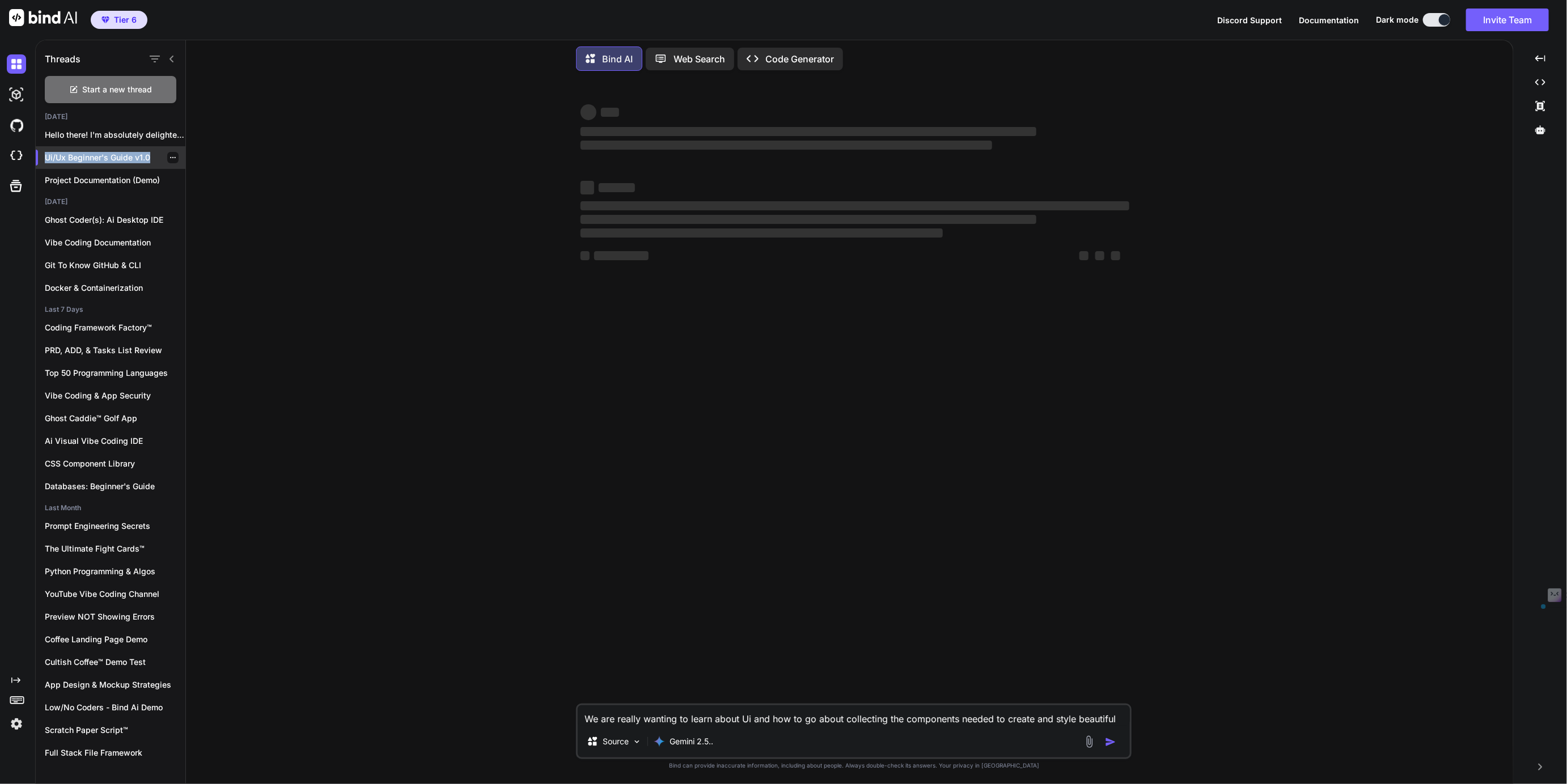
copy p "Ui/Ux Beginner's Guide v1.0"
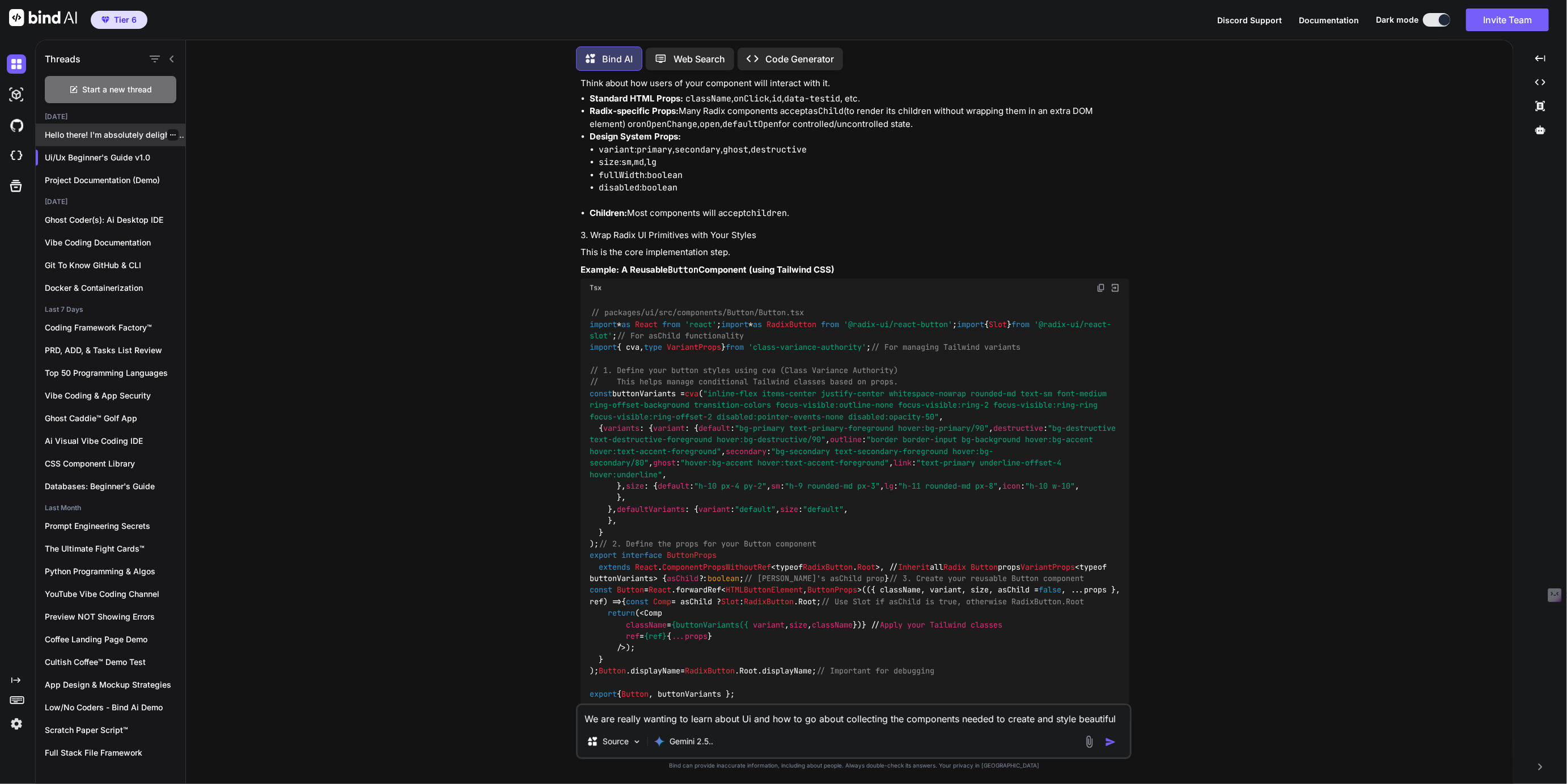
click at [104, 134] on p "Hello there! I'm absolutely delighted to..." at bounding box center [115, 134] width 141 height 12
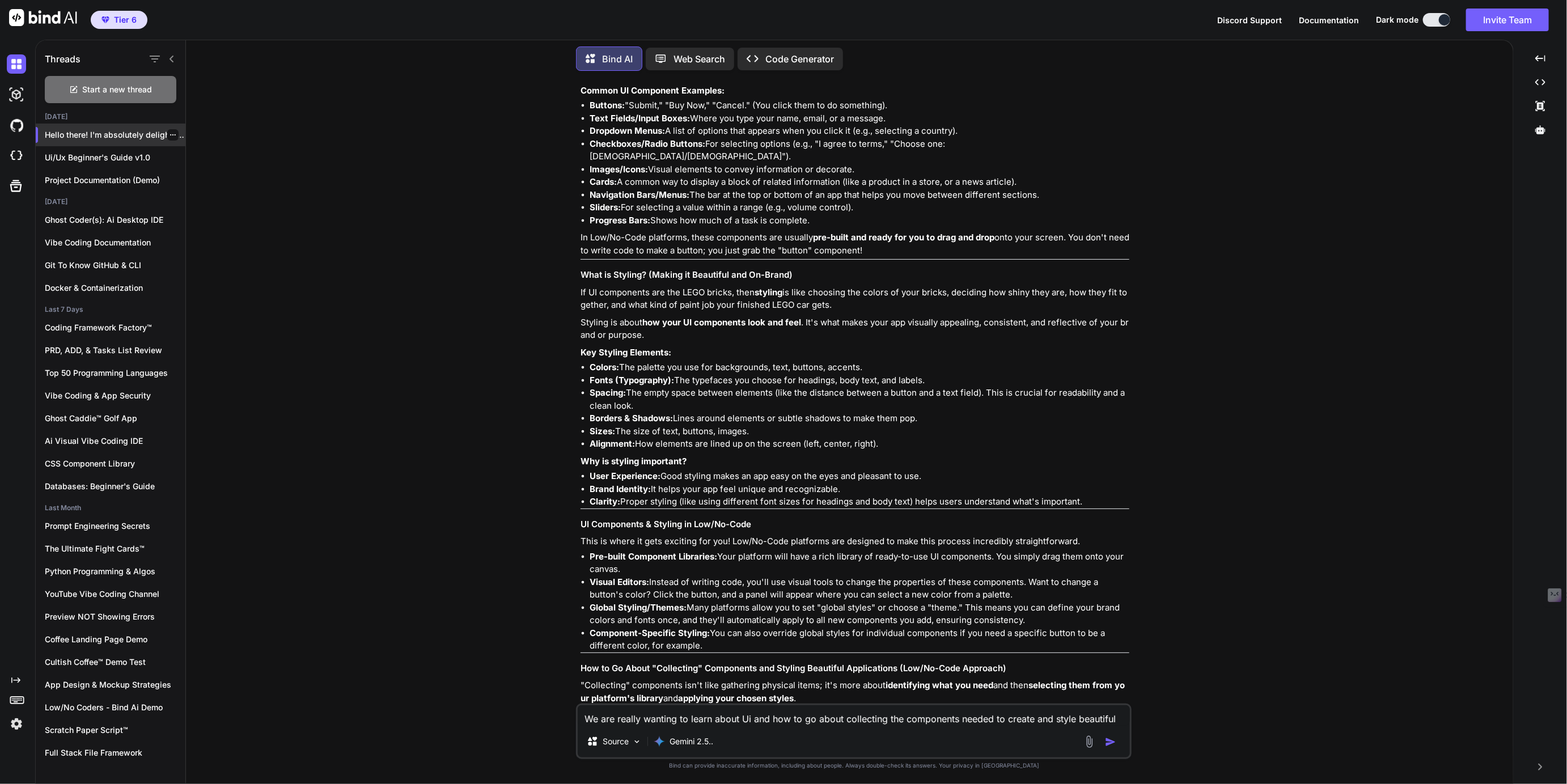
click at [171, 134] on icon "button" at bounding box center [173, 135] width 5 height 1
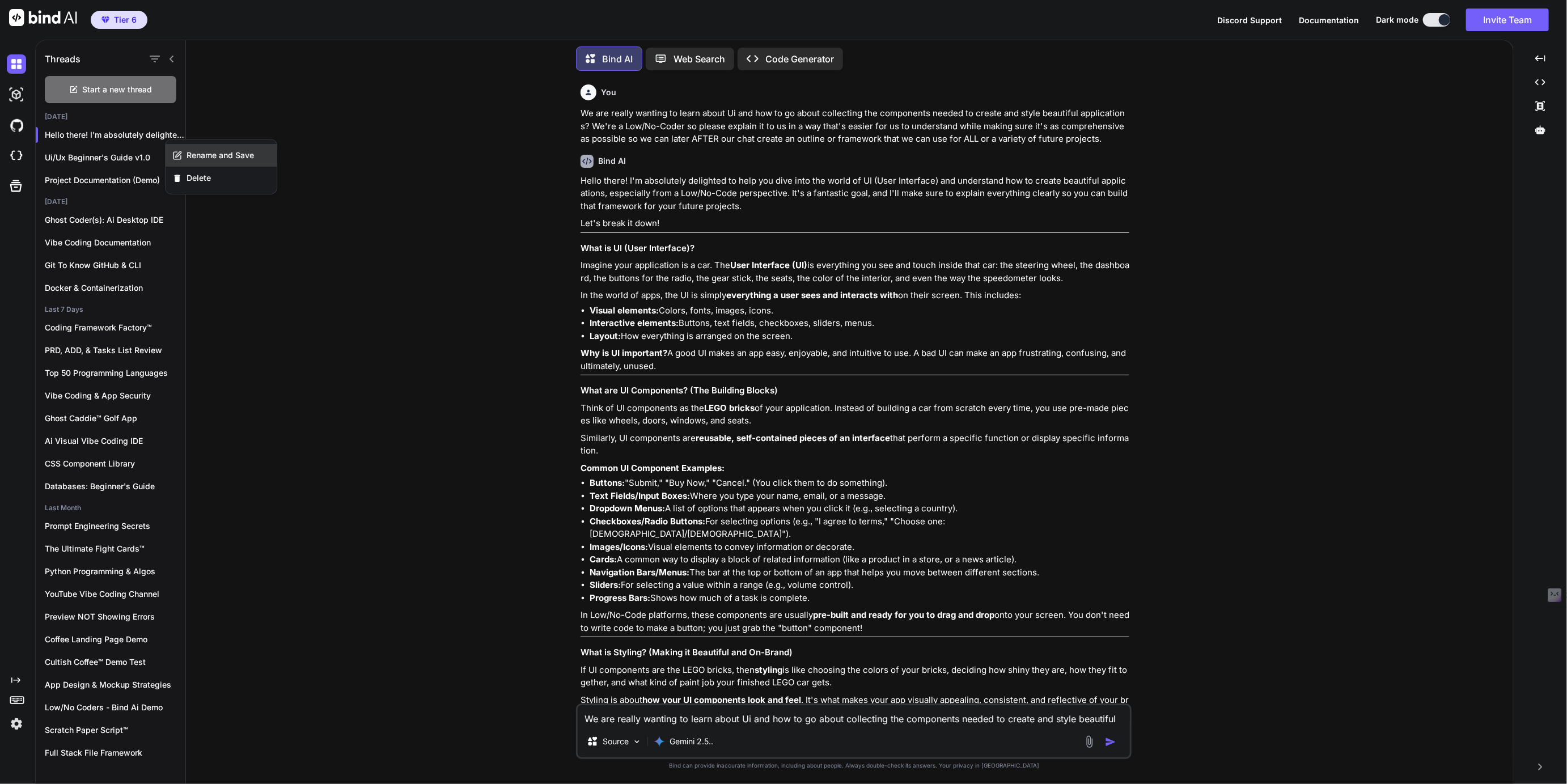
click at [197, 155] on span "Rename and Save" at bounding box center [220, 155] width 68 height 12
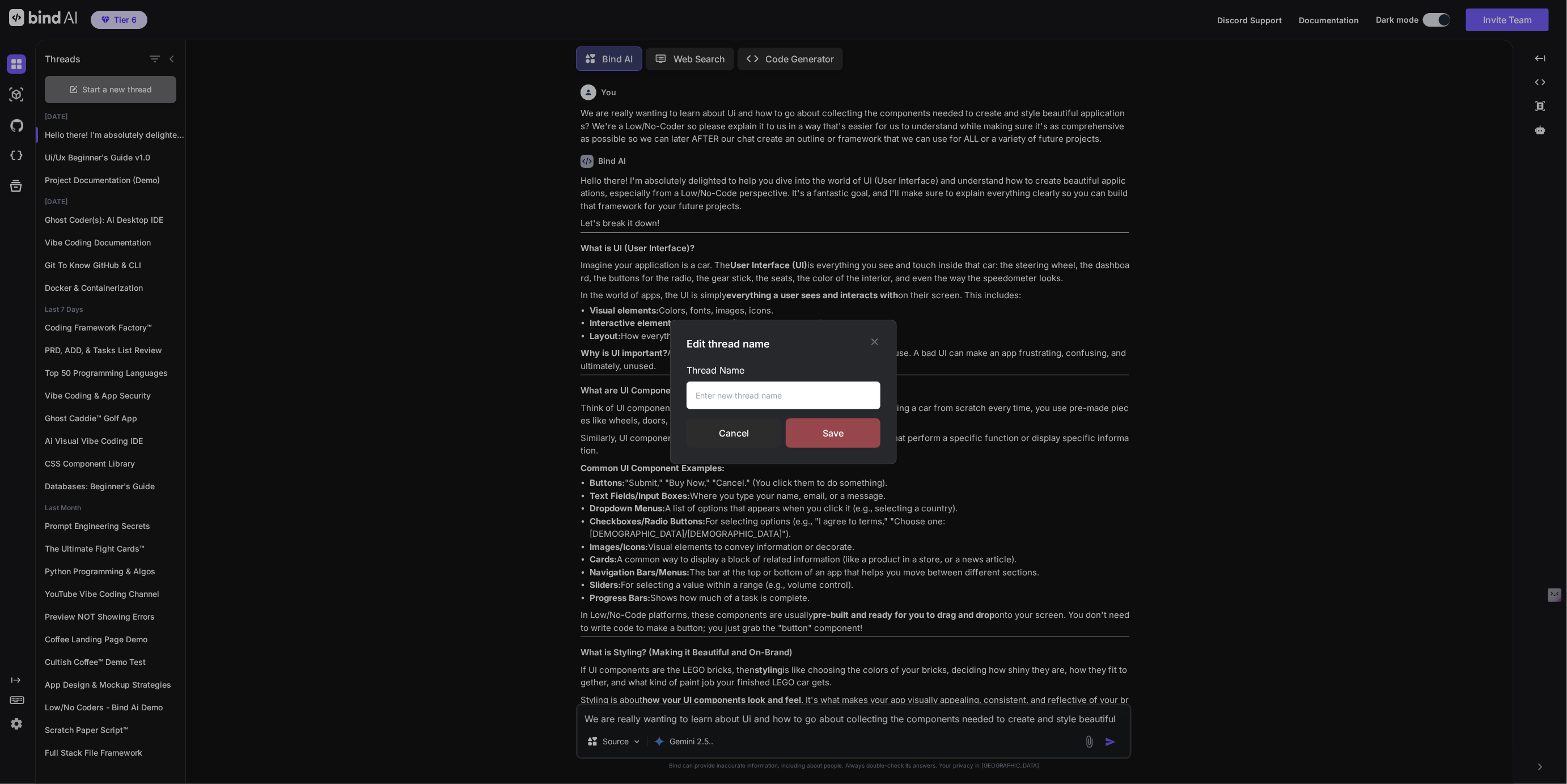
click at [734, 404] on input "text" at bounding box center [784, 395] width 194 height 28
paste input "Ui/Ux Beginner's Guide v1.0"
click at [794, 394] on input "Ui/Ux Beginner's Guide v1.0" at bounding box center [784, 395] width 194 height 28
type input "Ui/Ux Beginner's Guide v2.0"
click at [831, 426] on div "Save" at bounding box center [833, 433] width 95 height 29
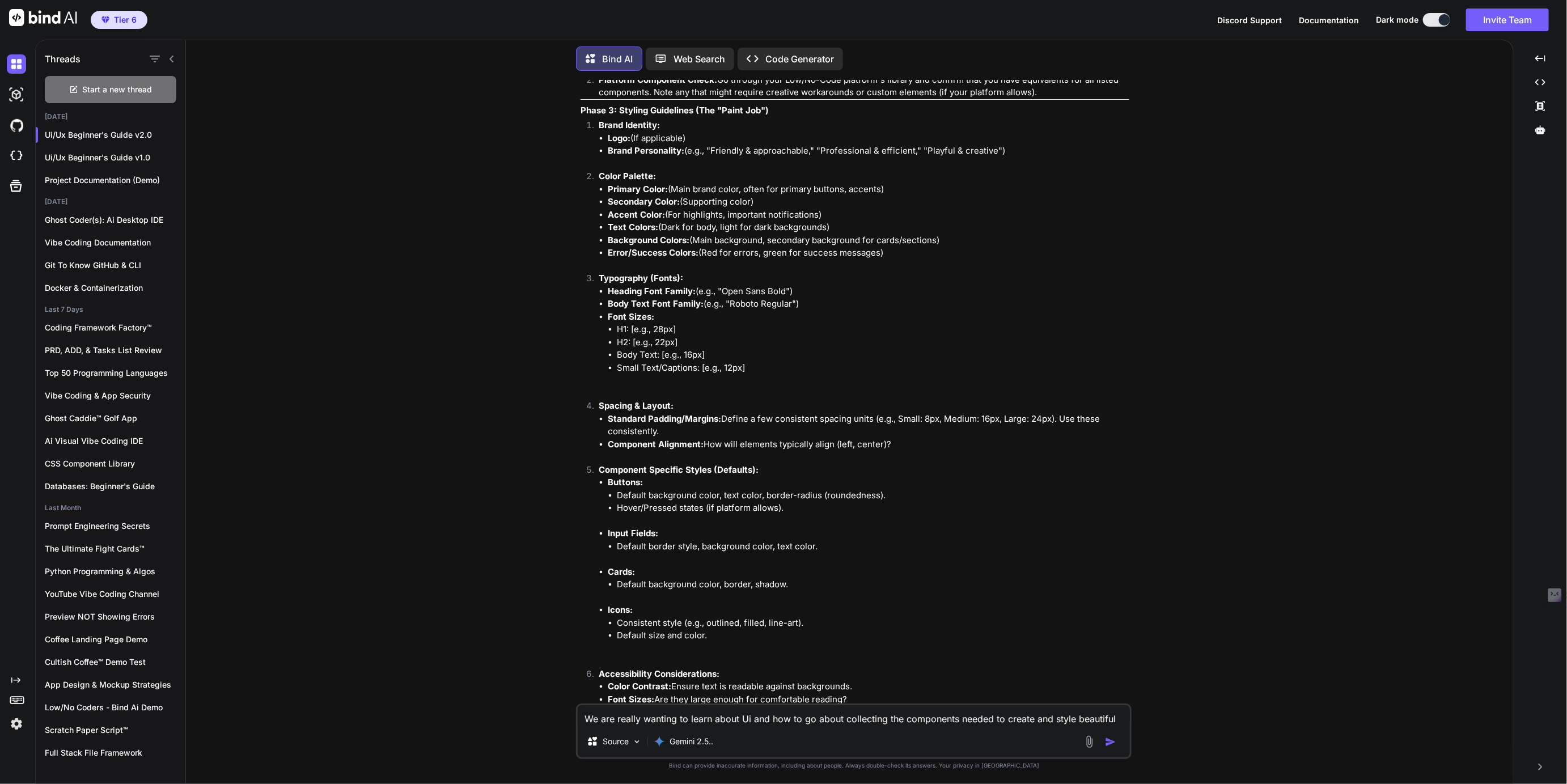
scroll to position [2474, 0]
click at [622, 719] on textarea "We are really wanting to learn about Ui and how to go about collecting the comp…" at bounding box center [854, 715] width 552 height 21
click at [732, 724] on textarea "This is a really great start so thank you! BUT what about a file and folder str…" at bounding box center [854, 709] width 552 height 34
click at [659, 718] on textarea "This is a really great start so thank you! BUT what about a file and folder str…" at bounding box center [854, 709] width 552 height 34
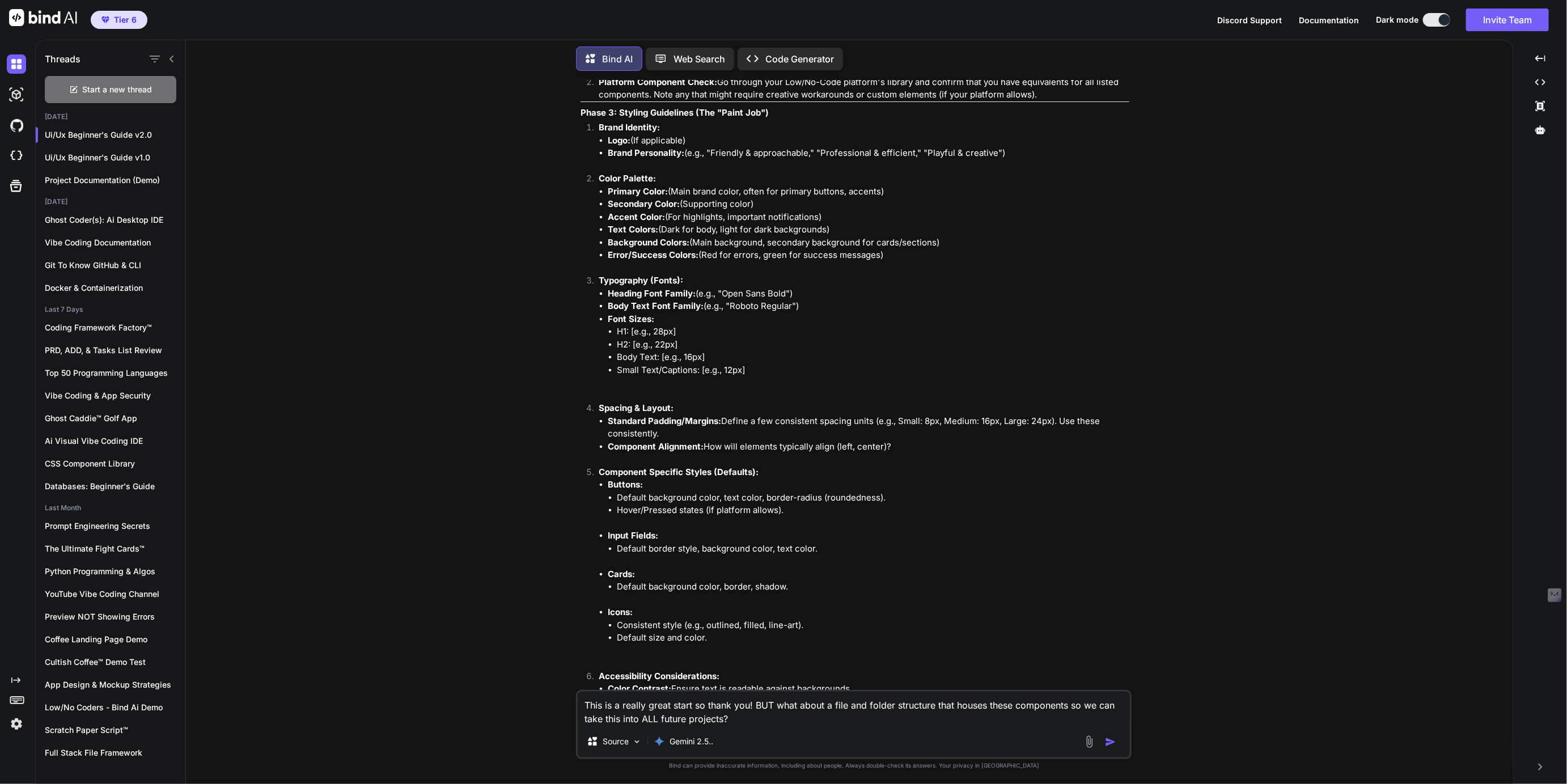
type textarea "This is a really great start so thank you! BUT what about a file and folder str…"
click at [1108, 742] on img "button" at bounding box center [1110, 742] width 12 height 12
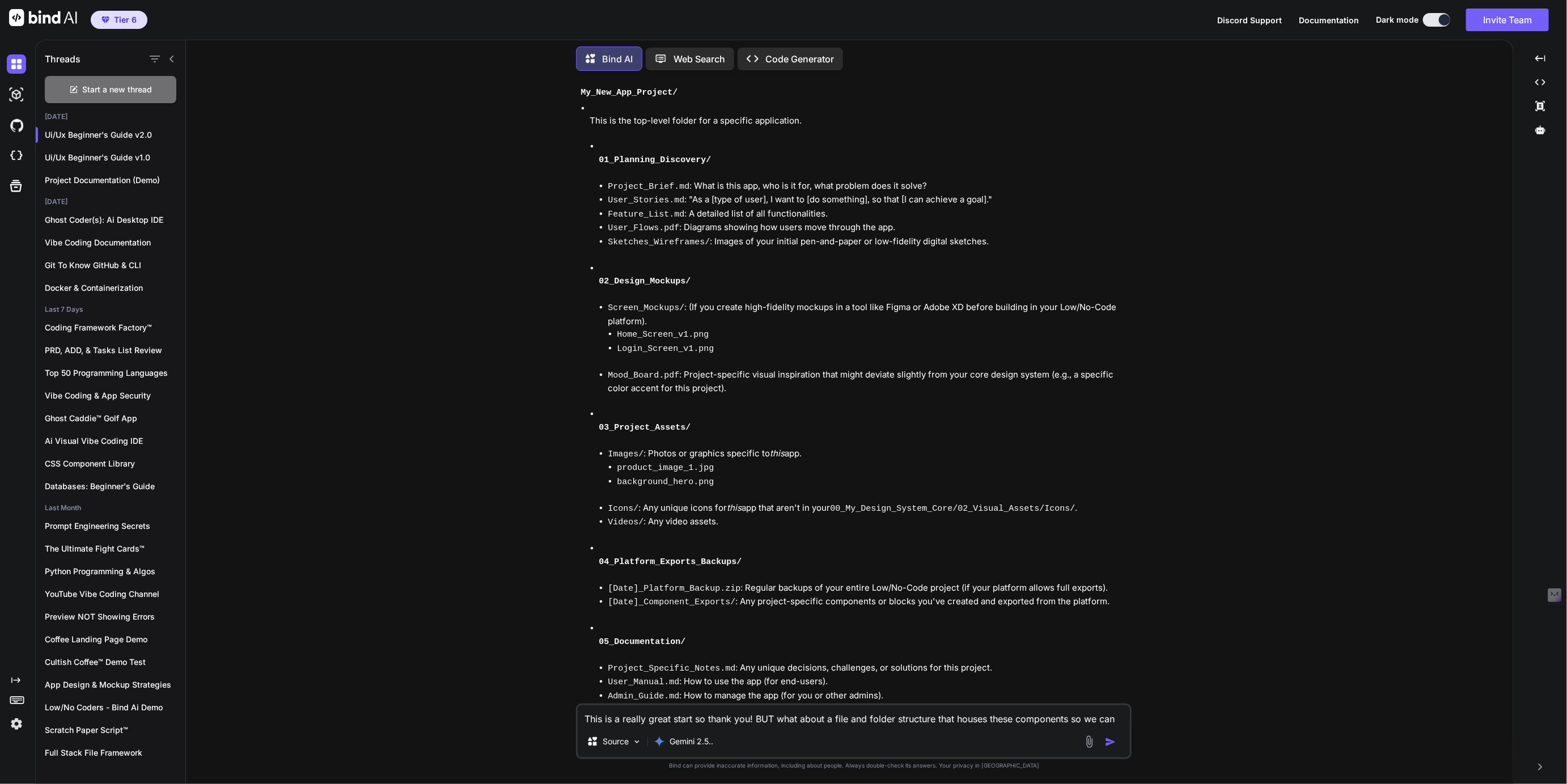
scroll to position [5276, 0]
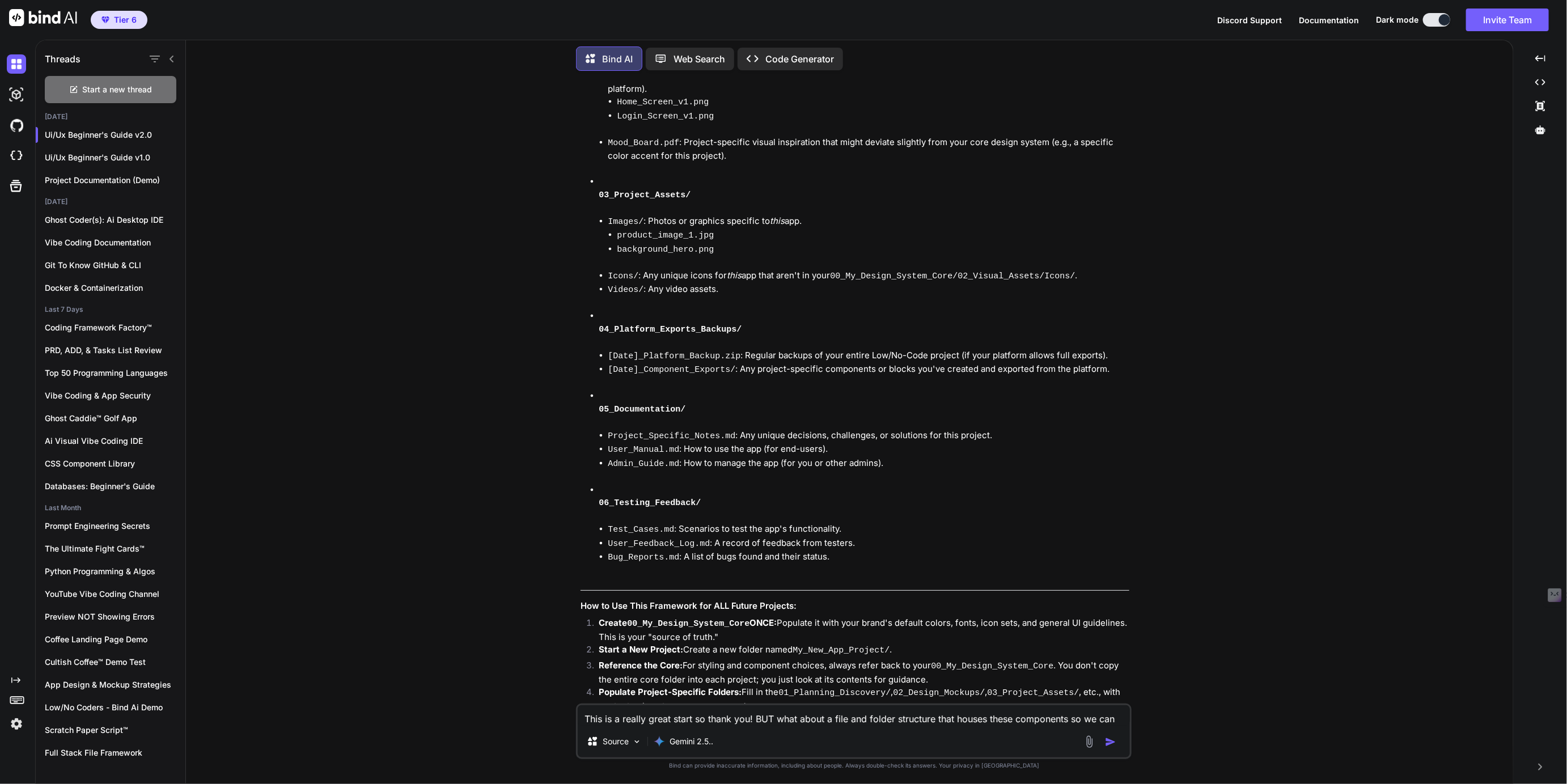
click at [686, 719] on textarea "This is a really great start so thank you! BUT what about a file and folder str…" at bounding box center [854, 715] width 552 height 21
click at [635, 715] on textarea "So, we're gonig to be pasting this stuff into a .md project file" at bounding box center [854, 715] width 552 height 21
click at [869, 719] on textarea "So, we're going to be pasting this stuff into a .md project file" at bounding box center [854, 715] width 552 height 21
type textarea "So, we're going to be pasting this stuff into a .md project file so we'd like t…"
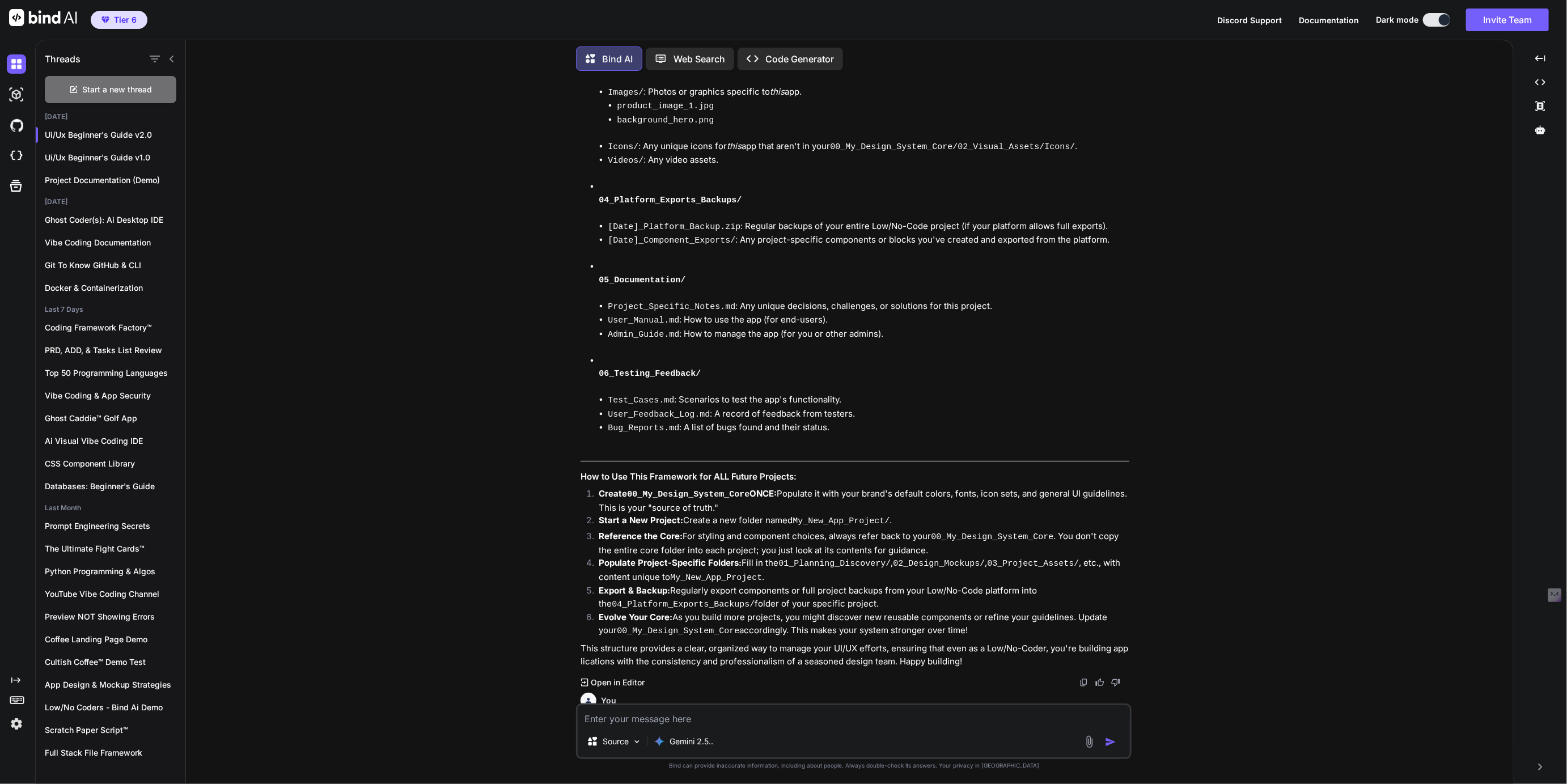
scroll to position [5409, 0]
click at [697, 744] on p "Gemini 2.5.." at bounding box center [692, 741] width 44 height 12
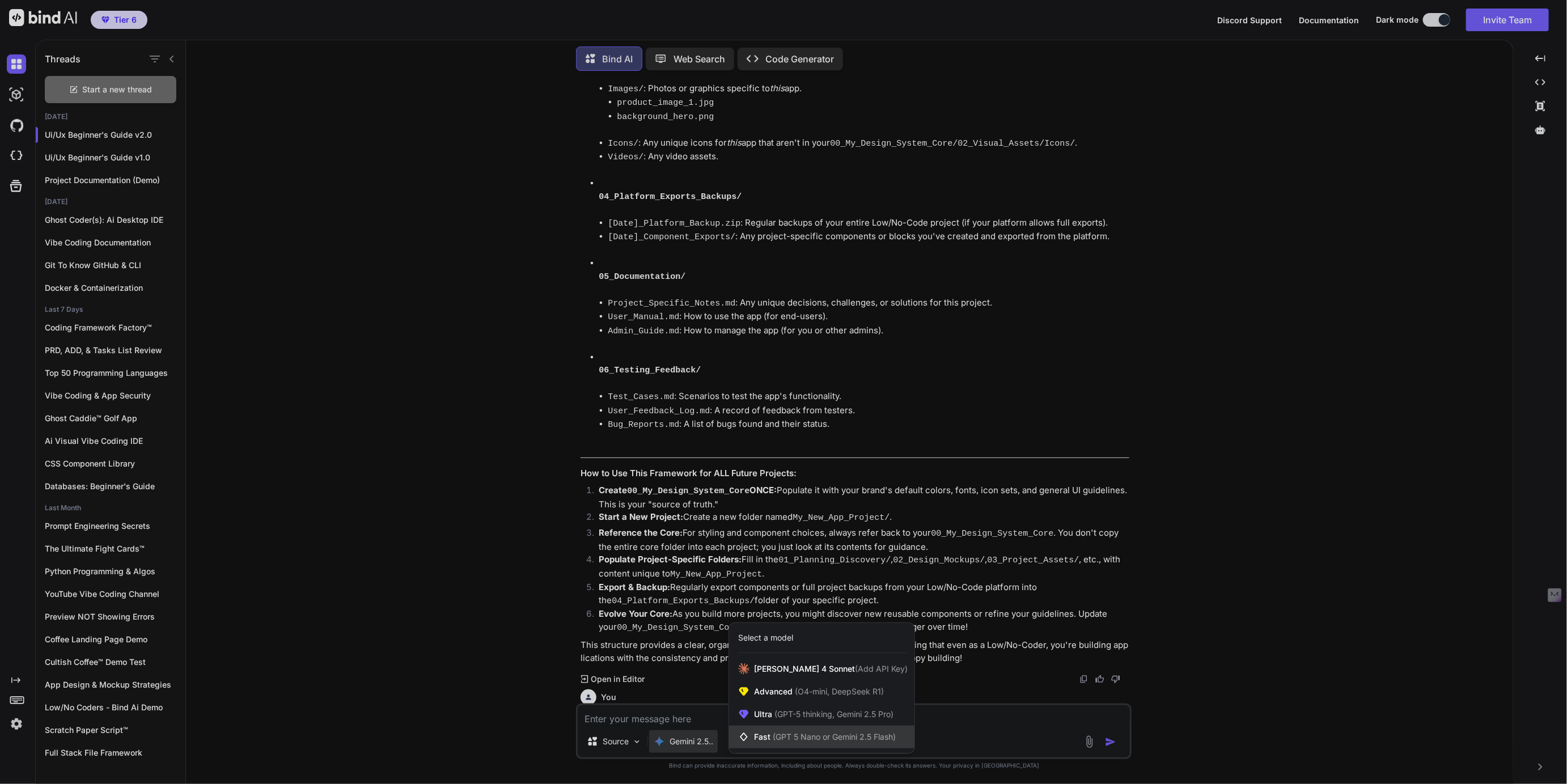
click at [791, 732] on span "Fast (GPT 5 Nano or Gemini 2.5 Flash)" at bounding box center [825, 737] width 142 height 12
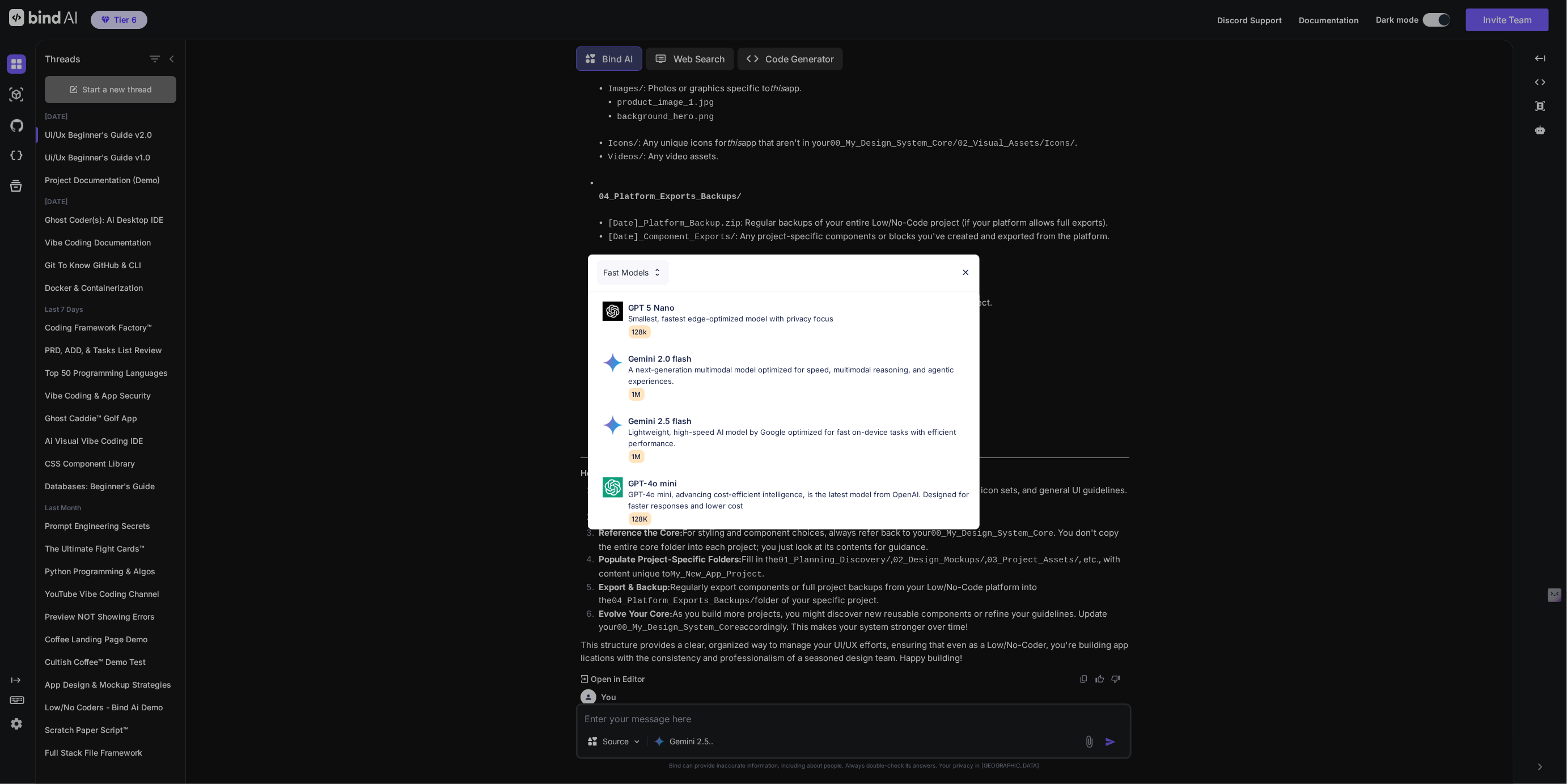
click at [642, 271] on div "Fast Models" at bounding box center [633, 272] width 72 height 25
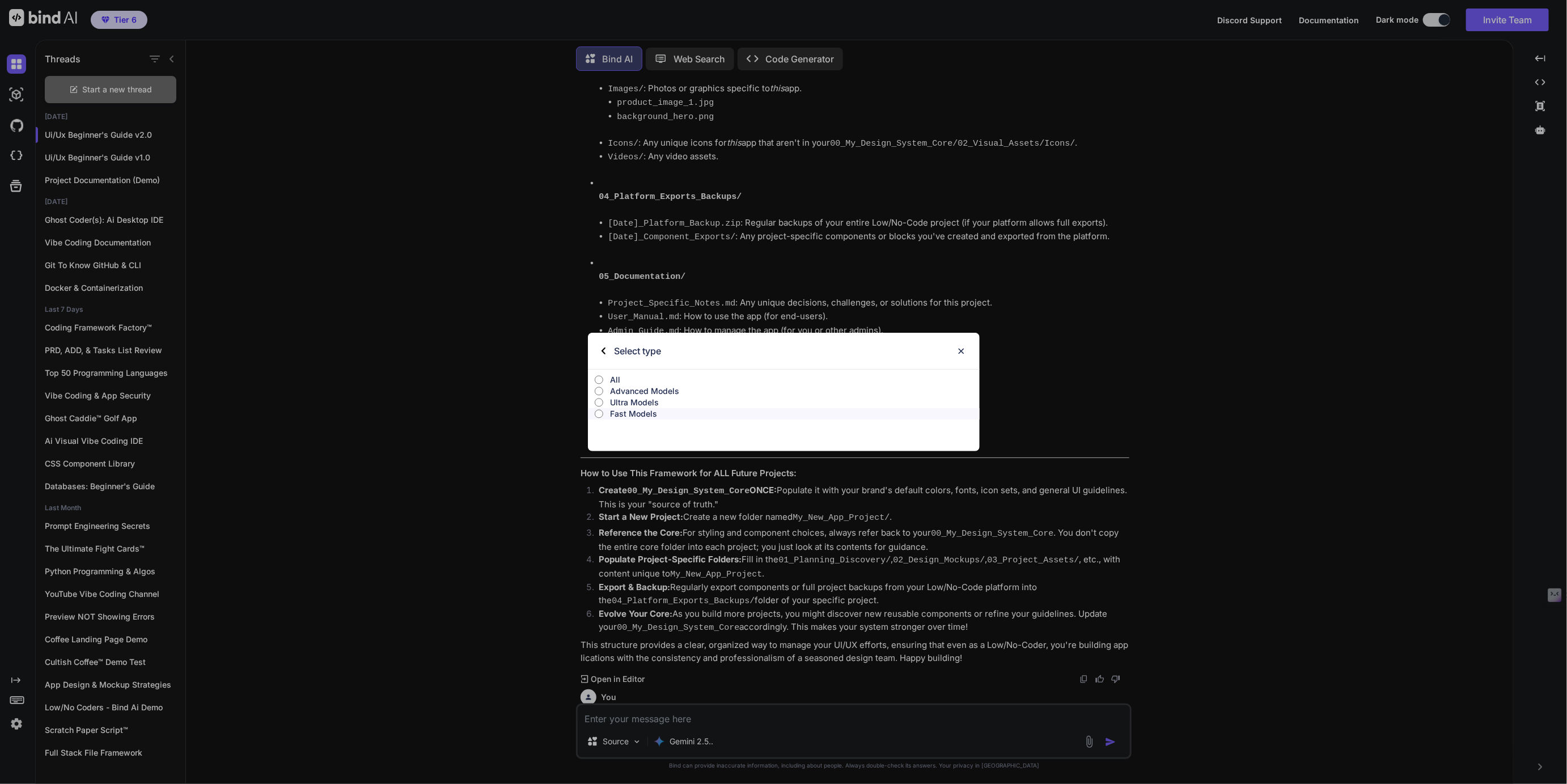
click at [629, 402] on p "Ultra Models" at bounding box center [795, 402] width 370 height 12
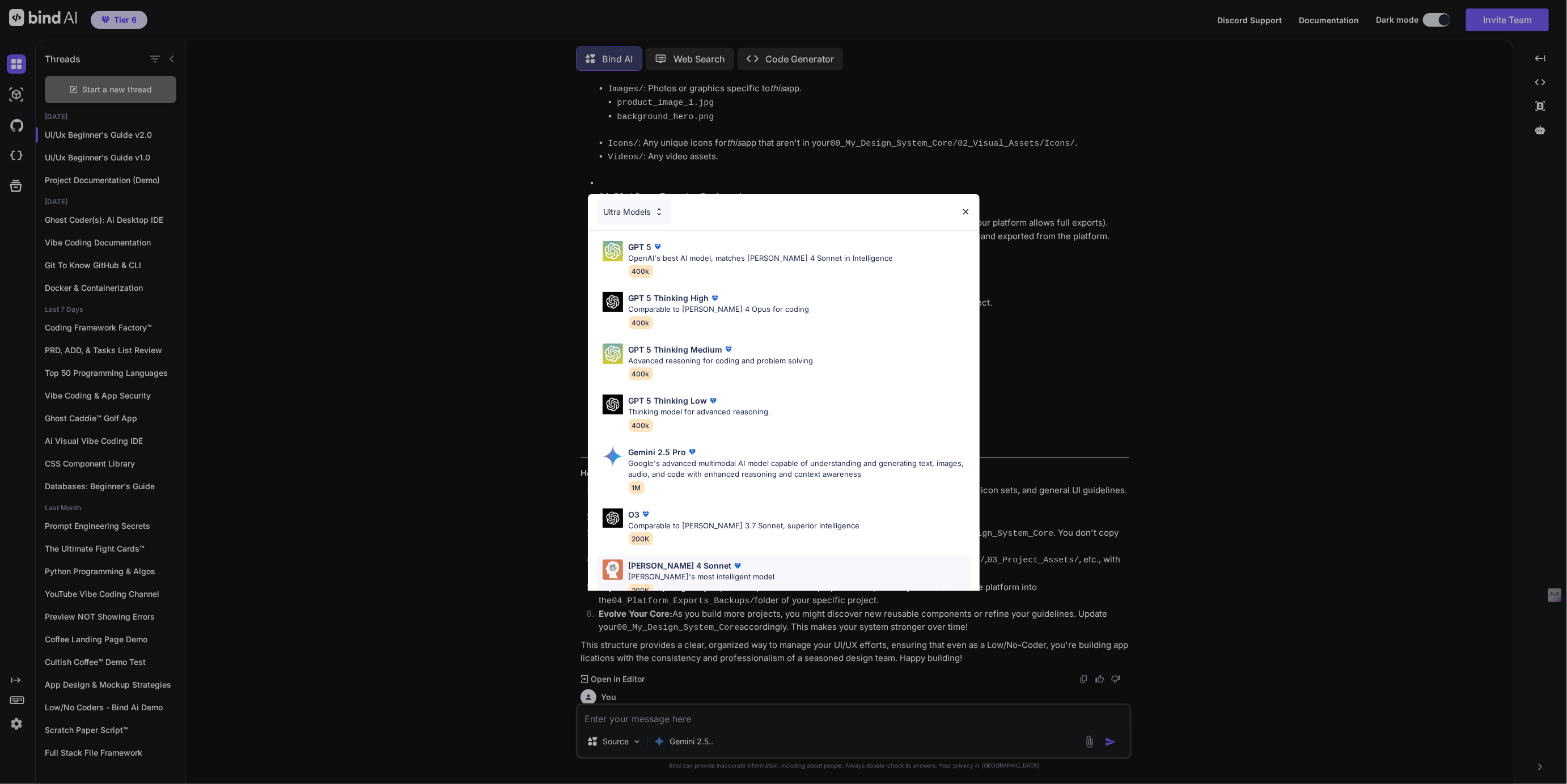
click at [657, 579] on p "Claude's most intelligent model" at bounding box center [702, 577] width 146 height 12
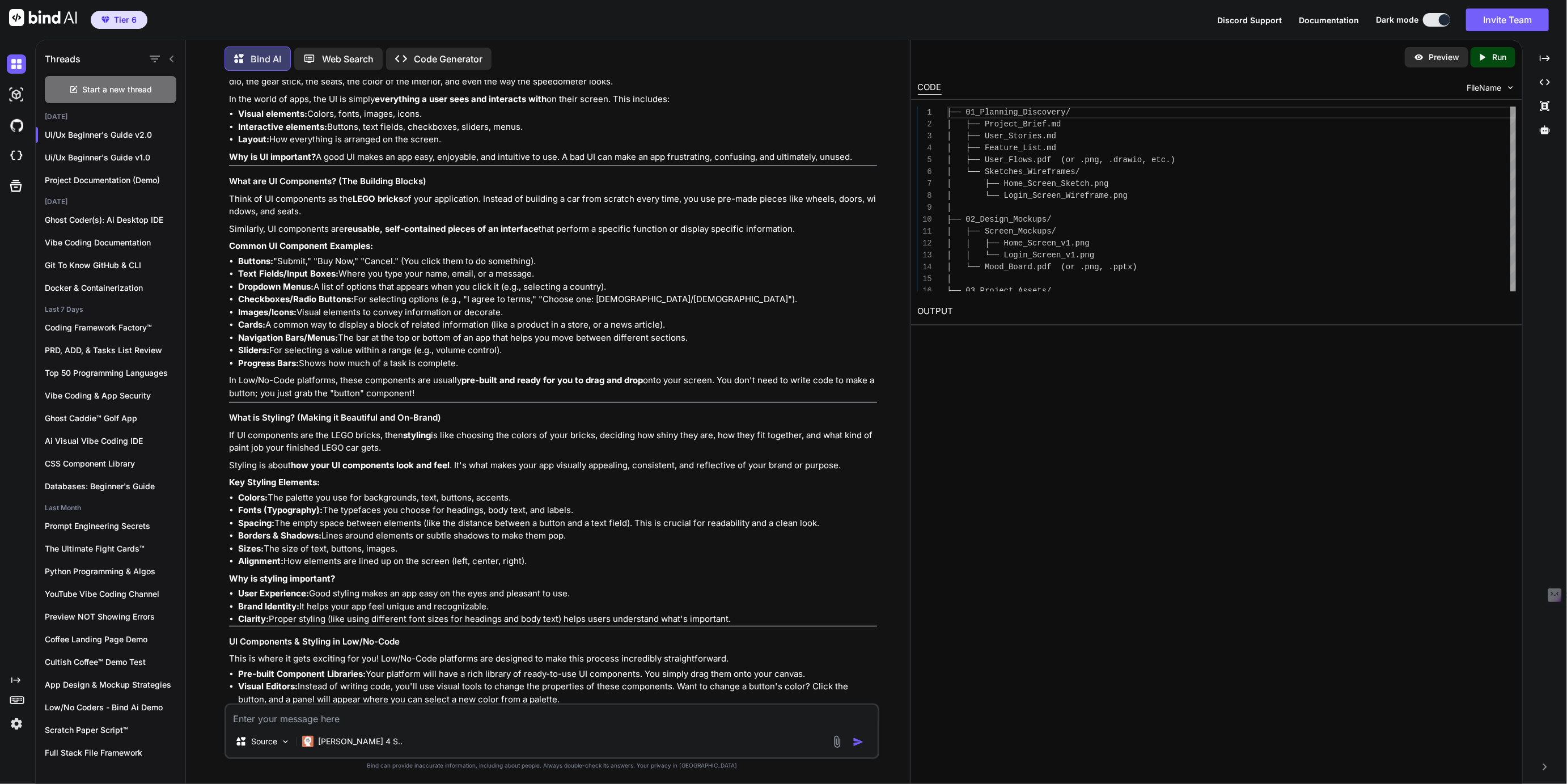
scroll to position [0, 0]
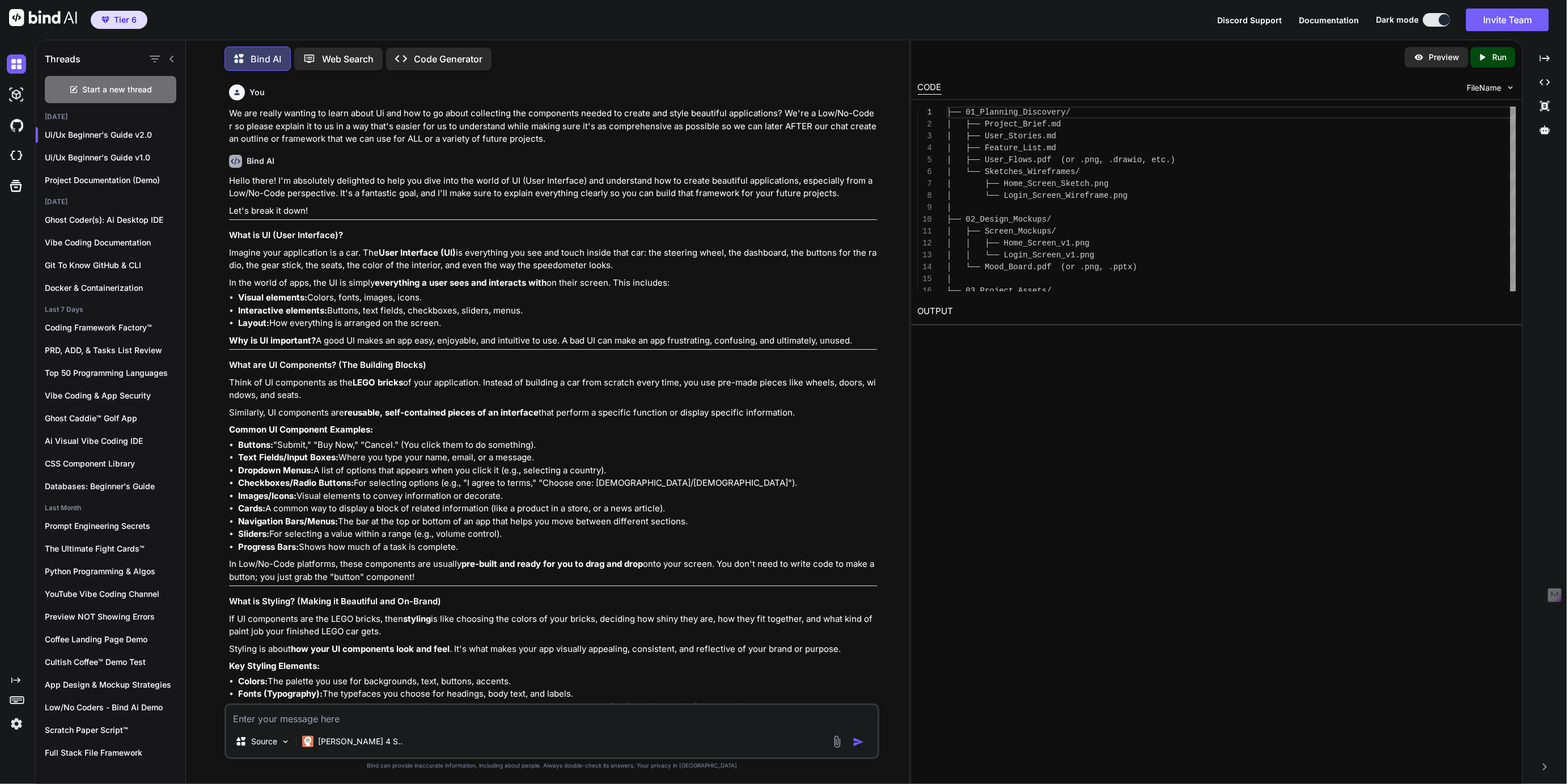
click at [234, 116] on p "We are really wanting to learn about Ui and how to go about collecting the comp…" at bounding box center [553, 126] width 647 height 38
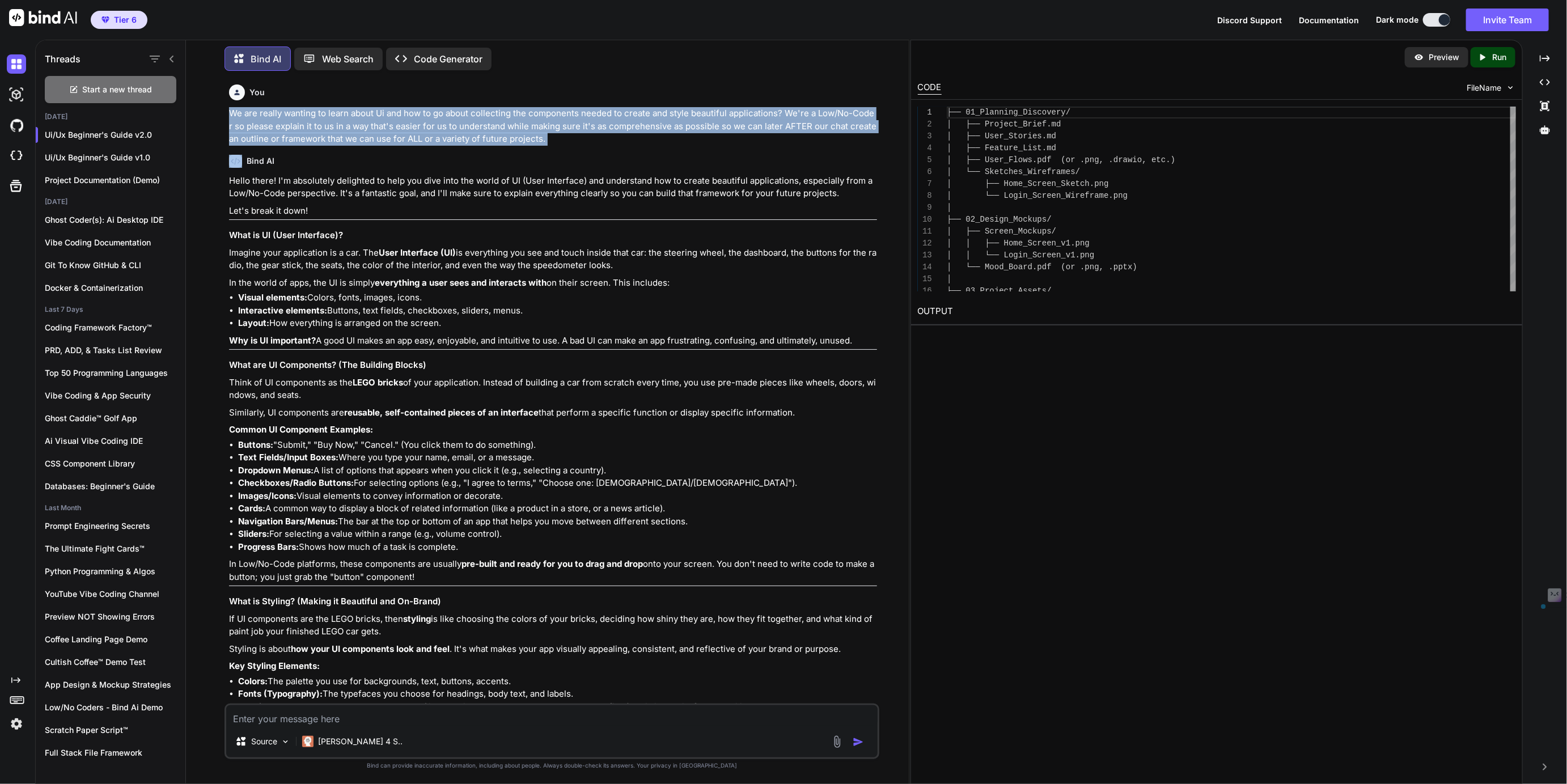
drag, startPoint x: 234, startPoint y: 116, endPoint x: 565, endPoint y: 144, distance: 332.2
click at [565, 144] on p "We are really wanting to learn about Ui and how to go about collecting the comp…" at bounding box center [553, 126] width 647 height 38
copy p "We are really wanting to learn about Ui and how to go about collecting the comp…"
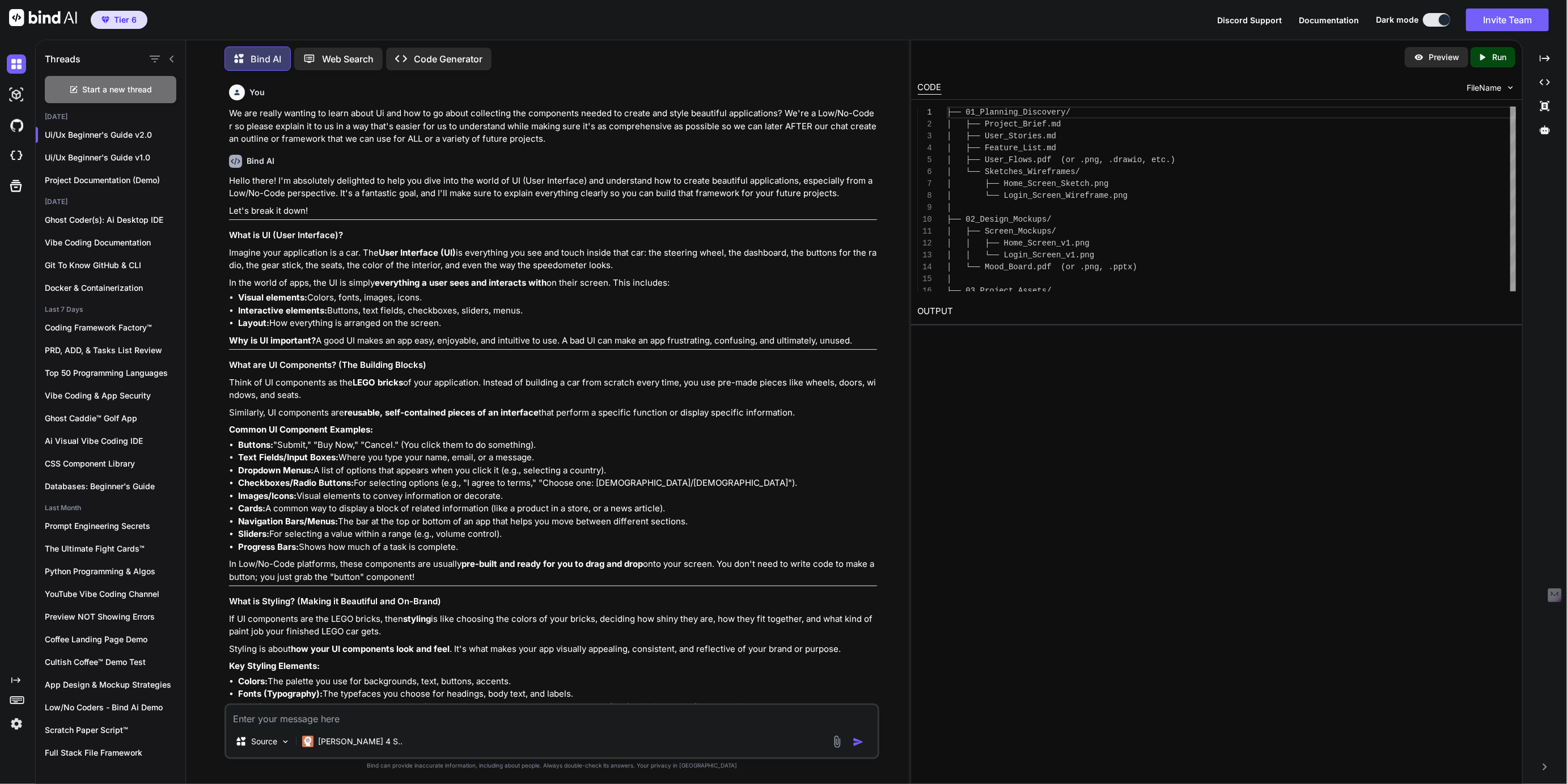
click at [263, 720] on textarea at bounding box center [552, 715] width 651 height 21
paste textarea "We are really wanting to learn about Ui and how to go about collecting the comp…"
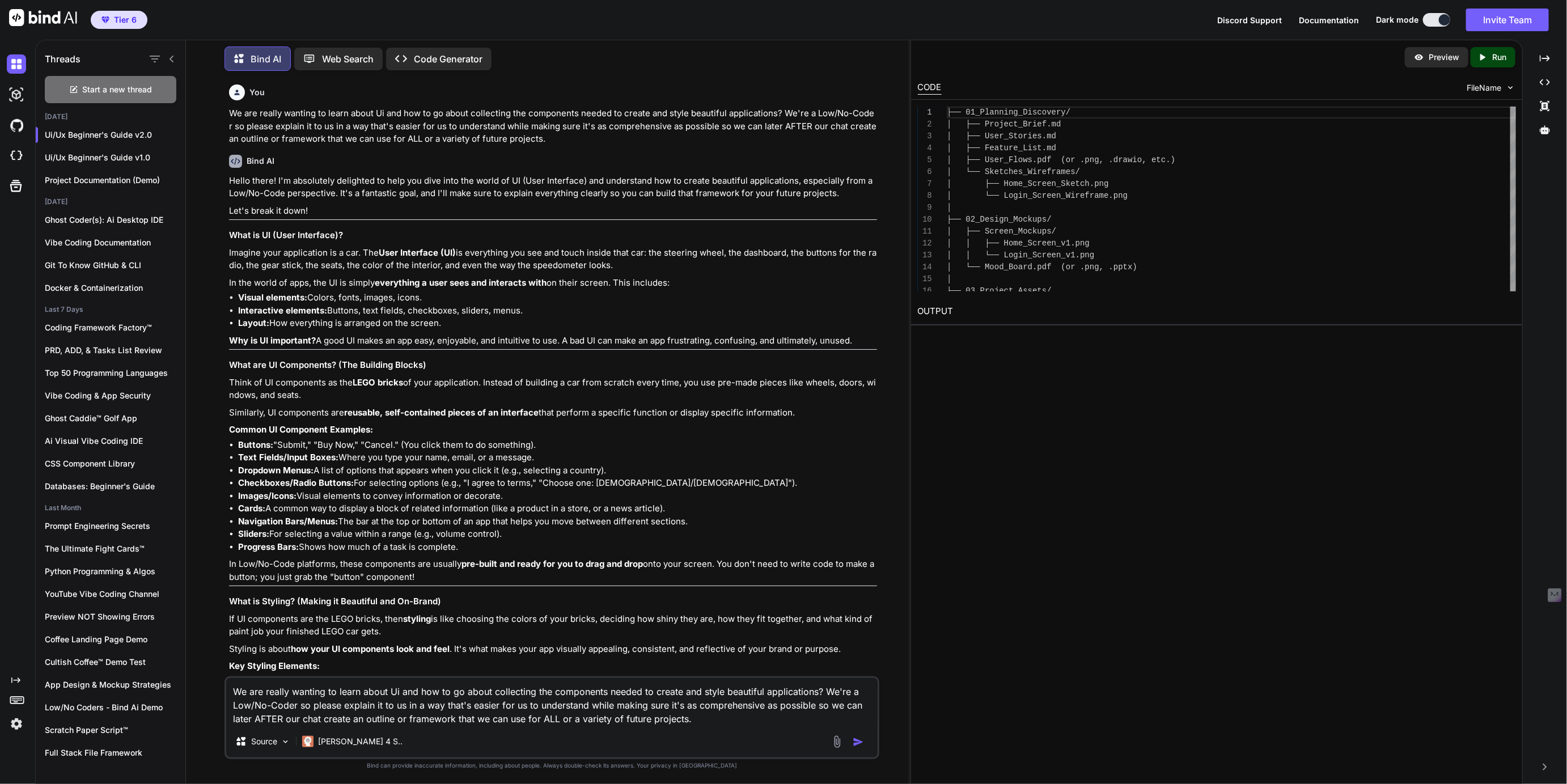
type textarea "We are really wanting to learn about Ui and how to go about collecting the comp…"
click at [1543, 58] on icon at bounding box center [1544, 58] width 10 height 6
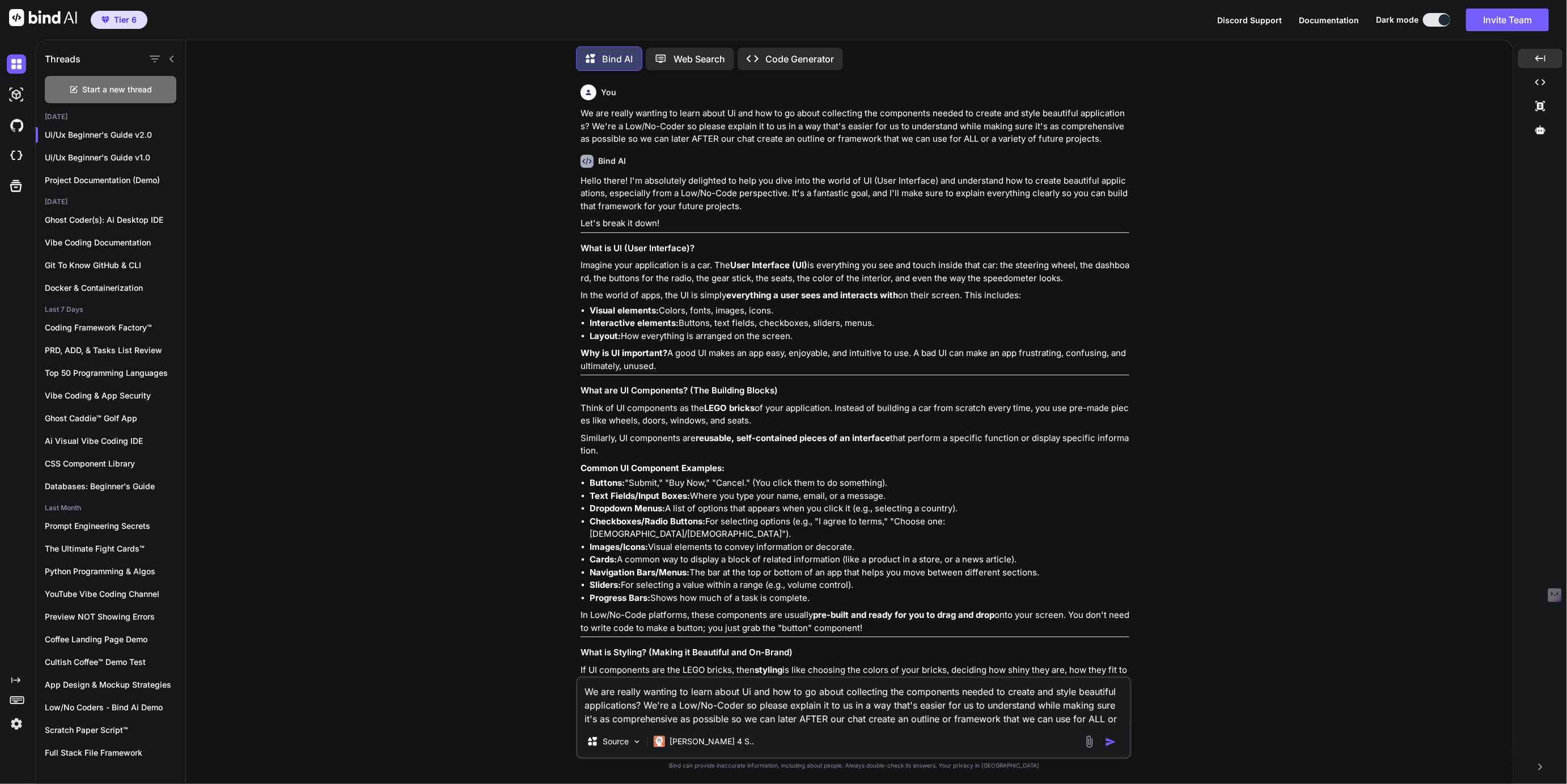
click at [666, 718] on textarea "We are really wanting to learn about Ui and how to go about collecting the comp…" at bounding box center [854, 702] width 552 height 47
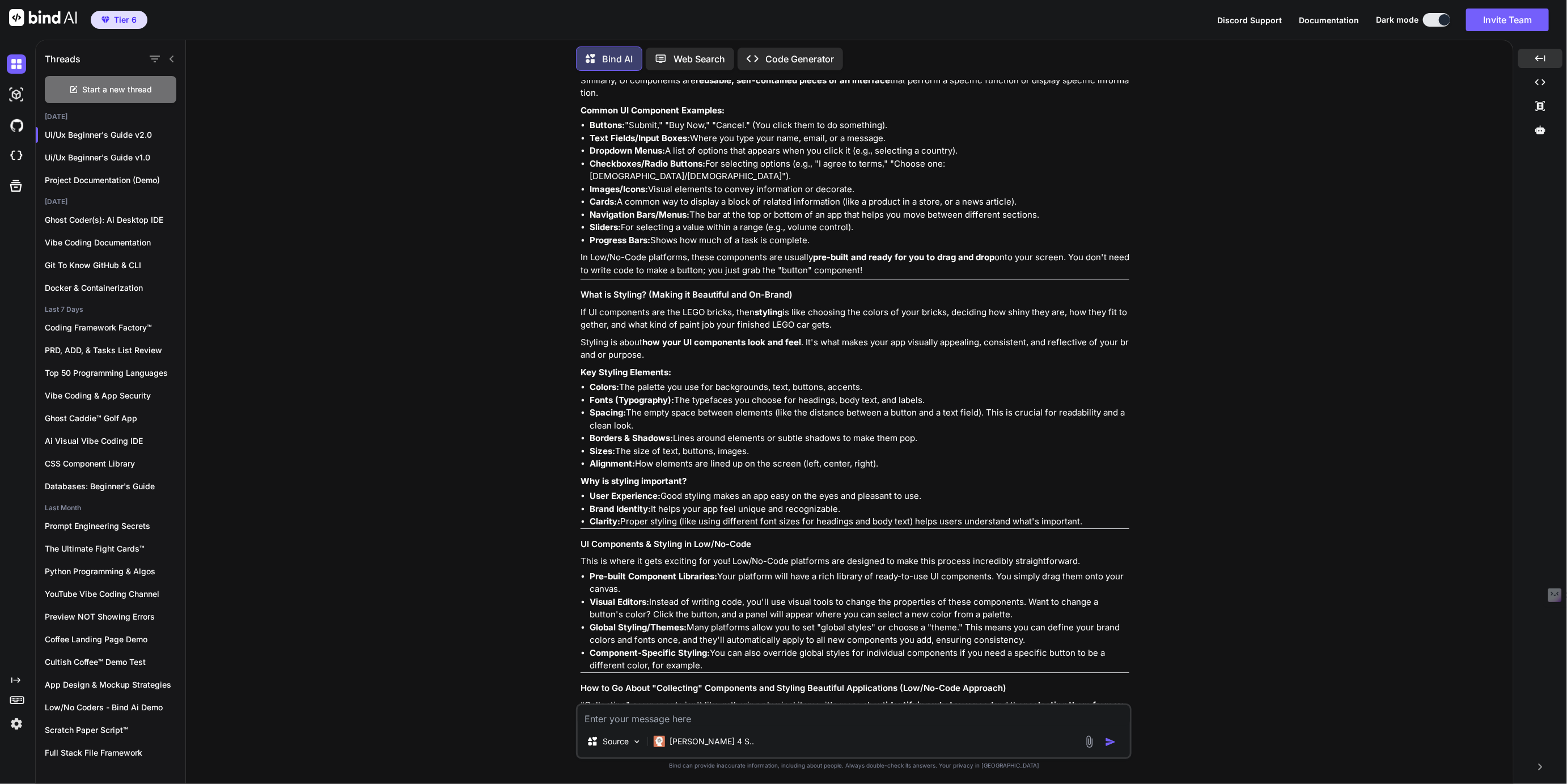
scroll to position [344, 0]
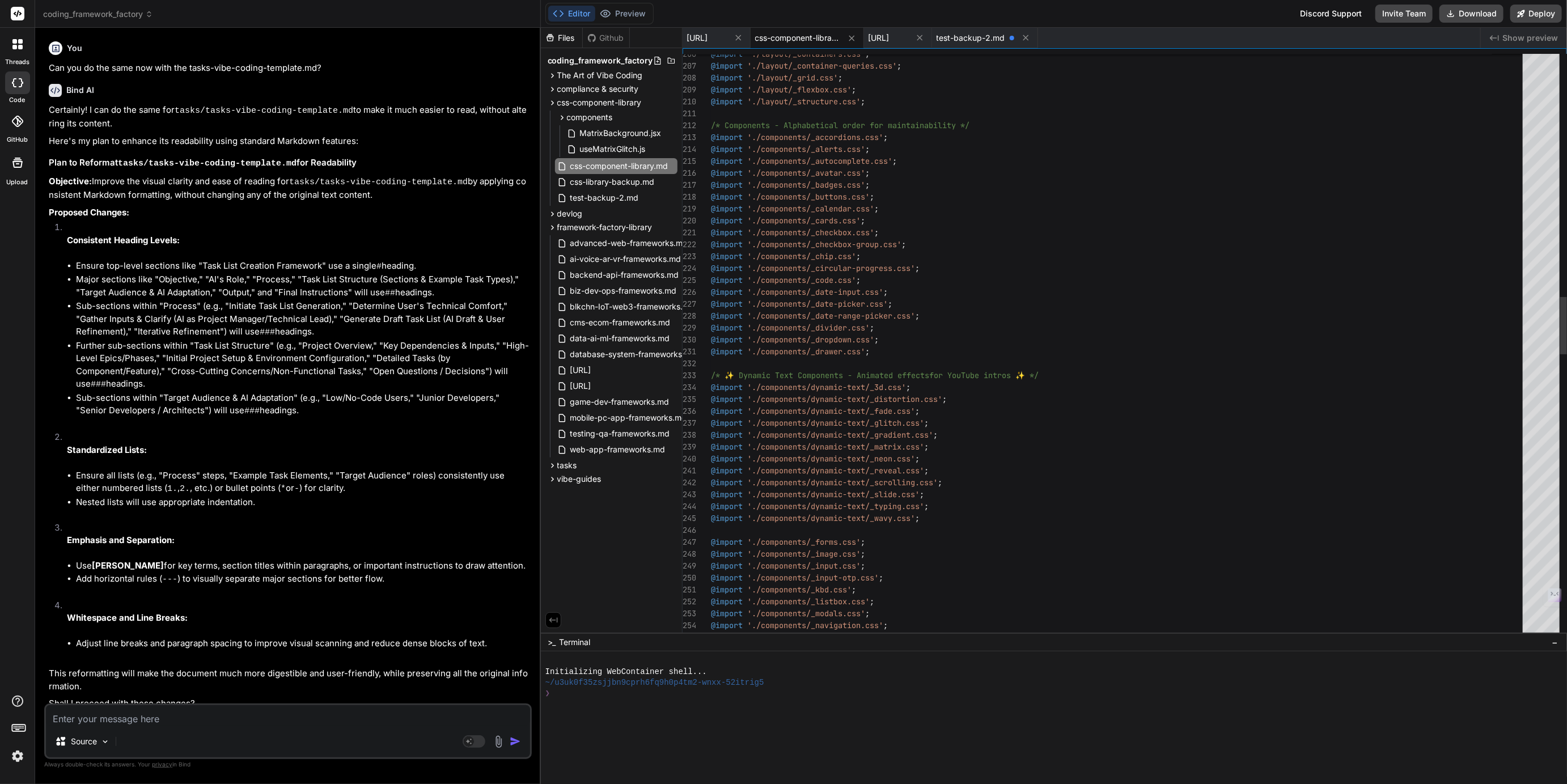
scroll to position [1, 0]
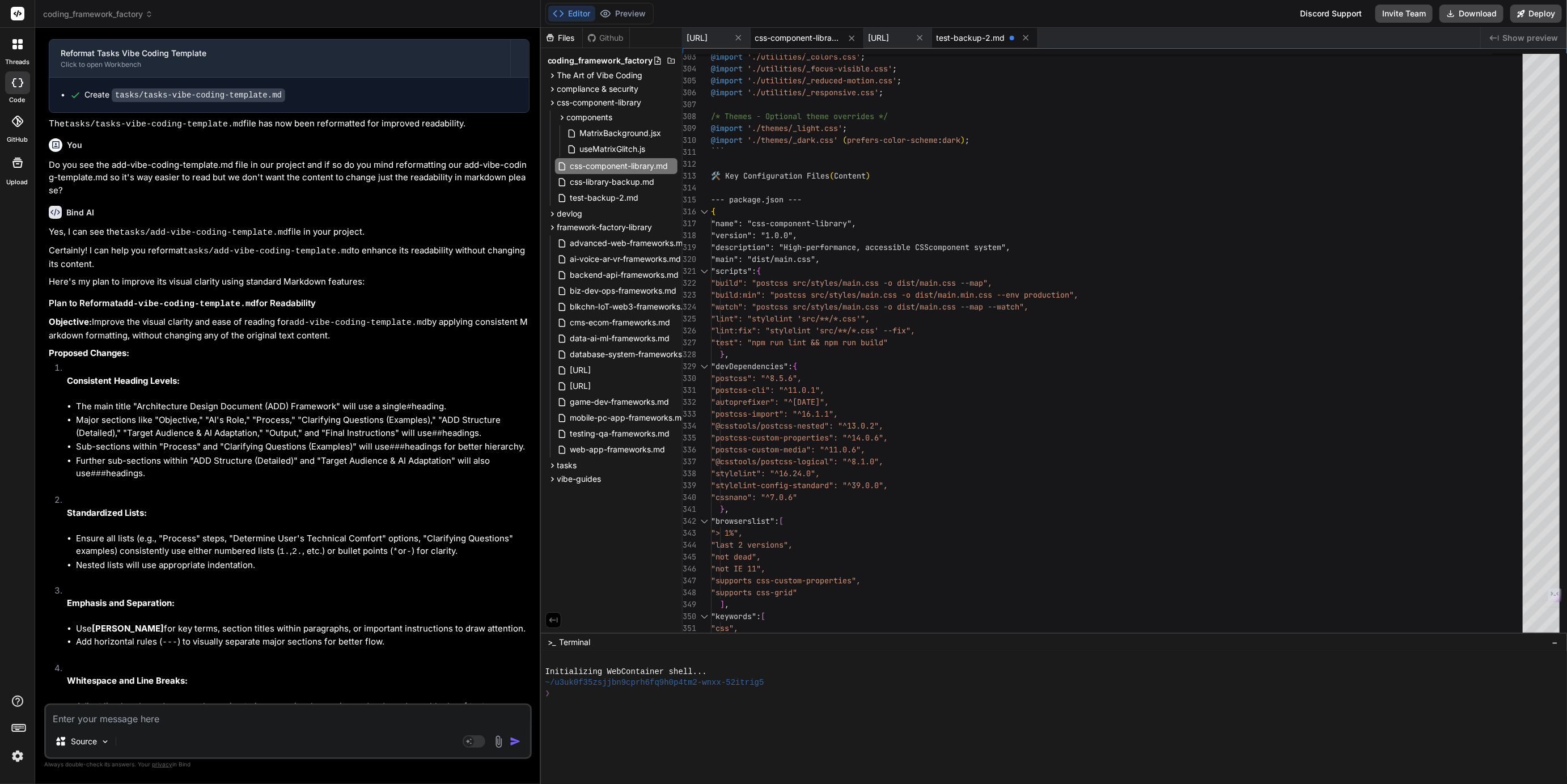
click at [1005, 41] on span "test-backup-2.md" at bounding box center [971, 38] width 69 height 12
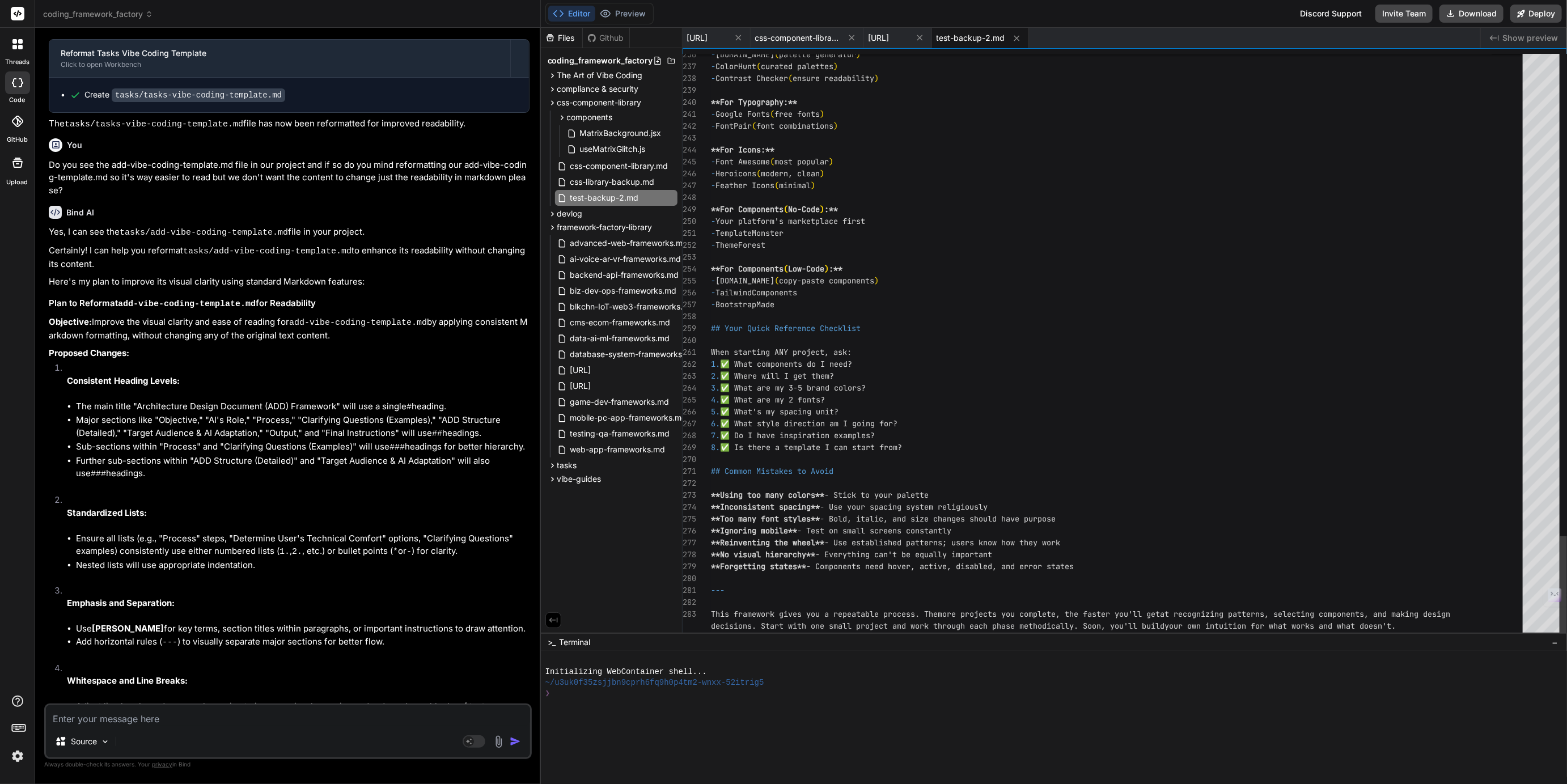
scroll to position [83, 0]
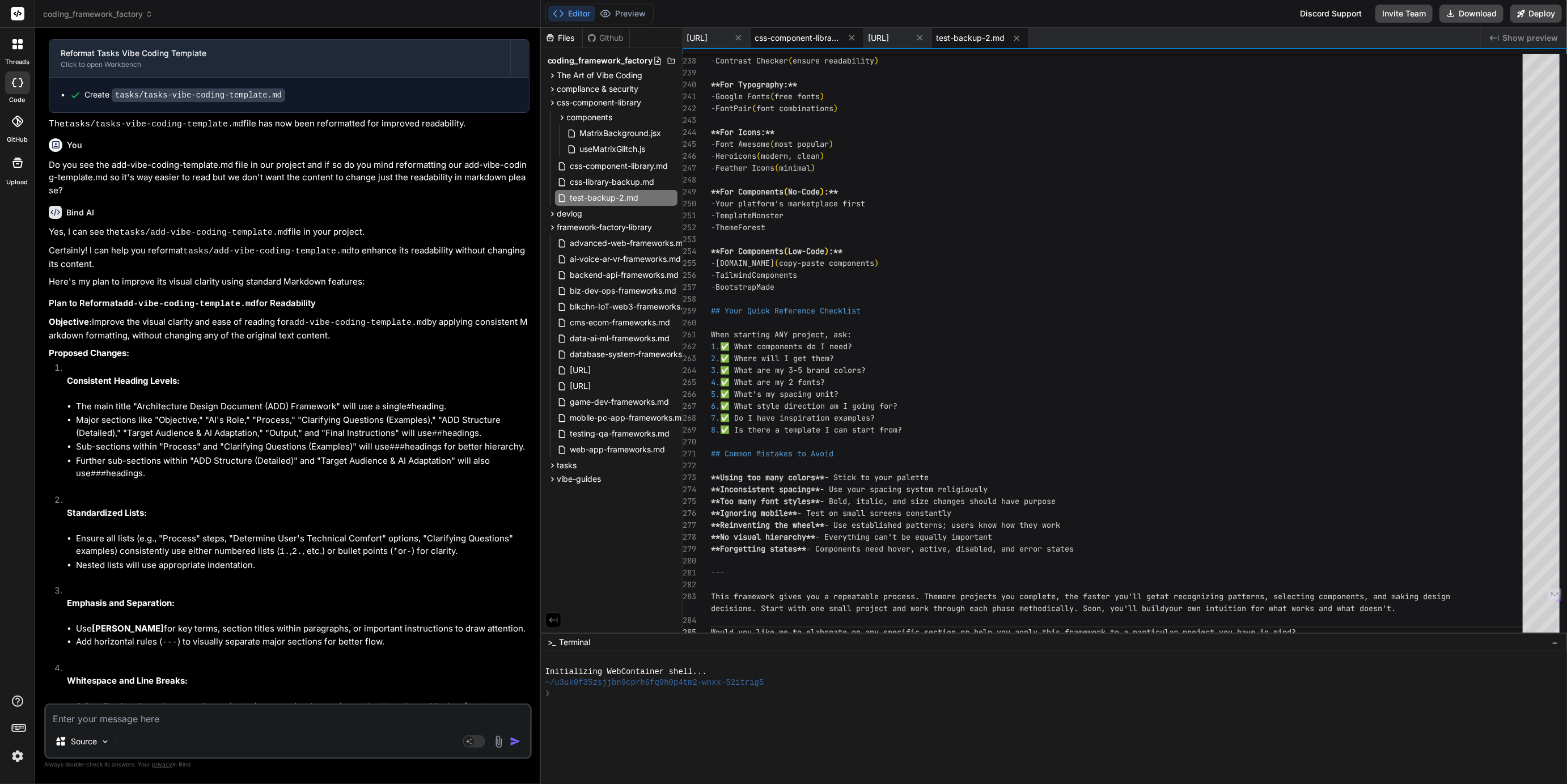
click at [832, 42] on span "css-component-library.md" at bounding box center [797, 38] width 85 height 12
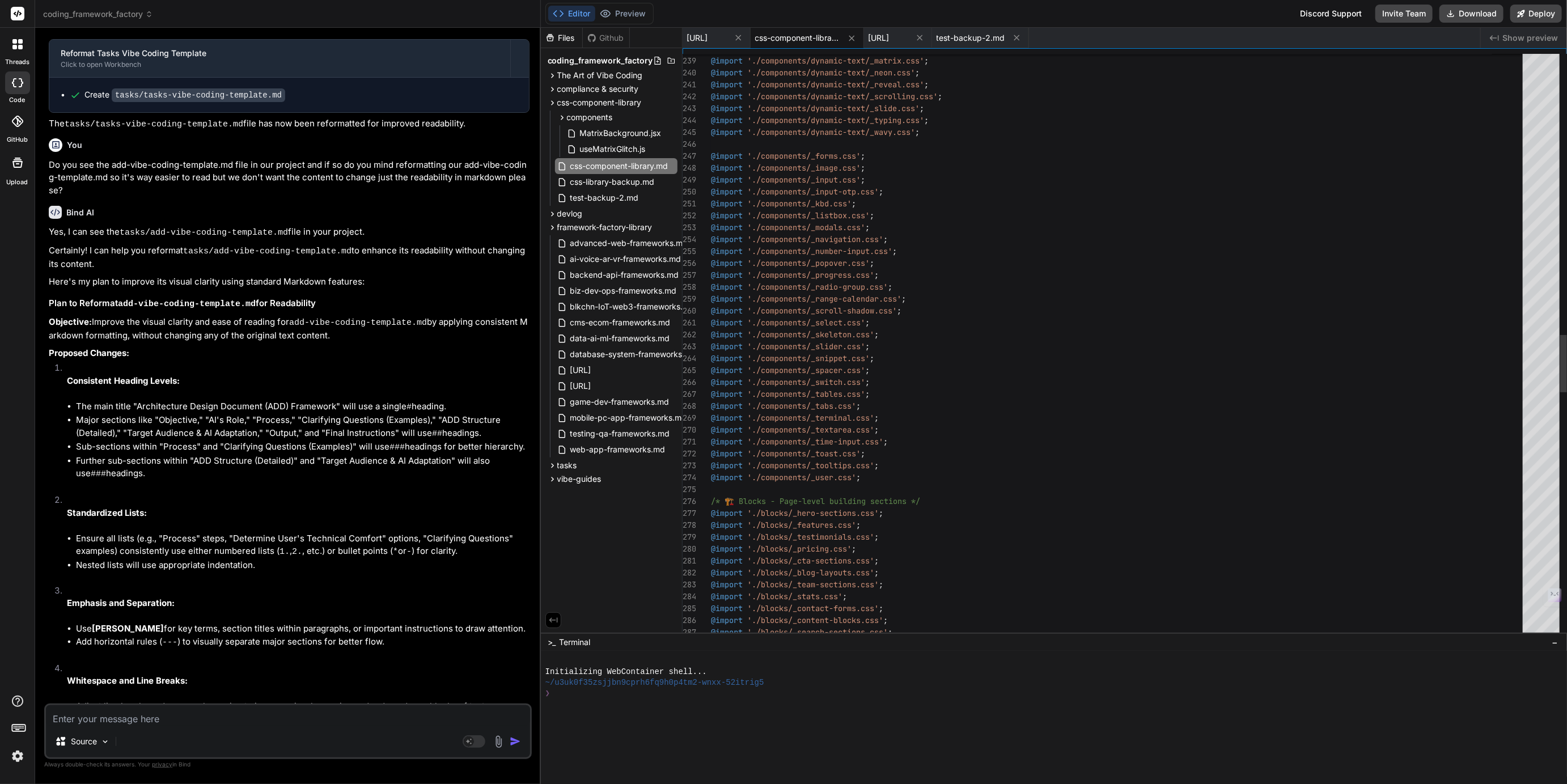
scroll to position [71, 0]
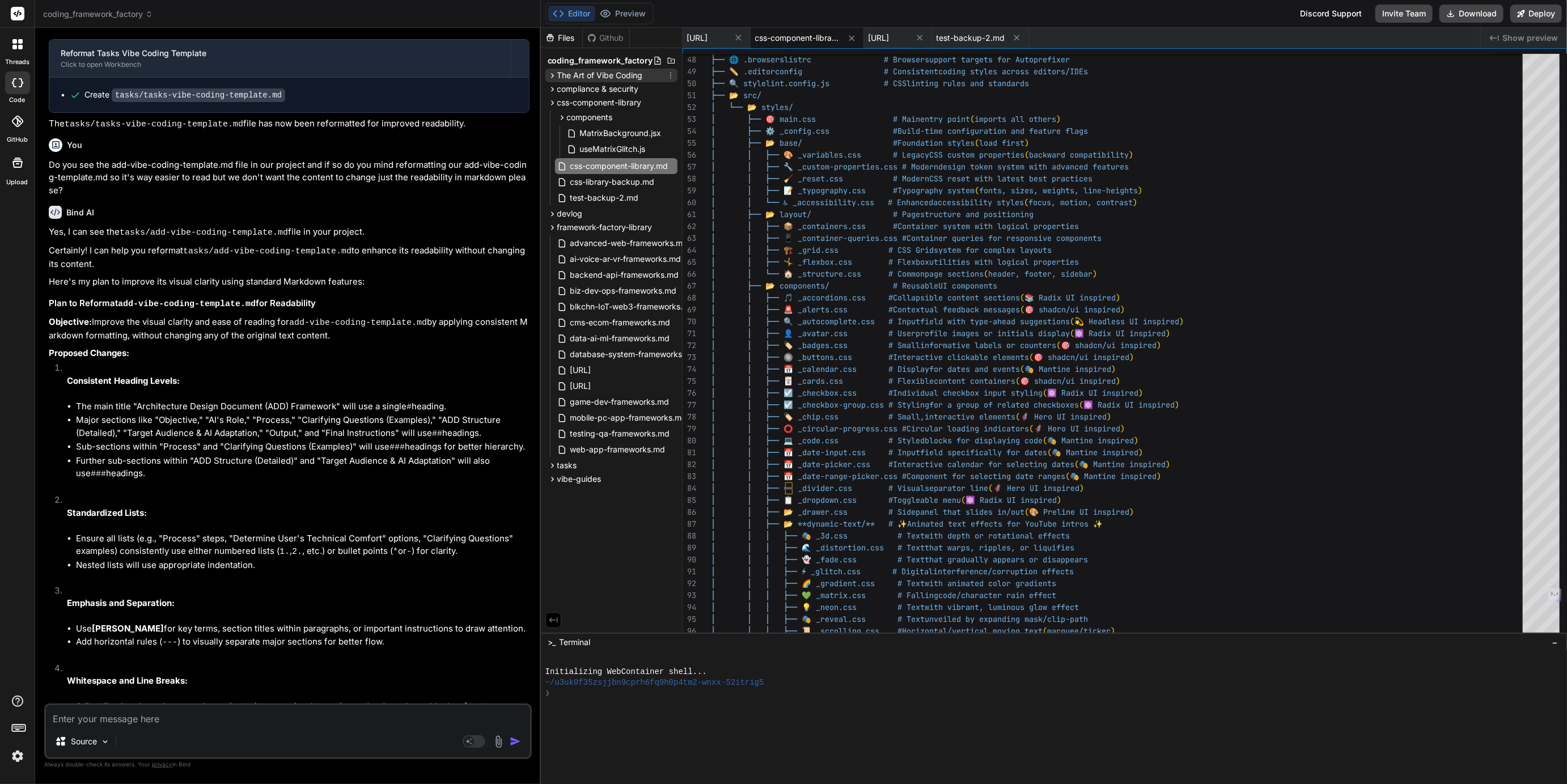
click at [602, 76] on span "The Art of Vibe Coding" at bounding box center [600, 75] width 86 height 12
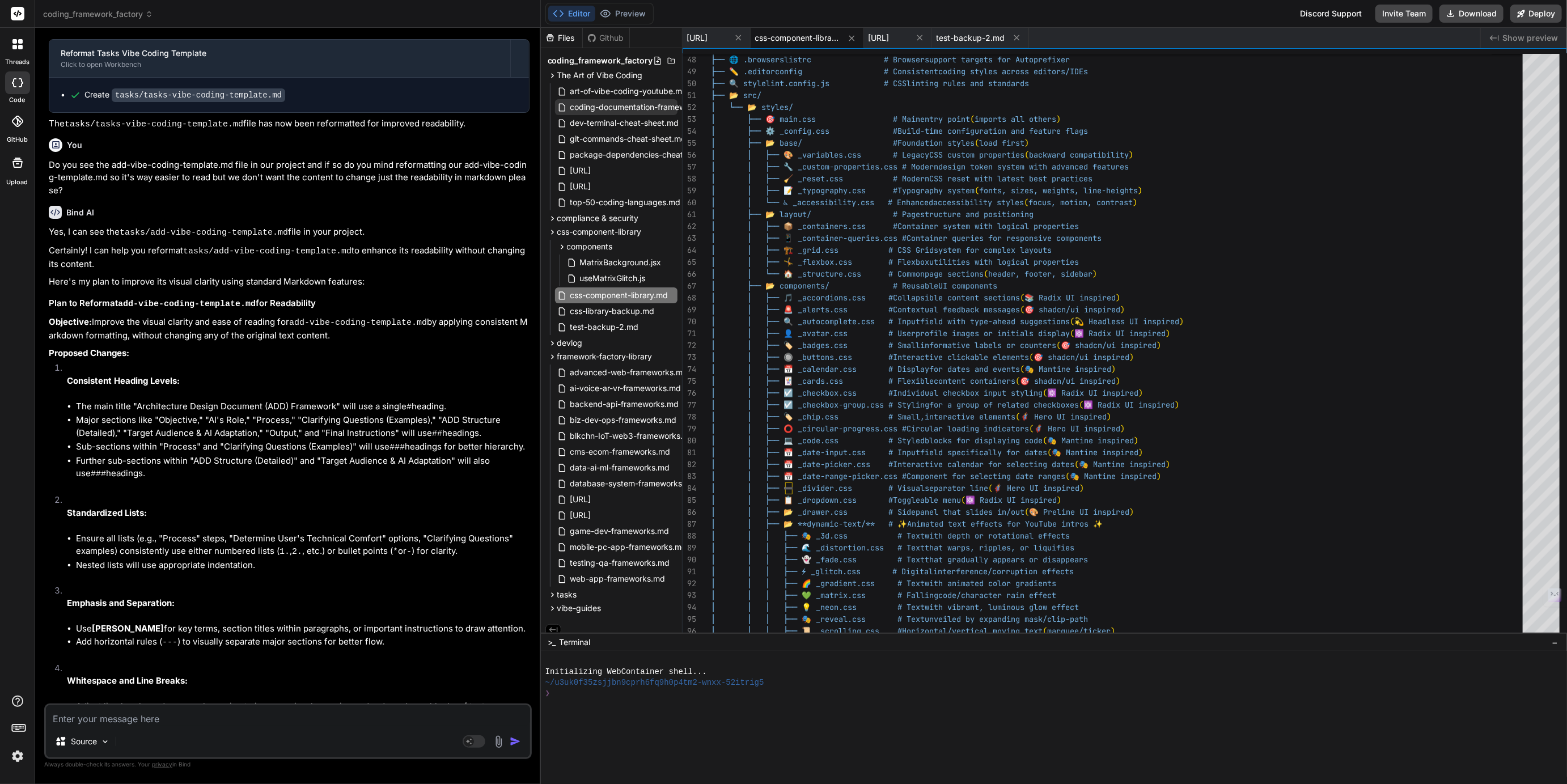
click at [614, 107] on span "coding-documentation-framework.md" at bounding box center [641, 107] width 144 height 13
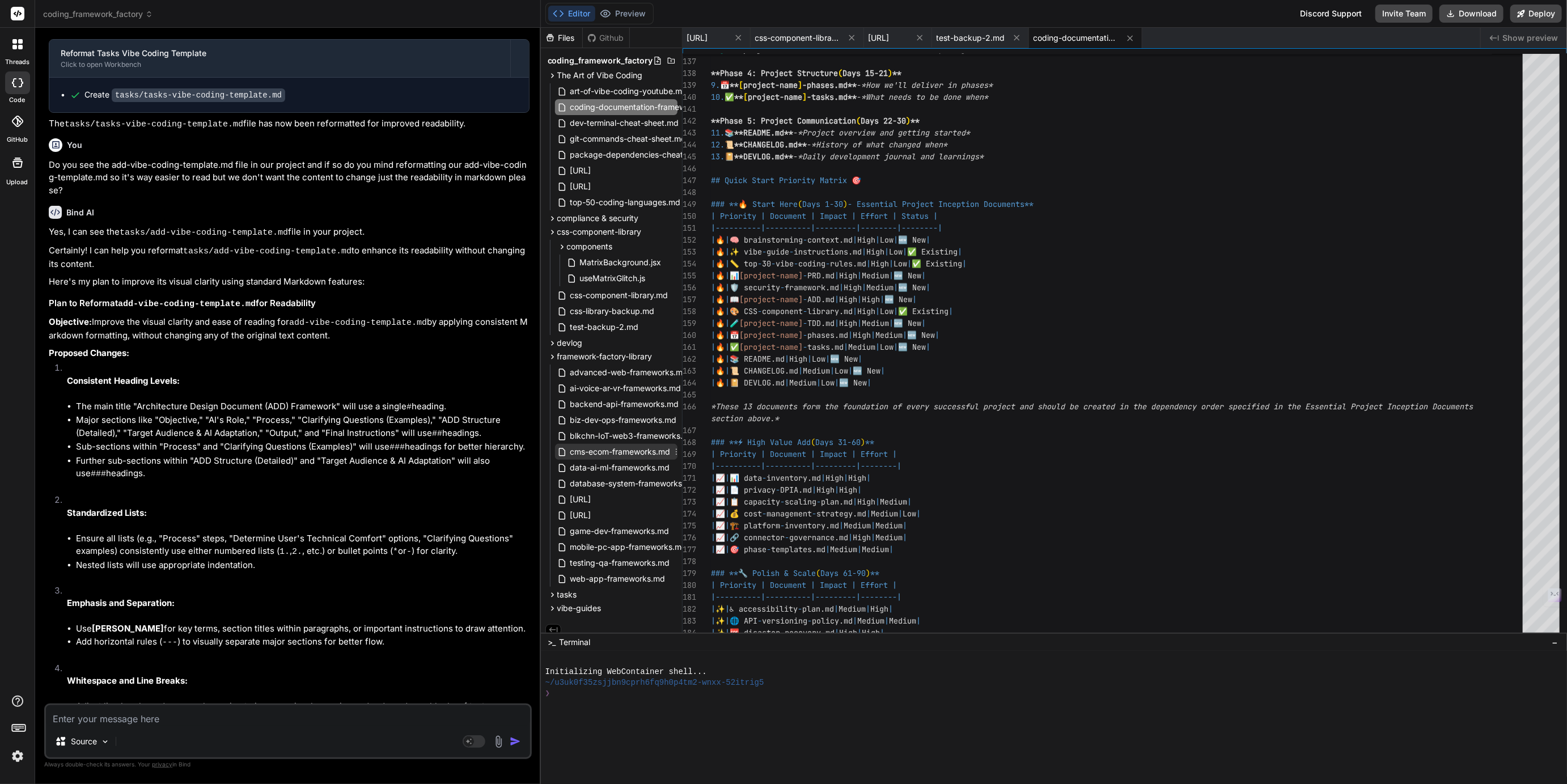
scroll to position [9, 0]
click at [577, 599] on span "vibe-guides" at bounding box center [579, 601] width 44 height 12
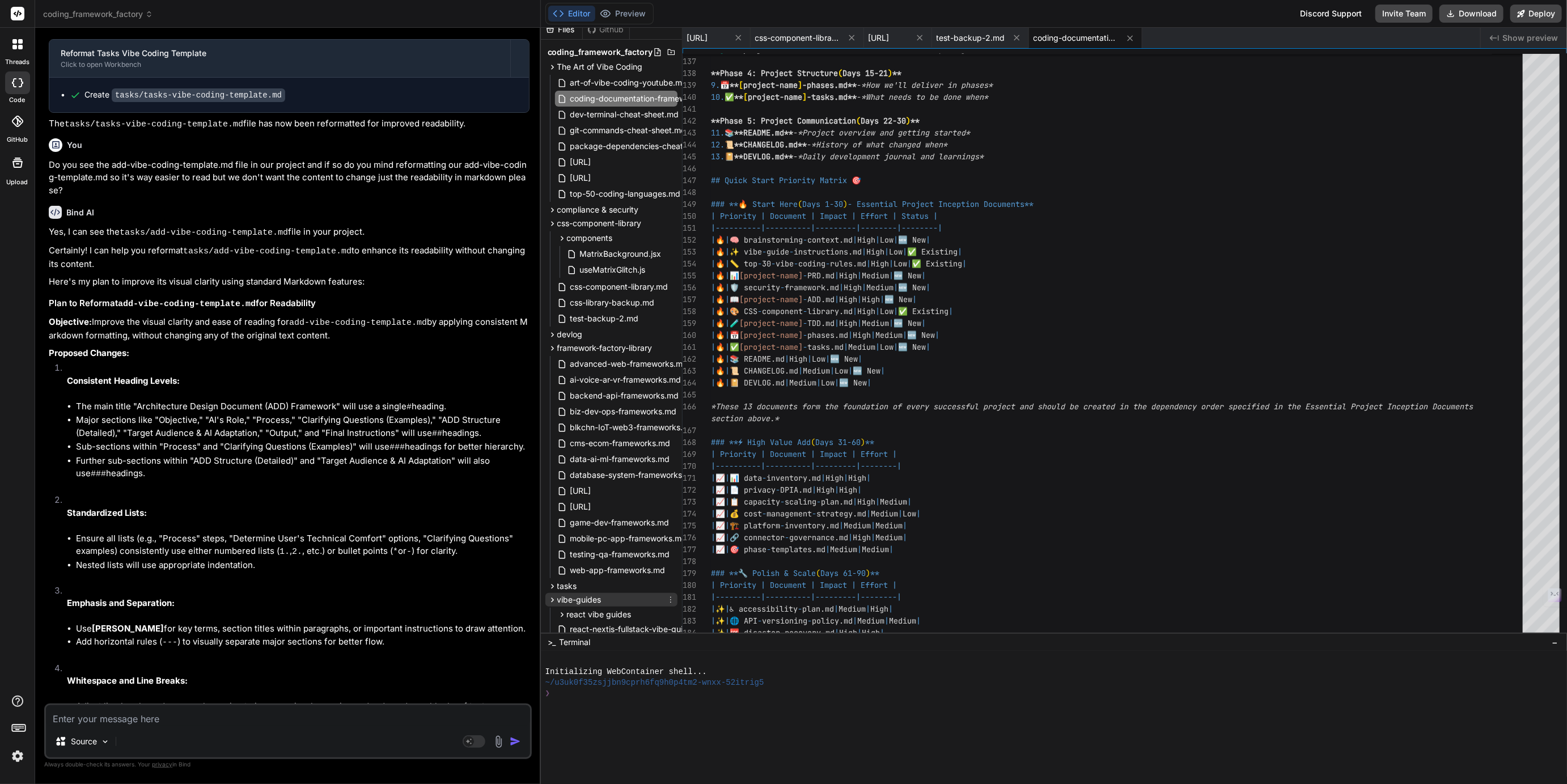
scroll to position [101, 0]
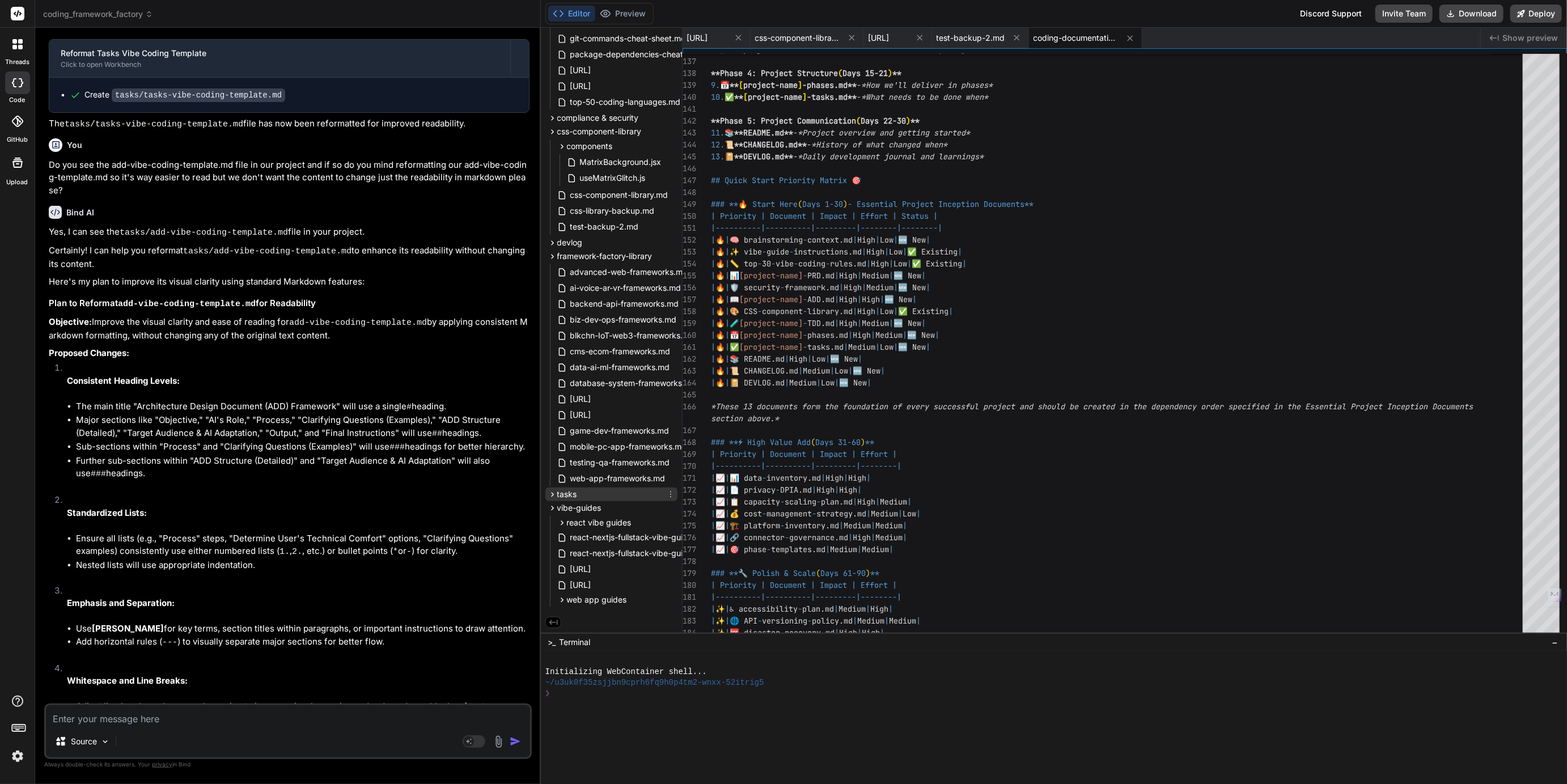
click at [565, 490] on span "tasks" at bounding box center [567, 494] width 20 height 12
click at [592, 559] on span "[URL]" at bounding box center [581, 557] width 23 height 13
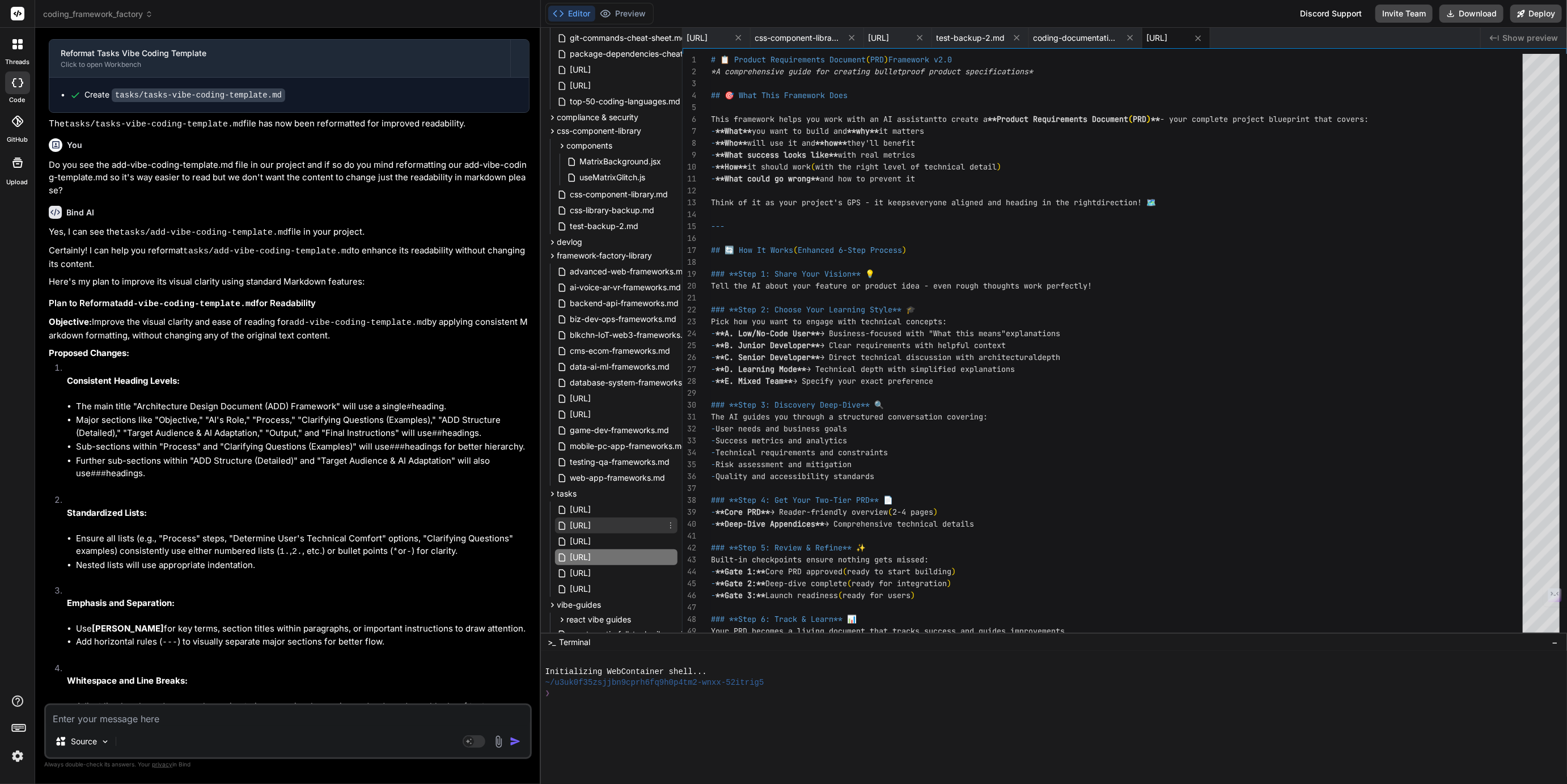
click at [592, 521] on span "[URL]" at bounding box center [581, 526] width 23 height 13
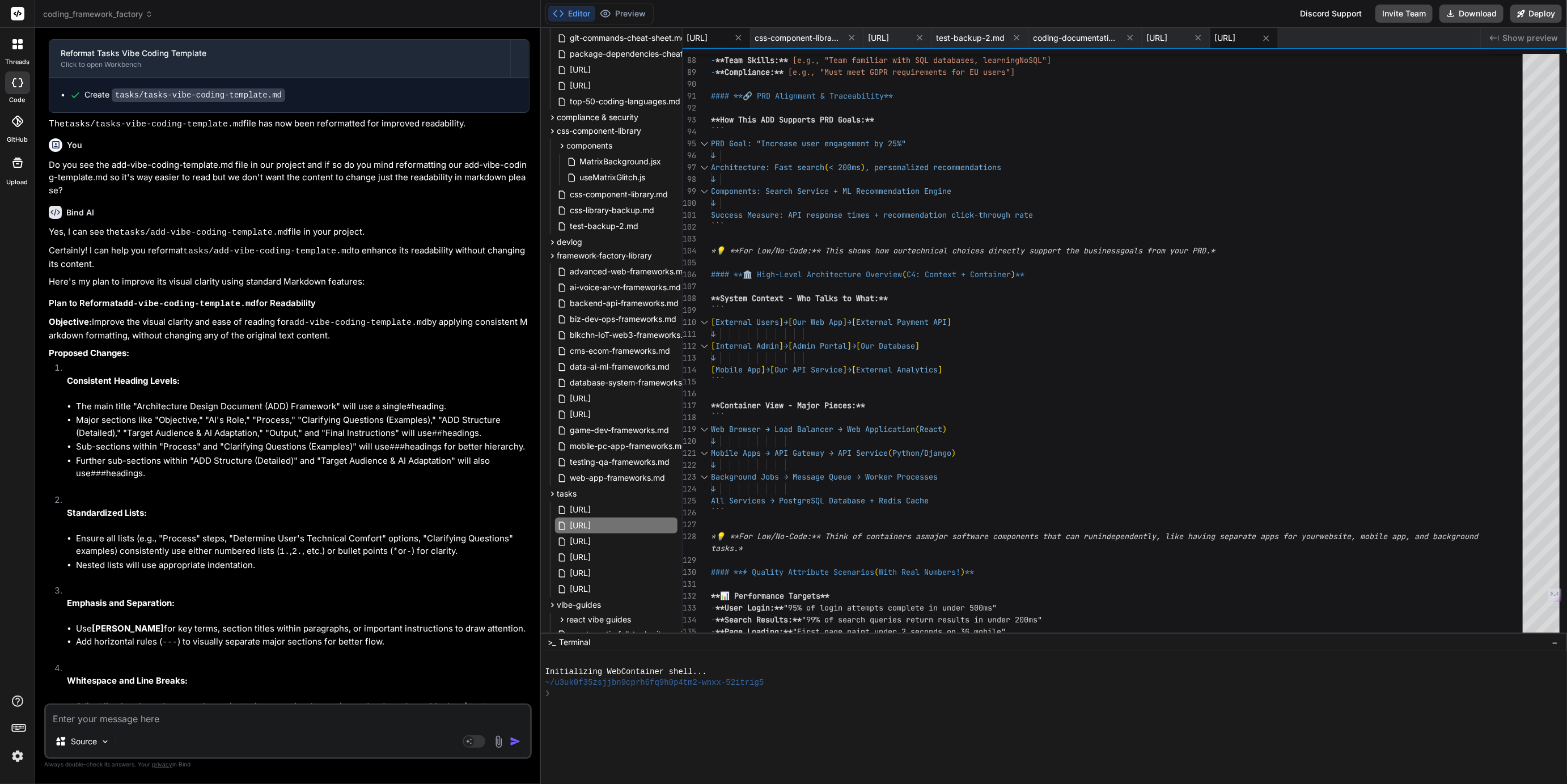
click at [708, 36] on span "[URL]" at bounding box center [698, 38] width 21 height 12
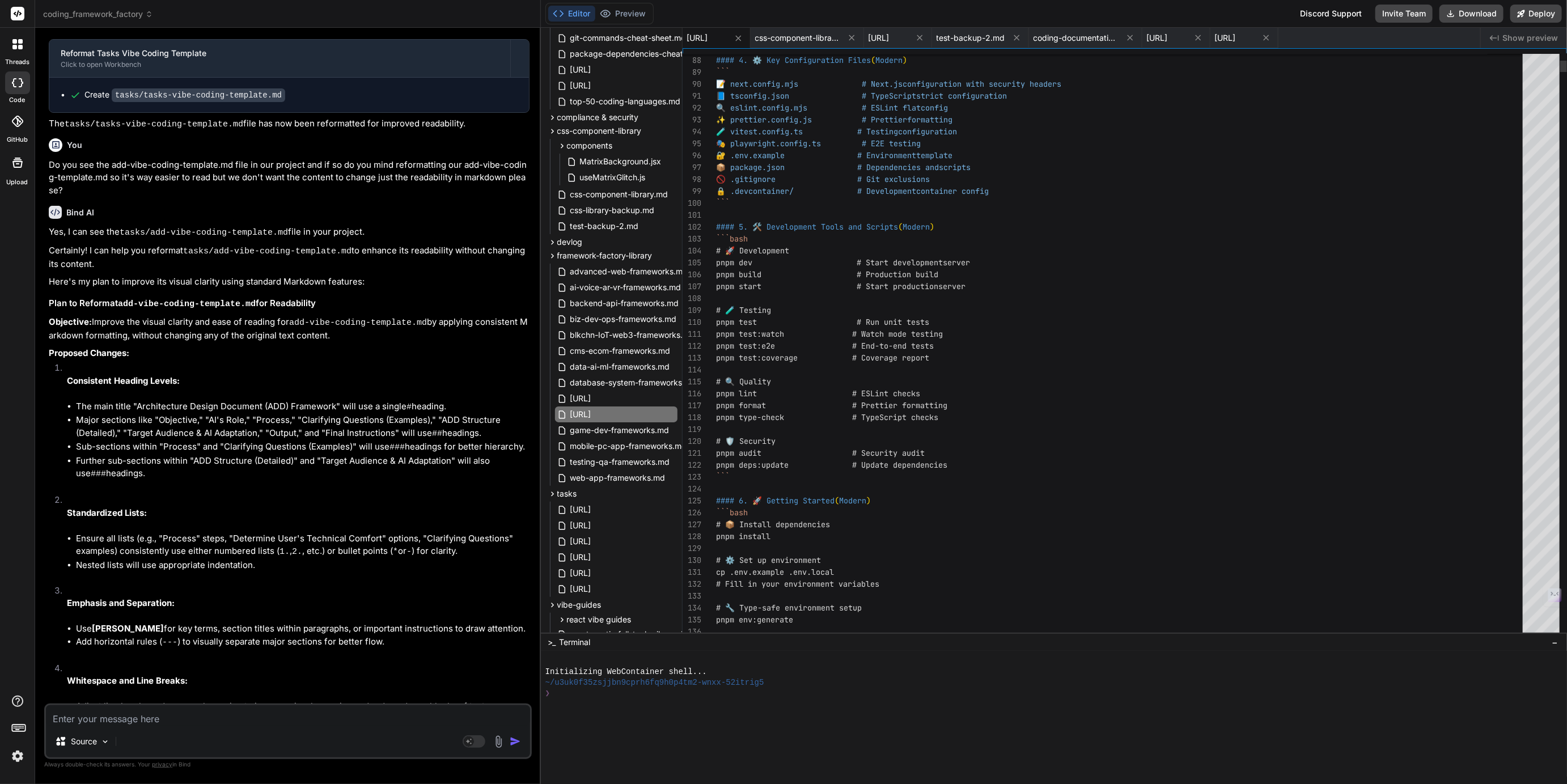
scroll to position [71, 0]
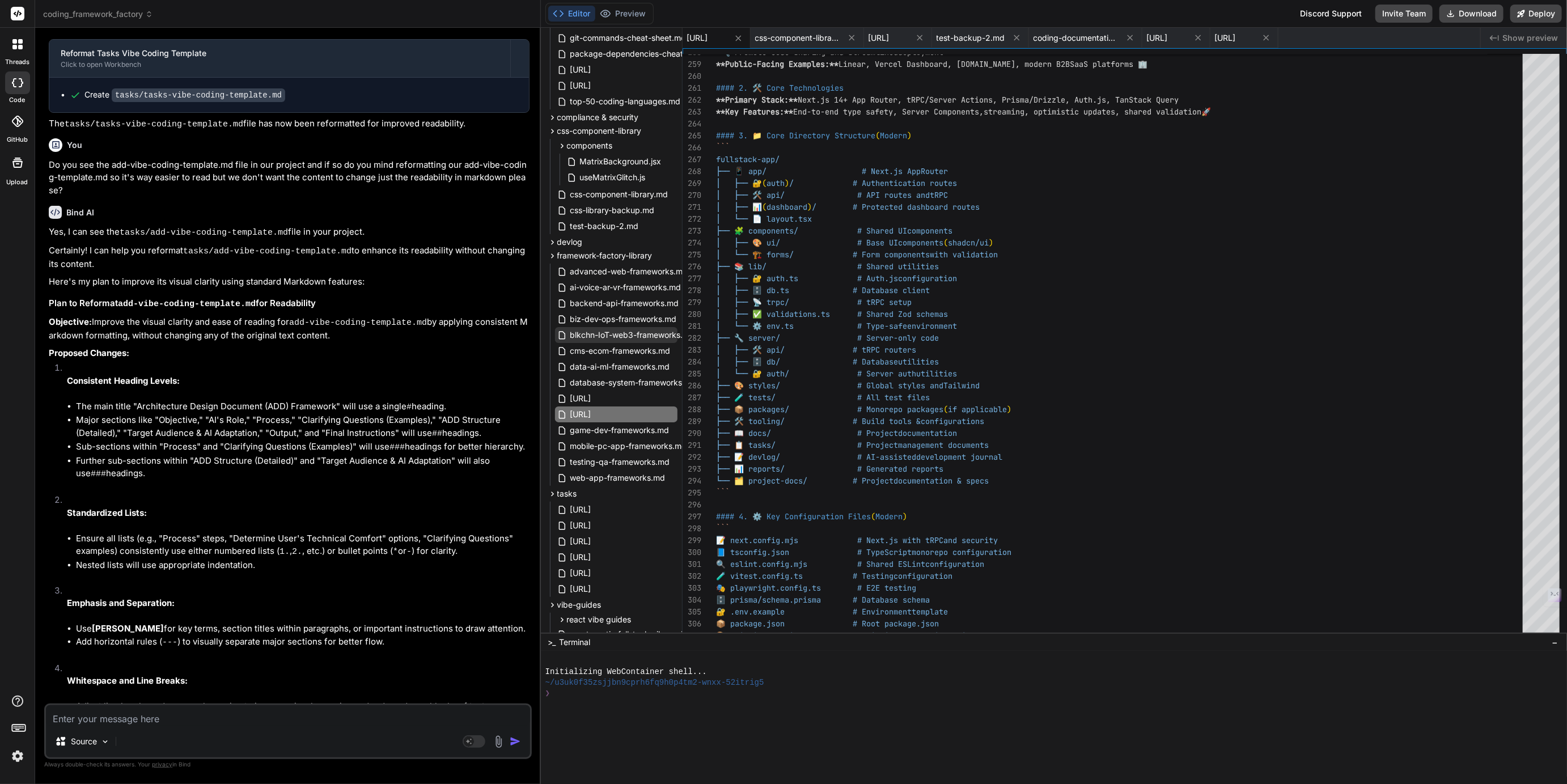
click at [611, 336] on span "blkchn-IoT-web3-frameworks.md" at bounding box center [633, 335] width 127 height 13
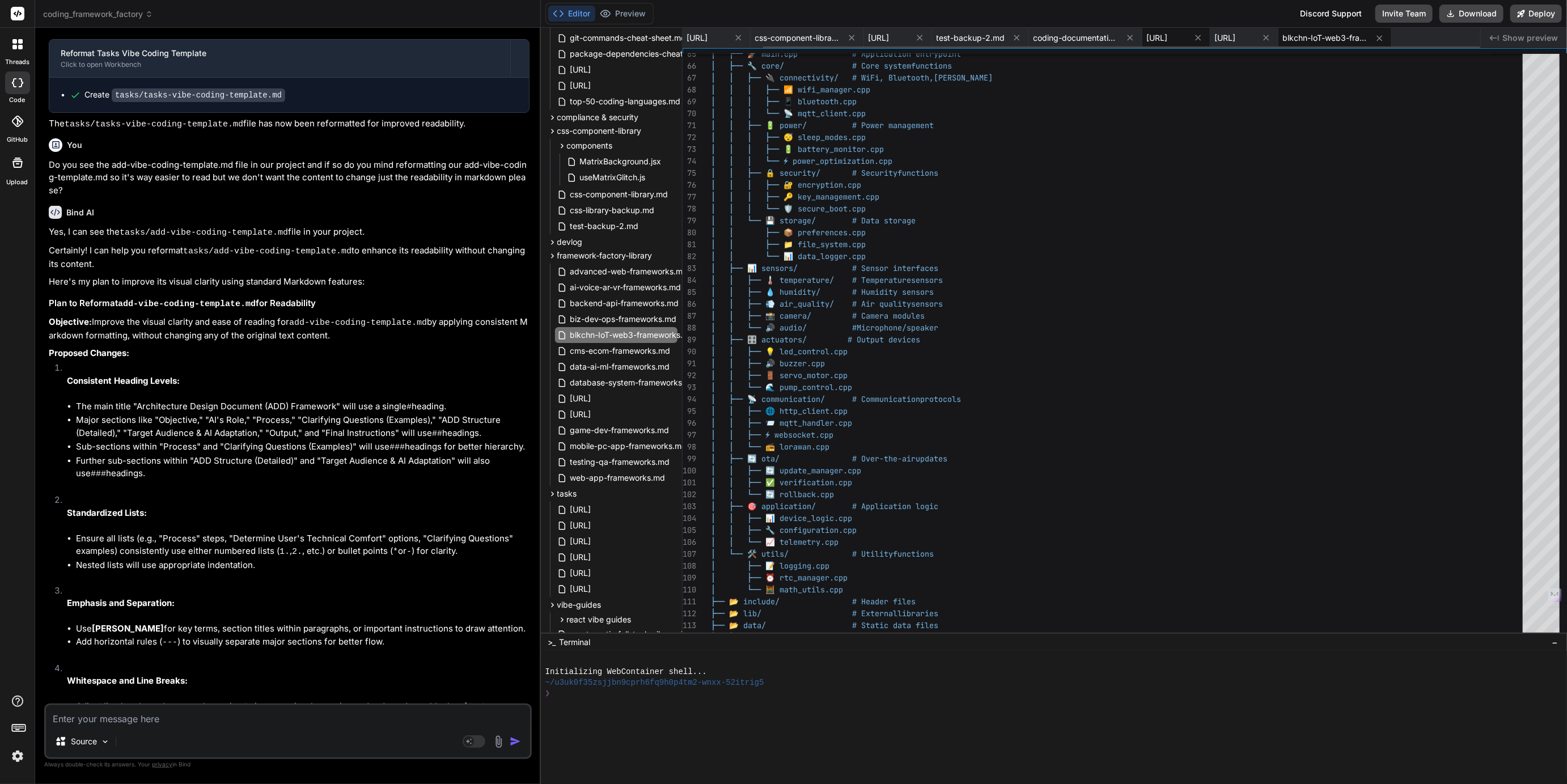
click at [1168, 43] on span "[URL]" at bounding box center [1157, 38] width 21 height 12
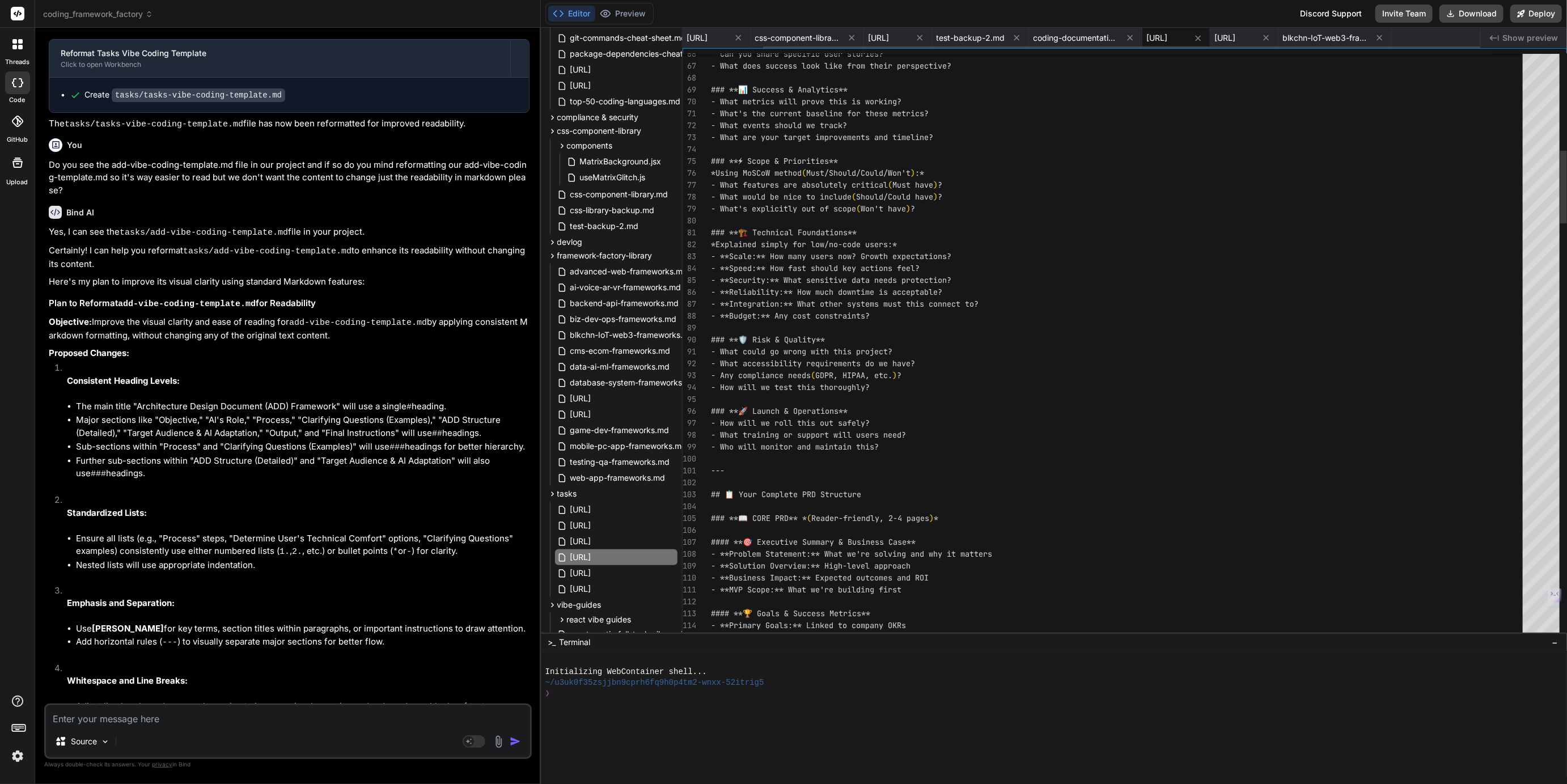
scroll to position [46, 0]
click at [1236, 41] on span "[URL]" at bounding box center [1225, 38] width 21 height 12
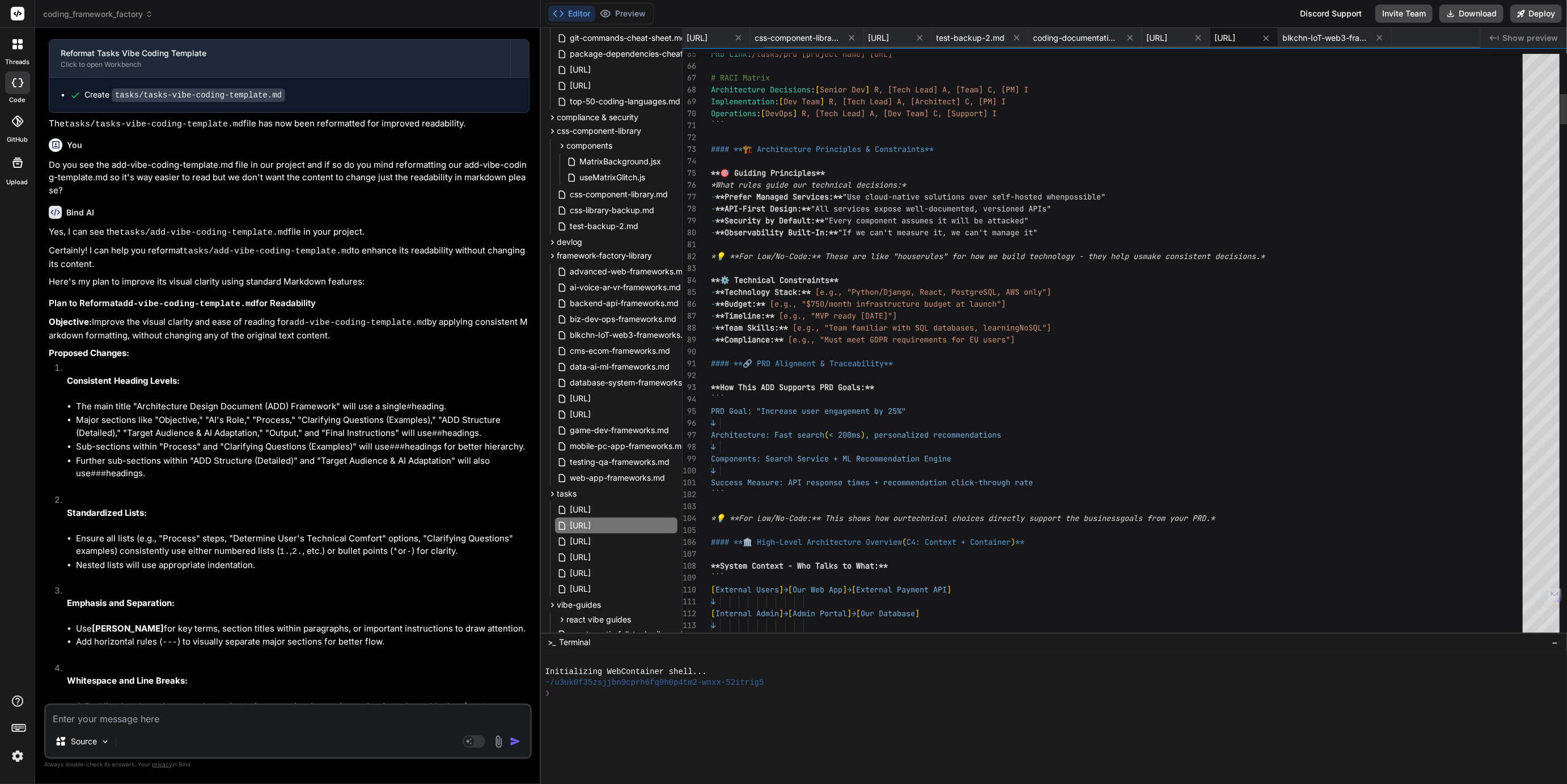
scroll to position [12, 0]
click at [592, 586] on span "[URL]" at bounding box center [581, 589] width 23 height 13
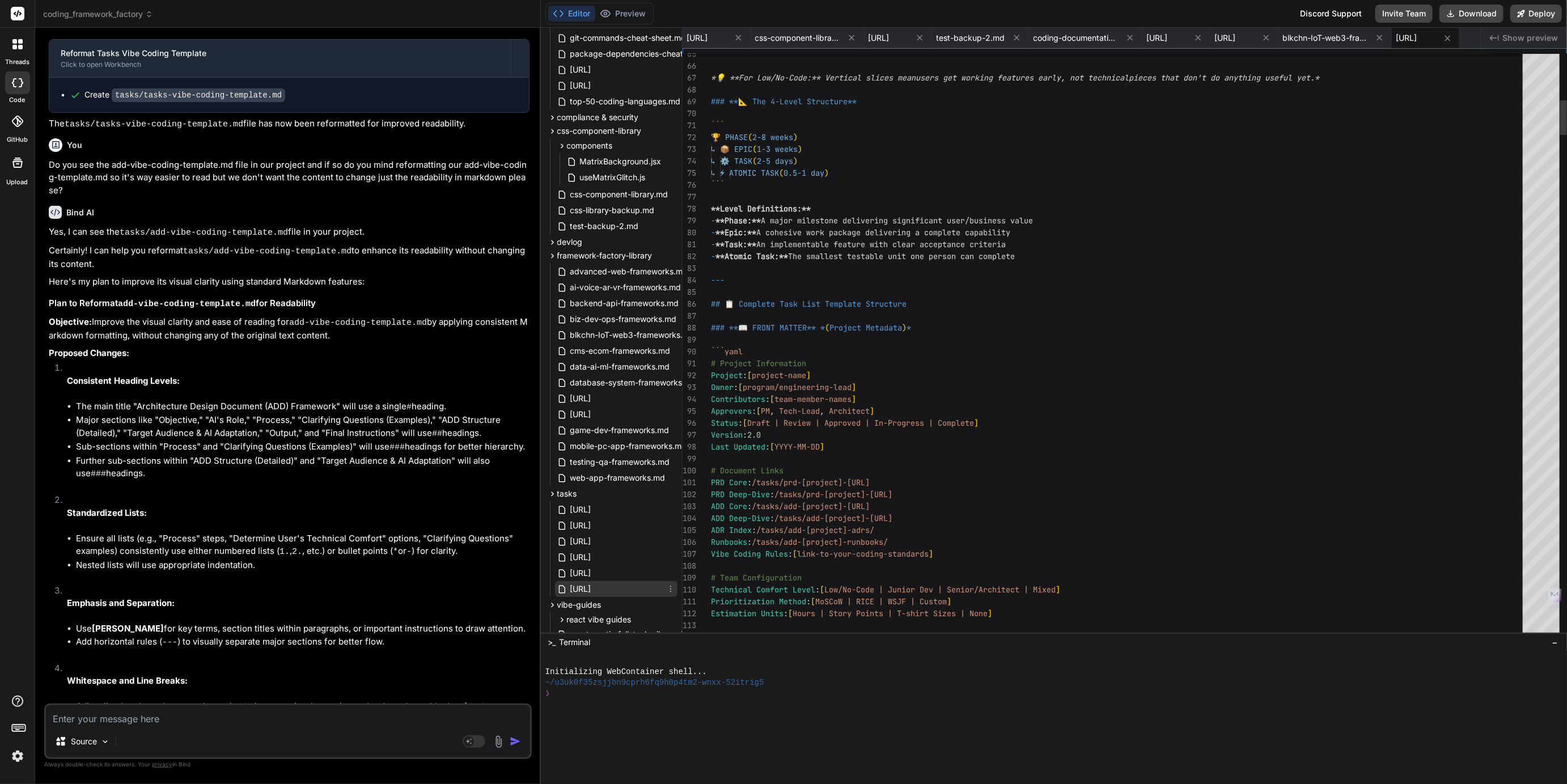
scroll to position [71, 0]
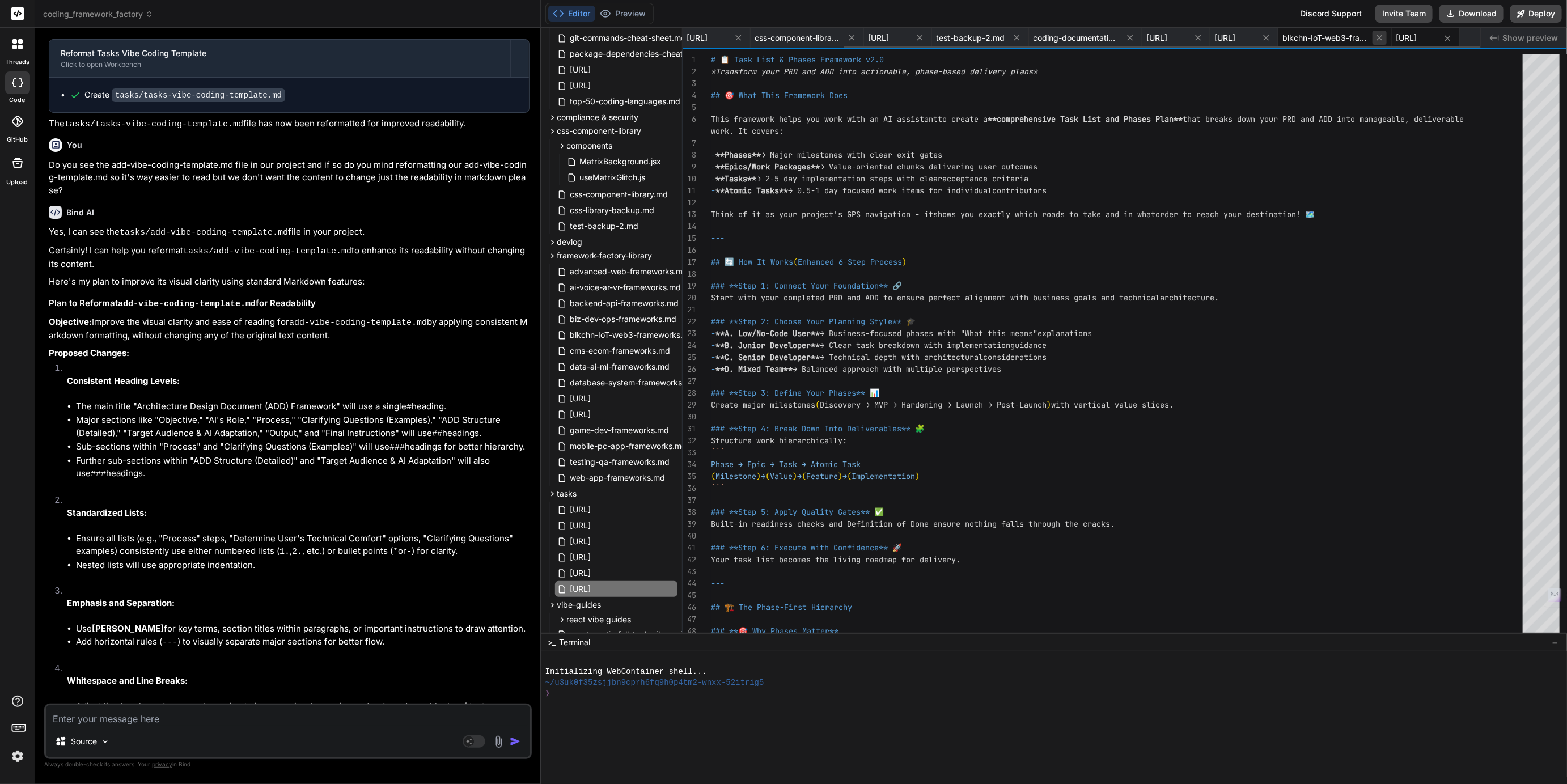
click at [1375, 38] on icon at bounding box center [1380, 38] width 10 height 10
click at [1159, 41] on span "[URL]" at bounding box center [1157, 38] width 21 height 12
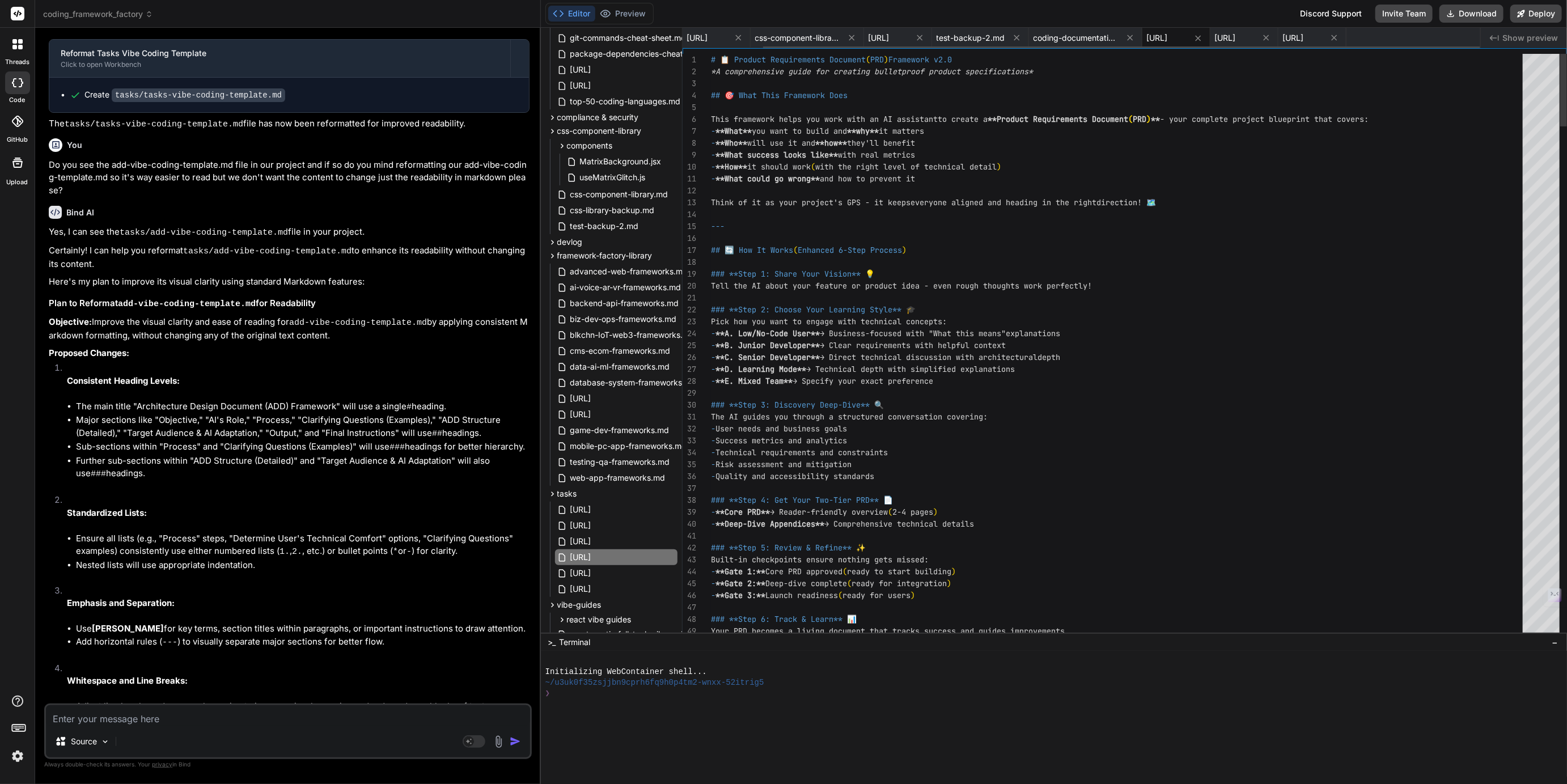
scroll to position [46, 0]
click at [1236, 35] on span "[URL]" at bounding box center [1225, 38] width 21 height 12
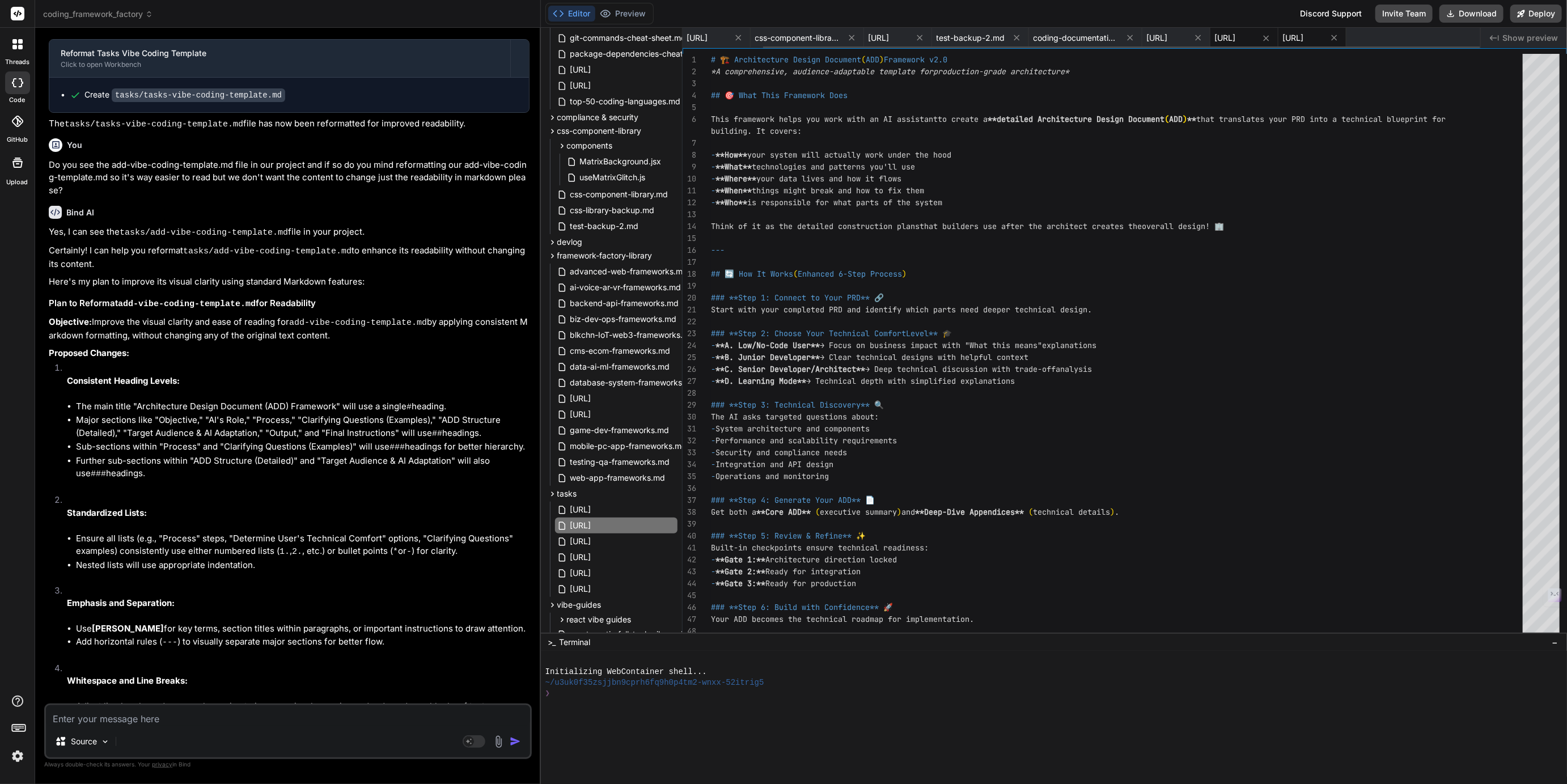
click at [1304, 38] on span "[URL]" at bounding box center [1293, 38] width 21 height 12
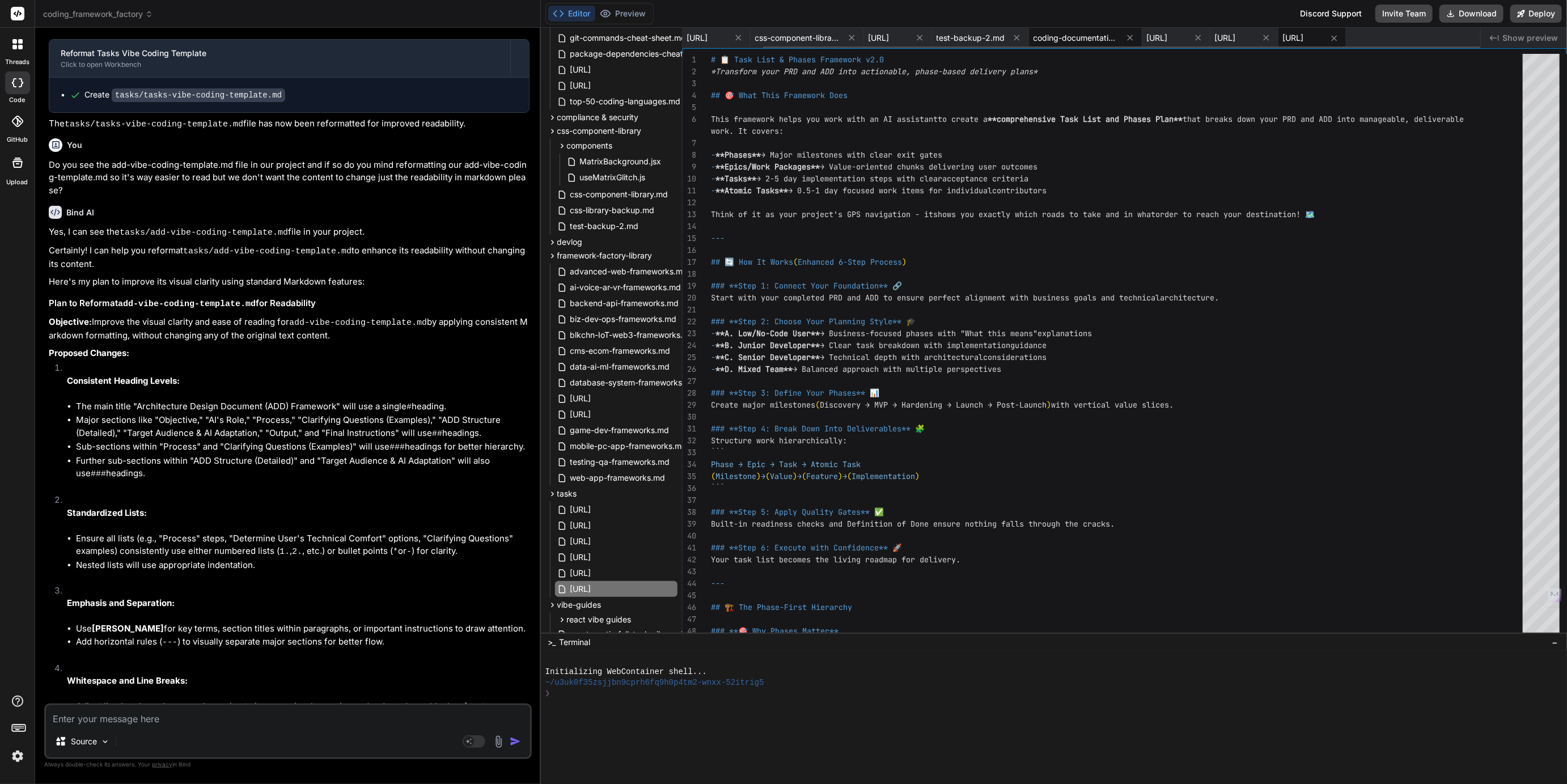
click at [1076, 36] on span "coding-documentation-framework.md" at bounding box center [1076, 38] width 85 height 12
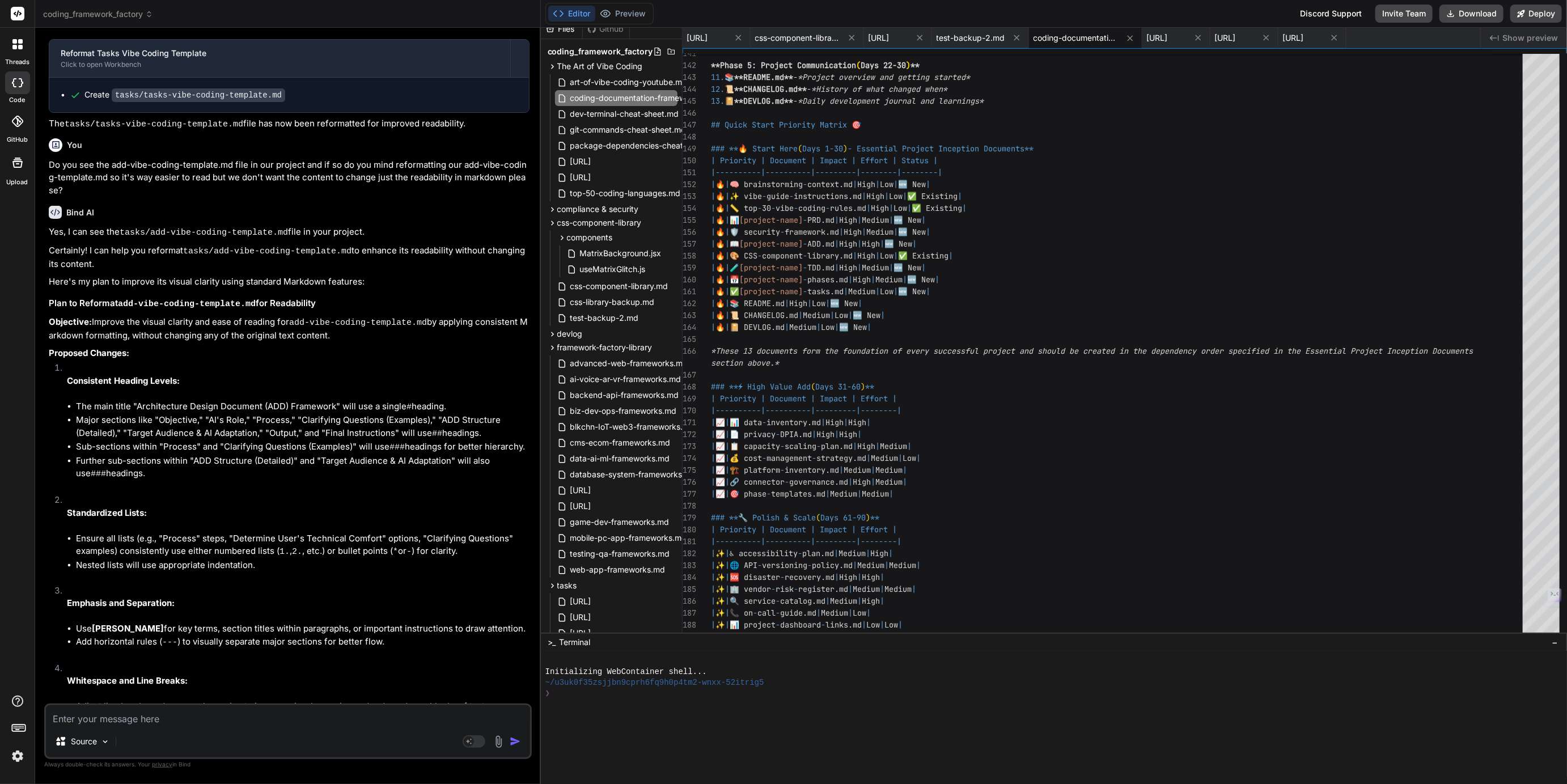
scroll to position [0, 0]
click at [589, 220] on span "compliance & security" at bounding box center [598, 218] width 82 height 12
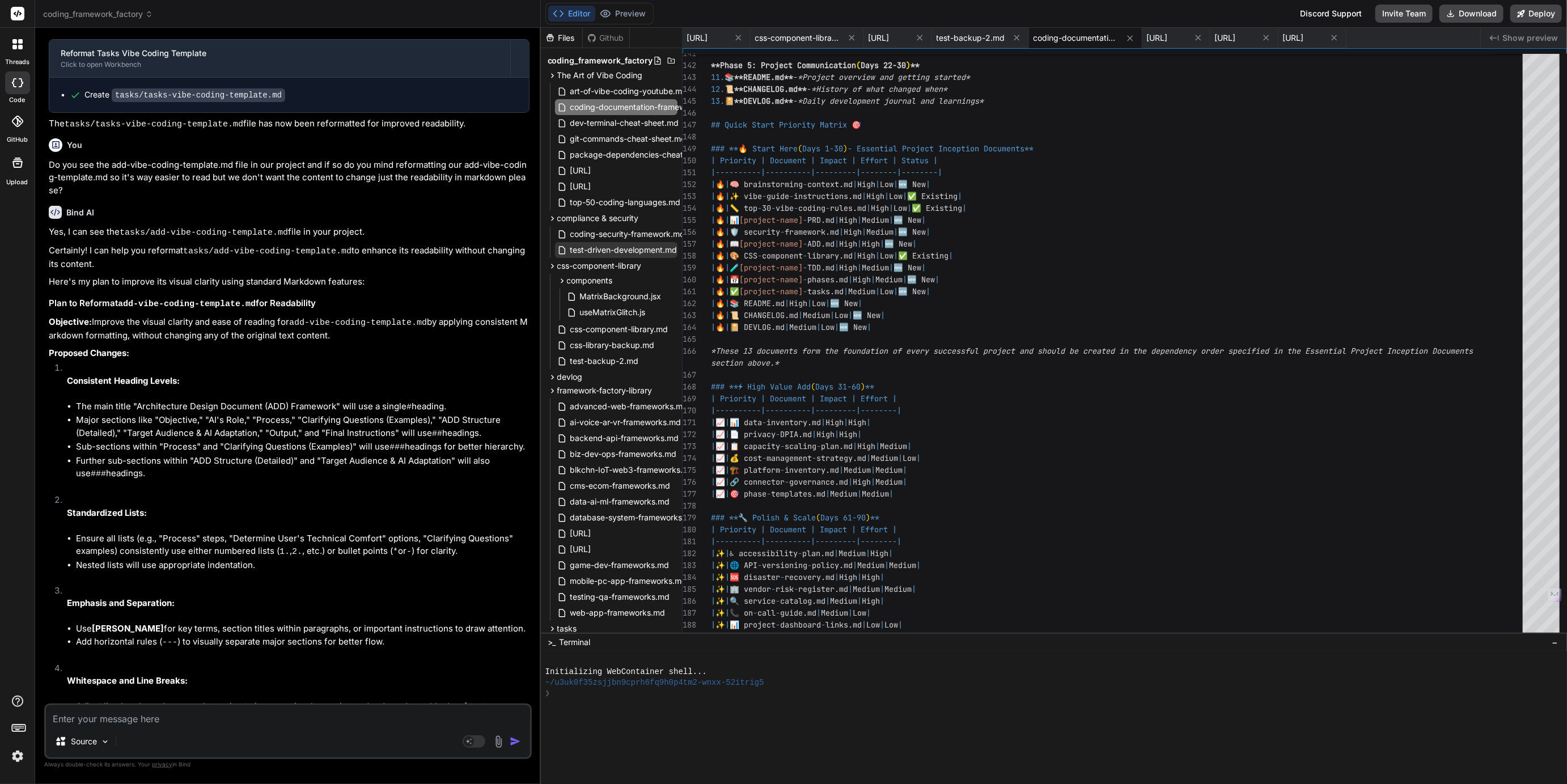
click at [609, 248] on span "test-driven-development.md" at bounding box center [624, 250] width 109 height 13
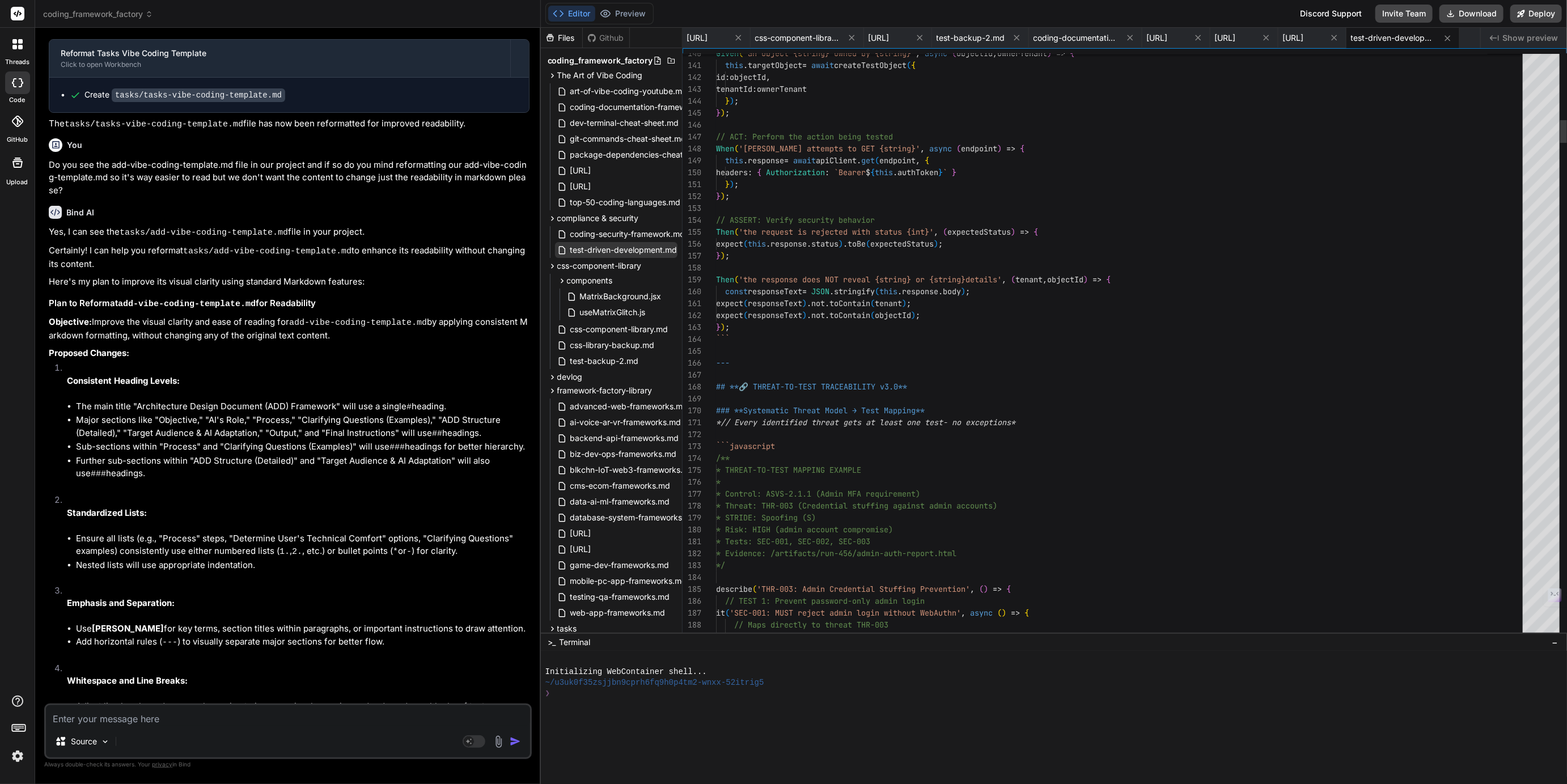
scroll to position [0, 203]
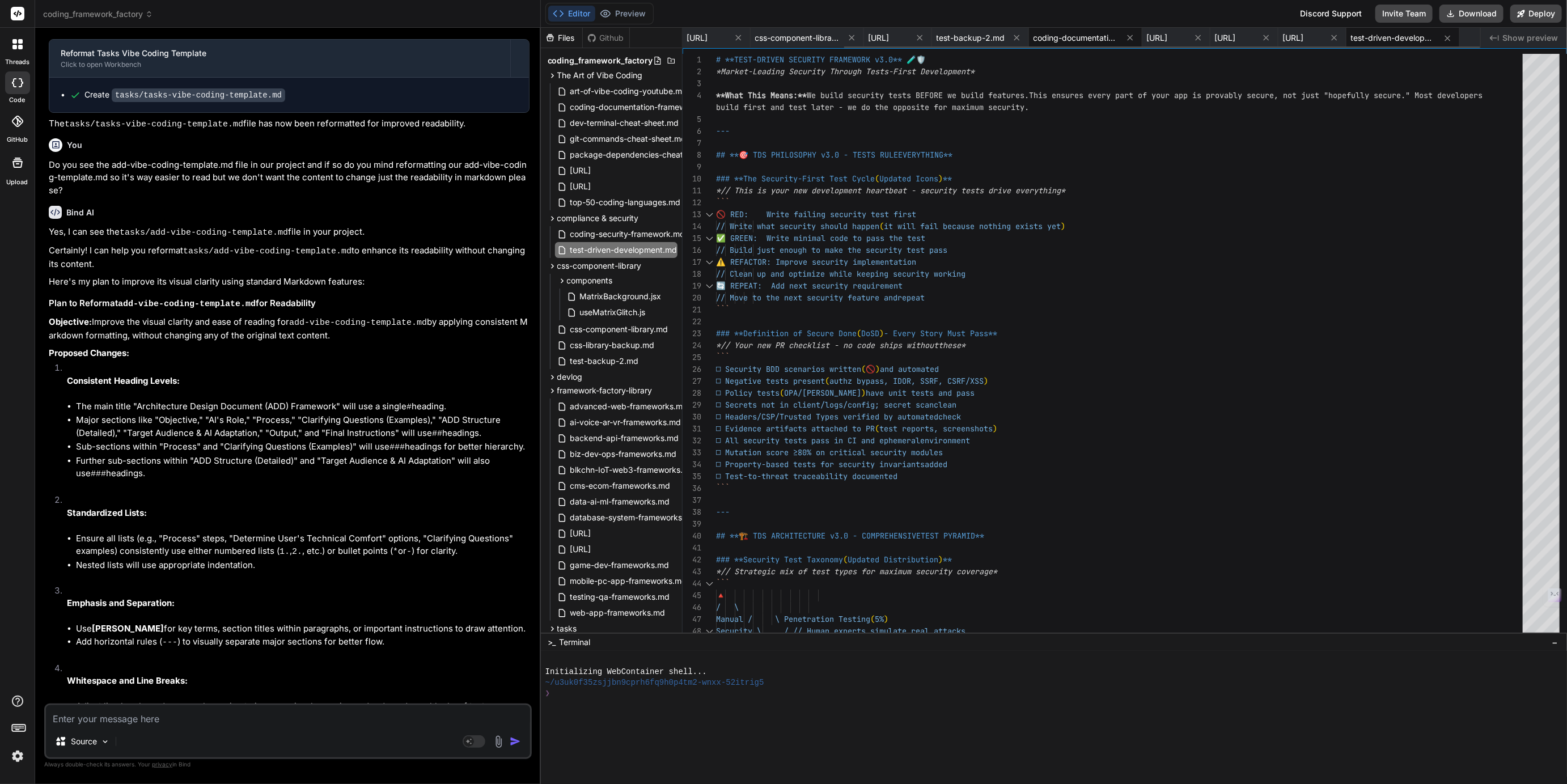
click at [1034, 33] on span "coding-documentation-framework.md" at bounding box center [1076, 38] width 85 height 12
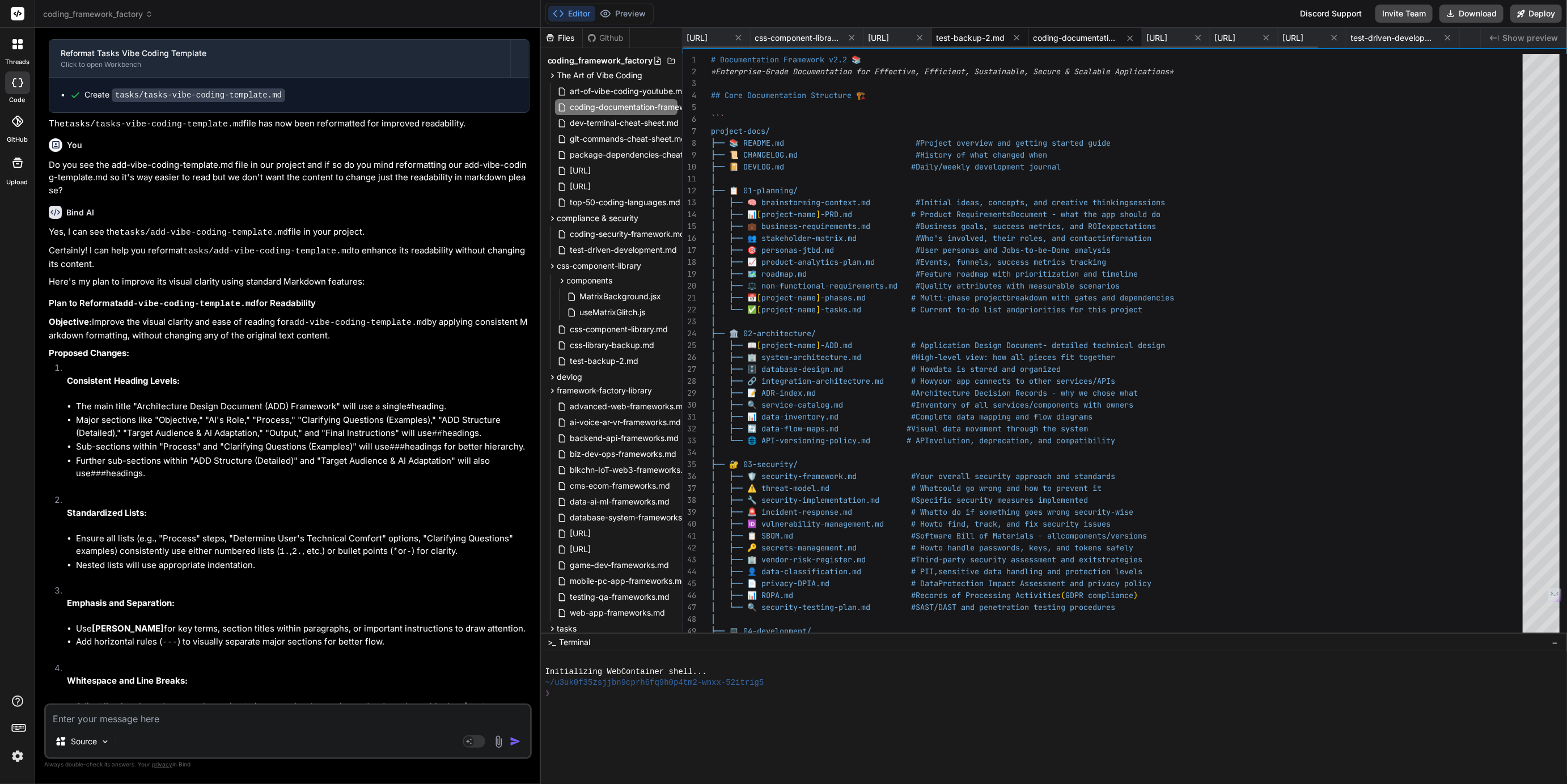
scroll to position [0, 0]
click at [839, 35] on span "css-component-library.md" at bounding box center [797, 38] width 85 height 12
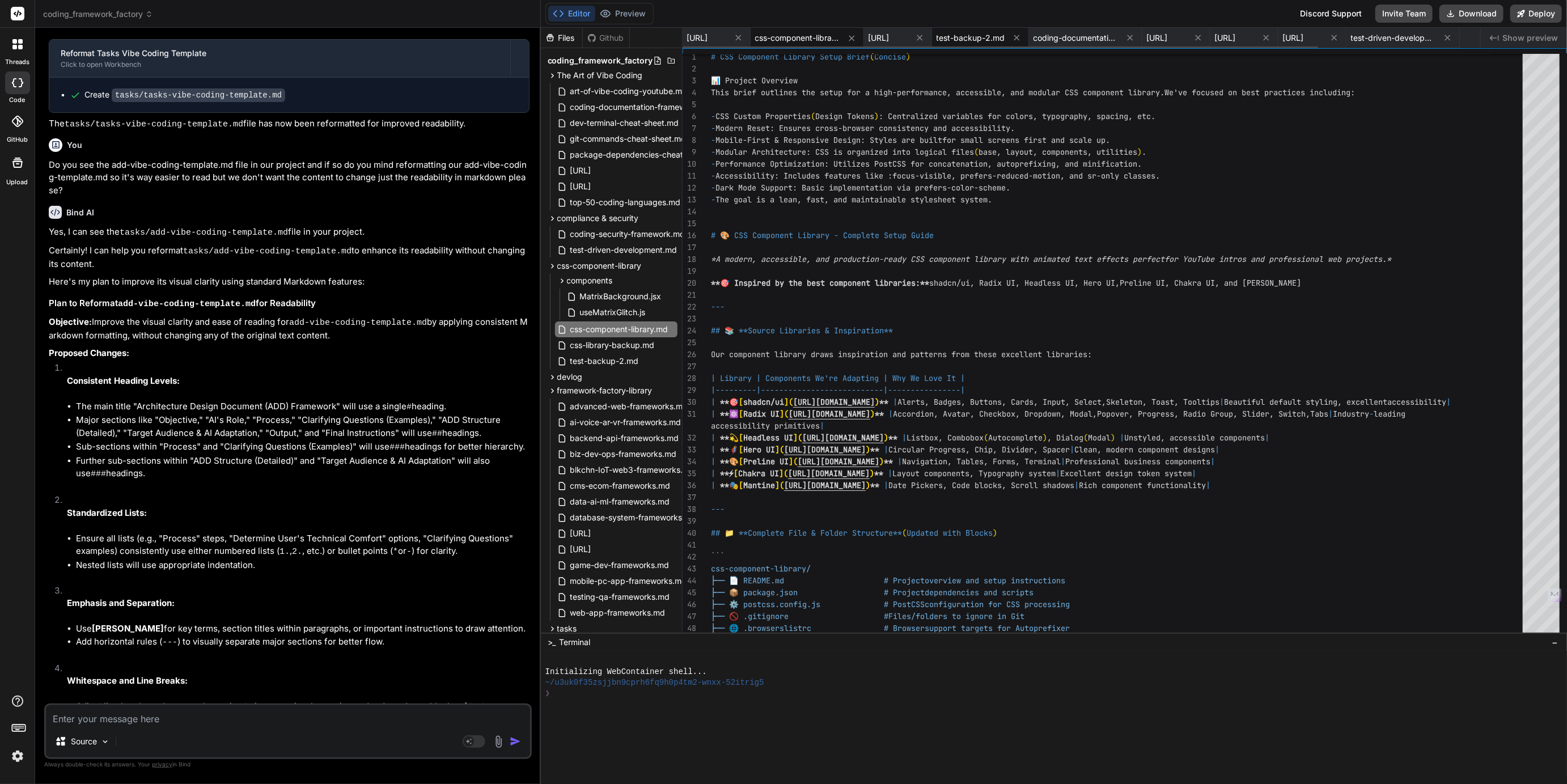
click at [1005, 36] on span "test-backup-2.md" at bounding box center [971, 38] width 69 height 12
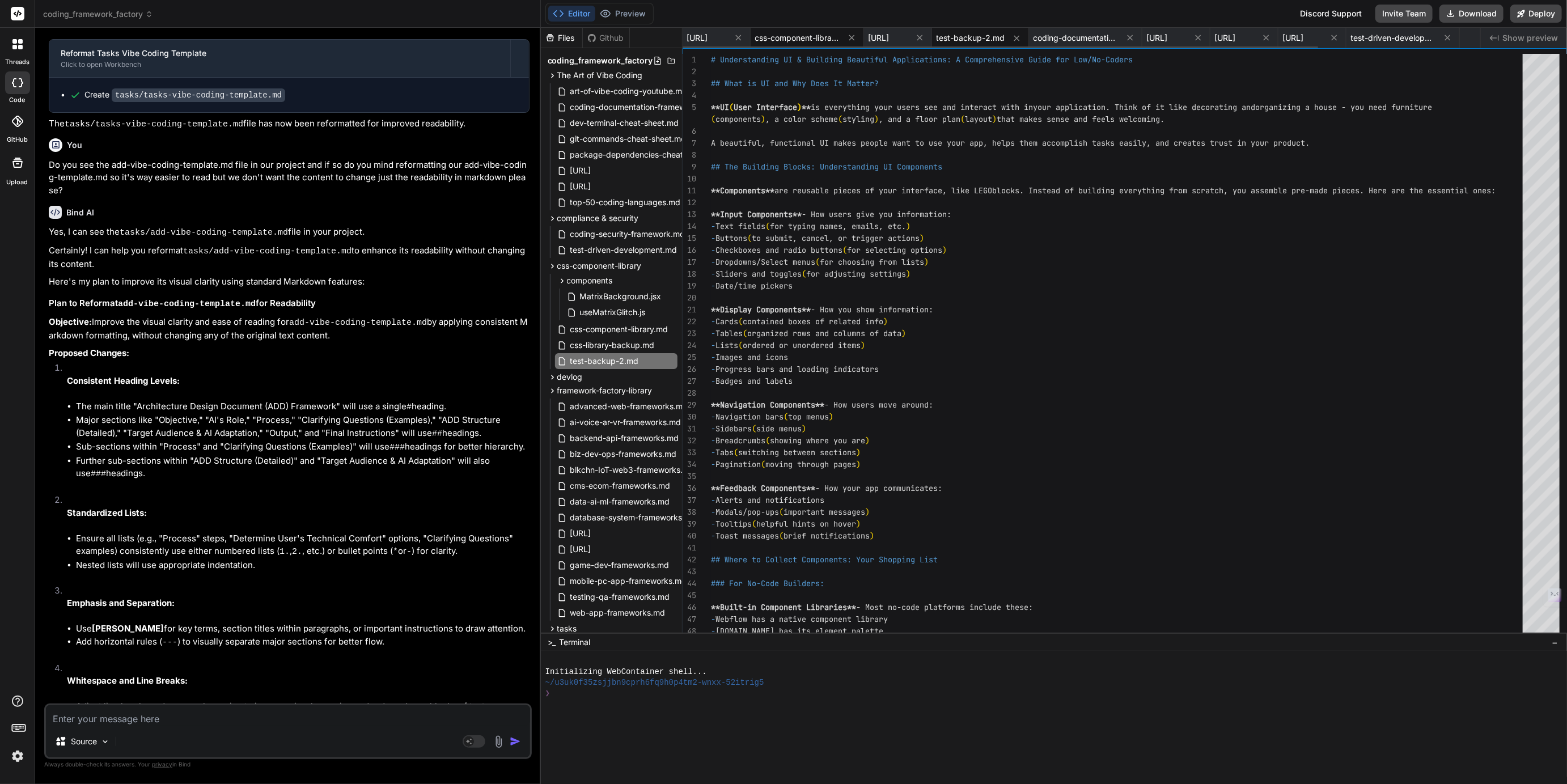
click at [840, 38] on span "css-component-library.md" at bounding box center [797, 38] width 85 height 12
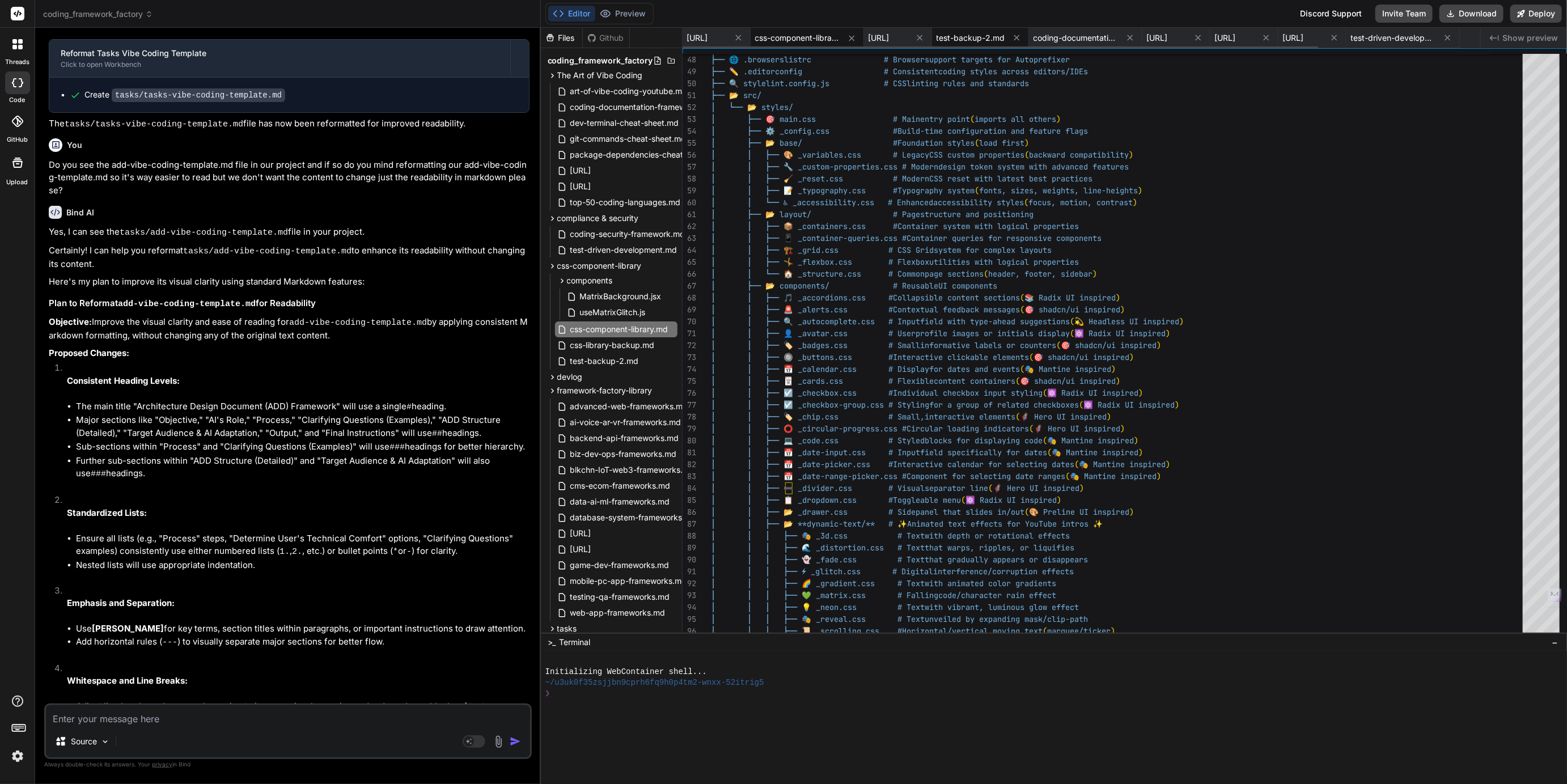
click at [1005, 40] on span "test-backup-2.md" at bounding box center [971, 38] width 69 height 12
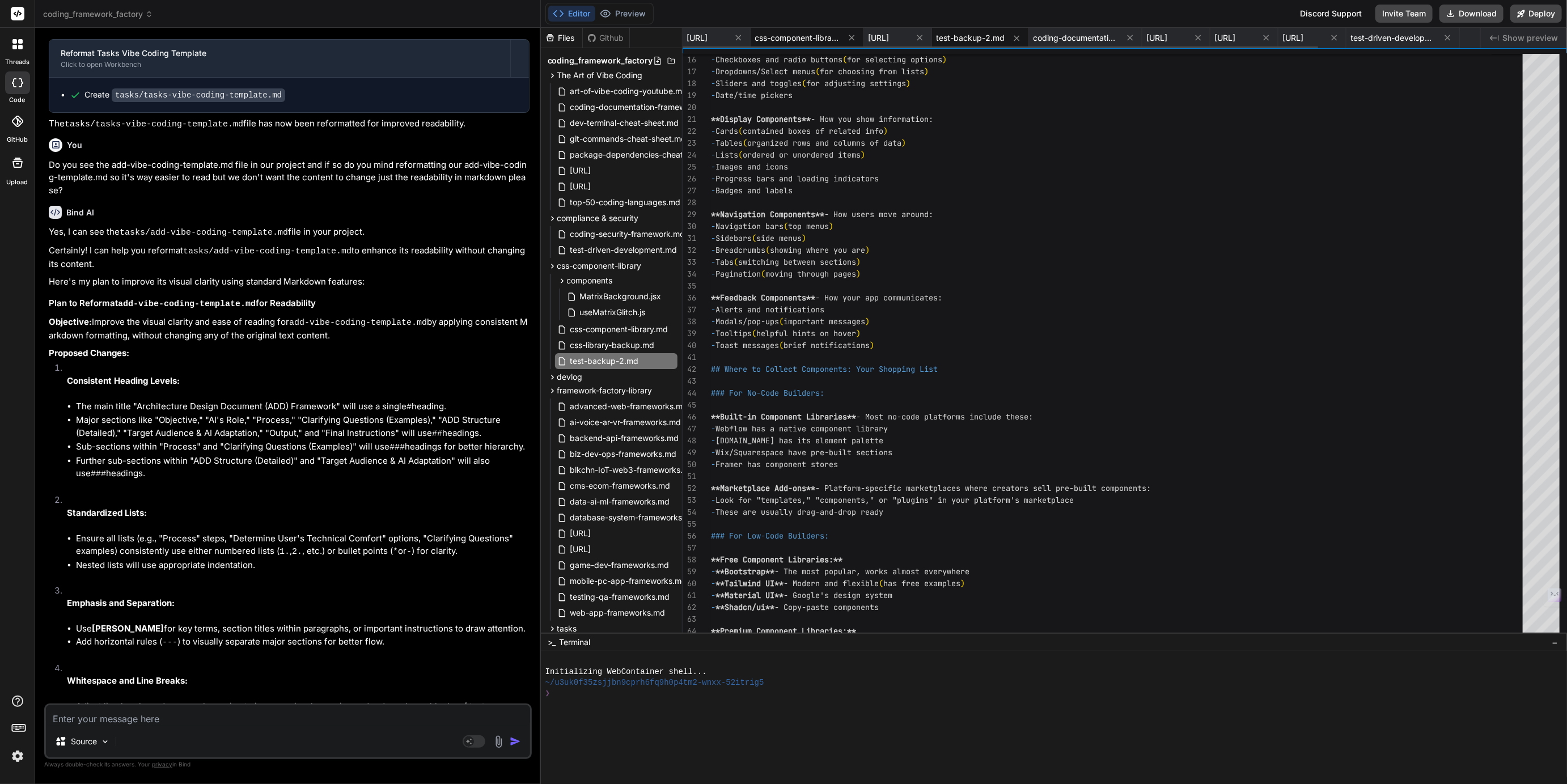
click at [840, 37] on span "css-component-library.md" at bounding box center [797, 38] width 85 height 12
type textarea "--- *This structure gives you a complete foundation for creating professional, …"
